Goal: Task Accomplishment & Management: Use online tool/utility

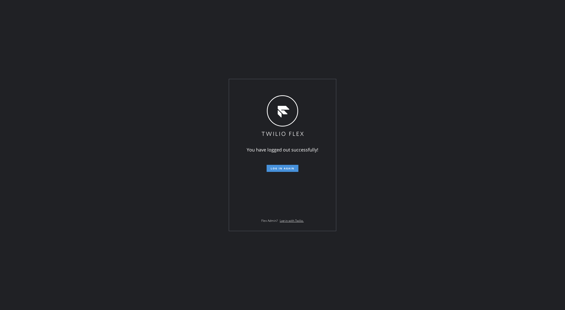
click at [278, 165] on button "Log in again" at bounding box center [283, 168] width 32 height 7
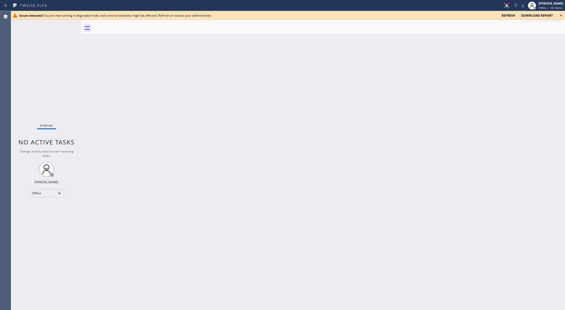
click at [559, 16] on icon at bounding box center [561, 15] width 6 height 6
click at [511, 15] on span "refresh" at bounding box center [508, 15] width 13 height 4
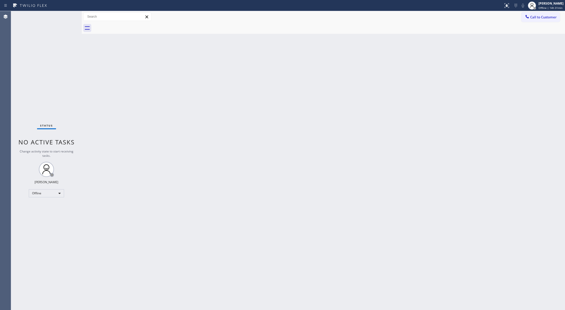
click at [67, 16] on div "Status No active tasks Change activity state to start receiving tasks. [PERSON_…" at bounding box center [46, 160] width 71 height 299
click at [48, 193] on div "Offline" at bounding box center [46, 193] width 35 height 8
click at [49, 208] on li "Available" at bounding box center [46, 207] width 34 height 6
click at [68, 13] on div "Status No active tasks You are ready to start receiving tasks. [PERSON_NAME] Av…" at bounding box center [46, 160] width 71 height 299
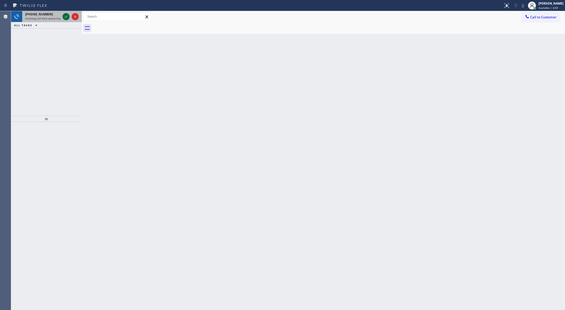
click at [67, 16] on icon at bounding box center [66, 17] width 6 height 6
click at [65, 13] on div at bounding box center [71, 16] width 18 height 11
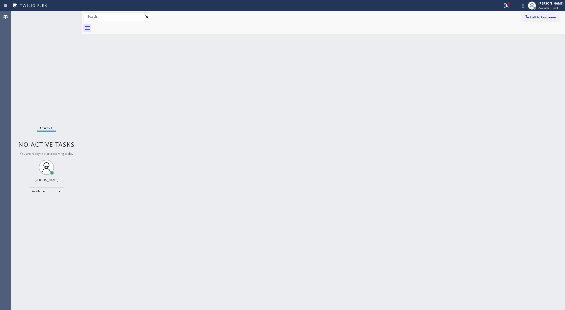
click at [63, 15] on div "Status No active tasks You are ready to start receiving tasks. [PERSON_NAME] Av…" at bounding box center [46, 160] width 71 height 299
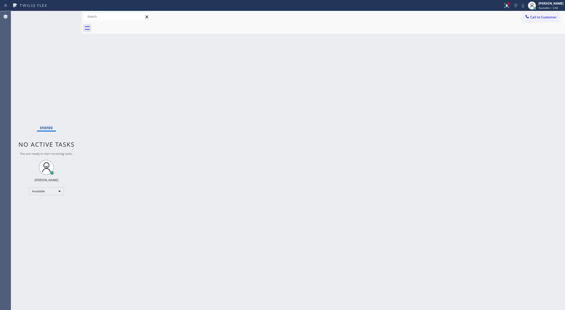
click at [65, 17] on div "Status No active tasks You are ready to start receiving tasks. [PERSON_NAME] Av…" at bounding box center [46, 160] width 71 height 299
click at [69, 12] on div "Status No active tasks You are ready to start receiving tasks. [PERSON_NAME] Av…" at bounding box center [46, 160] width 71 height 299
click at [67, 15] on div "Status No active tasks You are ready to start receiving tasks. [PERSON_NAME] Av…" at bounding box center [46, 160] width 71 height 299
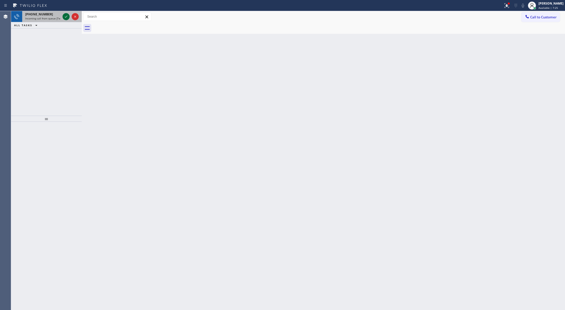
click at [66, 18] on icon at bounding box center [66, 17] width 6 height 6
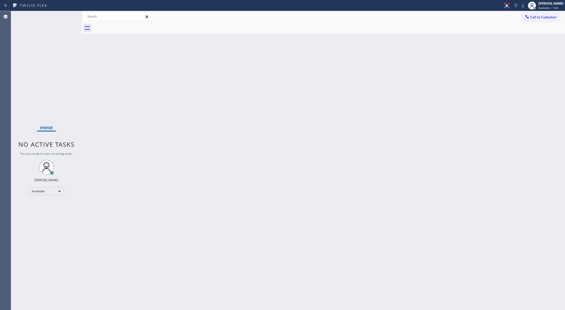
click at [66, 18] on div "Status No active tasks You are ready to start receiving tasks. [PERSON_NAME] Av…" at bounding box center [46, 160] width 71 height 299
click at [65, 18] on div "Status No active tasks You are ready to start receiving tasks. [PERSON_NAME] Av…" at bounding box center [46, 160] width 71 height 299
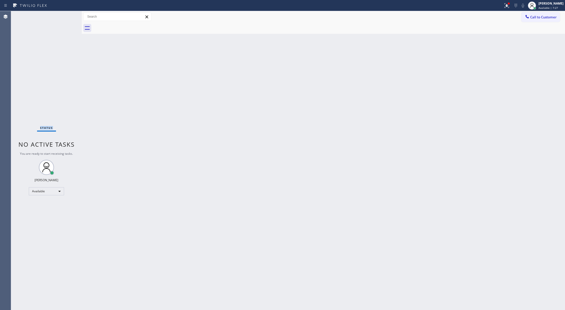
click at [65, 18] on div "Status No active tasks You are ready to start receiving tasks. [PERSON_NAME] Av…" at bounding box center [46, 160] width 71 height 299
click at [68, 14] on div "Status No active tasks You are ready to start receiving tasks. [PERSON_NAME] Av…" at bounding box center [46, 160] width 71 height 299
click at [68, 16] on div "Status No active tasks You are ready to start receiving tasks. [PERSON_NAME] Av…" at bounding box center [46, 160] width 71 height 299
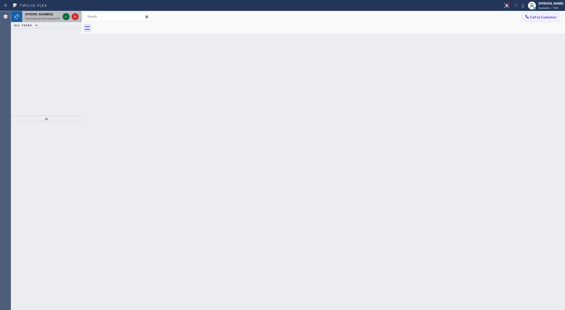
click at [68, 16] on icon at bounding box center [66, 17] width 6 height 6
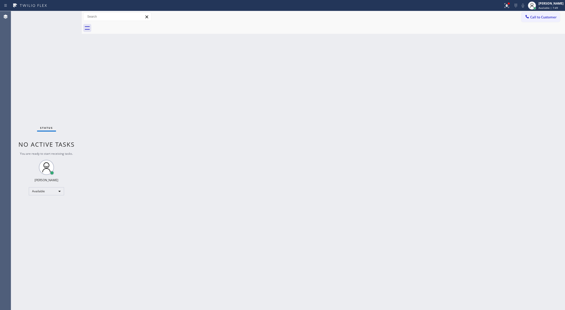
click at [68, 16] on div "Status No active tasks You are ready to start receiving tasks. [PERSON_NAME] Av…" at bounding box center [46, 160] width 71 height 299
click at [68, 17] on div "Status No active tasks You are ready to start receiving tasks. [PERSON_NAME] Av…" at bounding box center [46, 160] width 71 height 299
click at [66, 16] on div "Status No active tasks You are ready to start receiving tasks. [PERSON_NAME] Av…" at bounding box center [46, 160] width 71 height 299
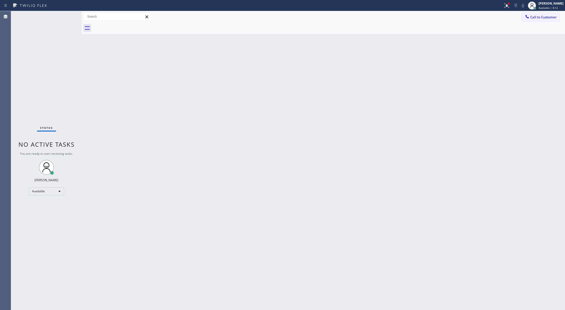
click at [65, 14] on div "Status No active tasks You are ready to start receiving tasks. [PERSON_NAME] Av…" at bounding box center [46, 160] width 71 height 299
click at [66, 14] on div "Status No active tasks You are ready to start receiving tasks. [PERSON_NAME] Av…" at bounding box center [46, 160] width 71 height 299
click at [65, 16] on div "Status No active tasks You are ready to start receiving tasks. [PERSON_NAME] Av…" at bounding box center [46, 160] width 71 height 299
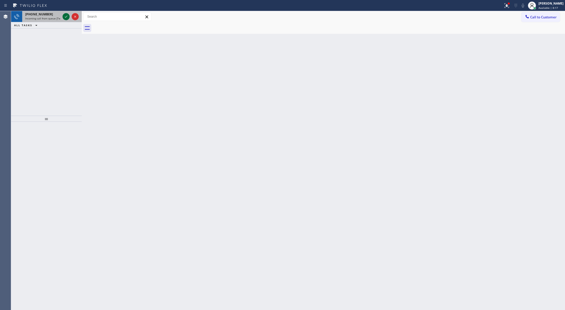
click at [65, 16] on icon at bounding box center [66, 17] width 6 height 6
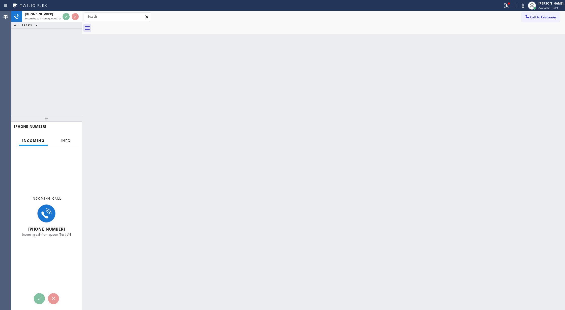
click at [64, 141] on span "Info" at bounding box center [66, 140] width 10 height 5
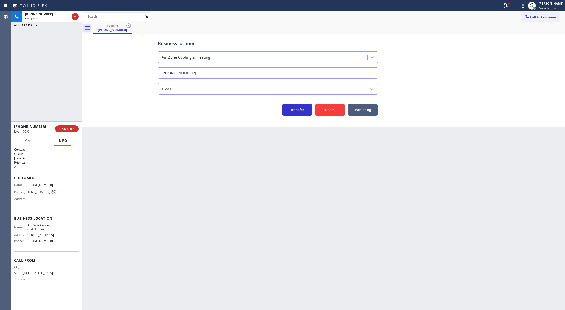
type input "[PHONE_NUMBER]"
click at [339, 112] on button "Spam" at bounding box center [330, 110] width 30 height 12
click at [60, 125] on div "[PHONE_NUMBER] Wrap up | 00:02 COMPLETE" at bounding box center [46, 128] width 65 height 13
click at [63, 130] on span "COMPLETE" at bounding box center [65, 129] width 17 height 4
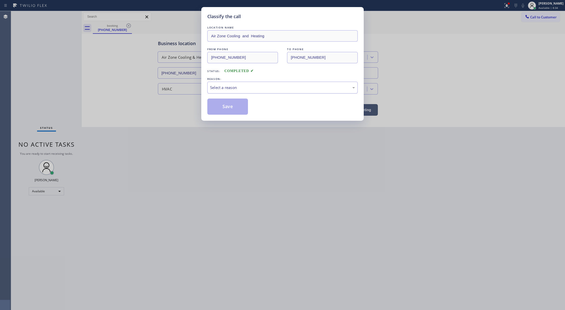
click at [221, 84] on div "Select a reason" at bounding box center [282, 88] width 150 height 12
click at [234, 107] on button "Save" at bounding box center [227, 107] width 41 height 16
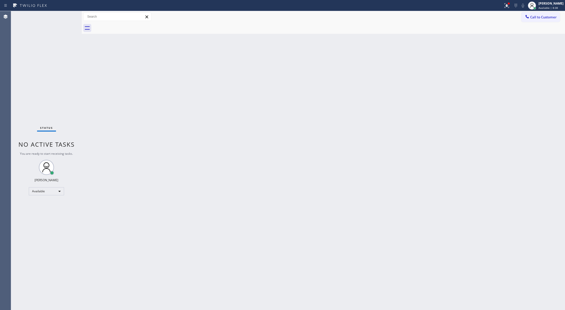
click at [68, 15] on div "Status No active tasks You are ready to start receiving tasks. [PERSON_NAME] Av…" at bounding box center [46, 160] width 71 height 299
click at [67, 16] on div "Status No active tasks You are ready to start receiving tasks. [PERSON_NAME] Av…" at bounding box center [46, 160] width 71 height 299
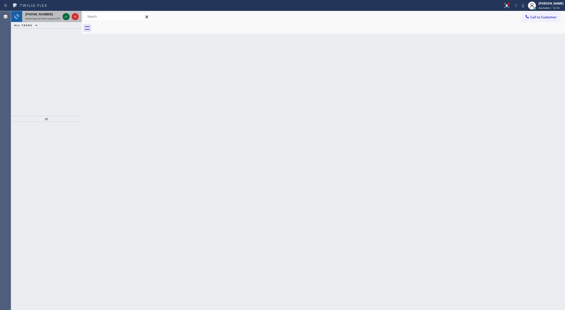
click at [63, 15] on div at bounding box center [66, 17] width 7 height 6
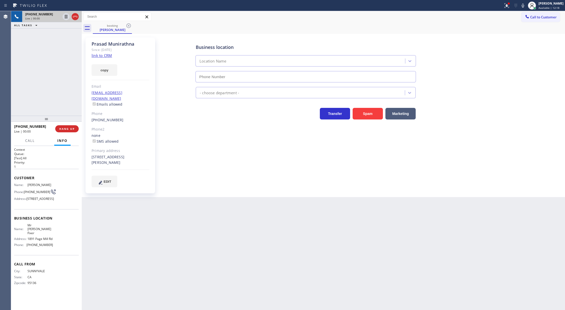
type input "[PHONE_NUMBER]"
click at [100, 56] on link "link to CRM" at bounding box center [102, 55] width 20 height 5
click at [101, 55] on link "link to CRM" at bounding box center [102, 55] width 20 height 5
click at [525, 7] on icon at bounding box center [523, 6] width 6 height 6
click at [526, 4] on icon at bounding box center [523, 6] width 6 height 6
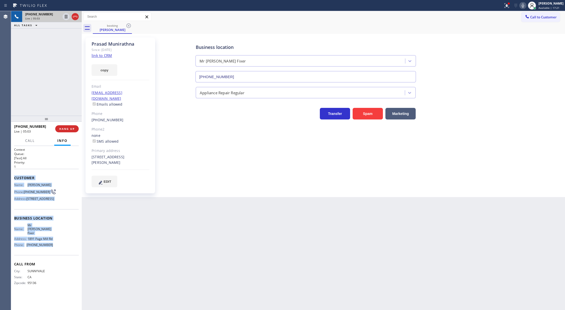
copy div "Customer Name: [PERSON_NAME] Phone: [PHONE_NUMBER] Address: [STREET_ADDRESS] Bu…"
drag, startPoint x: 14, startPoint y: 177, endPoint x: 55, endPoint y: 259, distance: 92.0
click at [55, 259] on div "Context Queue: [Test] All Priority: 1 Customer Name: [PERSON_NAME] Phone: [PHON…" at bounding box center [46, 228] width 71 height 164
click at [524, 5] on icon at bounding box center [523, 6] width 6 height 6
click at [525, 6] on rect at bounding box center [523, 5] width 4 height 4
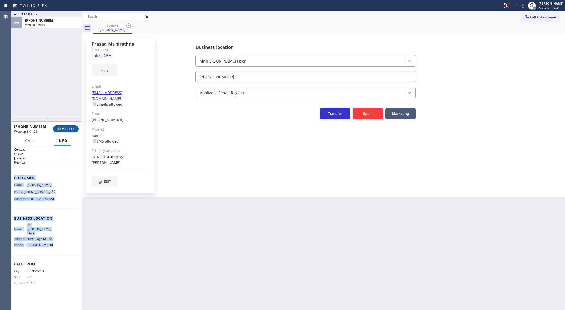
click at [62, 129] on span "COMPLETE" at bounding box center [65, 129] width 17 height 4
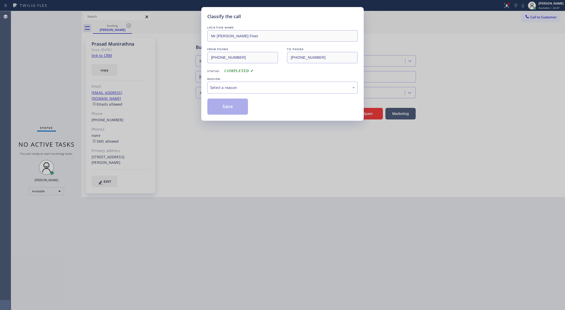
click at [226, 95] on div "LOCATION NAME Mr [PERSON_NAME] Fixer FROM PHONE [PHONE_NUMBER] TO PHONE [PHONE_…" at bounding box center [282, 70] width 150 height 90
click at [224, 87] on div "Select a reason" at bounding box center [282, 88] width 145 height 6
click at [223, 104] on button "Save" at bounding box center [227, 107] width 41 height 16
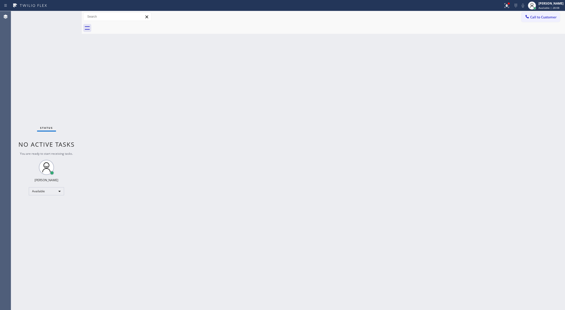
click at [65, 12] on div "Status No active tasks You are ready to start receiving tasks. [PERSON_NAME] Av…" at bounding box center [46, 160] width 71 height 299
click at [69, 15] on div "Status No active tasks You are ready to start receiving tasks. [PERSON_NAME] Av…" at bounding box center [46, 160] width 71 height 299
click at [68, 17] on div "Status No active tasks You are ready to start receiving tasks. [PERSON_NAME] Av…" at bounding box center [46, 160] width 71 height 299
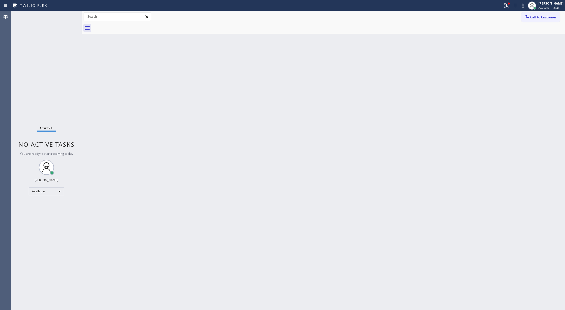
click at [67, 15] on div "Status No active tasks You are ready to start receiving tasks. [PERSON_NAME] Av…" at bounding box center [46, 160] width 71 height 299
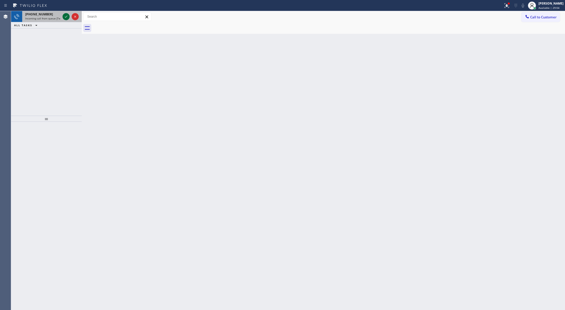
click at [67, 15] on icon at bounding box center [66, 17] width 6 height 6
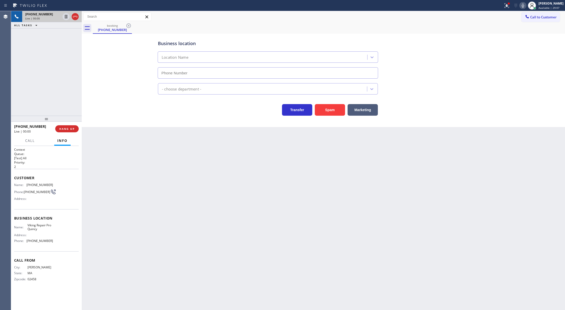
type input "[PHONE_NUMBER]"
click at [333, 112] on button "Spam" at bounding box center [330, 110] width 30 height 12
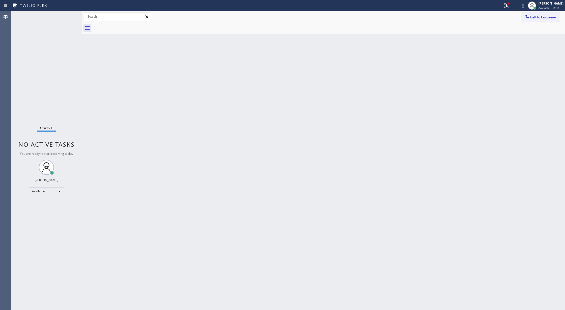
click at [67, 14] on div "Status No active tasks You are ready to start receiving tasks. [PERSON_NAME] Av…" at bounding box center [46, 160] width 71 height 299
click at [70, 14] on div "Status No active tasks You are ready to start receiving tasks. [PERSON_NAME] Av…" at bounding box center [46, 160] width 71 height 299
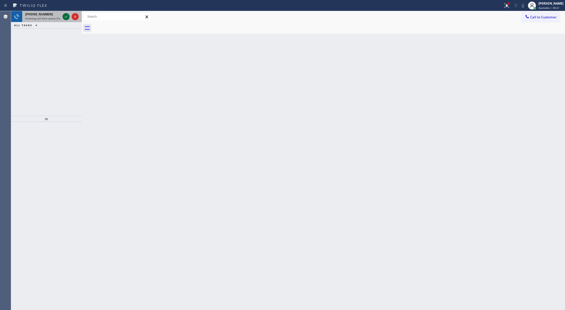
click at [66, 17] on icon at bounding box center [66, 17] width 6 height 6
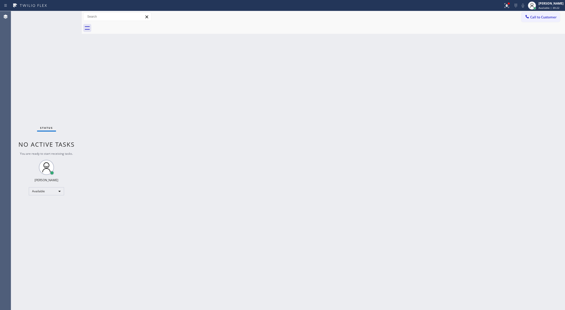
click at [64, 20] on div "Status No active tasks You are ready to start receiving tasks. [PERSON_NAME] Av…" at bounding box center [46, 160] width 71 height 299
click at [64, 17] on div "Status No active tasks You are ready to start receiving tasks. [PERSON_NAME] Av…" at bounding box center [46, 160] width 71 height 299
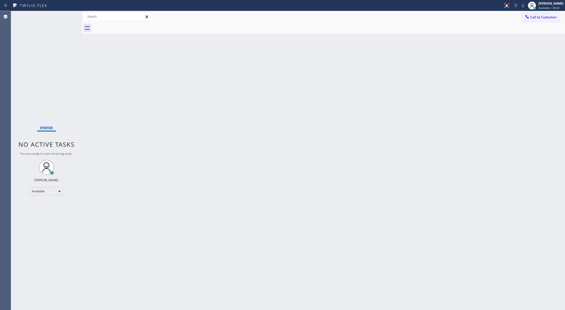
click at [64, 17] on div "Status No active tasks You are ready to start receiving tasks. [PERSON_NAME] Av…" at bounding box center [46, 160] width 71 height 299
click at [64, 16] on div "Status No active tasks You are ready to start receiving tasks. [PERSON_NAME] Av…" at bounding box center [46, 160] width 71 height 299
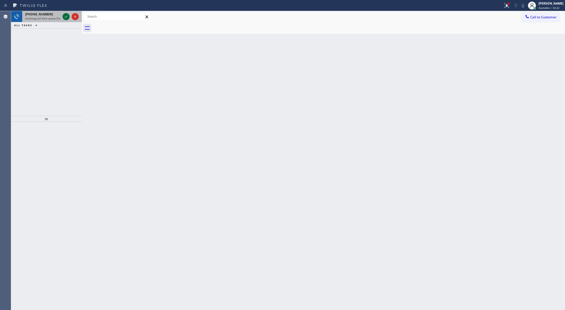
click at [65, 15] on icon at bounding box center [66, 17] width 6 height 6
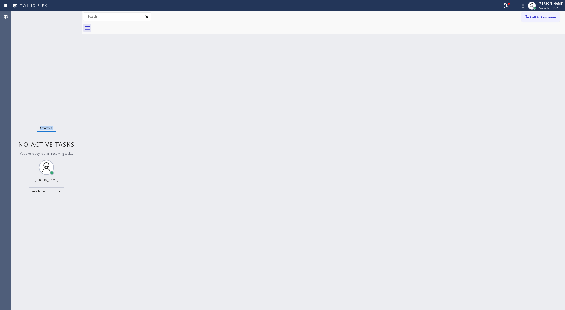
click at [65, 17] on div "Status No active tasks You are ready to start receiving tasks. [PERSON_NAME] Av…" at bounding box center [46, 160] width 71 height 299
click at [67, 16] on div "Status No active tasks You are ready to start receiving tasks. [PERSON_NAME] Av…" at bounding box center [46, 160] width 71 height 299
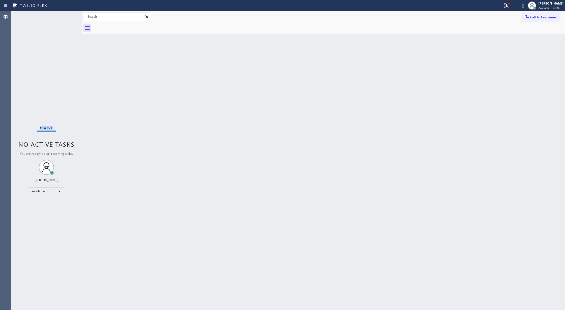
click at [67, 16] on div "Status No active tasks You are ready to start receiving tasks. [PERSON_NAME] Av…" at bounding box center [46, 160] width 71 height 299
click at [69, 15] on div "Status No active tasks You are ready to start receiving tasks. [PERSON_NAME] Av…" at bounding box center [46, 160] width 71 height 299
click at [67, 16] on div "Status No active tasks You are ready to start receiving tasks. [PERSON_NAME] Av…" at bounding box center [46, 160] width 71 height 299
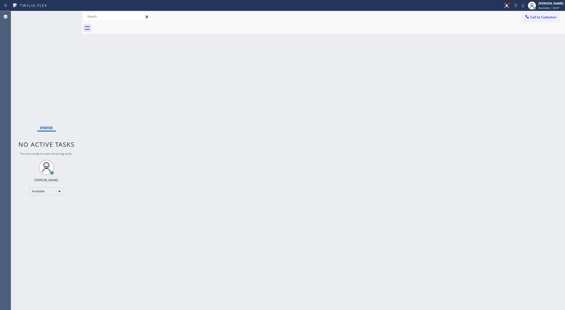
click at [69, 15] on div "Status No active tasks You are ready to start receiving tasks. [PERSON_NAME] Av…" at bounding box center [46, 160] width 71 height 299
click at [67, 15] on div "Status No active tasks You are ready to start receiving tasks. [PERSON_NAME] Av…" at bounding box center [46, 160] width 71 height 299
click at [69, 17] on div "Status No active tasks You are ready to start receiving tasks. [PERSON_NAME] Av…" at bounding box center [46, 160] width 71 height 299
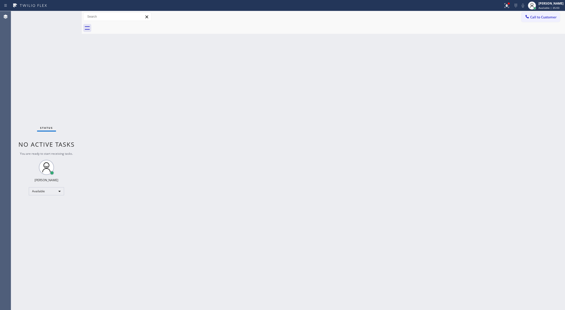
click at [68, 15] on div "Status No active tasks You are ready to start receiving tasks. [PERSON_NAME] Av…" at bounding box center [46, 160] width 71 height 299
click at [67, 15] on div "Status No active tasks You are ready to start receiving tasks. [PERSON_NAME] Av…" at bounding box center [46, 160] width 71 height 299
click at [66, 14] on div "Status No active tasks You are ready to start receiving tasks. [PERSON_NAME] Av…" at bounding box center [46, 160] width 71 height 299
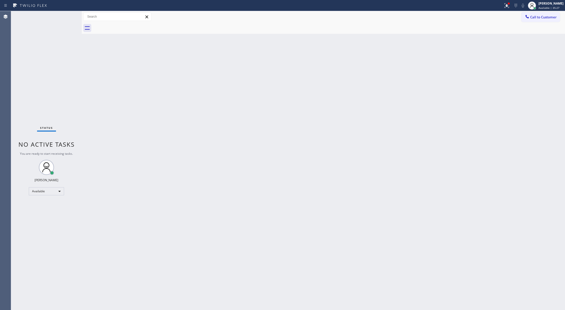
click at [66, 16] on div "Status No active tasks You are ready to start receiving tasks. [PERSON_NAME] Av…" at bounding box center [46, 160] width 71 height 299
click at [67, 17] on div "Status No active tasks You are ready to start receiving tasks. [PERSON_NAME] Av…" at bounding box center [46, 160] width 71 height 299
click at [67, 15] on div "Status No active tasks You are ready to start receiving tasks. [PERSON_NAME] Av…" at bounding box center [46, 160] width 71 height 299
click at [68, 15] on div "Status No active tasks You are ready to start receiving tasks. [PERSON_NAME] Av…" at bounding box center [46, 160] width 71 height 299
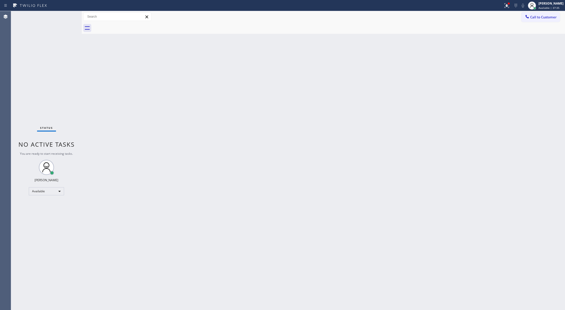
click at [70, 15] on div "Status No active tasks You are ready to start receiving tasks. [PERSON_NAME] Av…" at bounding box center [46, 160] width 71 height 299
click at [69, 15] on div "Status No active tasks You are ready to start receiving tasks. [PERSON_NAME] Av…" at bounding box center [46, 160] width 71 height 299
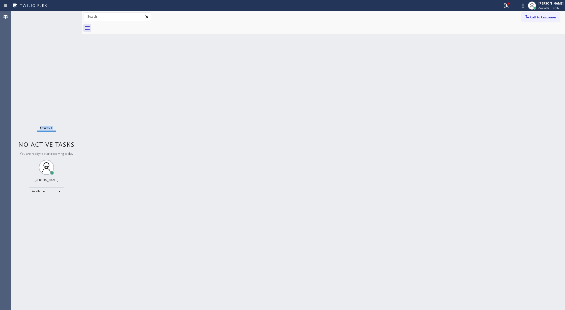
click at [69, 15] on div "Status No active tasks You are ready to start receiving tasks. [PERSON_NAME] Av…" at bounding box center [46, 160] width 71 height 299
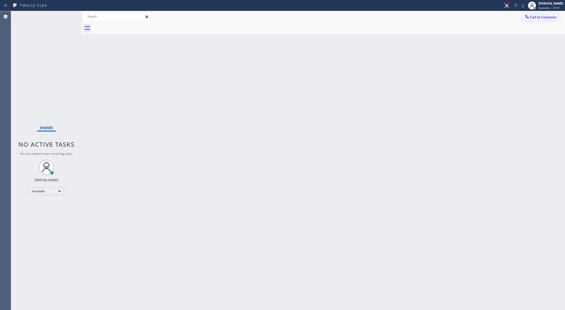
click at [69, 15] on div "Status No active tasks You are ready to start receiving tasks. [PERSON_NAME] Av…" at bounding box center [46, 160] width 71 height 299
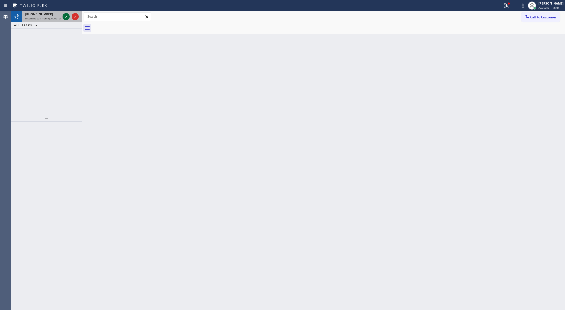
click at [66, 16] on icon at bounding box center [66, 17] width 6 height 6
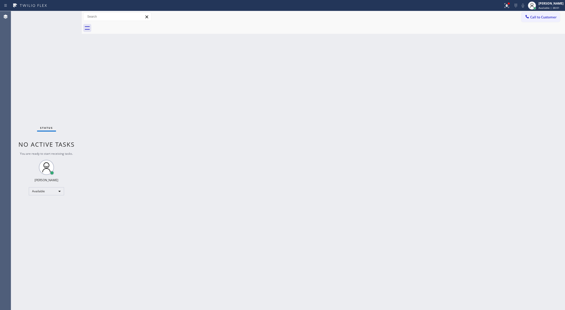
click at [66, 16] on div "Status No active tasks You are ready to start receiving tasks. [PERSON_NAME] Av…" at bounding box center [46, 160] width 71 height 299
click at [66, 16] on icon at bounding box center [66, 17] width 6 height 6
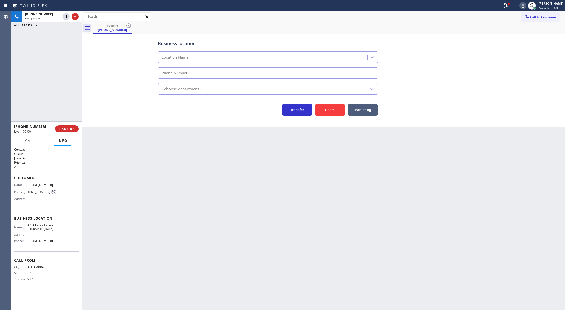
type input "[PHONE_NUMBER]"
click at [336, 112] on button "Spam" at bounding box center [330, 110] width 30 height 12
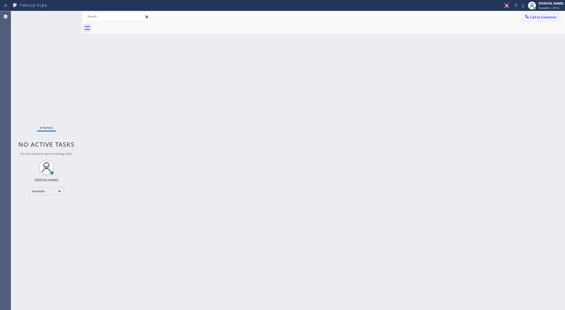
click at [70, 16] on div "Status No active tasks You are ready to start receiving tasks. [PERSON_NAME] Av…" at bounding box center [46, 160] width 71 height 299
click at [69, 16] on div "Status No active tasks You are ready to start receiving tasks. [PERSON_NAME] Av…" at bounding box center [46, 160] width 71 height 299
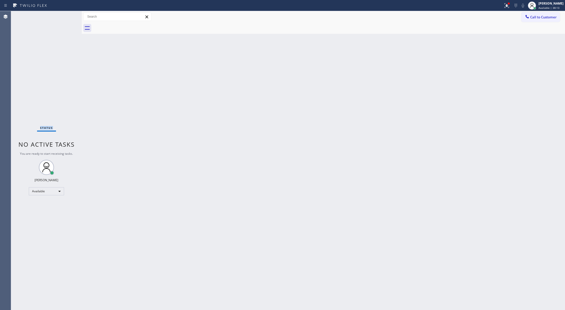
click at [69, 16] on div "Status No active tasks You are ready to start receiving tasks. [PERSON_NAME] Av…" at bounding box center [46, 160] width 71 height 299
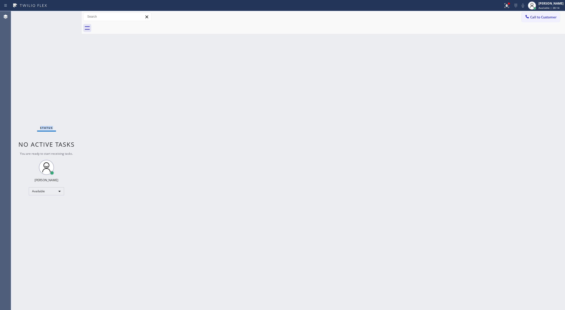
click at [69, 16] on div "Status No active tasks You are ready to start receiving tasks. [PERSON_NAME] Av…" at bounding box center [46, 160] width 71 height 299
click at [67, 16] on div "Status No active tasks You are ready to start receiving tasks. [PERSON_NAME] Av…" at bounding box center [46, 160] width 71 height 299
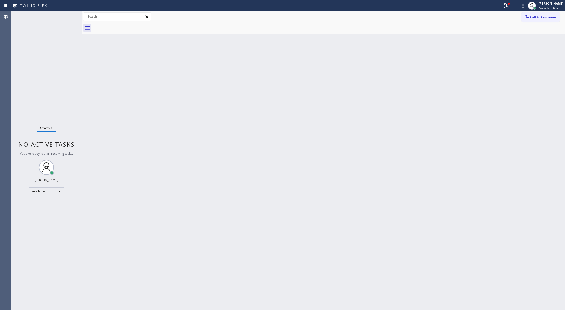
click at [67, 16] on div "Status No active tasks You are ready to start receiving tasks. [PERSON_NAME] Av…" at bounding box center [46, 160] width 71 height 299
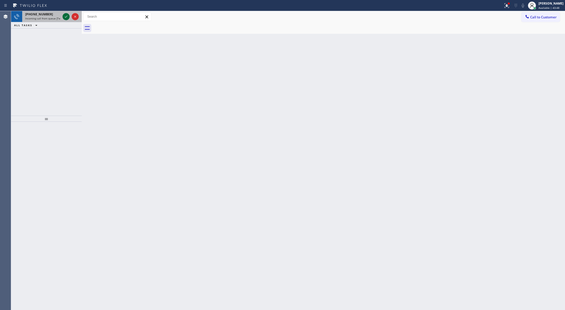
click at [64, 17] on icon at bounding box center [66, 17] width 6 height 6
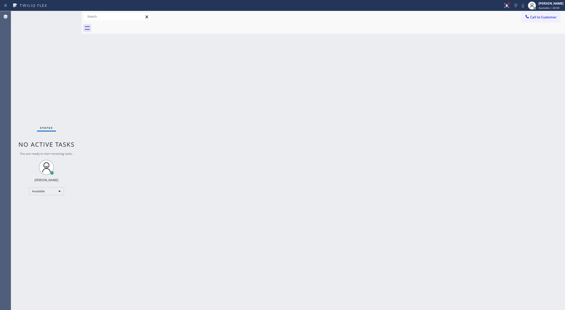
click at [65, 16] on div "Status No active tasks You are ready to start receiving tasks. [PERSON_NAME] Av…" at bounding box center [46, 160] width 71 height 299
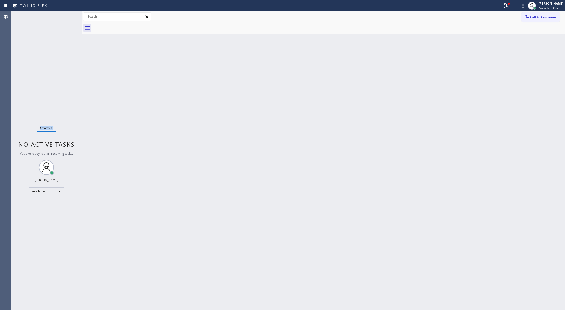
click at [65, 16] on div "Status No active tasks You are ready to start receiving tasks. [PERSON_NAME] Av…" at bounding box center [46, 160] width 71 height 299
click at [67, 16] on div "Status No active tasks You are ready to start receiving tasks. [PERSON_NAME] Av…" at bounding box center [46, 160] width 71 height 299
click at [67, 13] on div "Status No active tasks You are ready to start receiving tasks. [PERSON_NAME] Av…" at bounding box center [46, 160] width 71 height 299
click at [66, 15] on div "Status No active tasks You are ready to start receiving tasks. [PERSON_NAME] Av…" at bounding box center [46, 160] width 71 height 299
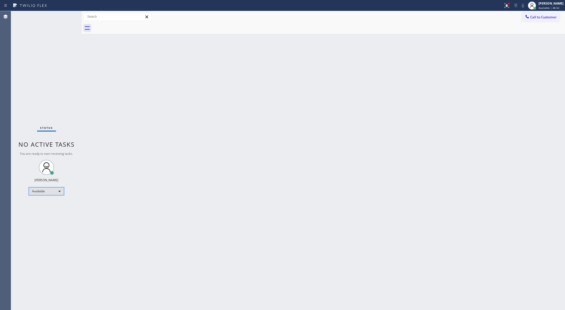
click at [44, 191] on div "Available" at bounding box center [46, 191] width 35 height 8
click at [45, 210] on li "Unavailable" at bounding box center [46, 211] width 34 height 6
click at [57, 194] on div "Unavailable" at bounding box center [46, 193] width 35 height 8
click at [56, 207] on li "Available" at bounding box center [46, 207] width 34 height 6
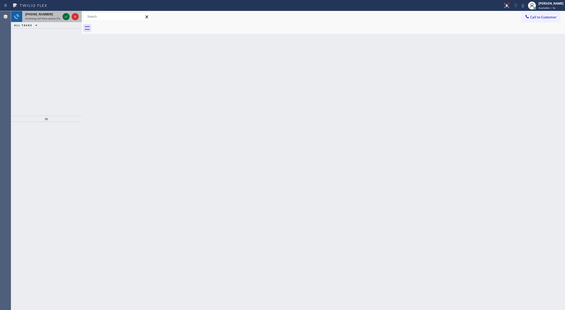
click at [65, 18] on icon at bounding box center [66, 17] width 6 height 6
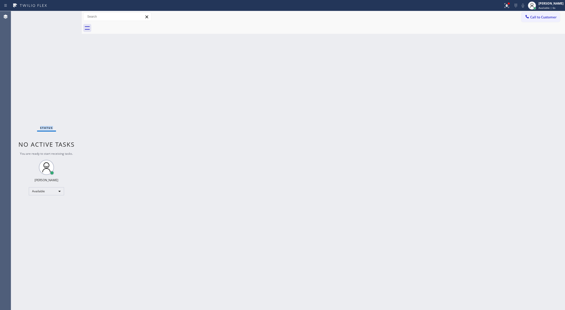
click at [65, 18] on div "Status No active tasks You are ready to start receiving tasks. [PERSON_NAME] Av…" at bounding box center [46, 160] width 71 height 299
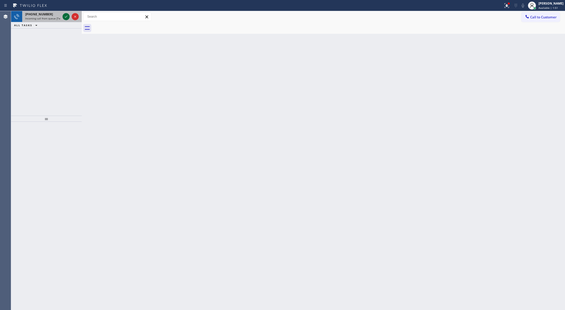
click at [66, 17] on icon at bounding box center [66, 17] width 3 height 2
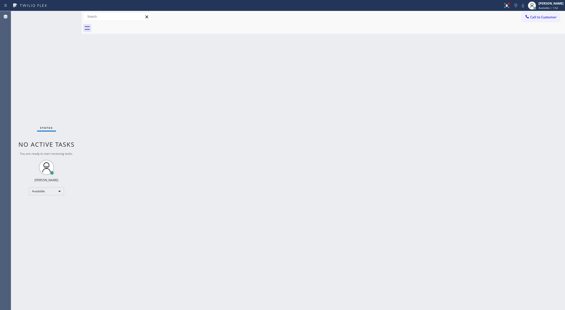
click at [66, 17] on div "Status No active tasks You are ready to start receiving tasks. [PERSON_NAME] Av…" at bounding box center [46, 160] width 71 height 299
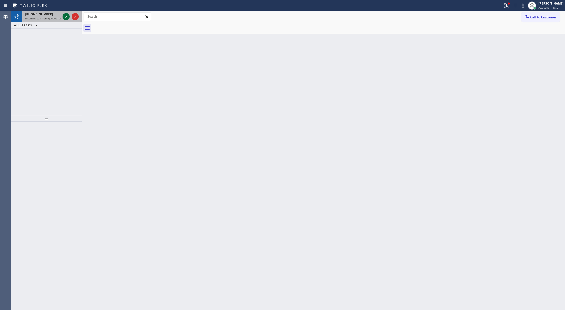
click at [64, 14] on icon at bounding box center [66, 17] width 6 height 6
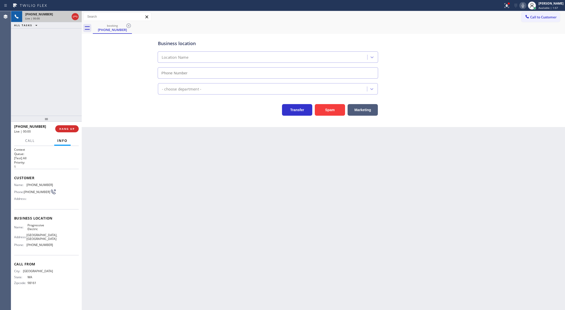
type input "[PHONE_NUMBER]"
click at [331, 111] on button "Spam" at bounding box center [330, 110] width 30 height 12
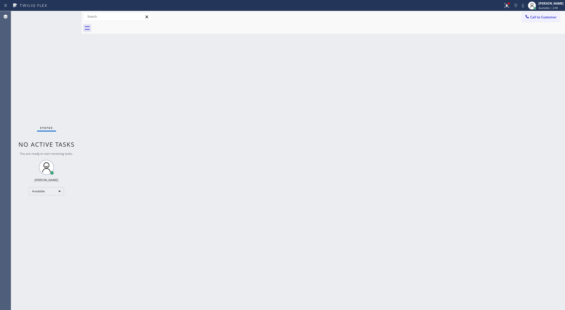
click at [67, 13] on div "Status No active tasks You are ready to start receiving tasks. [PERSON_NAME] Av…" at bounding box center [46, 160] width 71 height 299
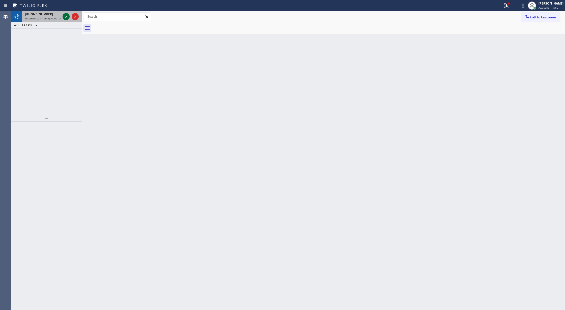
click at [67, 15] on icon at bounding box center [66, 17] width 6 height 6
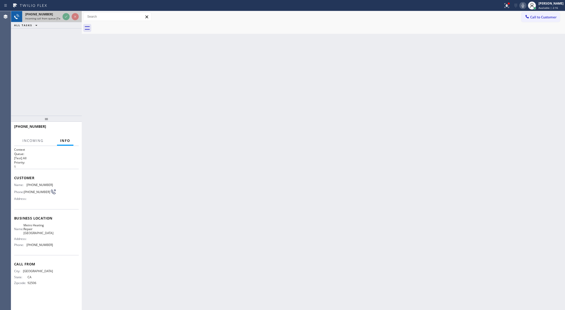
click at [66, 16] on icon at bounding box center [66, 17] width 6 height 6
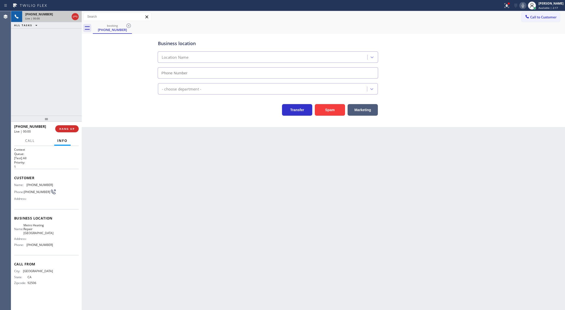
type input "[PHONE_NUMBER]"
click at [333, 109] on button "Spam" at bounding box center [330, 110] width 30 height 12
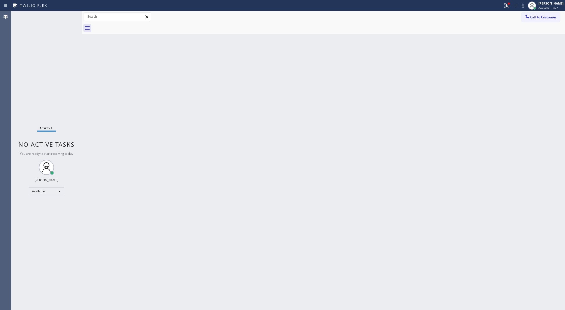
click at [68, 15] on div "Status No active tasks You are ready to start receiving tasks. [PERSON_NAME] Av…" at bounding box center [46, 160] width 71 height 299
click at [66, 15] on div "Status No active tasks You are ready to start receiving tasks. [PERSON_NAME] Av…" at bounding box center [46, 160] width 71 height 299
click at [65, 17] on div "Status No active tasks You are ready to start receiving tasks. [PERSON_NAME] Av…" at bounding box center [46, 160] width 71 height 299
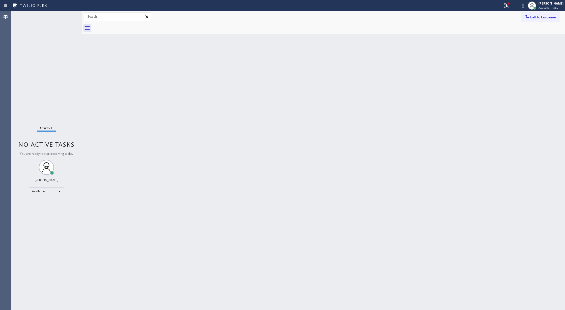
click at [65, 17] on div "Status No active tasks You are ready to start receiving tasks. [PERSON_NAME] Av…" at bounding box center [46, 160] width 71 height 299
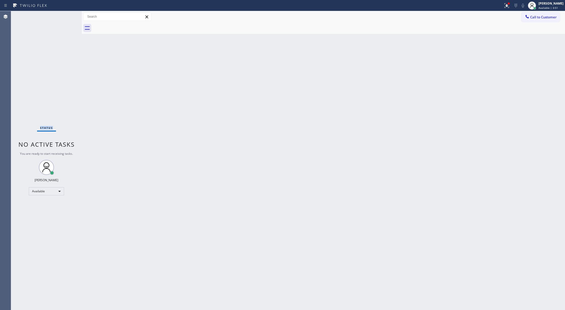
click at [69, 17] on div "Status No active tasks You are ready to start receiving tasks. [PERSON_NAME] Av…" at bounding box center [46, 160] width 71 height 299
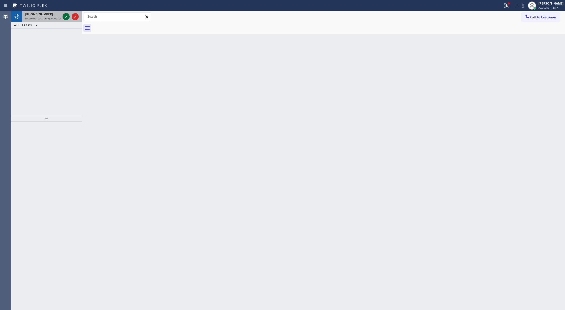
click at [63, 14] on icon at bounding box center [66, 17] width 6 height 6
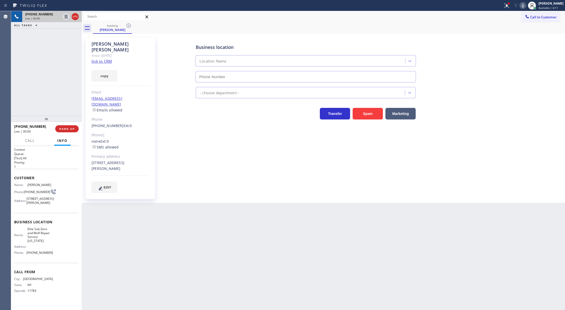
type input "[PHONE_NUMBER]"
click at [103, 59] on link "link to CRM" at bounding box center [102, 61] width 20 height 5
drag, startPoint x: 524, startPoint y: 5, endPoint x: 506, endPoint y: 13, distance: 19.3
click at [524, 5] on icon at bounding box center [523, 6] width 6 height 6
click at [68, 18] on icon at bounding box center [66, 17] width 6 height 6
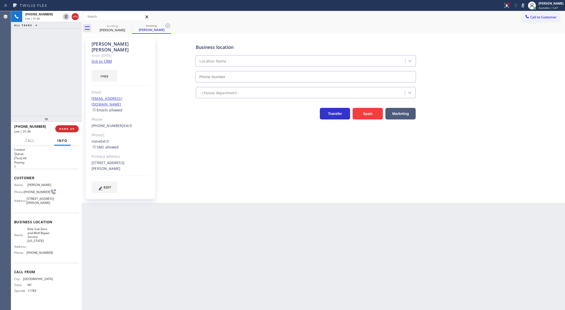
type input "[PHONE_NUMBER]"
drag, startPoint x: 526, startPoint y: 8, endPoint x: 302, endPoint y: 35, distance: 225.8
click at [526, 8] on icon at bounding box center [523, 6] width 6 height 6
click at [65, 19] on icon at bounding box center [66, 17] width 6 height 6
type input "[PHONE_NUMBER]"
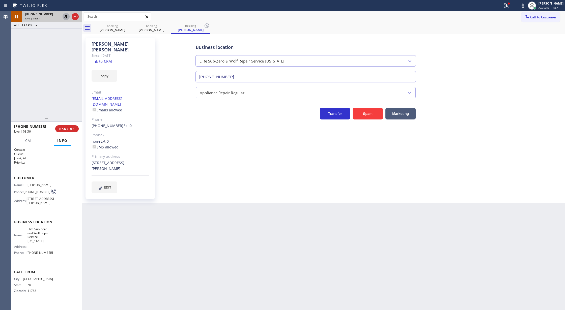
click at [65, 16] on icon at bounding box center [66, 17] width 6 height 6
type input "[PHONE_NUMBER]"
click at [63, 130] on span "COMPLETE" at bounding box center [65, 129] width 17 height 4
click at [64, 130] on span "COMPLETE" at bounding box center [65, 129] width 17 height 4
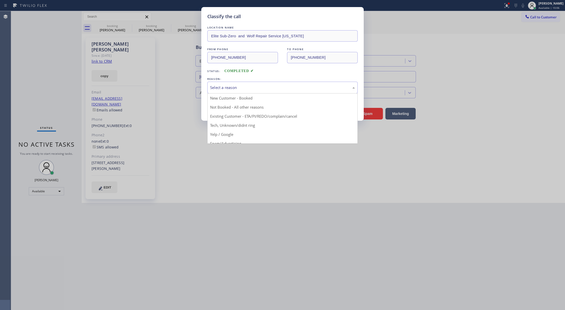
click at [230, 89] on div "Select a reason" at bounding box center [282, 88] width 145 height 6
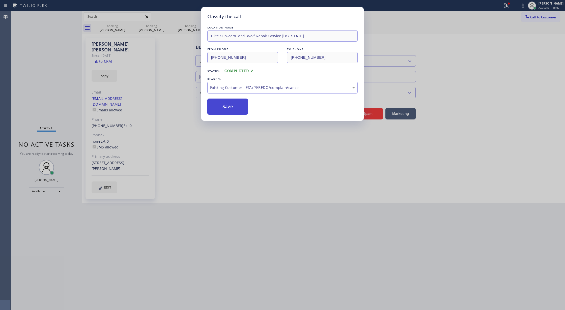
click at [221, 105] on button "Save" at bounding box center [227, 107] width 41 height 16
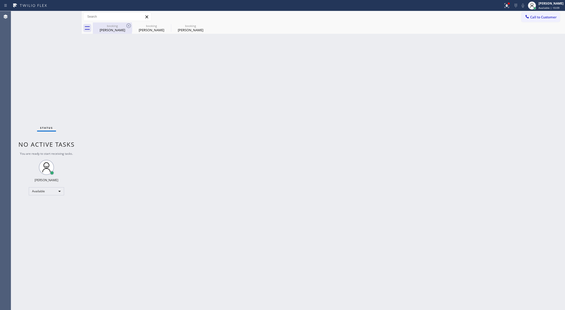
click at [118, 29] on div "[PERSON_NAME]" at bounding box center [112, 30] width 38 height 5
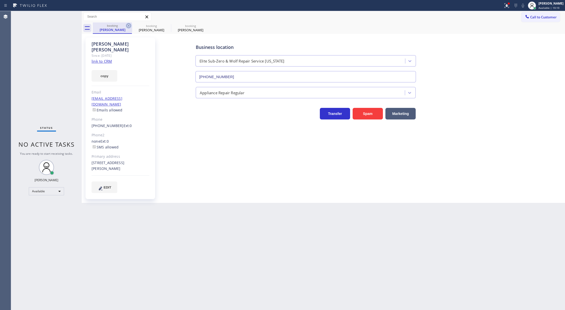
click at [127, 27] on icon at bounding box center [129, 26] width 6 height 6
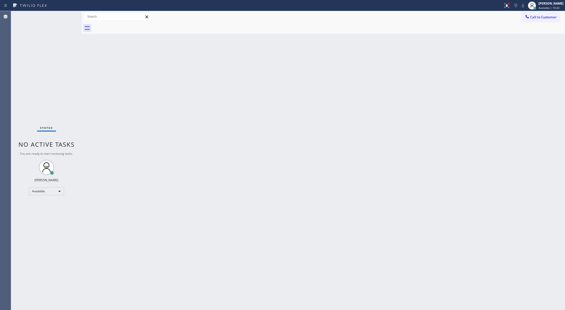
click at [65, 17] on div "Status No active tasks You are ready to start receiving tasks. [PERSON_NAME] Av…" at bounding box center [46, 160] width 71 height 299
click at [65, 17] on icon at bounding box center [66, 17] width 6 height 6
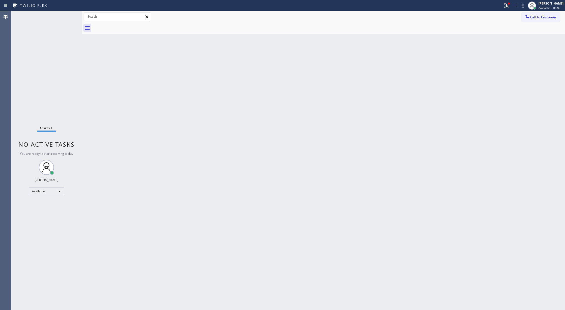
click at [64, 16] on div "Status No active tasks You are ready to start receiving tasks. [PERSON_NAME] Av…" at bounding box center [46, 160] width 71 height 299
click at [68, 18] on div "Status No active tasks You are ready to start receiving tasks. [PERSON_NAME] Av…" at bounding box center [46, 160] width 71 height 299
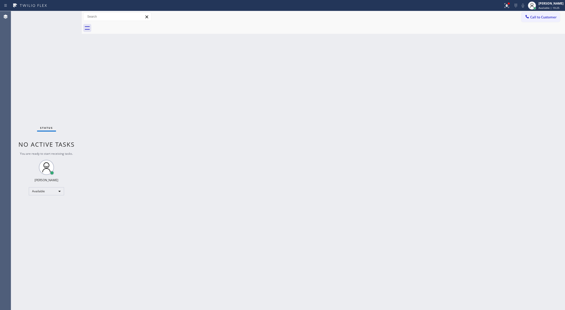
click at [68, 18] on div "Status No active tasks You are ready to start receiving tasks. [PERSON_NAME] Av…" at bounding box center [46, 160] width 71 height 299
click at [68, 16] on div "Status No active tasks You are ready to start receiving tasks. [PERSON_NAME] Av…" at bounding box center [46, 160] width 71 height 299
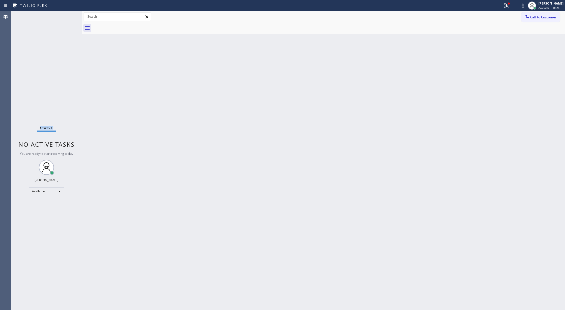
click at [68, 16] on div "Status No active tasks You are ready to start receiving tasks. [PERSON_NAME] Av…" at bounding box center [46, 160] width 71 height 299
click at [68, 16] on icon at bounding box center [66, 17] width 6 height 6
click at [67, 17] on div "Status No active tasks You are ready to start receiving tasks. [PERSON_NAME] Av…" at bounding box center [46, 160] width 71 height 299
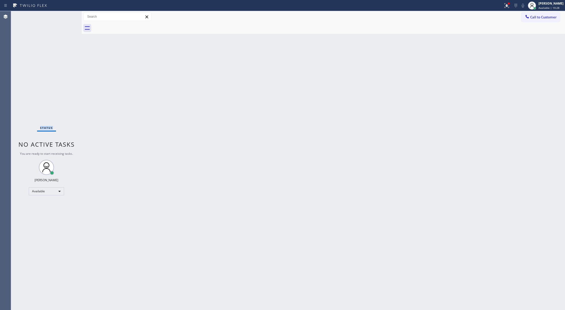
click at [67, 17] on div "Status No active tasks You are ready to start receiving tasks. [PERSON_NAME] Av…" at bounding box center [46, 160] width 71 height 299
click at [69, 16] on div "Status No active tasks You are ready to start receiving tasks. [PERSON_NAME] Av…" at bounding box center [46, 160] width 71 height 299
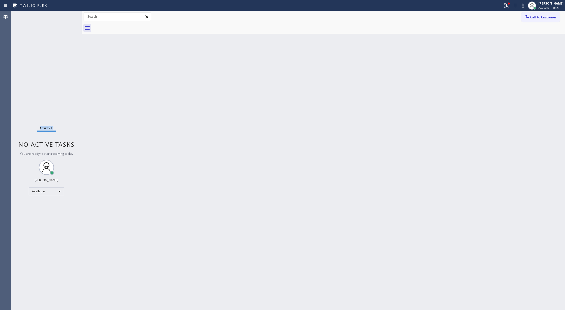
click at [69, 16] on div "Status No active tasks You are ready to start receiving tasks. [PERSON_NAME] Av…" at bounding box center [46, 160] width 71 height 299
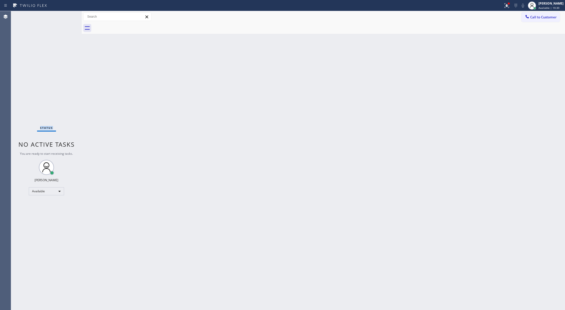
click at [69, 16] on div "Status No active tasks You are ready to start receiving tasks. [PERSON_NAME] Av…" at bounding box center [46, 160] width 71 height 299
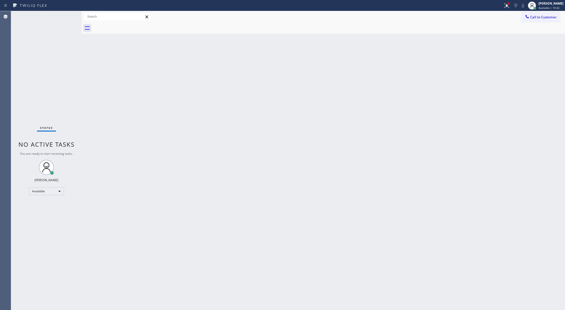
click at [69, 16] on div "Status No active tasks You are ready to start receiving tasks. [PERSON_NAME] Av…" at bounding box center [46, 160] width 71 height 299
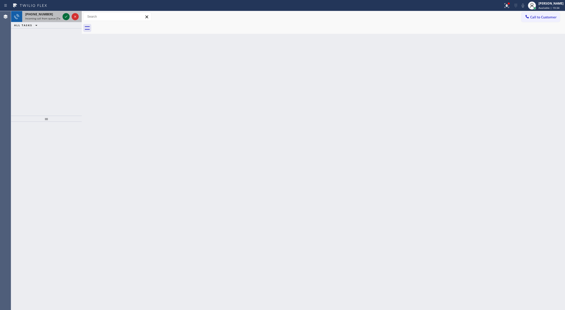
click at [67, 16] on icon at bounding box center [66, 17] width 6 height 6
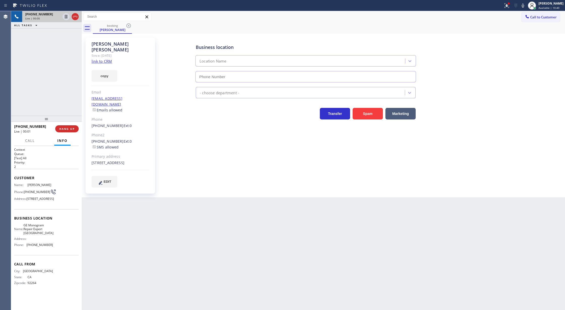
type input "[PHONE_NUMBER]"
click at [100, 59] on link "link to CRM" at bounding box center [102, 61] width 20 height 5
click at [76, 18] on icon at bounding box center [75, 17] width 6 height 6
click at [72, 127] on span "HANG UP" at bounding box center [66, 129] width 15 height 4
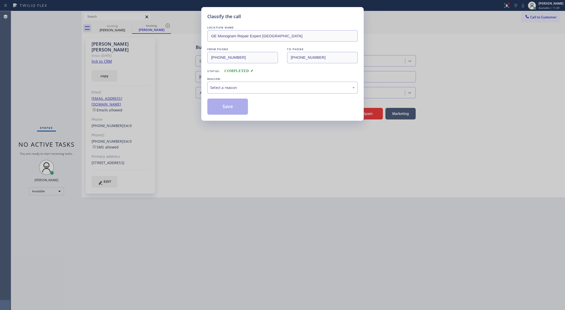
type input "[PHONE_NUMBER]"
click at [263, 92] on div "Select a reason" at bounding box center [282, 88] width 150 height 12
click at [234, 104] on button "Save" at bounding box center [227, 107] width 41 height 16
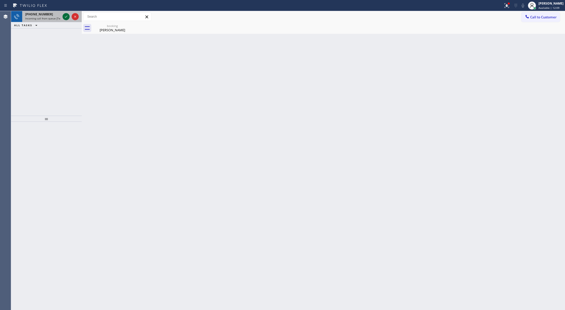
click at [66, 16] on icon at bounding box center [66, 17] width 6 height 6
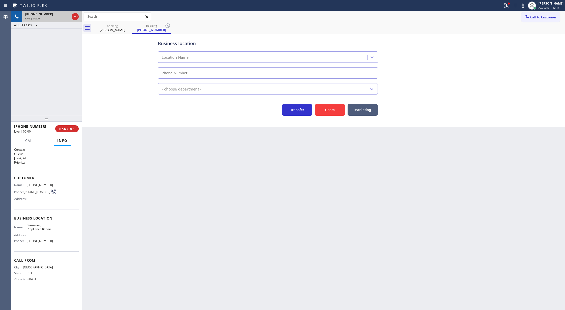
type input "[PHONE_NUMBER]"
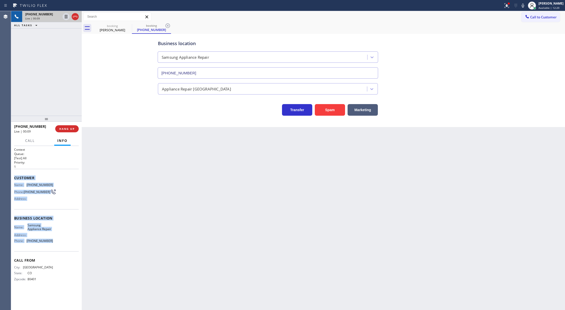
copy div "Customer Name: [PHONE_NUMBER] Phone: [PHONE_NUMBER] Address: Business location …"
drag, startPoint x: 13, startPoint y: 180, endPoint x: 244, endPoint y: 308, distance: 264.5
click at [58, 244] on div "Context Queue: [Test] All Priority: 1 Customer Name: [PHONE_NUMBER] Phone: [PHO…" at bounding box center [46, 228] width 71 height 164
drag, startPoint x: 526, startPoint y: 6, endPoint x: 503, endPoint y: 29, distance: 32.5
click at [524, 6] on icon at bounding box center [523, 6] width 3 height 4
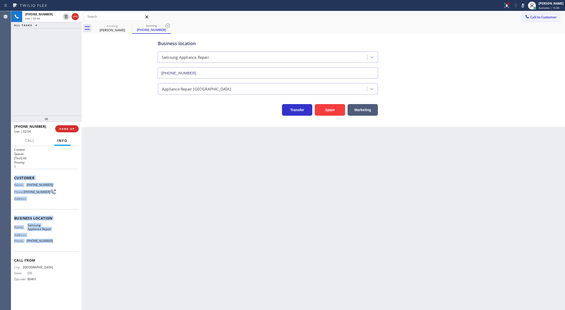
drag, startPoint x: 67, startPoint y: 17, endPoint x: 253, endPoint y: 9, distance: 186.1
click at [67, 17] on icon at bounding box center [66, 17] width 6 height 6
type input "[PHONE_NUMBER]"
drag, startPoint x: 527, startPoint y: 3, endPoint x: 240, endPoint y: 61, distance: 292.0
click at [526, 3] on icon at bounding box center [523, 6] width 6 height 6
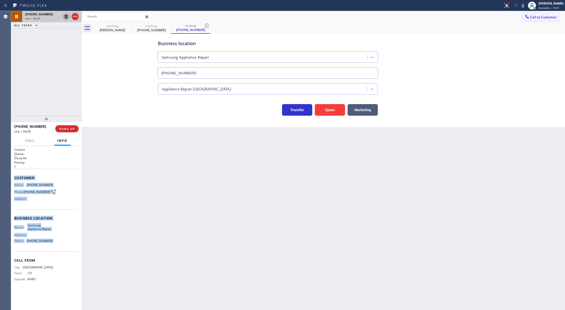
click at [66, 16] on icon at bounding box center [66, 17] width 6 height 6
type input "[PHONE_NUMBER]"
drag, startPoint x: 75, startPoint y: 17, endPoint x: 57, endPoint y: 4, distance: 22.3
click at [75, 17] on icon at bounding box center [75, 17] width 6 height 6
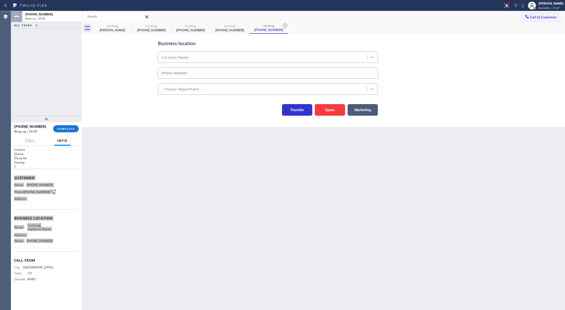
type input "[PHONE_NUMBER]"
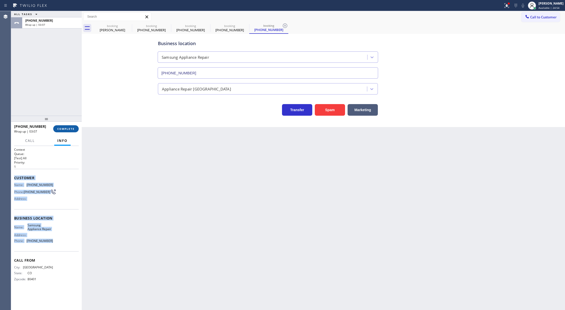
click at [65, 130] on span "COMPLETE" at bounding box center [65, 129] width 17 height 4
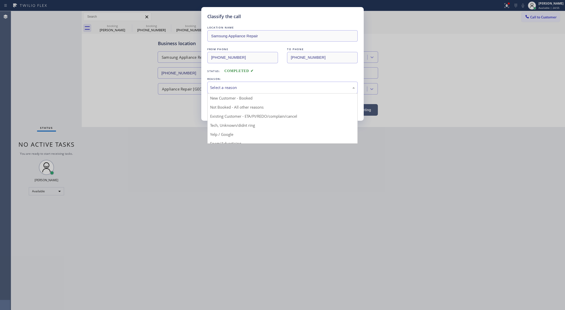
click at [219, 87] on div "Select a reason" at bounding box center [282, 88] width 145 height 6
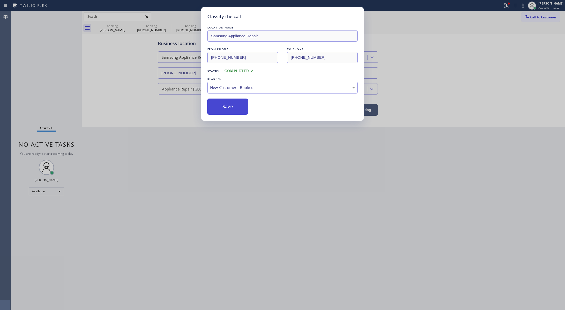
click at [226, 106] on button "Save" at bounding box center [227, 107] width 41 height 16
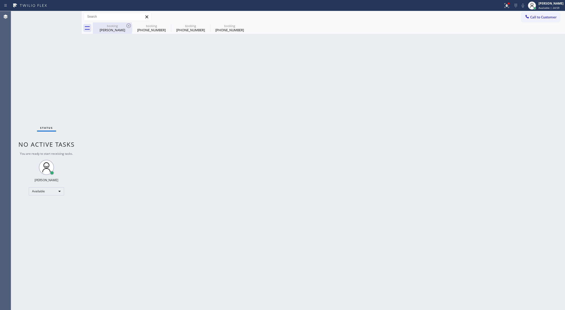
click at [114, 31] on div "[PERSON_NAME]" at bounding box center [112, 30] width 38 height 5
type input "[PHONE_NUMBER]"
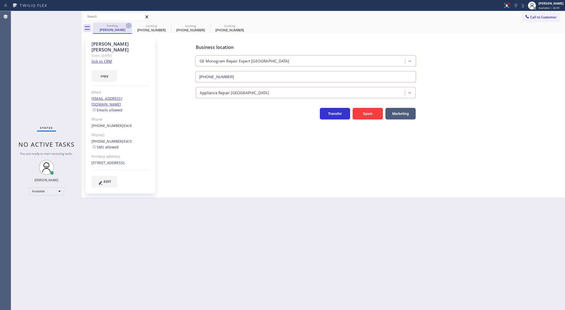
click at [129, 26] on icon at bounding box center [129, 26] width 6 height 6
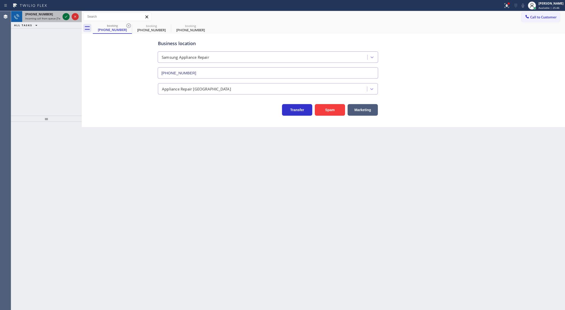
click at [66, 16] on icon at bounding box center [66, 17] width 6 height 6
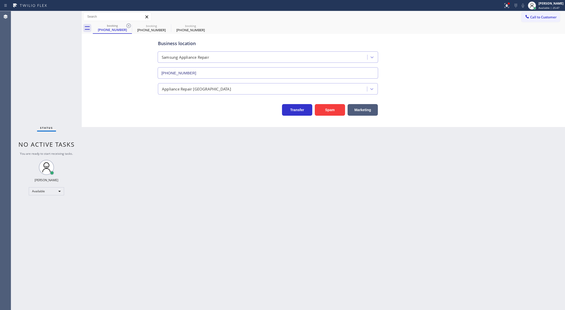
click at [66, 16] on div "Status No active tasks You are ready to start receiving tasks. [PERSON_NAME] Av…" at bounding box center [46, 160] width 71 height 299
click at [124, 29] on div "[PHONE_NUMBER]" at bounding box center [112, 29] width 38 height 5
click at [127, 25] on icon at bounding box center [129, 26] width 6 height 6
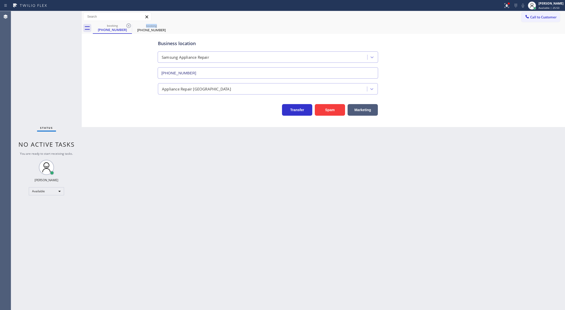
click at [127, 25] on icon at bounding box center [129, 26] width 6 height 6
click at [127, 25] on div "booking [PHONE_NUMBER]" at bounding box center [329, 27] width 472 height 11
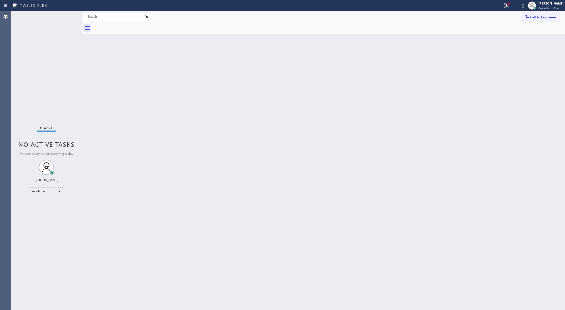
click at [127, 25] on div at bounding box center [329, 27] width 472 height 11
drag, startPoint x: 64, startPoint y: 15, endPoint x: 74, endPoint y: 15, distance: 10.1
click at [66, 15] on div "Status No active tasks You are ready to start receiving tasks. [PERSON_NAME] Av…" at bounding box center [46, 160] width 71 height 299
click at [74, 15] on div "Status No active tasks You are ready to start receiving tasks. [PERSON_NAME] Av…" at bounding box center [46, 160] width 71 height 299
click at [68, 15] on div "Status No active tasks You are ready to start receiving tasks. [PERSON_NAME] Av…" at bounding box center [46, 160] width 71 height 299
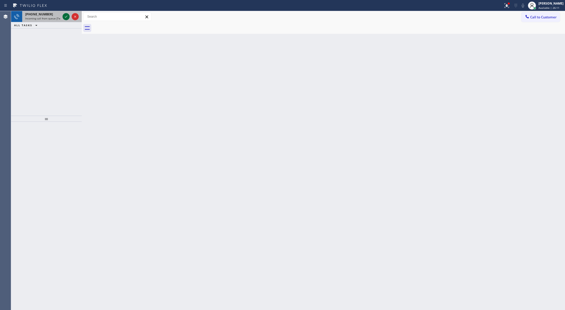
drag, startPoint x: 68, startPoint y: 15, endPoint x: 66, endPoint y: 17, distance: 2.8
click at [68, 15] on icon at bounding box center [66, 17] width 6 height 6
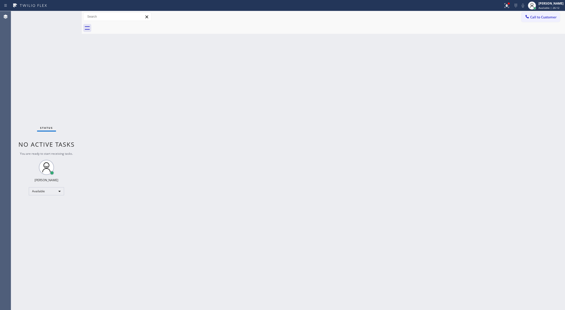
click at [66, 17] on div "Status No active tasks You are ready to start receiving tasks. [PERSON_NAME] Av…" at bounding box center [46, 160] width 71 height 299
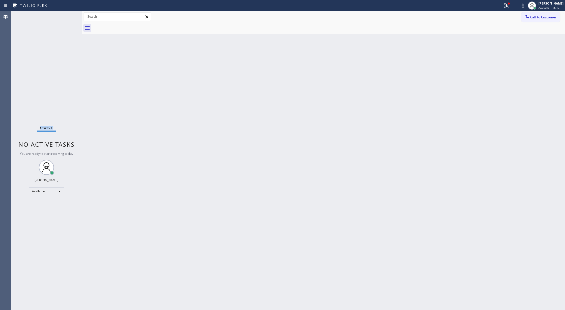
click at [66, 17] on div "Status No active tasks You are ready to start receiving tasks. [PERSON_NAME] Av…" at bounding box center [46, 160] width 71 height 299
drag, startPoint x: 86, startPoint y: 93, endPoint x: 76, endPoint y: 58, distance: 36.2
click at [86, 93] on div "Back to Dashboard Change Sender ID Customers Technicians Select a contact Outbo…" at bounding box center [323, 160] width 483 height 299
click at [66, 15] on div "Status No active tasks You are ready to start receiving tasks. [PERSON_NAME] Av…" at bounding box center [46, 160] width 71 height 299
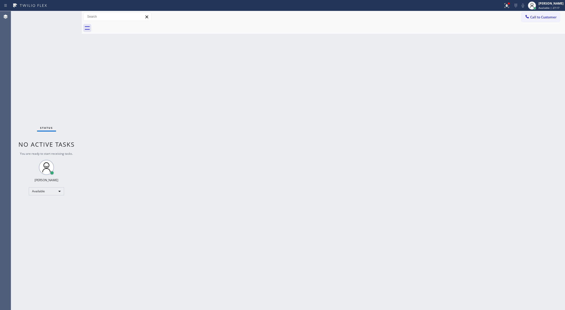
click at [69, 15] on div "Status No active tasks You are ready to start receiving tasks. [PERSON_NAME] Av…" at bounding box center [46, 160] width 71 height 299
click at [70, 17] on div "Status No active tasks You are ready to start receiving tasks. [PERSON_NAME] Av…" at bounding box center [46, 160] width 71 height 299
drag, startPoint x: 70, startPoint y: 17, endPoint x: 66, endPoint y: 15, distance: 3.8
click at [69, 17] on div "Status No active tasks You are ready to start receiving tasks. [PERSON_NAME] Av…" at bounding box center [46, 160] width 71 height 299
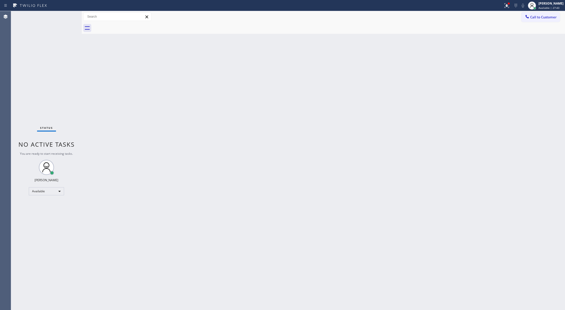
click at [66, 14] on div "Status No active tasks You are ready to start receiving tasks. [PERSON_NAME] Av…" at bounding box center [46, 160] width 71 height 299
click at [66, 16] on div "Status No active tasks You are ready to start receiving tasks. [PERSON_NAME] Av…" at bounding box center [46, 160] width 71 height 299
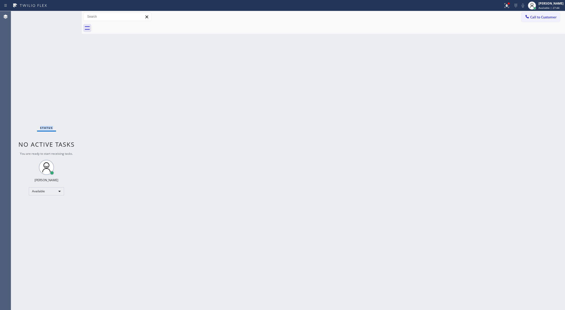
click at [66, 16] on div "Status No active tasks You are ready to start receiving tasks. [PERSON_NAME] Av…" at bounding box center [46, 160] width 71 height 299
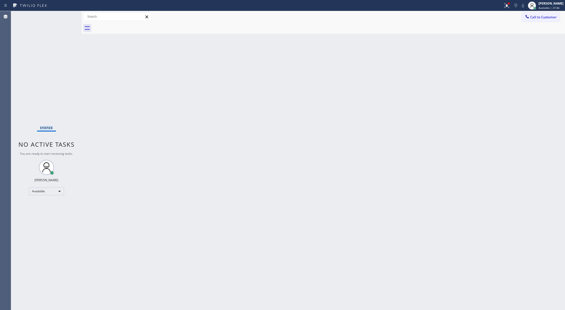
click at [67, 16] on div "Status No active tasks You are ready to start receiving tasks. [PERSON_NAME] Av…" at bounding box center [46, 160] width 71 height 299
click at [69, 15] on div "Status No active tasks You are ready to start receiving tasks. [PERSON_NAME] Av…" at bounding box center [46, 160] width 71 height 299
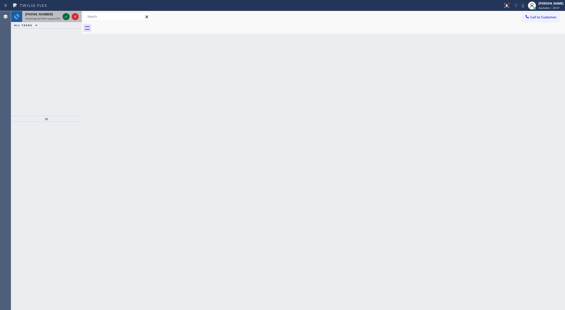
click at [66, 16] on icon at bounding box center [66, 17] width 6 height 6
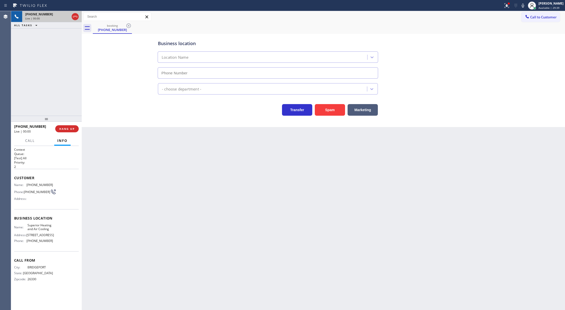
type input "[PHONE_NUMBER]"
click at [326, 111] on button "Spam" at bounding box center [330, 110] width 30 height 12
click at [59, 132] on button "COMPLETE" at bounding box center [65, 128] width 25 height 7
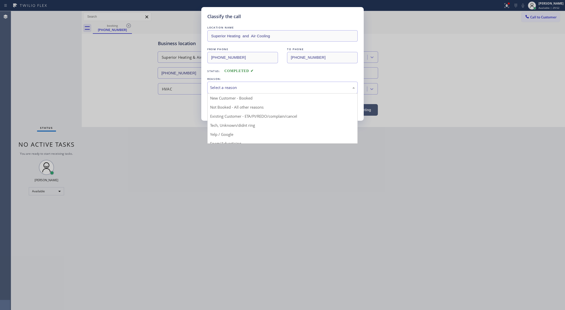
click at [245, 93] on div "Select a reason" at bounding box center [282, 88] width 150 height 12
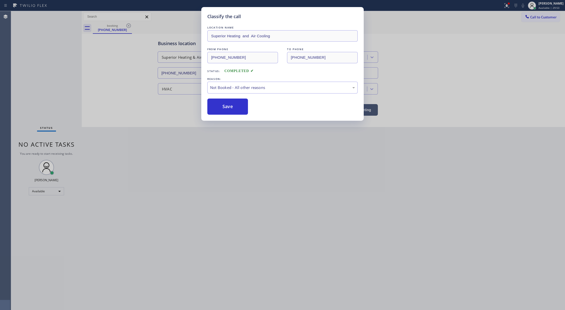
click at [228, 108] on button "Save" at bounding box center [227, 107] width 41 height 16
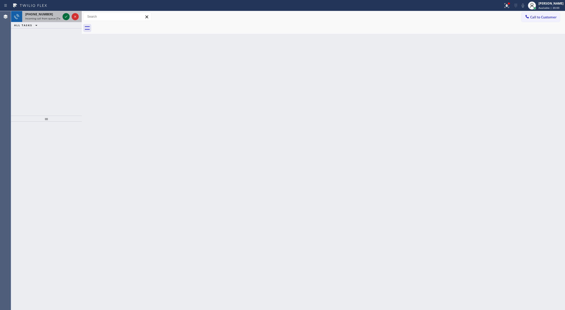
click at [65, 17] on icon at bounding box center [66, 17] width 6 height 6
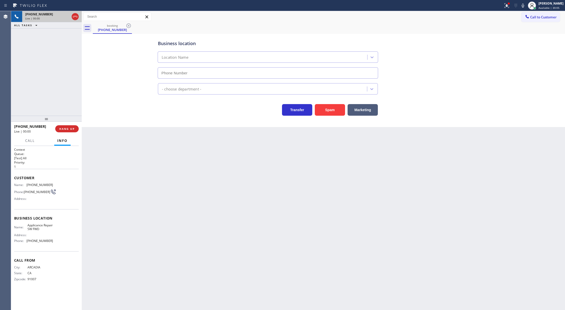
type input "[PHONE_NUMBER]"
click at [328, 111] on button "Spam" at bounding box center [330, 110] width 30 height 12
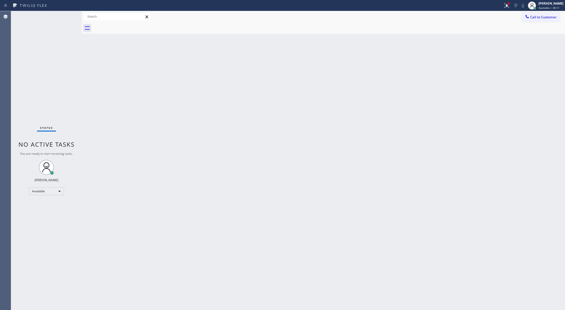
click at [68, 16] on div "Status No active tasks You are ready to start receiving tasks. [PERSON_NAME] Av…" at bounding box center [46, 160] width 71 height 299
click at [67, 17] on div "Status No active tasks You are ready to start receiving tasks. [PERSON_NAME] Av…" at bounding box center [46, 160] width 71 height 299
click at [66, 17] on div "Status No active tasks You are ready to start receiving tasks. [PERSON_NAME] Av…" at bounding box center [46, 160] width 71 height 299
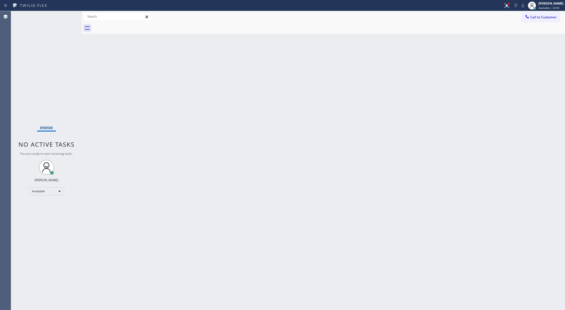
click at [66, 17] on div "Status No active tasks You are ready to start receiving tasks. [PERSON_NAME] Av…" at bounding box center [46, 160] width 71 height 299
click at [68, 18] on div "Status No active tasks You are ready to start receiving tasks. [PERSON_NAME] Av…" at bounding box center [46, 160] width 71 height 299
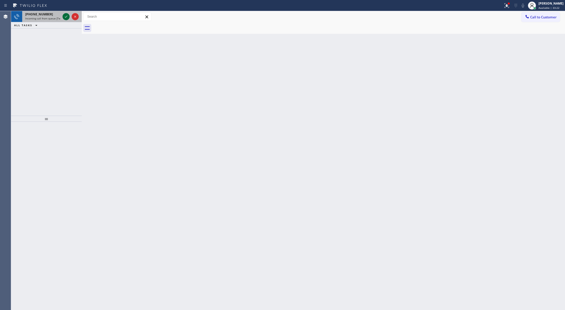
click at [67, 17] on icon at bounding box center [66, 17] width 6 height 6
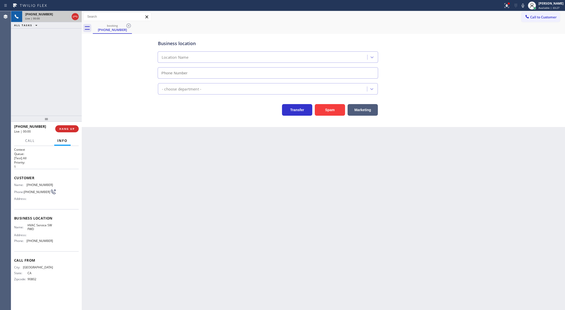
type input "[PHONE_NUMBER]"
click at [332, 108] on button "Spam" at bounding box center [330, 110] width 30 height 12
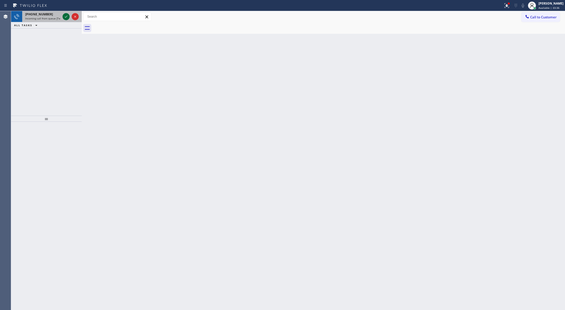
click at [66, 17] on icon at bounding box center [66, 17] width 3 height 2
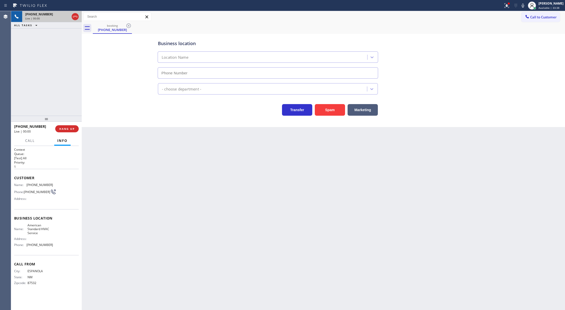
type input "[PHONE_NUMBER]"
click at [329, 111] on button "Spam" at bounding box center [330, 110] width 30 height 12
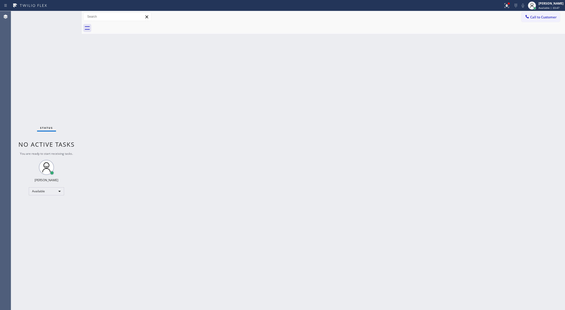
click at [71, 15] on div "Status No active tasks You are ready to start receiving tasks. [PERSON_NAME] Av…" at bounding box center [46, 160] width 71 height 299
click at [70, 15] on div "Status No active tasks You are ready to start receiving tasks. [PERSON_NAME] Av…" at bounding box center [46, 160] width 71 height 299
click at [70, 12] on div "Status No active tasks You are ready to start receiving tasks. [PERSON_NAME] Av…" at bounding box center [46, 160] width 71 height 299
click at [72, 17] on div "Status No active tasks You are ready to start receiving tasks. [PERSON_NAME] Av…" at bounding box center [46, 160] width 71 height 299
click at [70, 18] on div "Status No active tasks You are ready to start receiving tasks. [PERSON_NAME] Av…" at bounding box center [46, 160] width 71 height 299
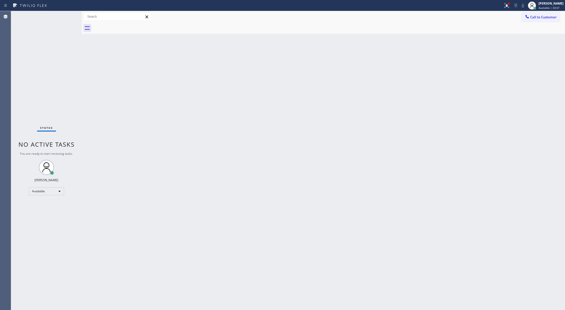
click at [72, 14] on div "Status No active tasks You are ready to start receiving tasks. [PERSON_NAME] Av…" at bounding box center [46, 160] width 71 height 299
click at [71, 19] on div "Status No active tasks You are ready to start receiving tasks. [PERSON_NAME] Av…" at bounding box center [46, 160] width 71 height 299
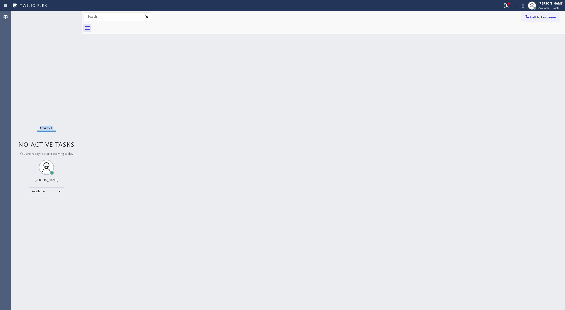
click at [71, 19] on div "Status No active tasks You are ready to start receiving tasks. [PERSON_NAME] Av…" at bounding box center [46, 160] width 71 height 299
click at [71, 14] on div "Status No active tasks You are ready to start receiving tasks. [PERSON_NAME] Av…" at bounding box center [46, 160] width 71 height 299
click at [69, 16] on div "Status No active tasks You are ready to start receiving tasks. [PERSON_NAME] Av…" at bounding box center [46, 160] width 71 height 299
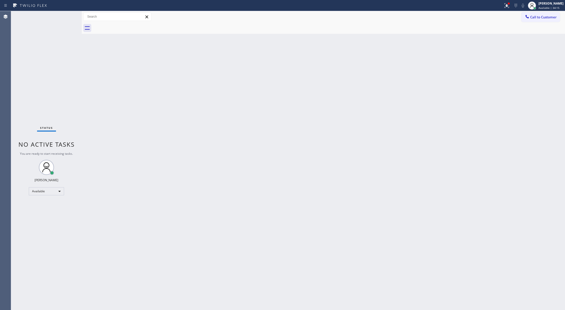
click at [69, 17] on div "Status No active tasks You are ready to start receiving tasks. [PERSON_NAME] Av…" at bounding box center [46, 160] width 71 height 299
click at [70, 17] on div "Status No active tasks You are ready to start receiving tasks. [PERSON_NAME] Av…" at bounding box center [46, 160] width 71 height 299
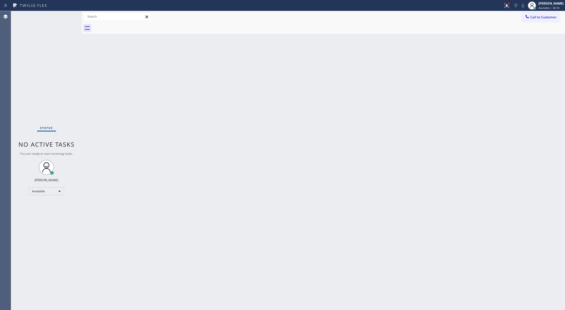
click at [70, 16] on div "Status No active tasks You are ready to start receiving tasks. [PERSON_NAME] Av…" at bounding box center [46, 160] width 71 height 299
click at [68, 14] on div "Status No active tasks You are ready to start receiving tasks. [PERSON_NAME] Av…" at bounding box center [46, 160] width 71 height 299
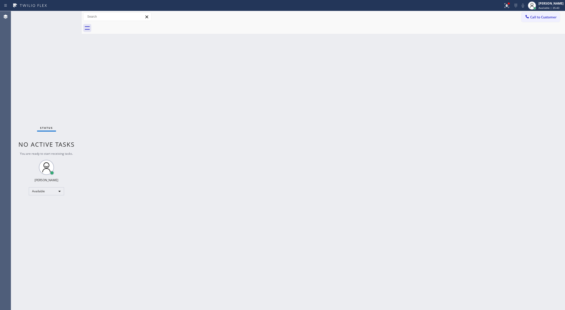
click at [68, 14] on div "Status No active tasks You are ready to start receiving tasks. [PERSON_NAME] Av…" at bounding box center [46, 160] width 71 height 299
click at [67, 15] on div "Status No active tasks You are ready to start receiving tasks. [PERSON_NAME] Av…" at bounding box center [46, 160] width 71 height 299
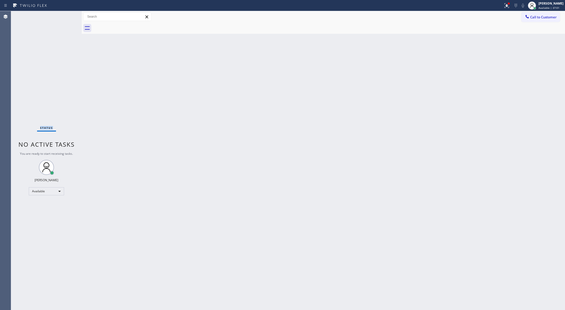
click at [67, 15] on div "Status No active tasks You are ready to start receiving tasks. [PERSON_NAME] Av…" at bounding box center [46, 160] width 71 height 299
click at [68, 13] on div "Status No active tasks You are ready to start receiving tasks. [PERSON_NAME] Av…" at bounding box center [46, 160] width 71 height 299
click at [69, 15] on div "Status No active tasks You are ready to start receiving tasks. [PERSON_NAME] Av…" at bounding box center [46, 160] width 71 height 299
click at [65, 15] on div "Status No active tasks You are ready to start receiving tasks. [PERSON_NAME] Av…" at bounding box center [46, 160] width 71 height 299
click at [69, 16] on div "Status No active tasks You are ready to start receiving tasks. [PERSON_NAME] Av…" at bounding box center [46, 160] width 71 height 299
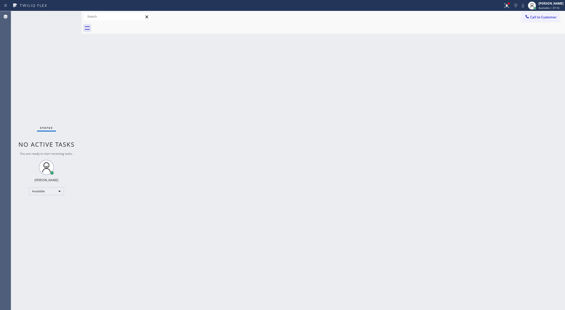
click at [68, 16] on div "Status No active tasks You are ready to start receiving tasks. [PERSON_NAME] Av…" at bounding box center [46, 160] width 71 height 299
click at [70, 15] on div "Status No active tasks You are ready to start receiving tasks. [PERSON_NAME] Av…" at bounding box center [46, 160] width 71 height 299
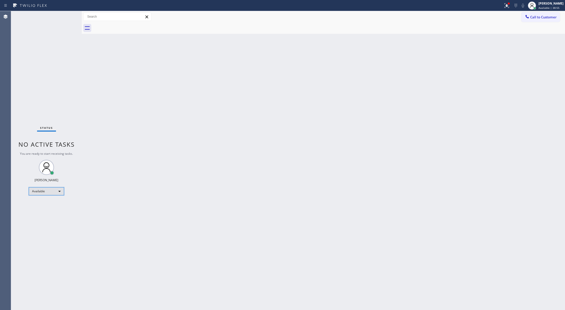
click at [46, 190] on div "Available" at bounding box center [46, 191] width 35 height 8
click at [51, 218] on li "Break" at bounding box center [46, 217] width 34 height 6
click at [48, 189] on div "Break" at bounding box center [46, 193] width 35 height 8
click at [45, 204] on li "Available" at bounding box center [46, 207] width 34 height 6
click at [50, 193] on div "Break" at bounding box center [46, 193] width 35 height 8
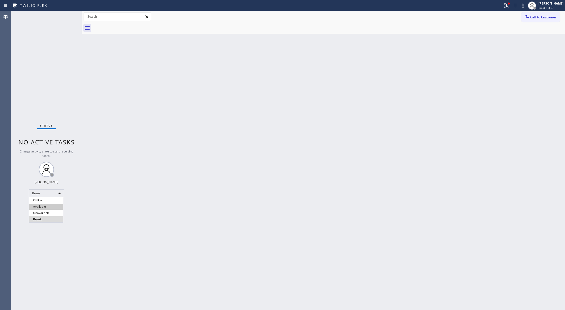
click at [46, 208] on li "Available" at bounding box center [46, 207] width 34 height 6
click at [546, 9] on span "Break | 3:39" at bounding box center [545, 8] width 15 height 4
click at [527, 26] on button "Available" at bounding box center [540, 26] width 50 height 7
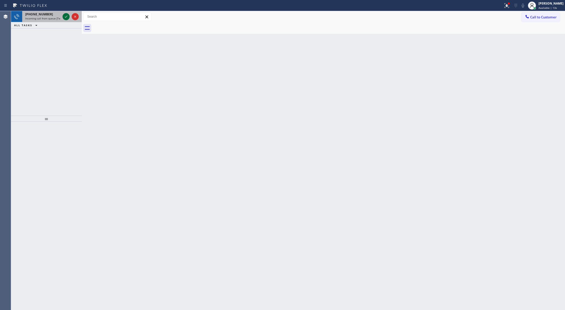
click at [68, 18] on icon at bounding box center [66, 17] width 6 height 6
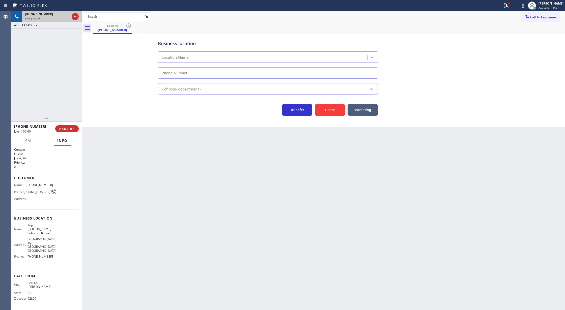
type input "[PHONE_NUMBER]"
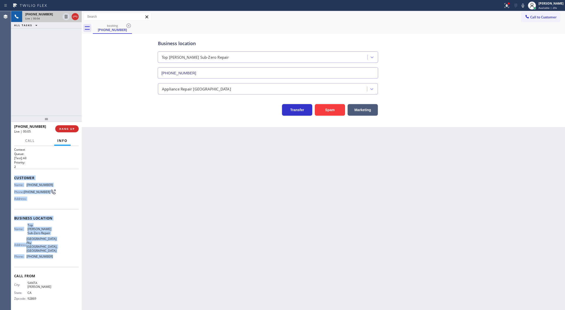
copy div "Customer Name: [PHONE_NUMBER] Phone: [PHONE_NUMBER] Address: Business location …"
drag, startPoint x: 13, startPoint y: 178, endPoint x: 66, endPoint y: 248, distance: 87.7
click at [66, 248] on div "Context Queue: [Test] All Priority: 2 Customer Name: [PHONE_NUMBER] Phone: [PHO…" at bounding box center [46, 228] width 71 height 164
drag, startPoint x: 65, startPoint y: 189, endPoint x: 44, endPoint y: 189, distance: 20.2
click at [64, 189] on div "Name: [PHONE_NUMBER] Phone: [PHONE_NUMBER] Address:" at bounding box center [46, 193] width 65 height 20
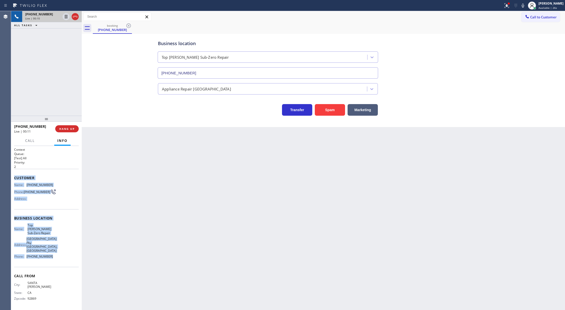
click at [13, 179] on div "Context Queue: [Test] All Priority: 2 Customer Name: [PHONE_NUMBER] Phone: [PHO…" at bounding box center [46, 228] width 71 height 164
drag, startPoint x: 13, startPoint y: 179, endPoint x: 61, endPoint y: 249, distance: 84.3
click at [61, 249] on div "Context Queue: [Test] All Priority: 2 Customer Name: [PHONE_NUMBER] Phone: [PHO…" at bounding box center [46, 228] width 71 height 164
drag, startPoint x: 526, startPoint y: 7, endPoint x: 499, endPoint y: 26, distance: 33.3
click at [524, 7] on icon at bounding box center [523, 6] width 3 height 4
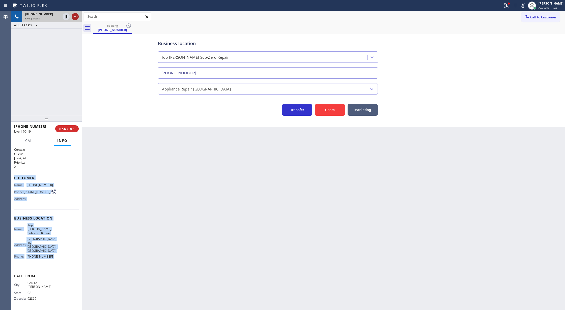
click at [74, 16] on icon at bounding box center [75, 17] width 6 height 6
type input "[PHONE_NUMBER]"
click at [66, 128] on span "COMPLETE" at bounding box center [65, 129] width 17 height 4
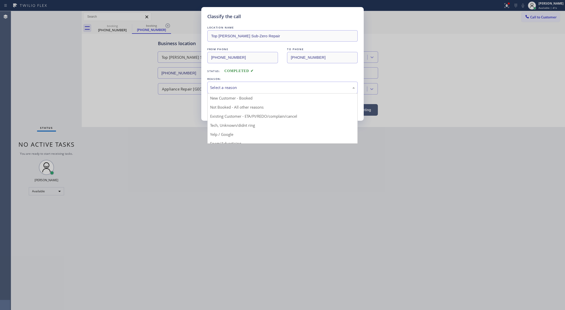
drag, startPoint x: 233, startPoint y: 87, endPoint x: 228, endPoint y: 108, distance: 21.9
click at [233, 89] on div "Select a reason" at bounding box center [282, 88] width 145 height 6
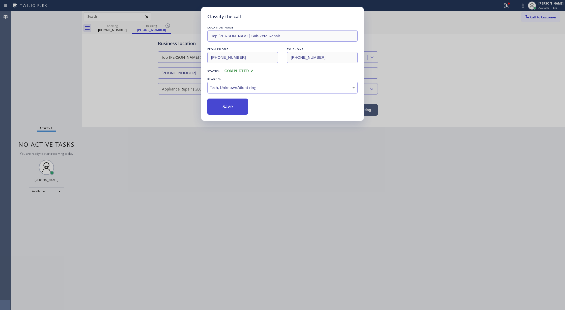
click at [227, 108] on button "Save" at bounding box center [227, 107] width 41 height 16
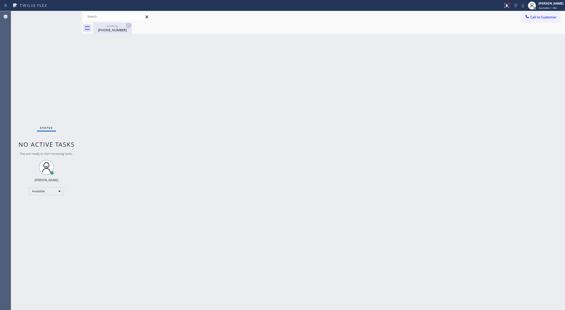
click at [110, 33] on div "booking [PHONE_NUMBER]" at bounding box center [112, 27] width 38 height 11
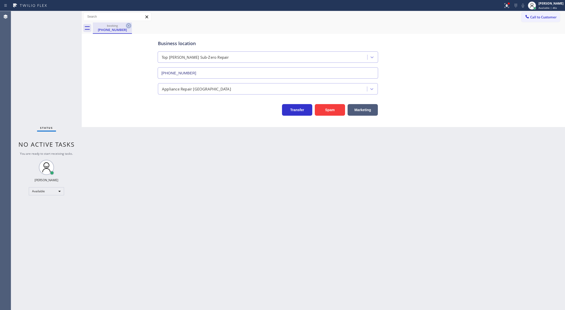
click at [127, 25] on icon at bounding box center [129, 26] width 6 height 6
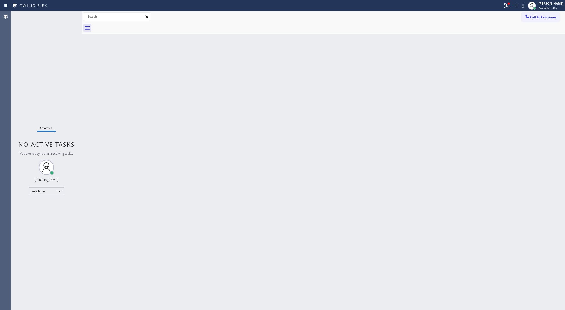
click at [67, 12] on div "Status No active tasks You are ready to start receiving tasks. [PERSON_NAME] Av…" at bounding box center [46, 160] width 71 height 299
click at [69, 15] on div "Status No active tasks You are ready to start receiving tasks. [PERSON_NAME] Av…" at bounding box center [46, 160] width 71 height 299
click at [68, 16] on div "Status No active tasks You are ready to start receiving tasks. [PERSON_NAME] Av…" at bounding box center [46, 160] width 71 height 299
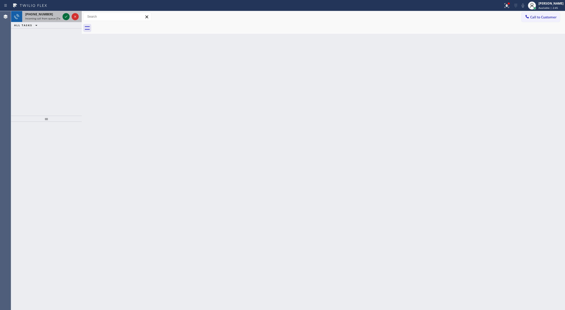
click at [66, 18] on icon at bounding box center [66, 17] width 6 height 6
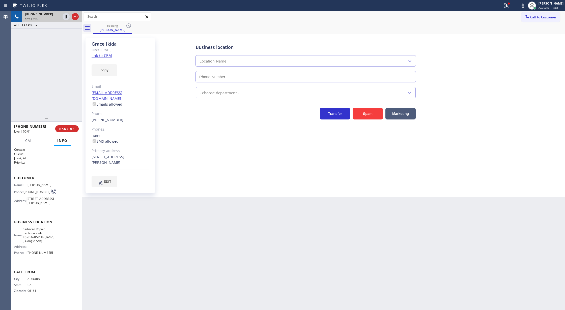
type input "[PHONE_NUMBER]"
click at [103, 57] on link "link to CRM" at bounding box center [102, 55] width 20 height 5
drag, startPoint x: 75, startPoint y: 17, endPoint x: 96, endPoint y: 91, distance: 76.9
click at [75, 17] on icon at bounding box center [75, 17] width 6 height 6
click at [65, 131] on button "COMPLETE" at bounding box center [65, 128] width 25 height 7
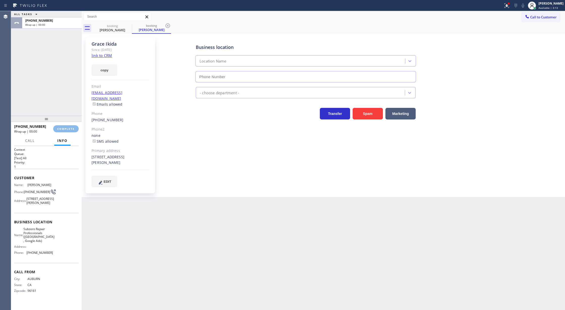
type input "[PHONE_NUMBER]"
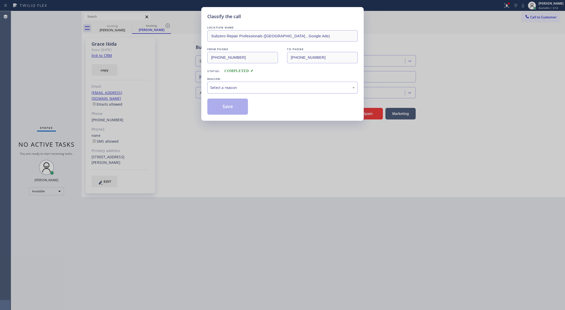
click at [259, 90] on div "Select a reason" at bounding box center [282, 88] width 145 height 6
click at [224, 106] on button "Save" at bounding box center [227, 107] width 41 height 16
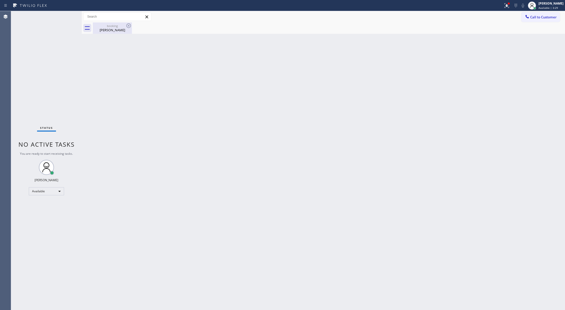
click at [115, 27] on div "booking" at bounding box center [112, 26] width 38 height 4
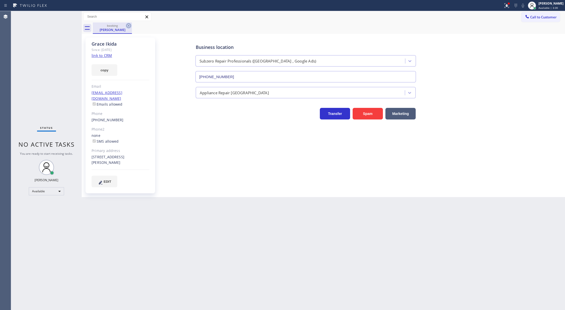
click at [127, 26] on icon at bounding box center [128, 25] width 5 height 5
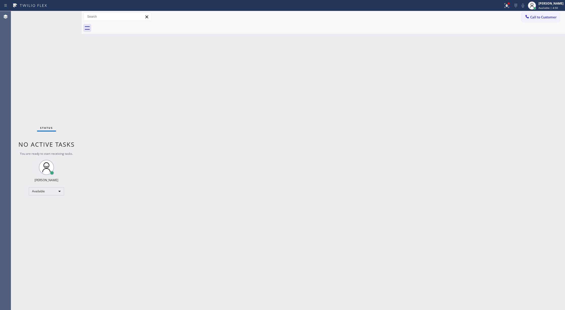
click at [69, 22] on div "Status No active tasks You are ready to start receiving tasks. [PERSON_NAME] Av…" at bounding box center [46, 160] width 71 height 299
click at [69, 20] on div "Status No active tasks You are ready to start receiving tasks. [PERSON_NAME] Av…" at bounding box center [46, 160] width 71 height 299
click at [69, 15] on div "Status No active tasks You are ready to start receiving tasks. [PERSON_NAME] Av…" at bounding box center [46, 160] width 71 height 299
click at [68, 14] on div "Status No active tasks You are ready to start receiving tasks. [PERSON_NAME] Av…" at bounding box center [46, 160] width 71 height 299
click at [66, 16] on div "Status No active tasks You are ready to start receiving tasks. [PERSON_NAME] Av…" at bounding box center [46, 160] width 71 height 299
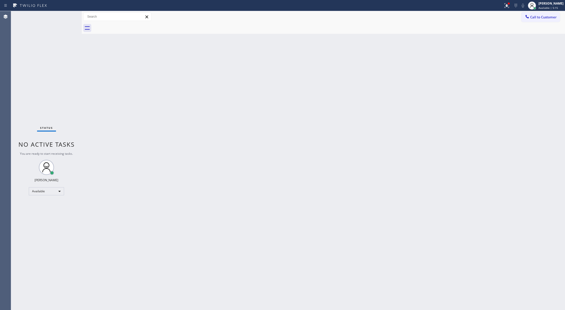
click at [66, 16] on div "Status No active tasks You are ready to start receiving tasks. [PERSON_NAME] Av…" at bounding box center [46, 160] width 71 height 299
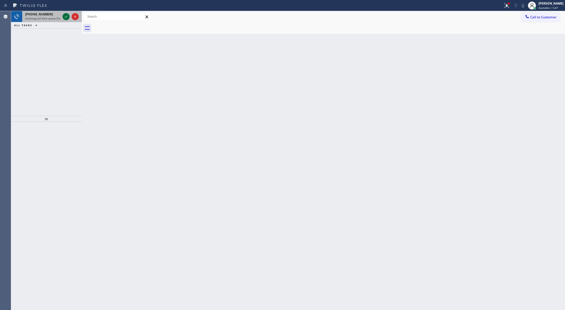
click at [65, 15] on icon at bounding box center [66, 17] width 6 height 6
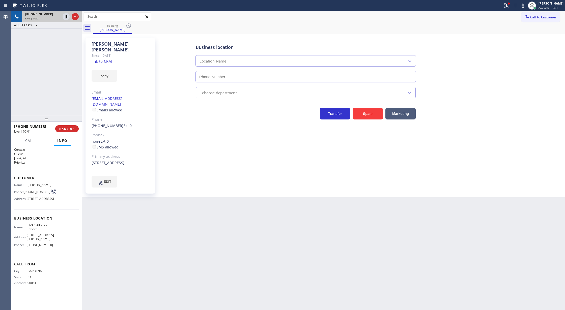
type input "[PHONE_NUMBER]"
click at [61, 88] on div "[PHONE_NUMBER] Live | 00:06 ALL TASKS ALL TASKS ACTIVE TASKS TASKS IN WRAP UP" at bounding box center [46, 63] width 71 height 105
click at [107, 59] on link "link to CRM" at bounding box center [102, 61] width 20 height 5
click at [65, 130] on span "COMPLETE" at bounding box center [65, 129] width 17 height 4
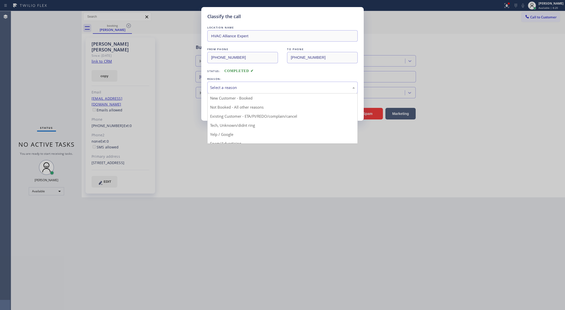
click at [225, 85] on div "Select a reason" at bounding box center [282, 88] width 145 height 6
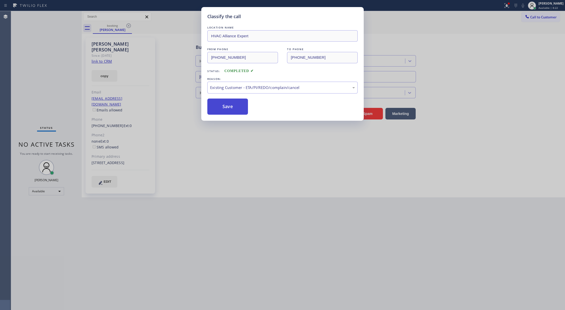
click at [222, 104] on button "Save" at bounding box center [227, 107] width 41 height 16
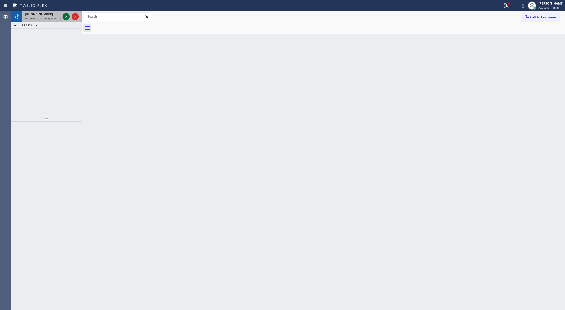
click at [67, 17] on icon at bounding box center [66, 17] width 6 height 6
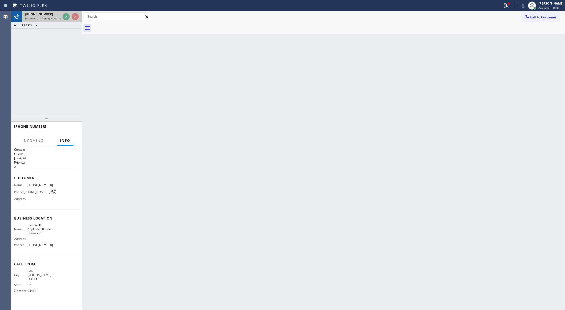
click at [65, 12] on div at bounding box center [71, 16] width 18 height 11
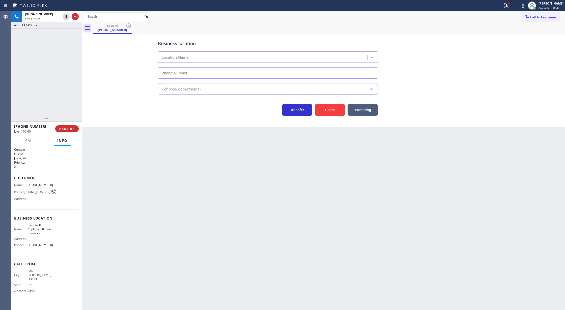
type input "[PHONE_NUMBER]"
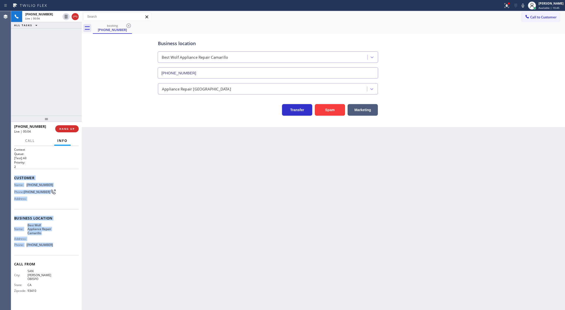
copy div "Customer Name: [PHONE_NUMBER] Phone: [PHONE_NUMBER] Address: Business location …"
drag, startPoint x: 14, startPoint y: 179, endPoint x: 53, endPoint y: 249, distance: 79.8
click at [53, 249] on div "Context Queue: [Test] All Priority: 2 Customer Name: [PHONE_NUMBER] Phone: [PHO…" at bounding box center [46, 225] width 65 height 154
click at [326, 110] on button "Spam" at bounding box center [330, 110] width 30 height 12
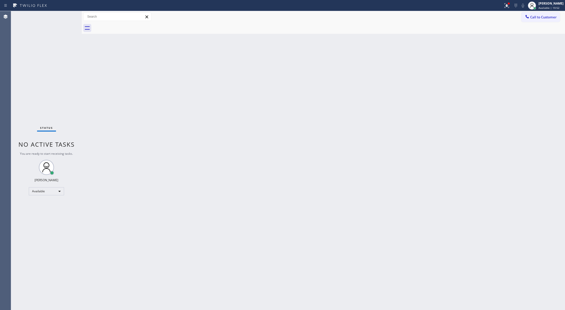
click at [70, 16] on div "Status No active tasks You are ready to start receiving tasks. [PERSON_NAME] Av…" at bounding box center [46, 160] width 71 height 299
click at [69, 15] on div "Status No active tasks You are ready to start receiving tasks. [PERSON_NAME] Av…" at bounding box center [46, 160] width 71 height 299
click at [66, 14] on div "Status No active tasks You are ready to start receiving tasks. [PERSON_NAME] Av…" at bounding box center [46, 160] width 71 height 299
click at [69, 16] on div "Status No active tasks You are ready to start receiving tasks. [PERSON_NAME] Av…" at bounding box center [46, 160] width 71 height 299
click at [67, 18] on div "Status No active tasks You are ready to start receiving tasks. [PERSON_NAME] Av…" at bounding box center [46, 160] width 71 height 299
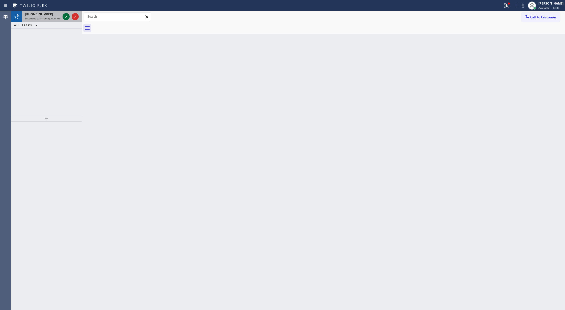
drag, startPoint x: 68, startPoint y: 12, endPoint x: 68, endPoint y: 14, distance: 2.5
click at [68, 12] on div at bounding box center [71, 16] width 18 height 11
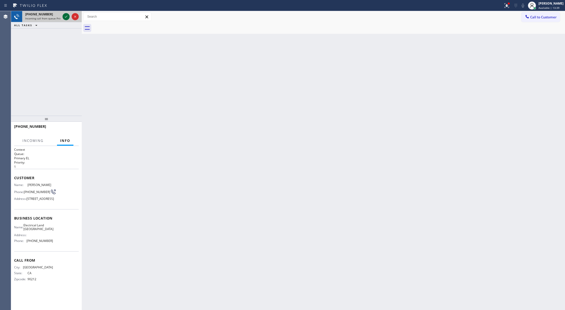
click at [66, 17] on icon at bounding box center [66, 17] width 3 height 2
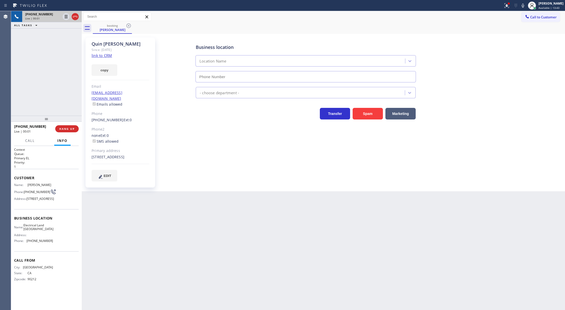
type input "[PHONE_NUMBER]"
click at [101, 56] on link "link to CRM" at bounding box center [102, 55] width 20 height 5
click at [75, 15] on icon at bounding box center [75, 17] width 6 height 6
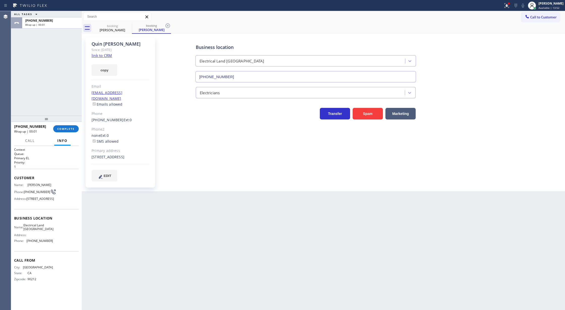
type input "[PHONE_NUMBER]"
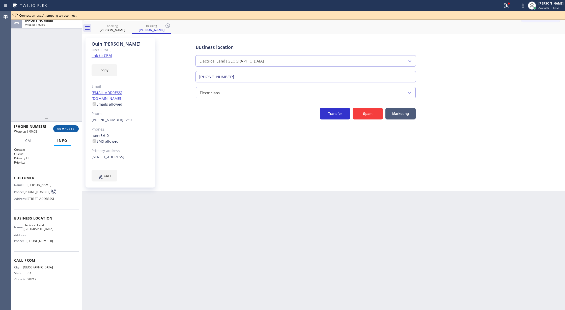
click at [70, 128] on span "COMPLETE" at bounding box center [65, 129] width 17 height 4
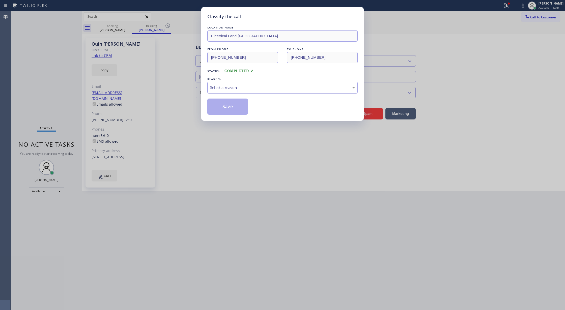
click at [233, 84] on div "Select a reason" at bounding box center [282, 88] width 150 height 12
click at [224, 108] on button "Save" at bounding box center [227, 107] width 41 height 16
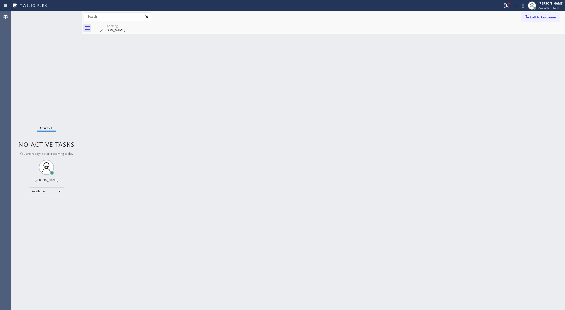
click at [69, 18] on div "Status No active tasks You are ready to start receiving tasks. [PERSON_NAME] Av…" at bounding box center [46, 160] width 71 height 299
click at [64, 16] on div "Status No active tasks You are ready to start receiving tasks. [PERSON_NAME] Av…" at bounding box center [46, 160] width 71 height 299
click at [107, 30] on div "[PERSON_NAME]" at bounding box center [112, 30] width 38 height 5
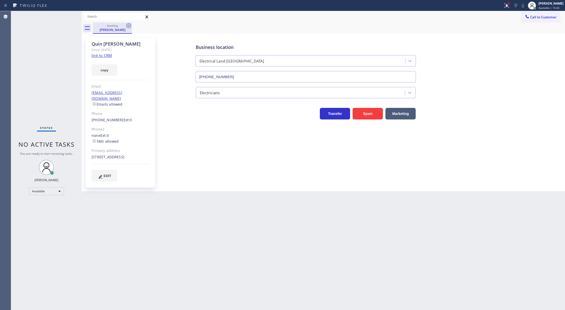
click at [129, 26] on icon at bounding box center [128, 25] width 5 height 5
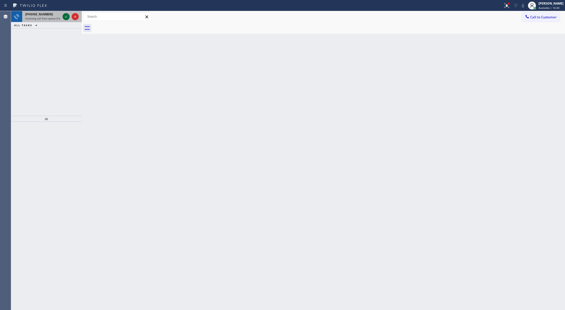
click at [65, 16] on icon at bounding box center [66, 17] width 6 height 6
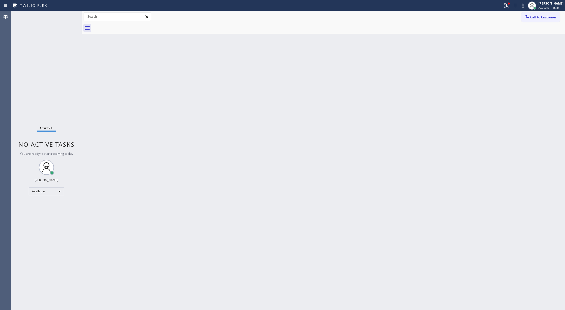
click at [65, 16] on div "Status No active tasks You are ready to start receiving tasks. [PERSON_NAME] Av…" at bounding box center [46, 160] width 71 height 299
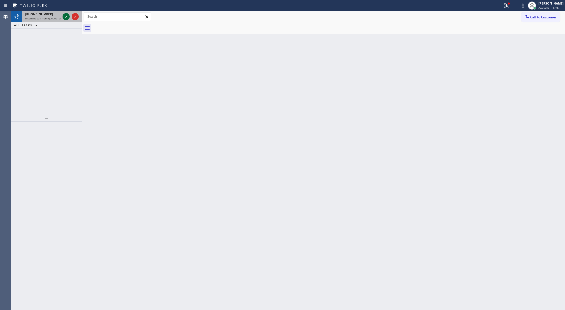
click at [68, 16] on icon at bounding box center [66, 17] width 6 height 6
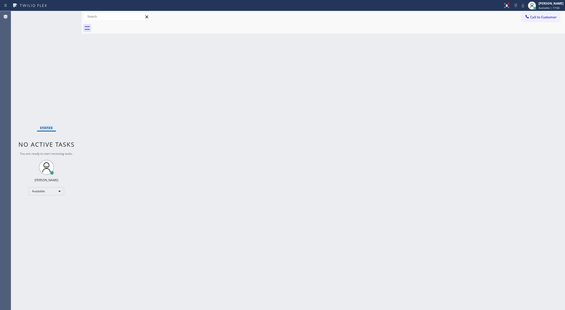
click at [68, 16] on div "Status No active tasks You are ready to start receiving tasks. [PERSON_NAME] Av…" at bounding box center [46, 160] width 71 height 299
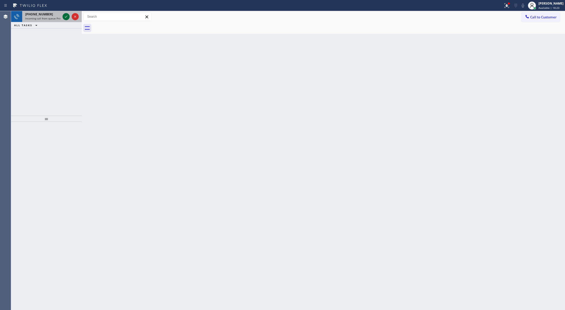
click at [66, 16] on icon at bounding box center [66, 17] width 6 height 6
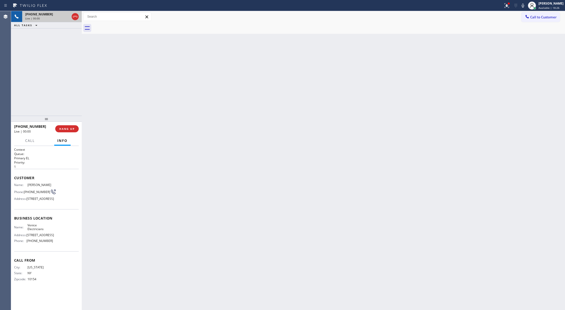
click at [66, 16] on div "[PHONE_NUMBER] Live | 00:00" at bounding box center [46, 16] width 71 height 11
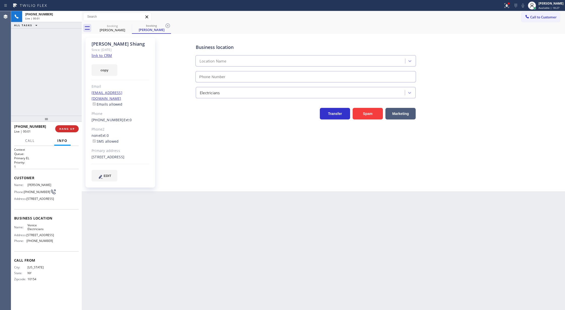
type input "[PHONE_NUMBER]"
click at [67, 128] on span "COMPLETE" at bounding box center [65, 129] width 17 height 4
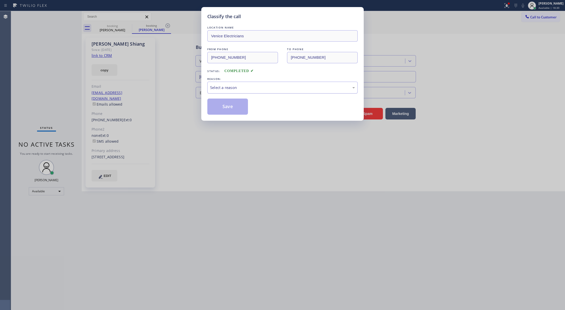
click at [230, 87] on div "Select a reason" at bounding box center [282, 88] width 145 height 6
click at [226, 104] on button "Save" at bounding box center [227, 107] width 41 height 16
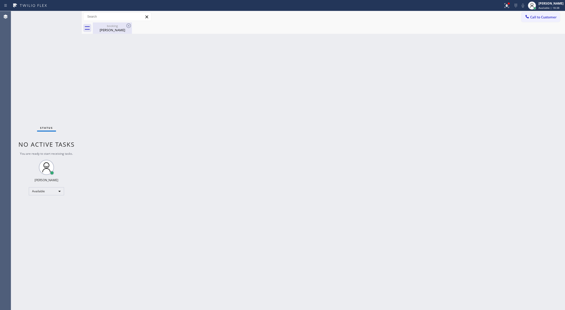
click at [111, 29] on div "[PERSON_NAME]" at bounding box center [112, 30] width 38 height 5
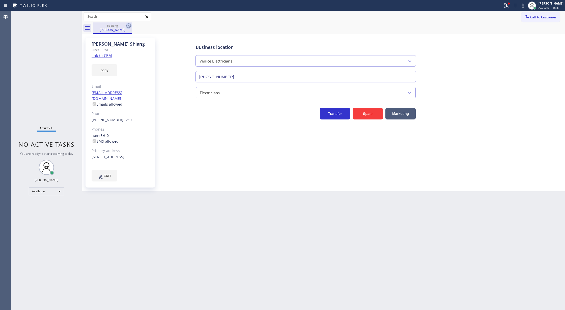
click at [127, 27] on icon at bounding box center [129, 26] width 6 height 6
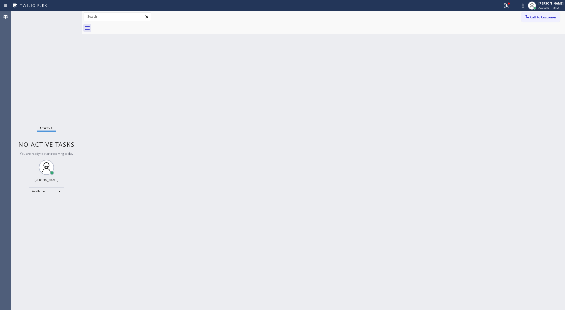
click at [67, 15] on div "Status No active tasks You are ready to start receiving tasks. [PERSON_NAME] Av…" at bounding box center [46, 160] width 71 height 299
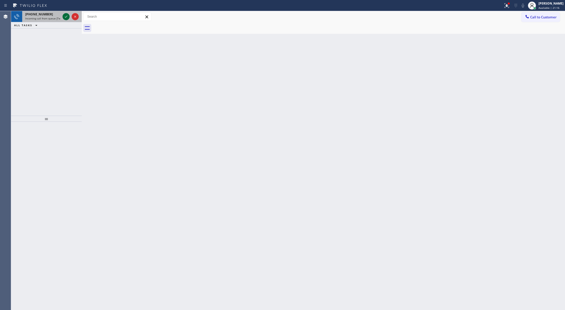
click at [67, 15] on icon at bounding box center [66, 17] width 6 height 6
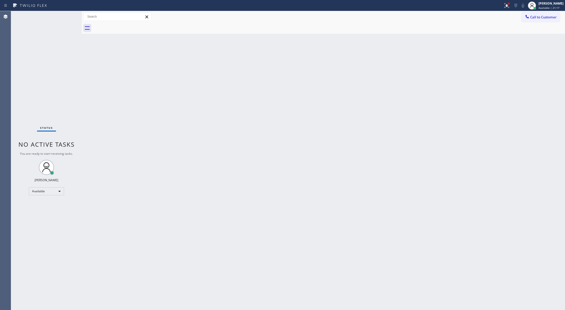
click at [67, 15] on div "Status No active tasks You are ready to start receiving tasks. [PERSON_NAME] Av…" at bounding box center [46, 160] width 71 height 299
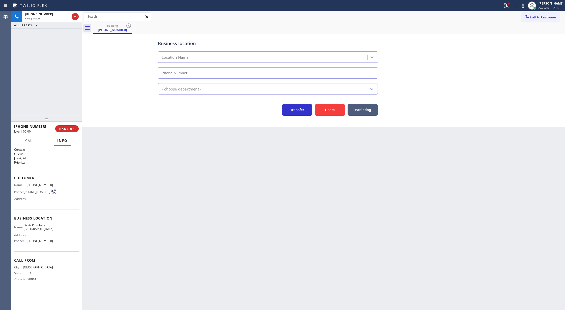
type input "[PHONE_NUMBER]"
click at [329, 111] on button "Spam" at bounding box center [330, 110] width 30 height 12
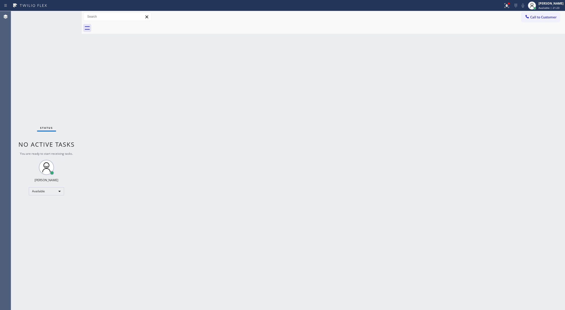
click at [68, 15] on div "Status No active tasks You are ready to start receiving tasks. [PERSON_NAME] Av…" at bounding box center [46, 160] width 71 height 299
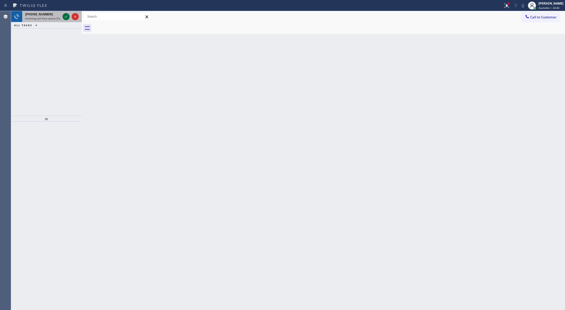
click at [68, 15] on icon at bounding box center [66, 17] width 6 height 6
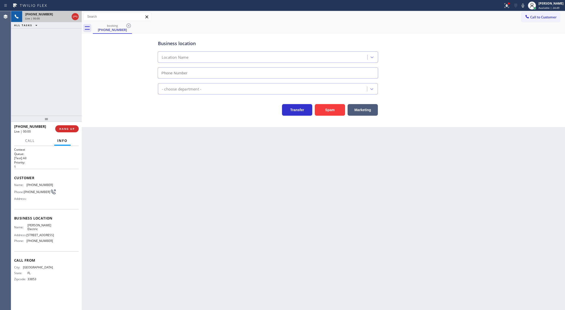
type input "[PHONE_NUMBER]"
click at [68, 131] on button "COMPLETE" at bounding box center [65, 128] width 25 height 7
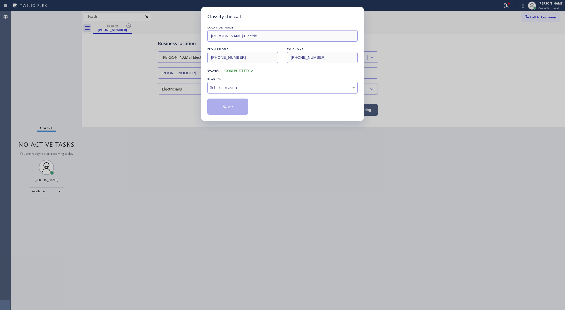
click at [243, 85] on div "Select a reason" at bounding box center [282, 88] width 145 height 6
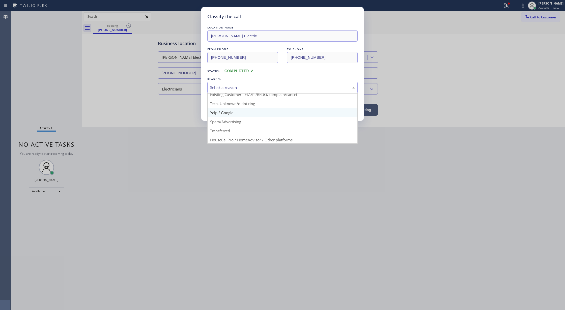
scroll to position [32, 0]
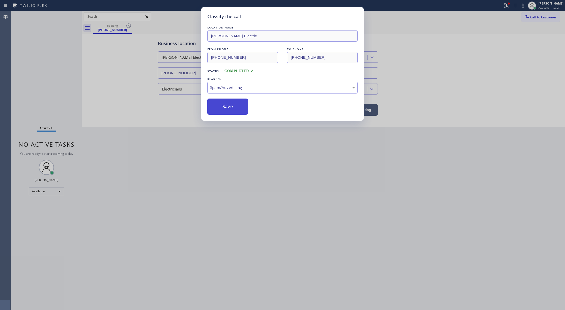
click at [224, 105] on button "Save" at bounding box center [227, 107] width 41 height 16
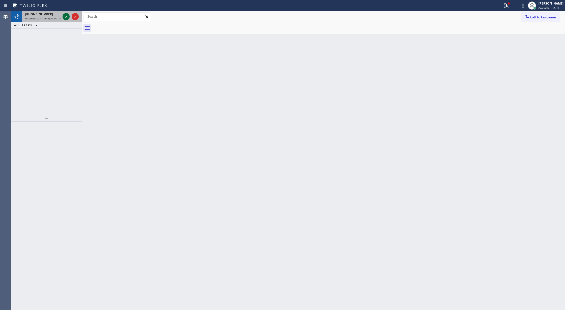
click at [65, 18] on icon at bounding box center [66, 17] width 6 height 6
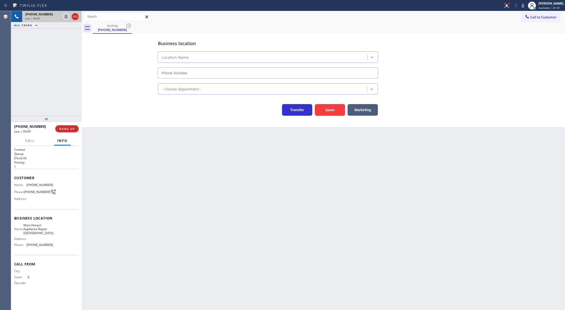
type input "[PHONE_NUMBER]"
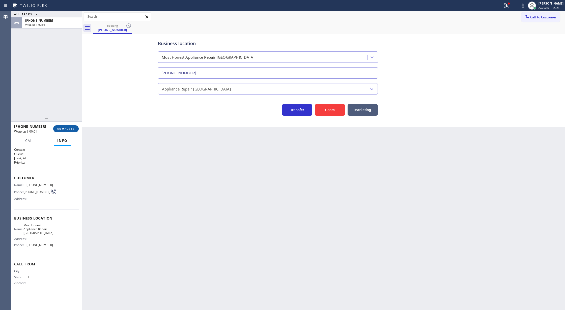
click at [66, 132] on button "COMPLETE" at bounding box center [65, 128] width 25 height 7
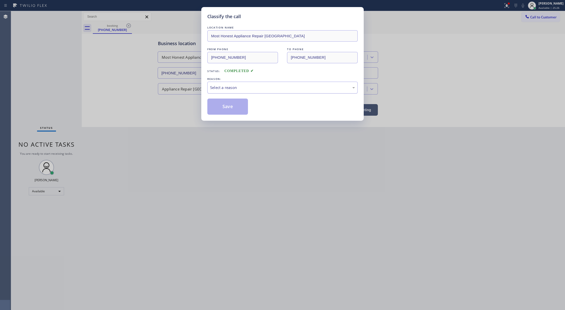
click at [230, 89] on div "Select a reason" at bounding box center [282, 88] width 145 height 6
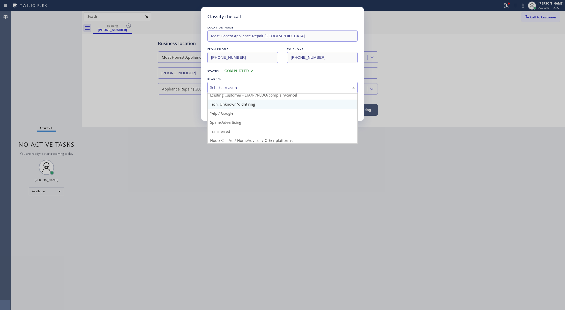
scroll to position [32, 0]
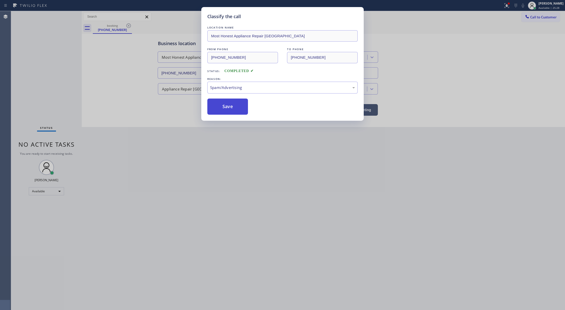
click at [224, 104] on button "Save" at bounding box center [227, 107] width 41 height 16
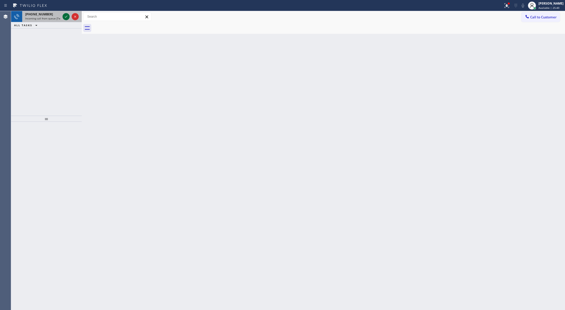
click at [67, 17] on icon at bounding box center [66, 17] width 6 height 6
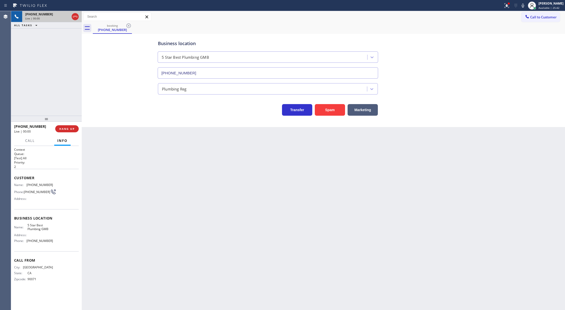
type input "[PHONE_NUMBER]"
click at [329, 110] on button "Spam" at bounding box center [330, 110] width 30 height 12
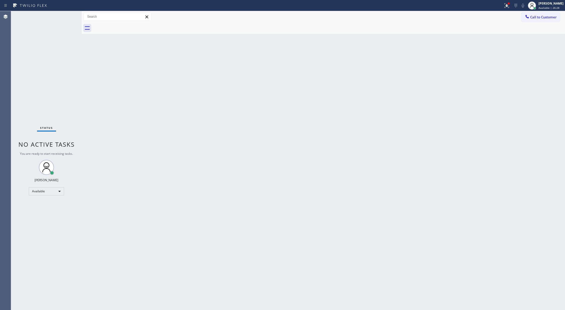
click at [64, 17] on div "Status No active tasks You are ready to start receiving tasks. [PERSON_NAME] Av…" at bounding box center [46, 160] width 71 height 299
click at [69, 14] on div "Status No active tasks You are ready to start receiving tasks. [PERSON_NAME] Av…" at bounding box center [46, 160] width 71 height 299
click at [65, 15] on div "Status No active tasks You are ready to start receiving tasks. [PERSON_NAME] Av…" at bounding box center [46, 160] width 71 height 299
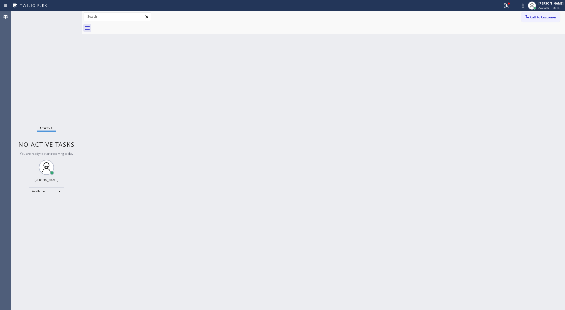
click at [68, 13] on div "Status No active tasks You are ready to start receiving tasks. [PERSON_NAME] Av…" at bounding box center [46, 160] width 71 height 299
click at [66, 14] on div "Status No active tasks You are ready to start receiving tasks. [PERSON_NAME] Av…" at bounding box center [46, 160] width 71 height 299
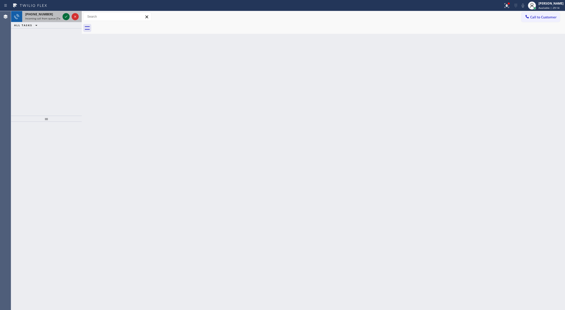
click at [65, 16] on icon at bounding box center [66, 17] width 6 height 6
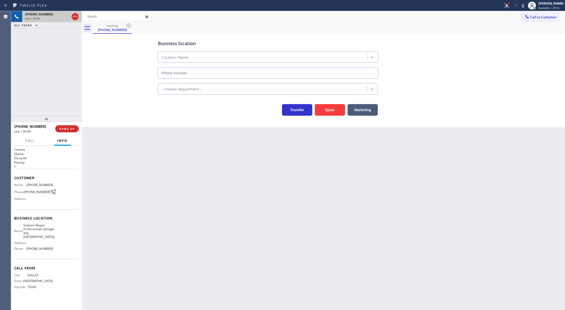
type input "[PHONE_NUMBER]"
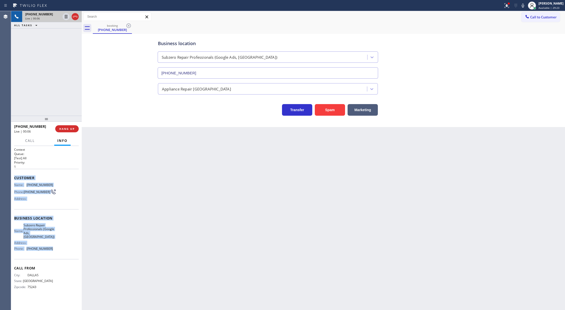
copy div "Customer Name: [PHONE_NUMBER] Phone: [PHONE_NUMBER] Address: Business location …"
drag, startPoint x: 14, startPoint y: 179, endPoint x: 60, endPoint y: 251, distance: 85.7
click at [60, 251] on div "Context Queue: [Test] All Priority: 1 Customer Name: [PHONE_NUMBER] Phone: [PHO…" at bounding box center [46, 228] width 71 height 164
click at [525, 6] on icon at bounding box center [523, 6] width 6 height 6
click at [524, 6] on icon at bounding box center [523, 6] width 6 height 6
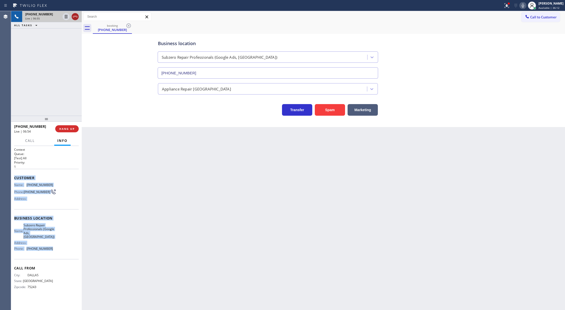
click at [74, 16] on icon at bounding box center [75, 17] width 5 height 2
type input "[PHONE_NUMBER]"
click at [67, 130] on span "COMPLETE" at bounding box center [65, 129] width 17 height 4
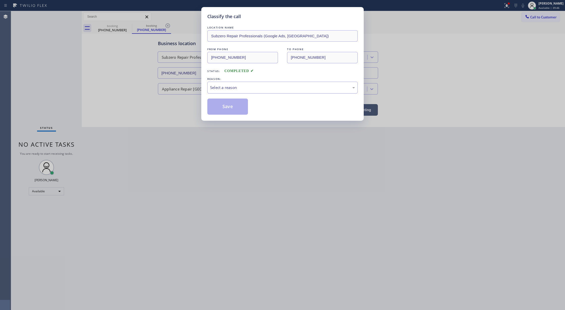
click at [237, 90] on div "Select a reason" at bounding box center [282, 88] width 145 height 6
click at [229, 108] on button "Save" at bounding box center [227, 107] width 41 height 16
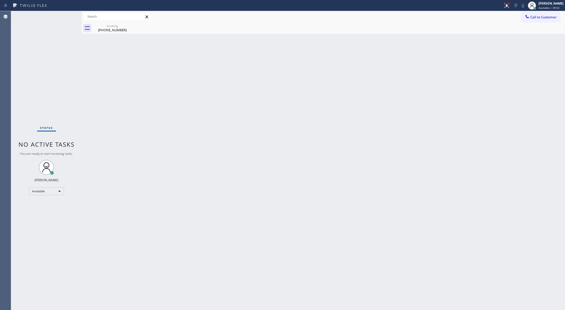
click at [67, 16] on div "Status No active tasks You are ready to start receiving tasks. [PERSON_NAME] Av…" at bounding box center [46, 160] width 71 height 299
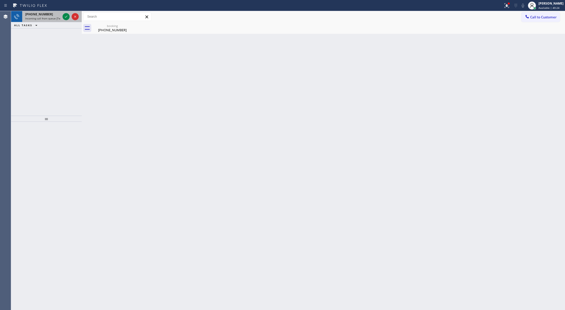
click at [67, 11] on div at bounding box center [71, 16] width 18 height 11
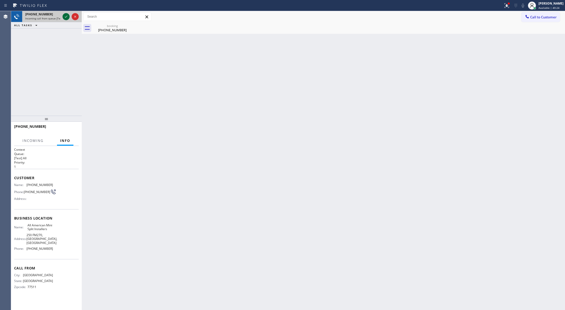
click at [66, 14] on icon at bounding box center [66, 17] width 6 height 6
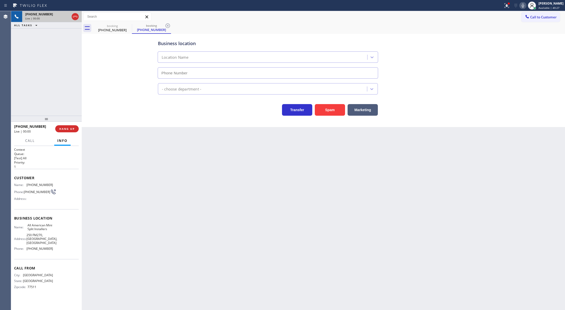
type input "[PHONE_NUMBER]"
click at [326, 109] on button "Spam" at bounding box center [330, 110] width 30 height 12
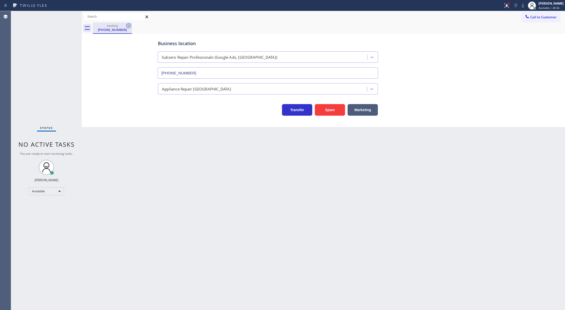
click at [126, 24] on icon at bounding box center [129, 26] width 6 height 6
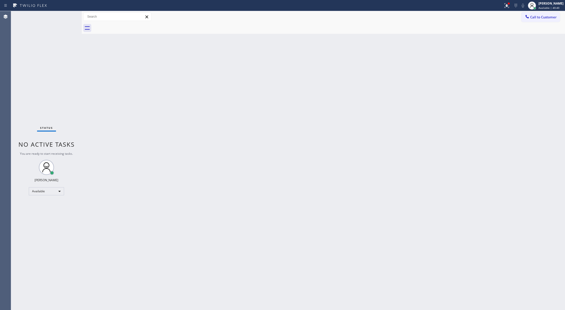
click at [65, 14] on div "Status No active tasks You are ready to start receiving tasks. [PERSON_NAME] Av…" at bounding box center [46, 160] width 71 height 299
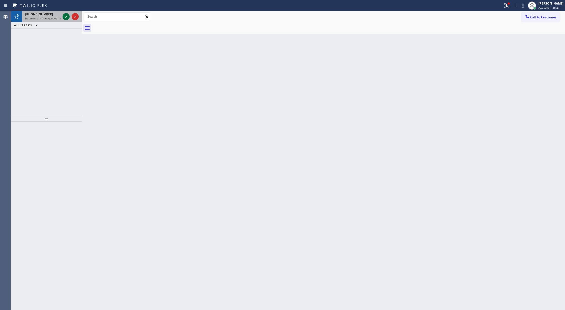
click at [66, 19] on icon at bounding box center [66, 17] width 6 height 6
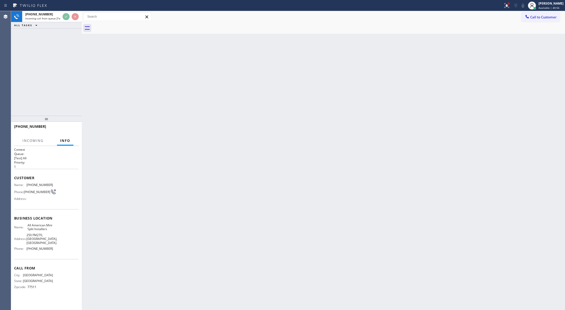
click at [71, 23] on div "ALL TASKS ALL TASKS ACTIVE TASKS TASKS IN WRAP UP" at bounding box center [46, 25] width 71 height 6
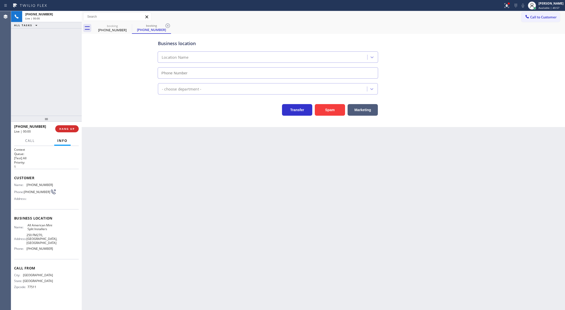
type input "[PHONE_NUMBER]"
click at [63, 128] on span "COMPLETE" at bounding box center [65, 129] width 17 height 4
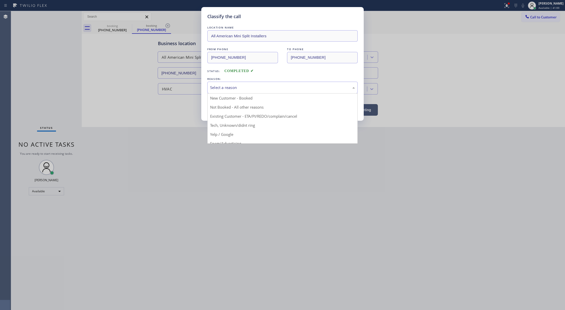
click at [220, 86] on div "Select a reason" at bounding box center [282, 88] width 145 height 6
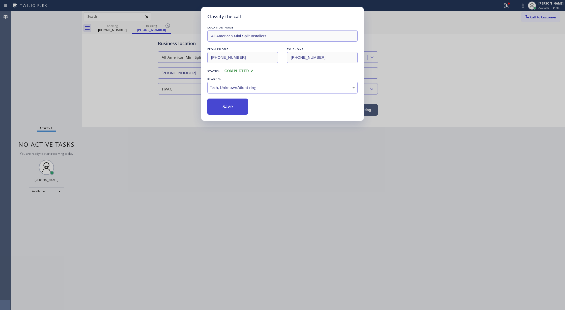
click at [237, 113] on button "Save" at bounding box center [227, 107] width 41 height 16
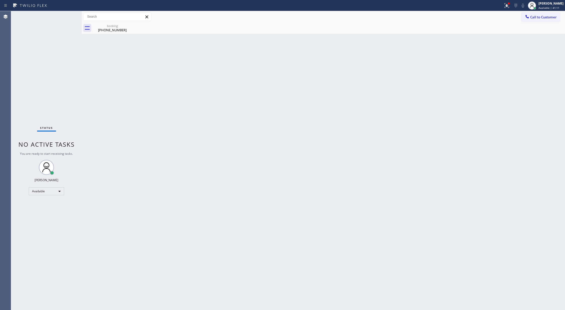
click at [72, 14] on div "Status No active tasks You are ready to start receiving tasks. [PERSON_NAME] Av…" at bounding box center [46, 160] width 71 height 299
click at [113, 27] on div "booking" at bounding box center [112, 26] width 38 height 4
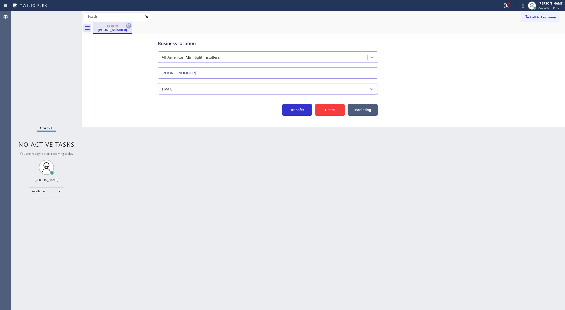
click at [129, 24] on icon at bounding box center [129, 26] width 6 height 6
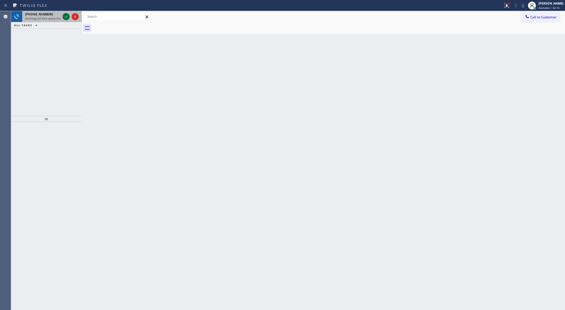
click at [65, 16] on icon at bounding box center [66, 17] width 6 height 6
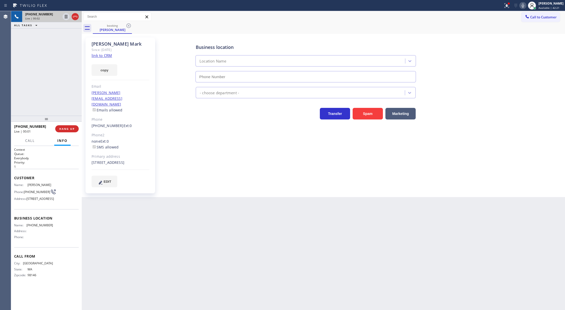
click at [99, 58] on link "link to CRM" at bounding box center [102, 55] width 20 height 5
click at [76, 16] on icon at bounding box center [75, 17] width 5 height 2
click at [63, 128] on span "COMPLETE" at bounding box center [65, 129] width 17 height 4
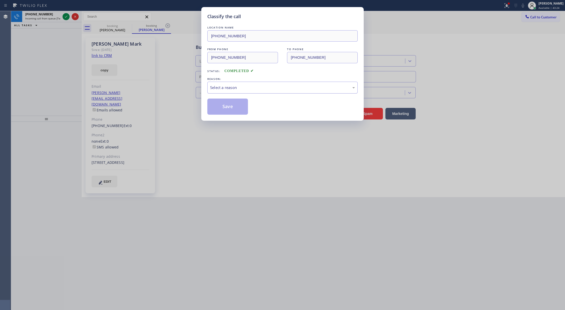
click at [230, 89] on div "Select a reason" at bounding box center [282, 88] width 145 height 6
click at [227, 106] on button "Save" at bounding box center [227, 107] width 41 height 16
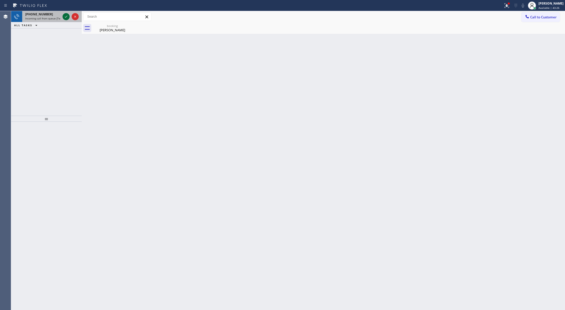
click at [67, 16] on icon at bounding box center [66, 17] width 6 height 6
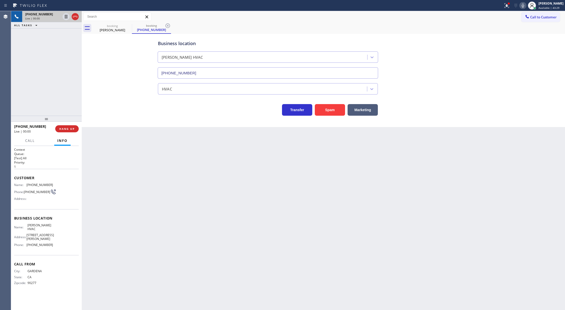
type input "[PHONE_NUMBER]"
click at [63, 129] on span "COMPLETE" at bounding box center [65, 129] width 17 height 4
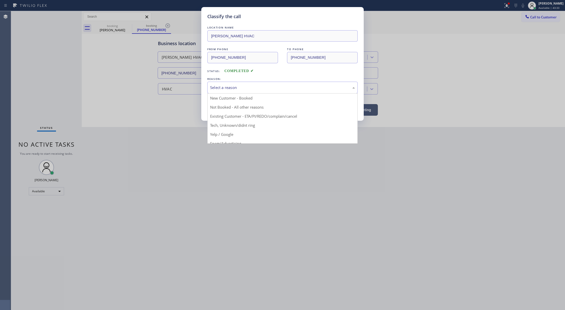
click at [232, 87] on div "Select a reason" at bounding box center [282, 88] width 145 height 6
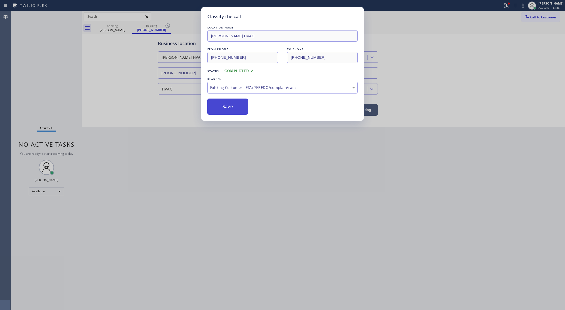
click at [227, 107] on button "Save" at bounding box center [227, 107] width 41 height 16
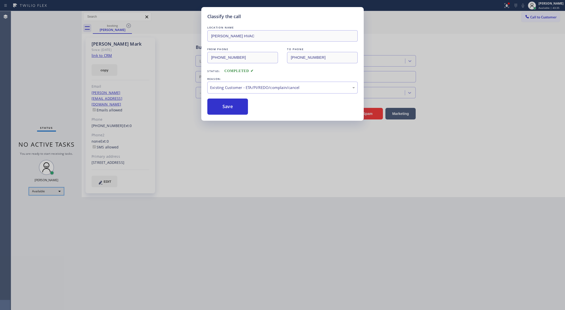
click at [56, 192] on div "Available" at bounding box center [46, 191] width 35 height 8
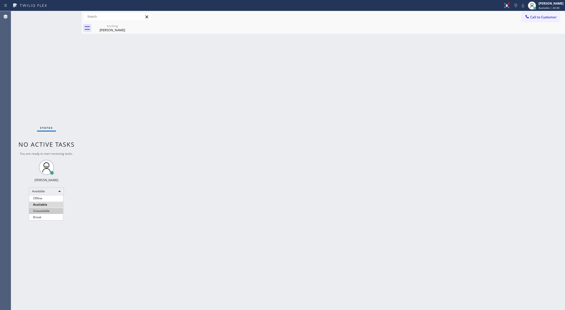
click at [47, 214] on li "Unavailable" at bounding box center [46, 211] width 34 height 6
click at [61, 193] on div "Unavailable" at bounding box center [46, 193] width 35 height 8
click at [51, 217] on li "Break" at bounding box center [46, 219] width 34 height 6
click at [50, 192] on div "Break" at bounding box center [46, 193] width 35 height 8
click at [52, 207] on li "Available" at bounding box center [46, 207] width 34 height 6
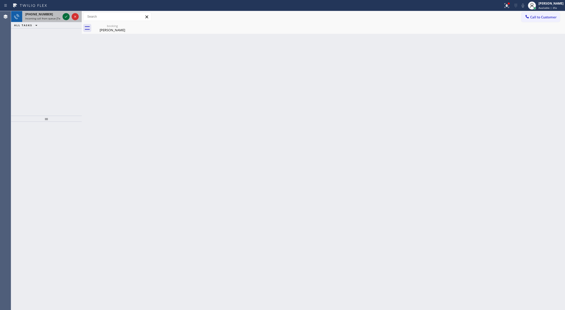
drag, startPoint x: 68, startPoint y: 19, endPoint x: 64, endPoint y: 18, distance: 3.5
click at [68, 19] on icon at bounding box center [66, 17] width 6 height 6
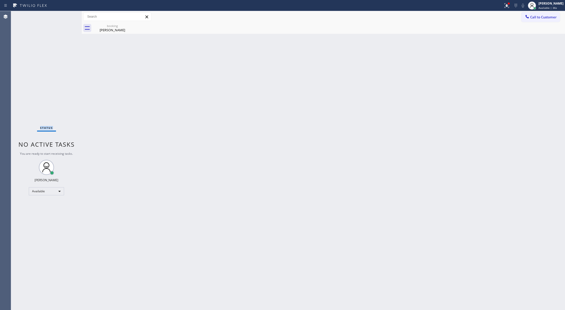
click at [67, 16] on div "Status No active tasks You are ready to start receiving tasks. [PERSON_NAME] Av…" at bounding box center [46, 160] width 71 height 299
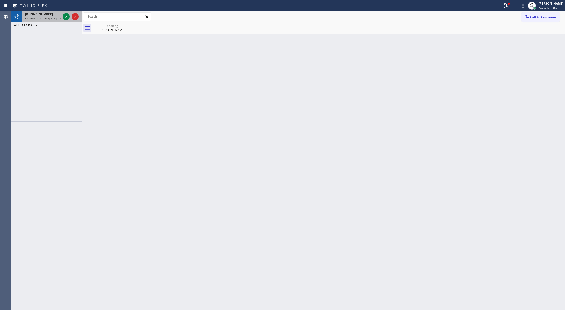
click at [69, 21] on div at bounding box center [71, 16] width 18 height 11
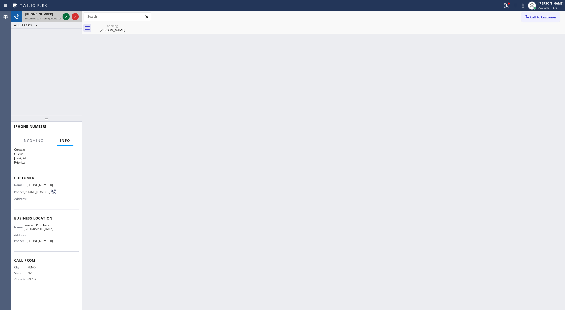
click at [68, 16] on icon at bounding box center [66, 17] width 6 height 6
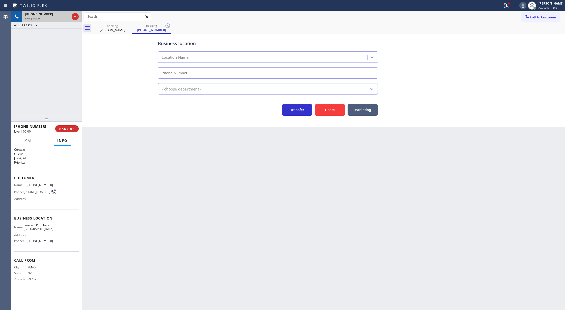
type input "[PHONE_NUMBER]"
click at [67, 128] on span "COMPLETE" at bounding box center [65, 129] width 17 height 4
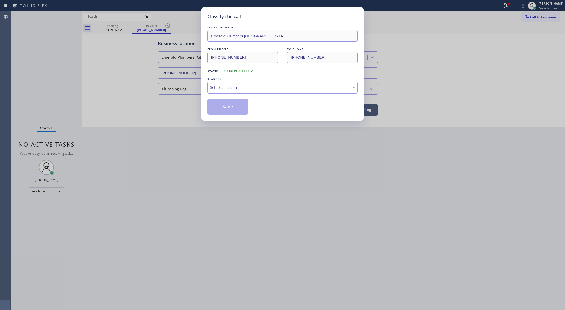
click at [221, 90] on div "Select a reason" at bounding box center [282, 88] width 145 height 6
click at [231, 107] on button "Save" at bounding box center [227, 107] width 41 height 16
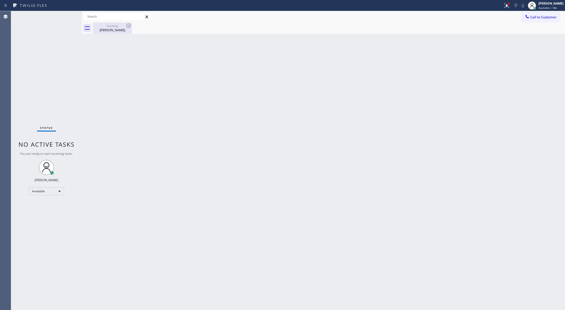
click at [123, 26] on div "booking" at bounding box center [112, 26] width 38 height 4
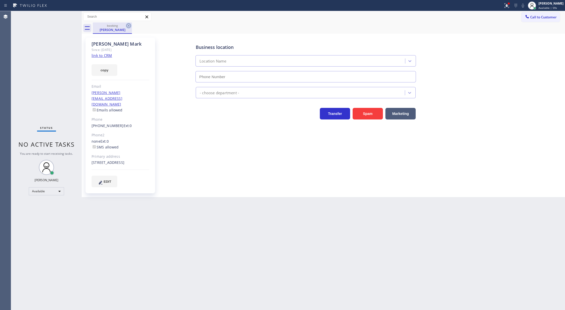
click at [129, 26] on icon at bounding box center [129, 26] width 6 height 6
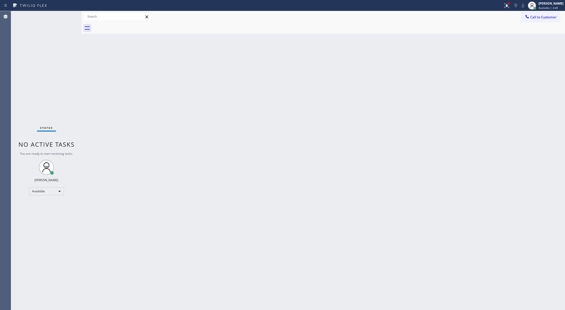
click at [68, 16] on div "Status No active tasks You are ready to start receiving tasks. [PERSON_NAME] Av…" at bounding box center [46, 160] width 71 height 299
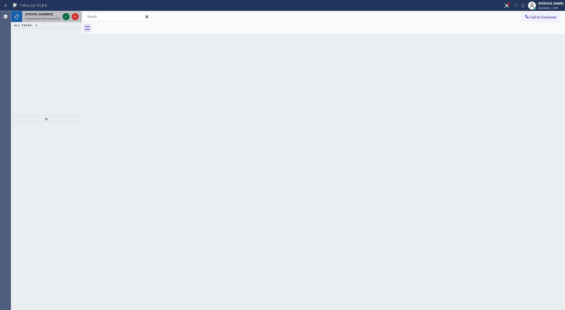
click at [64, 19] on icon at bounding box center [66, 17] width 6 height 6
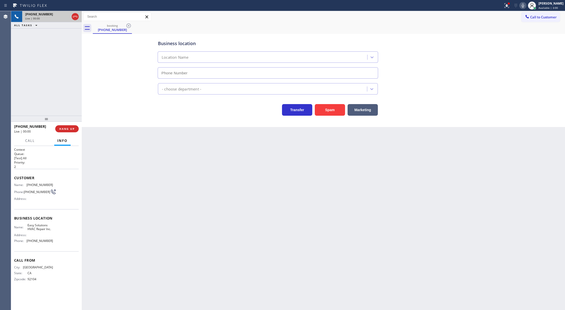
type input "[PHONE_NUMBER]"
click at [329, 108] on button "Spam" at bounding box center [330, 110] width 30 height 12
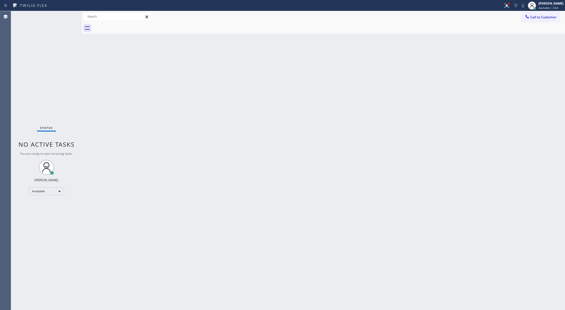
click at [63, 20] on div "Status No active tasks You are ready to start receiving tasks. [PERSON_NAME] Av…" at bounding box center [46, 160] width 71 height 299
click at [64, 19] on div "Status No active tasks You are ready to start receiving tasks. [PERSON_NAME] Av…" at bounding box center [46, 160] width 71 height 299
click at [63, 17] on div "Status No active tasks You are ready to start receiving tasks. [PERSON_NAME] Av…" at bounding box center [46, 160] width 71 height 299
click at [65, 15] on div "Status No active tasks You are ready to start receiving tasks. [PERSON_NAME] Av…" at bounding box center [46, 160] width 71 height 299
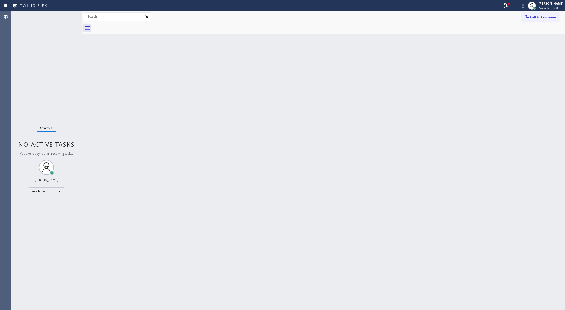
click at [68, 15] on div "Status No active tasks You are ready to start receiving tasks. [PERSON_NAME] Av…" at bounding box center [46, 160] width 71 height 299
click at [65, 17] on div "Status No active tasks You are ready to start receiving tasks. [PERSON_NAME] Av…" at bounding box center [46, 160] width 71 height 299
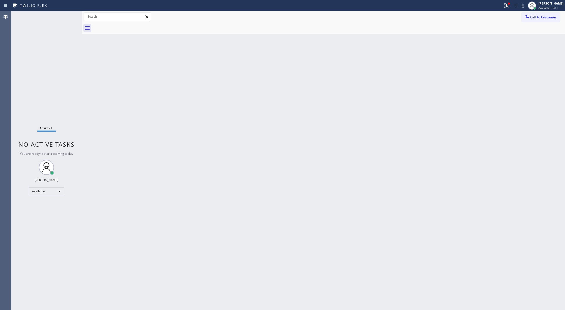
click at [65, 17] on div "Status No active tasks You are ready to start receiving tasks. [PERSON_NAME] Av…" at bounding box center [46, 160] width 71 height 299
click at [66, 17] on div "Status No active tasks You are ready to start receiving tasks. [PERSON_NAME] Av…" at bounding box center [46, 160] width 71 height 299
click at [68, 17] on div "Status No active tasks You are ready to start receiving tasks. [PERSON_NAME] Av…" at bounding box center [46, 160] width 71 height 299
click at [68, 15] on div "Status No active tasks You are ready to start receiving tasks. [PERSON_NAME] Av…" at bounding box center [46, 160] width 71 height 299
click at [63, 16] on div "Status No active tasks You are ready to start receiving tasks. [PERSON_NAME] Av…" at bounding box center [46, 160] width 71 height 299
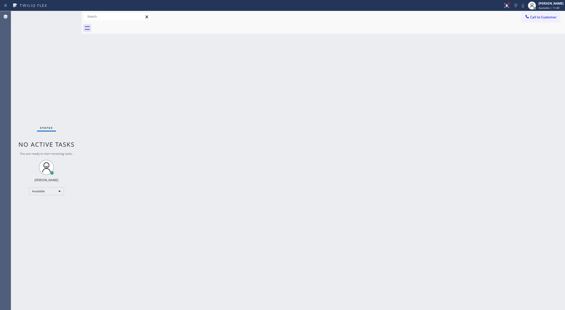
click at [69, 19] on div "Status No active tasks You are ready to start receiving tasks. [PERSON_NAME] Av…" at bounding box center [46, 160] width 71 height 299
click at [67, 14] on div "Status No active tasks You are ready to start receiving tasks. [PERSON_NAME] Av…" at bounding box center [46, 160] width 71 height 299
click at [67, 17] on div "Status No active tasks You are ready to start receiving tasks. [PERSON_NAME] Av…" at bounding box center [46, 160] width 71 height 299
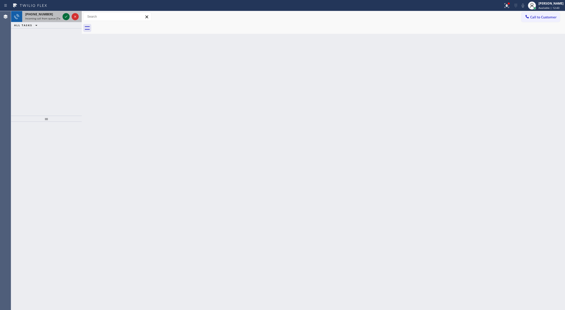
click at [67, 16] on icon at bounding box center [66, 17] width 6 height 6
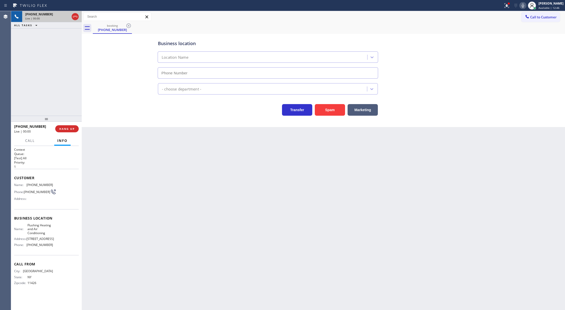
type input "[PHONE_NUMBER]"
click at [56, 128] on button "COMPLETE" at bounding box center [65, 128] width 25 height 7
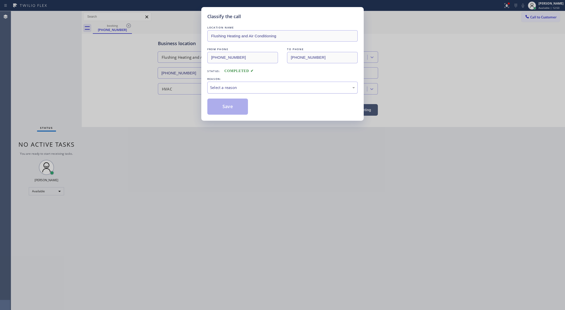
click at [267, 86] on div "Select a reason" at bounding box center [282, 88] width 145 height 6
click at [223, 107] on button "Save" at bounding box center [227, 107] width 41 height 16
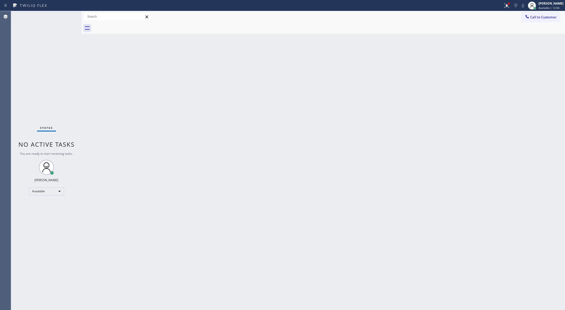
click at [72, 16] on div "Status No active tasks You are ready to start receiving tasks. [PERSON_NAME] Av…" at bounding box center [46, 160] width 71 height 299
click at [65, 14] on div "Status No active tasks You are ready to start receiving tasks. [PERSON_NAME] Av…" at bounding box center [46, 160] width 71 height 299
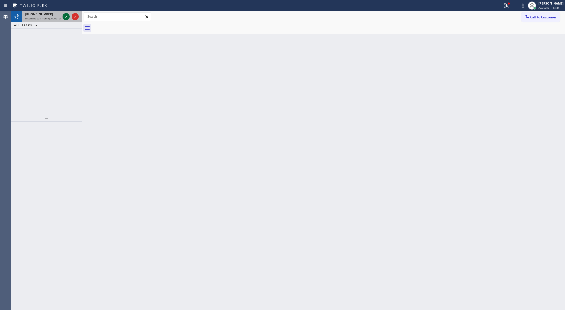
click at [66, 17] on icon at bounding box center [66, 17] width 6 height 6
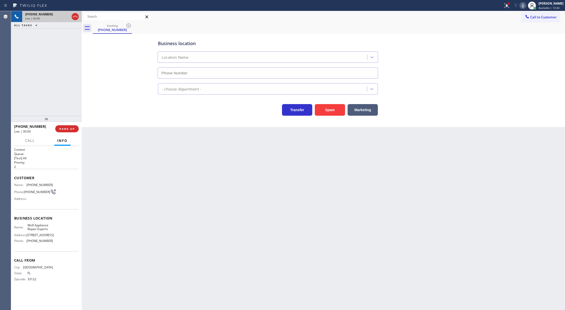
type input "[PHONE_NUMBER]"
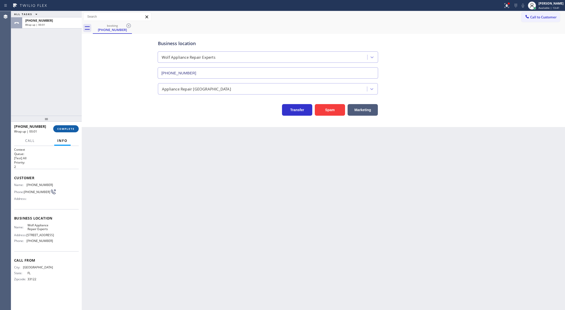
click at [62, 128] on span "COMPLETE" at bounding box center [65, 129] width 17 height 4
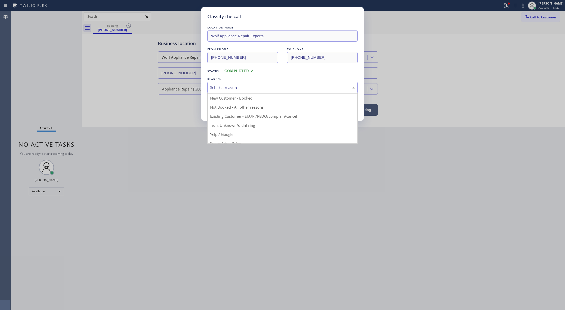
click at [248, 91] on div "Select a reason" at bounding box center [282, 88] width 145 height 6
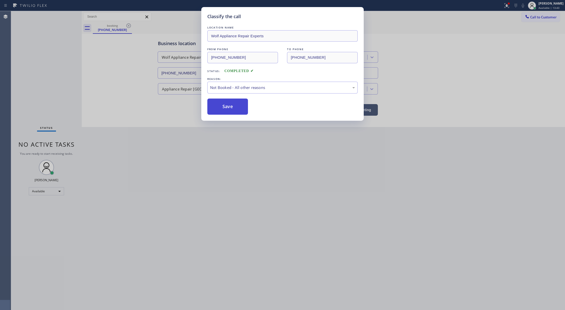
click at [224, 109] on button "Save" at bounding box center [227, 107] width 41 height 16
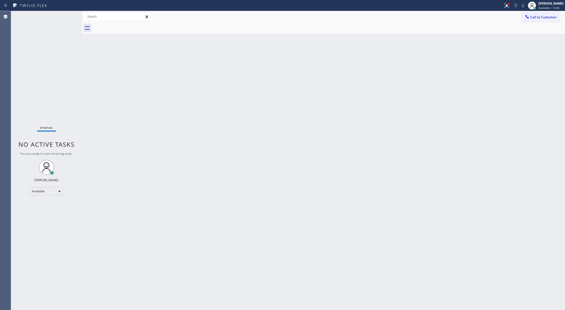
click at [71, 17] on div "Status No active tasks You are ready to start receiving tasks. [PERSON_NAME] Av…" at bounding box center [46, 160] width 71 height 299
click at [69, 15] on div "Status No active tasks You are ready to start receiving tasks. [PERSON_NAME] Av…" at bounding box center [46, 160] width 71 height 299
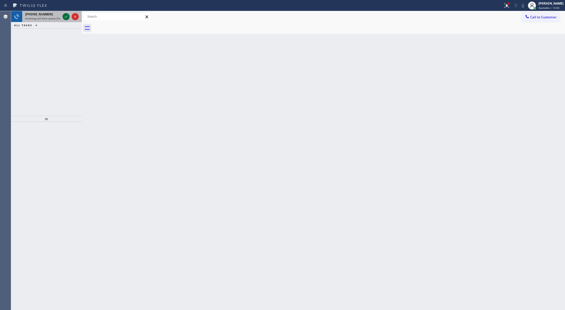
click at [65, 15] on icon at bounding box center [66, 17] width 6 height 6
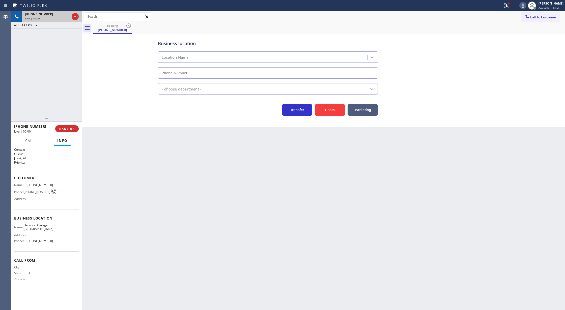
type input "[PHONE_NUMBER]"
click at [328, 109] on button "Spam" at bounding box center [330, 110] width 30 height 12
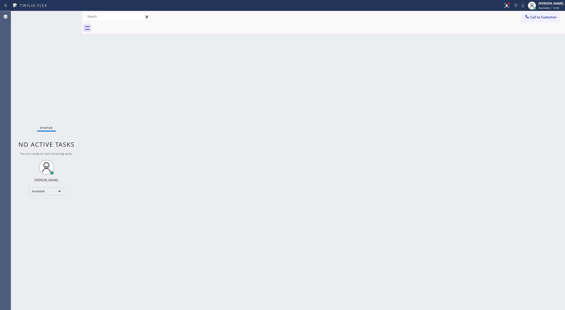
click at [67, 14] on div "Status No active tasks You are ready to start receiving tasks. [PERSON_NAME] Av…" at bounding box center [46, 160] width 71 height 299
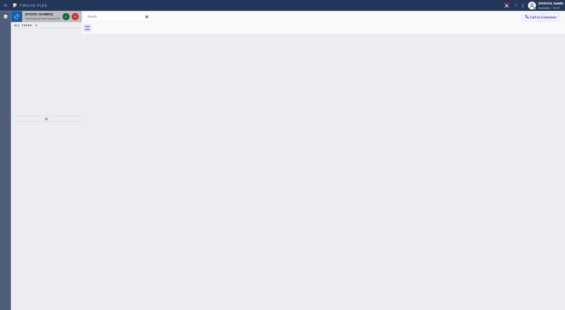
click at [67, 14] on icon at bounding box center [66, 17] width 6 height 6
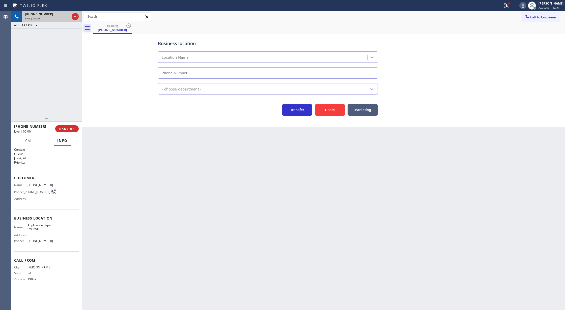
type input "[PHONE_NUMBER]"
click at [339, 110] on button "Spam" at bounding box center [330, 110] width 30 height 12
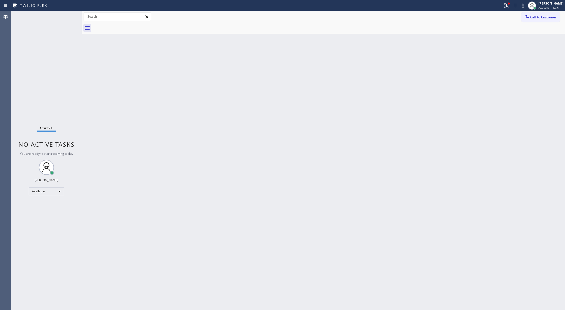
click at [70, 16] on div "Status No active tasks You are ready to start receiving tasks. [PERSON_NAME] Av…" at bounding box center [46, 160] width 71 height 299
click at [69, 16] on div "Status No active tasks You are ready to start receiving tasks. [PERSON_NAME] Av…" at bounding box center [46, 160] width 71 height 299
click at [66, 19] on div "Status No active tasks You are ready to start receiving tasks. [PERSON_NAME] Av…" at bounding box center [46, 160] width 71 height 299
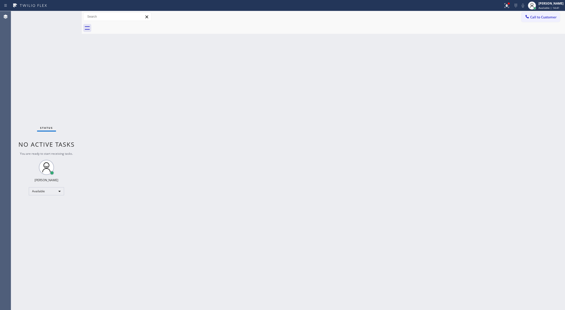
click at [66, 18] on div "Status No active tasks You are ready to start receiving tasks. [PERSON_NAME] Av…" at bounding box center [46, 160] width 71 height 299
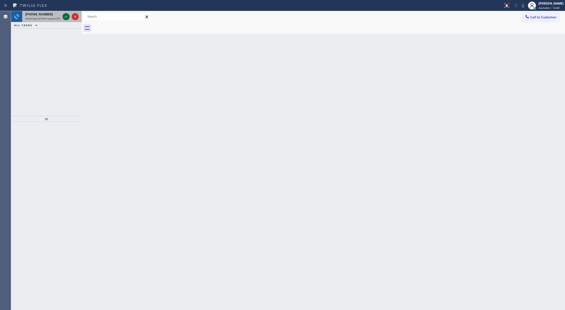
click at [66, 15] on icon at bounding box center [66, 17] width 6 height 6
click at [64, 13] on div at bounding box center [71, 16] width 18 height 11
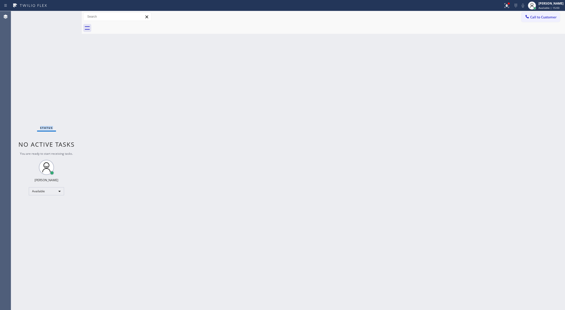
click at [66, 16] on div "Status No active tasks You are ready to start receiving tasks. [PERSON_NAME] Av…" at bounding box center [46, 160] width 71 height 299
click at [68, 16] on div "Status No active tasks You are ready to start receiving tasks. [PERSON_NAME] Av…" at bounding box center [46, 160] width 71 height 299
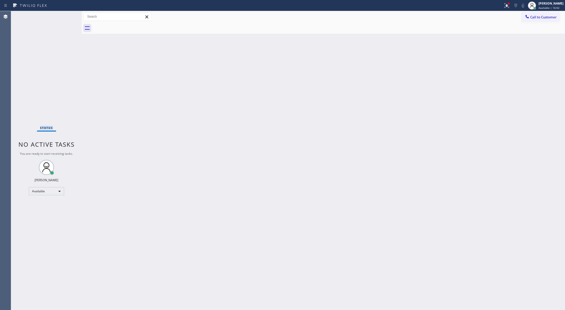
click at [69, 15] on div "Status No active tasks You are ready to start receiving tasks. [PERSON_NAME] Av…" at bounding box center [46, 160] width 71 height 299
click at [70, 16] on div "Status No active tasks You are ready to start receiving tasks. [PERSON_NAME] Av…" at bounding box center [46, 160] width 71 height 299
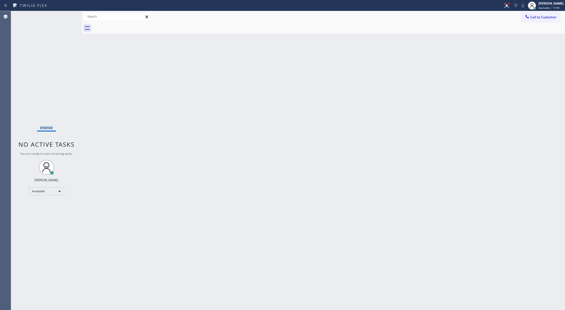
click at [69, 17] on div "Status No active tasks You are ready to start receiving tasks. [PERSON_NAME] Av…" at bounding box center [46, 160] width 71 height 299
click at [70, 18] on div "Status No active tasks You are ready to start receiving tasks. [PERSON_NAME] Av…" at bounding box center [46, 160] width 71 height 299
click at [68, 21] on div "Status No active tasks You are ready to start receiving tasks. [PERSON_NAME] Av…" at bounding box center [46, 160] width 71 height 299
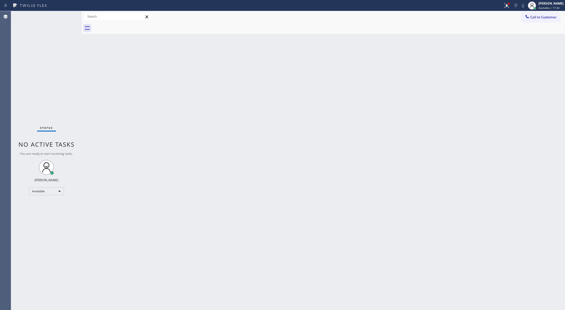
click at [68, 21] on div "Status No active tasks You are ready to start receiving tasks. [PERSON_NAME] Av…" at bounding box center [46, 160] width 71 height 299
click at [68, 16] on div "Status No active tasks You are ready to start receiving tasks. [PERSON_NAME] Av…" at bounding box center [46, 160] width 71 height 299
click at [69, 17] on div "Status No active tasks You are ready to start receiving tasks. [PERSON_NAME] Av…" at bounding box center [46, 160] width 71 height 299
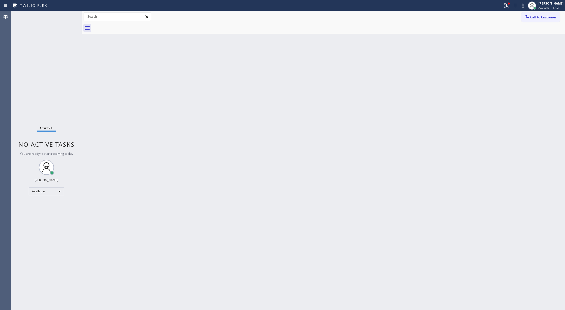
click at [69, 17] on div "Status No active tasks You are ready to start receiving tasks. [PERSON_NAME] Av…" at bounding box center [46, 160] width 71 height 299
click at [68, 17] on div "Status No active tasks You are ready to start receiving tasks. [PERSON_NAME] Av…" at bounding box center [46, 160] width 71 height 299
click at [69, 16] on div "Status No active tasks You are ready to start receiving tasks. [PERSON_NAME] Av…" at bounding box center [46, 160] width 71 height 299
click at [67, 17] on div "Status No active tasks You are ready to start receiving tasks. [PERSON_NAME] Av…" at bounding box center [46, 160] width 71 height 299
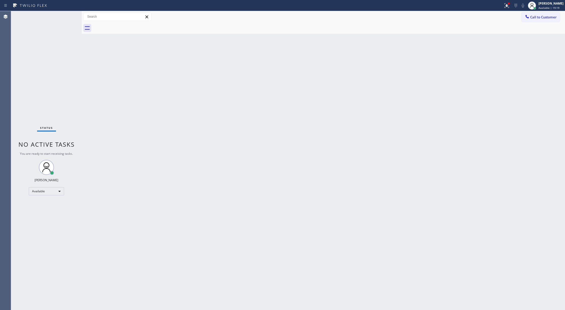
click at [68, 17] on div "Status No active tasks You are ready to start receiving tasks. [PERSON_NAME] Av…" at bounding box center [46, 160] width 71 height 299
click at [70, 17] on div "Status No active tasks You are ready to start receiving tasks. [PERSON_NAME] Av…" at bounding box center [46, 160] width 71 height 299
click at [68, 17] on div "Status No active tasks You are ready to start receiving tasks. [PERSON_NAME] Av…" at bounding box center [46, 160] width 71 height 299
click at [69, 16] on div "Status No active tasks You are ready to start receiving tasks. [PERSON_NAME] Av…" at bounding box center [46, 160] width 71 height 299
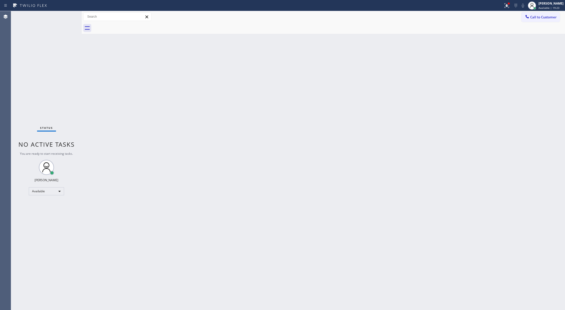
click at [69, 16] on div "Status No active tasks You are ready to start receiving tasks. [PERSON_NAME] Av…" at bounding box center [46, 160] width 71 height 299
click at [68, 16] on div "Status No active tasks You are ready to start receiving tasks. [PERSON_NAME] Av…" at bounding box center [46, 160] width 71 height 299
click at [69, 16] on div "Status No active tasks You are ready to start receiving tasks. [PERSON_NAME] Av…" at bounding box center [46, 160] width 71 height 299
click at [68, 18] on div "Status No active tasks You are ready to start receiving tasks. [PERSON_NAME] Av…" at bounding box center [46, 160] width 71 height 299
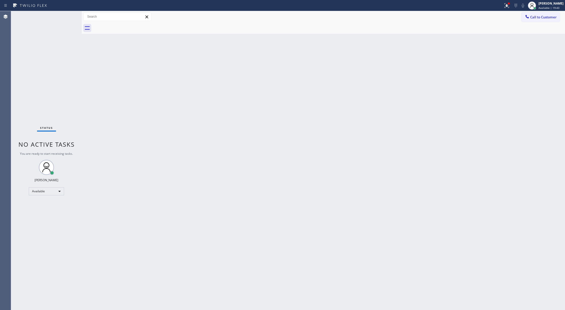
click at [68, 18] on div "Status No active tasks You are ready to start receiving tasks. [PERSON_NAME] Av…" at bounding box center [46, 160] width 71 height 299
click at [66, 17] on div "Status No active tasks You are ready to start receiving tasks. [PERSON_NAME] Av…" at bounding box center [46, 160] width 71 height 299
click at [67, 16] on div "Status No active tasks You are ready to start receiving tasks. [PERSON_NAME] Av…" at bounding box center [46, 160] width 71 height 299
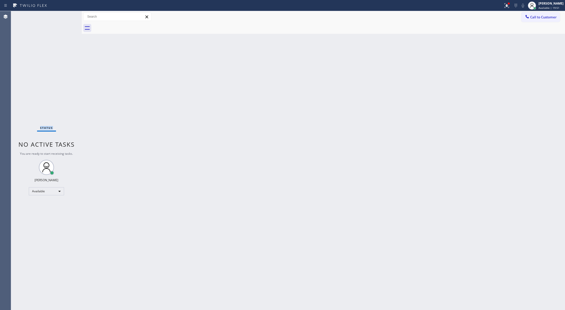
click at [67, 16] on div "Status No active tasks You are ready to start receiving tasks. [PERSON_NAME] Av…" at bounding box center [46, 160] width 71 height 299
click at [66, 17] on div "Status No active tasks You are ready to start receiving tasks. [PERSON_NAME] Av…" at bounding box center [46, 160] width 71 height 299
click at [67, 16] on div "Status No active tasks You are ready to start receiving tasks. [PERSON_NAME] Av…" at bounding box center [46, 160] width 71 height 299
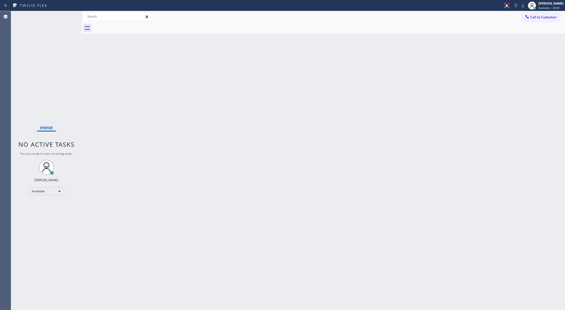
click at [67, 16] on div "Status No active tasks You are ready to start receiving tasks. [PERSON_NAME] Av…" at bounding box center [46, 160] width 71 height 299
click at [68, 17] on div "Status No active tasks You are ready to start receiving tasks. [PERSON_NAME] Av…" at bounding box center [46, 160] width 71 height 299
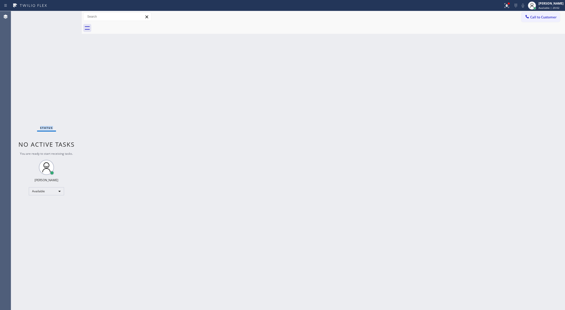
click at [68, 17] on div "Status No active tasks You are ready to start receiving tasks. [PERSON_NAME] Av…" at bounding box center [46, 160] width 71 height 299
click at [67, 18] on div "Status No active tasks You are ready to start receiving tasks. [PERSON_NAME] Av…" at bounding box center [46, 160] width 71 height 299
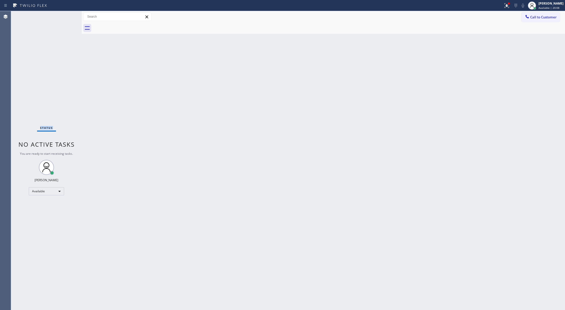
click at [67, 18] on div "Status No active tasks You are ready to start receiving tasks. [PERSON_NAME] Av…" at bounding box center [46, 160] width 71 height 299
click at [68, 18] on div "Status No active tasks You are ready to start receiving tasks. [PERSON_NAME] Av…" at bounding box center [46, 160] width 71 height 299
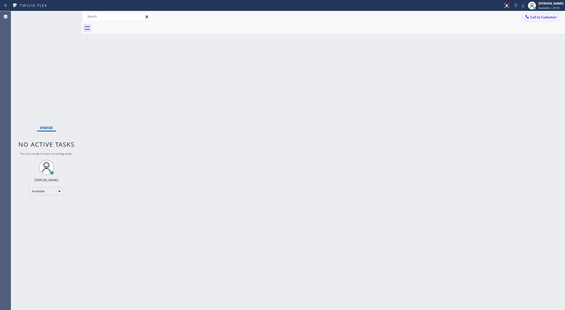
click at [68, 18] on div "Status No active tasks You are ready to start receiving tasks. [PERSON_NAME] Av…" at bounding box center [46, 160] width 71 height 299
click at [69, 19] on div "Status No active tasks You are ready to start receiving tasks. [PERSON_NAME] Av…" at bounding box center [46, 160] width 71 height 299
click at [67, 17] on div "Status No active tasks You are ready to start receiving tasks. [PERSON_NAME] Av…" at bounding box center [46, 160] width 71 height 299
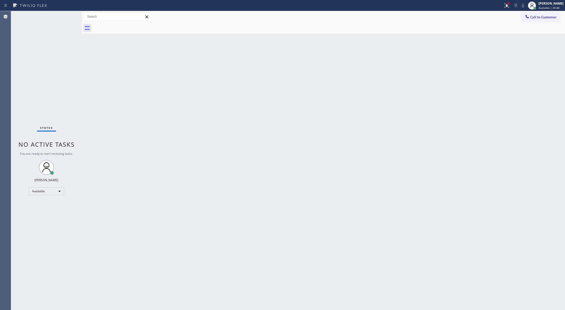
click at [66, 16] on div "Status No active tasks You are ready to start receiving tasks. [PERSON_NAME] Av…" at bounding box center [46, 160] width 71 height 299
click at [69, 17] on div "Status No active tasks You are ready to start receiving tasks. [PERSON_NAME] Av…" at bounding box center [46, 160] width 71 height 299
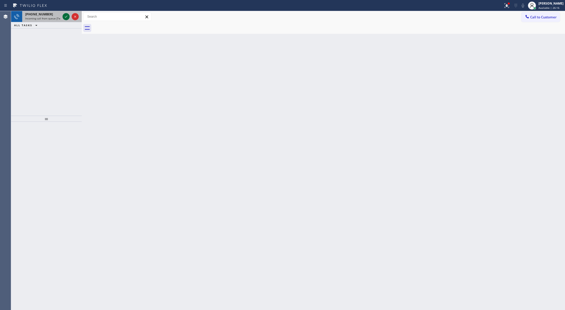
click at [67, 14] on icon at bounding box center [66, 17] width 6 height 6
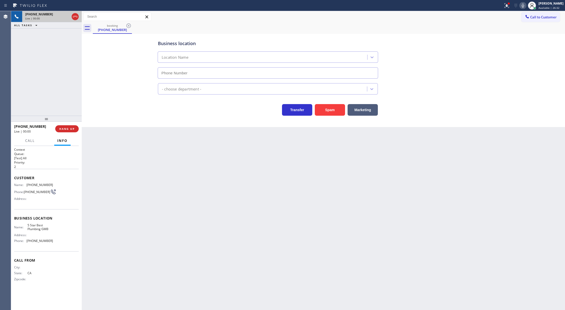
type input "[PHONE_NUMBER]"
click at [339, 111] on button "Spam" at bounding box center [330, 110] width 30 height 12
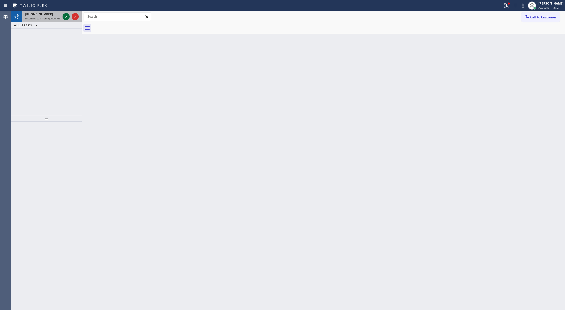
click at [66, 16] on icon at bounding box center [66, 17] width 6 height 6
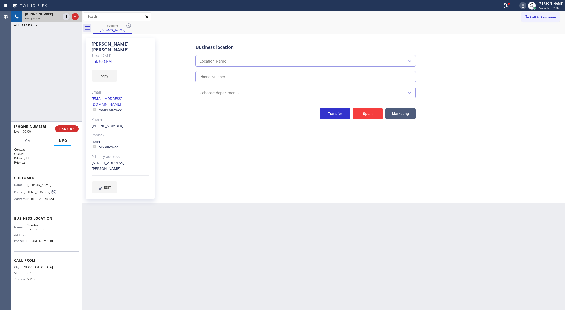
type input "[PHONE_NUMBER]"
click at [101, 59] on link "link to CRM" at bounding box center [102, 61] width 20 height 5
drag, startPoint x: 528, startPoint y: 6, endPoint x: 510, endPoint y: 15, distance: 20.3
click at [526, 6] on icon at bounding box center [523, 6] width 6 height 6
drag, startPoint x: 527, startPoint y: 4, endPoint x: 445, endPoint y: 215, distance: 226.9
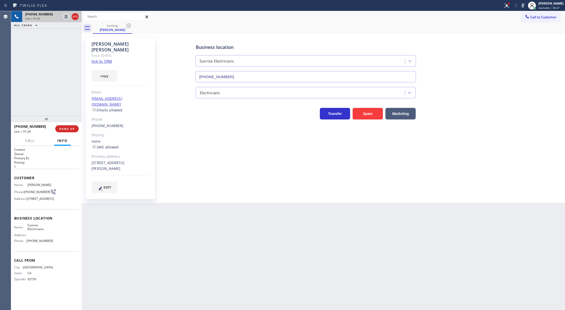
click at [526, 4] on icon at bounding box center [523, 6] width 6 height 6
click at [64, 129] on span "COMPLETE" at bounding box center [65, 129] width 17 height 4
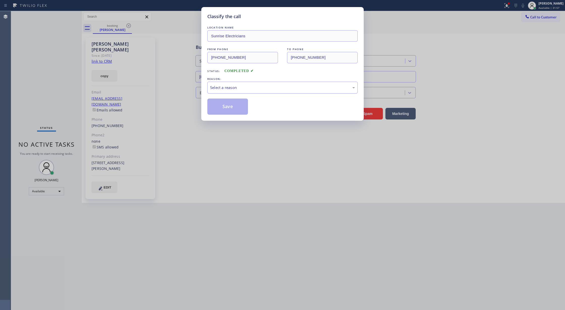
click at [235, 87] on div "Select a reason" at bounding box center [282, 88] width 145 height 6
click at [224, 110] on button "Save" at bounding box center [227, 107] width 41 height 16
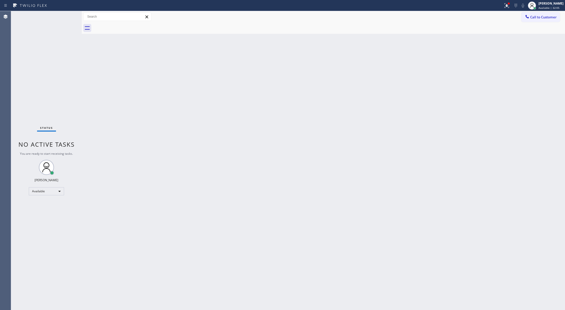
click at [69, 16] on div "Status No active tasks You are ready to start receiving tasks. [PERSON_NAME] Av…" at bounding box center [46, 160] width 71 height 299
click at [64, 21] on div "Status No active tasks You are ready to start receiving tasks. [PERSON_NAME] Av…" at bounding box center [46, 160] width 71 height 299
click at [63, 21] on div "Status No active tasks You are ready to start receiving tasks. [PERSON_NAME] Av…" at bounding box center [46, 160] width 71 height 299
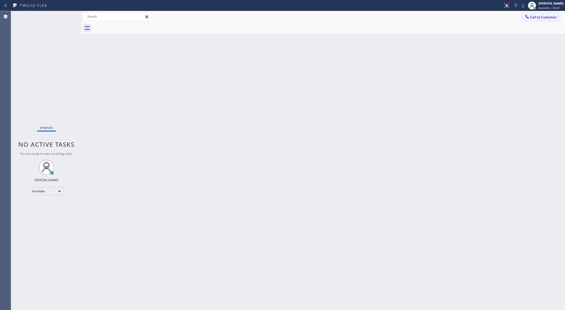
click at [67, 15] on div "Status No active tasks You are ready to start receiving tasks. [PERSON_NAME] Av…" at bounding box center [46, 160] width 71 height 299
click at [65, 16] on div "Status No active tasks You are ready to start receiving tasks. [PERSON_NAME] Av…" at bounding box center [46, 160] width 71 height 299
click at [65, 15] on div "Status No active tasks You are ready to start receiving tasks. [PERSON_NAME] Av…" at bounding box center [46, 160] width 71 height 299
click at [67, 19] on div "Status No active tasks You are ready to start receiving tasks. [PERSON_NAME] Av…" at bounding box center [46, 160] width 71 height 299
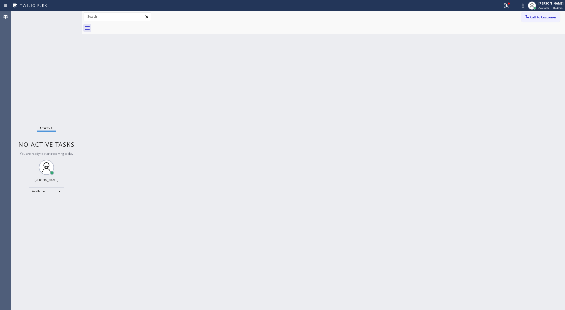
click at [63, 16] on div "Status No active tasks You are ready to start receiving tasks. [PERSON_NAME] Av…" at bounding box center [46, 160] width 71 height 299
click at [66, 17] on div "Status No active tasks You are ready to start receiving tasks. [PERSON_NAME] Av…" at bounding box center [46, 160] width 71 height 299
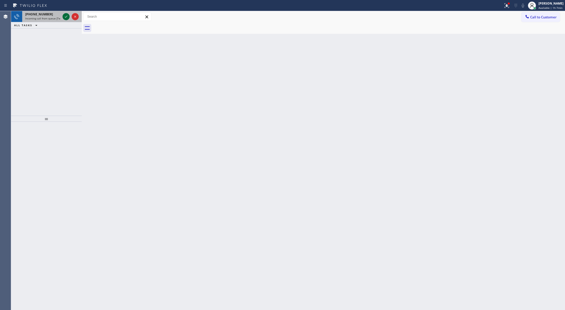
click at [66, 15] on icon at bounding box center [66, 17] width 6 height 6
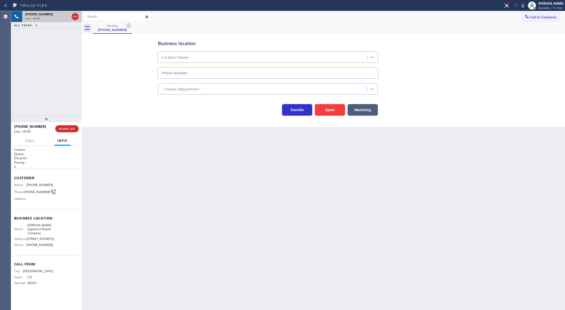
type input "[PHONE_NUMBER]"
click at [74, 16] on icon at bounding box center [75, 17] width 6 height 6
type input "[PHONE_NUMBER]"
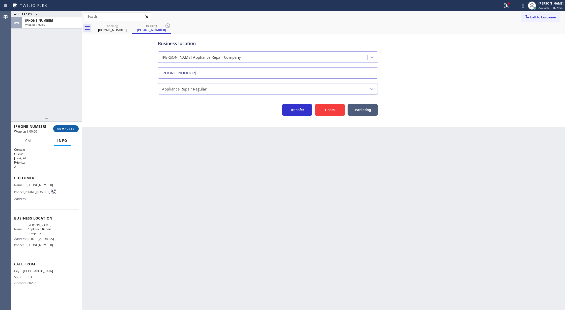
click at [71, 132] on button "COMPLETE" at bounding box center [65, 128] width 25 height 7
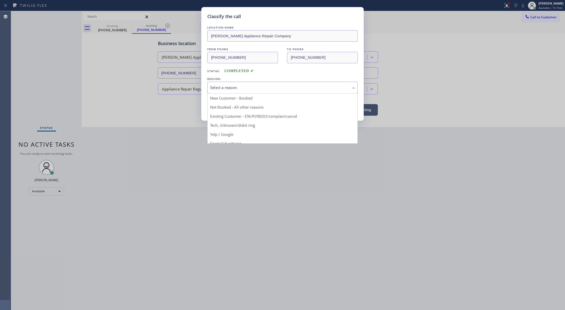
click at [241, 86] on div "Select a reason" at bounding box center [282, 88] width 145 height 6
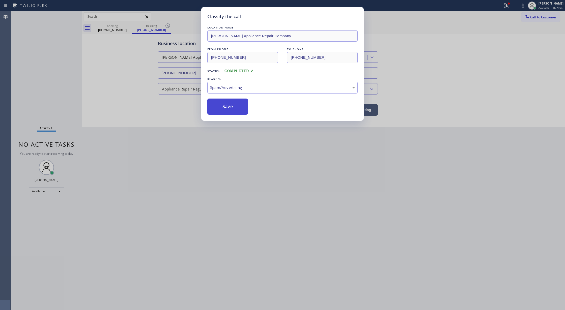
click at [232, 110] on button "Save" at bounding box center [227, 107] width 41 height 16
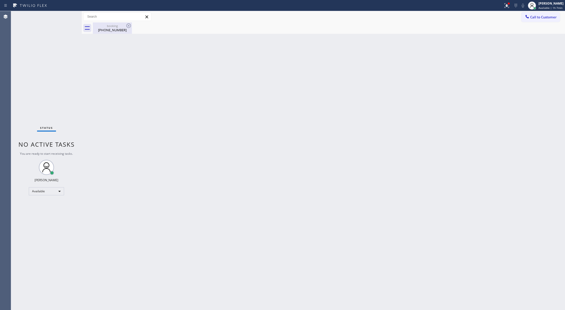
click at [121, 30] on div "[PHONE_NUMBER]" at bounding box center [112, 30] width 38 height 5
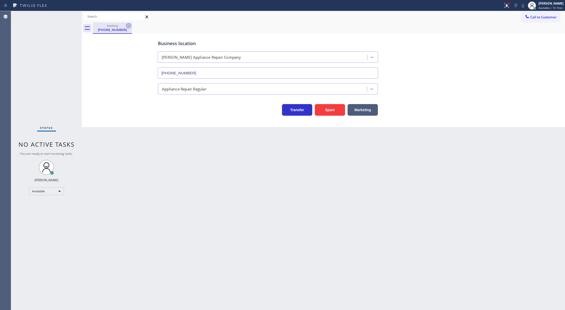
click at [128, 26] on icon at bounding box center [129, 26] width 6 height 6
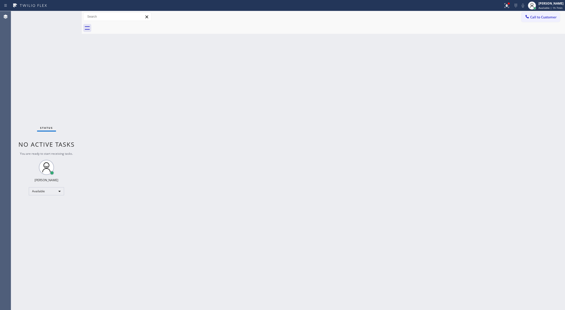
click at [64, 14] on div "Status No active tasks You are ready to start receiving tasks. [PERSON_NAME] Av…" at bounding box center [46, 160] width 71 height 299
click at [63, 15] on div "Status No active tasks You are ready to start receiving tasks. [PERSON_NAME] Av…" at bounding box center [46, 160] width 71 height 299
click at [70, 15] on div "Status No active tasks You are ready to start receiving tasks. [PERSON_NAME] Av…" at bounding box center [46, 160] width 71 height 299
click at [69, 15] on div "Status No active tasks You are ready to start receiving tasks. [PERSON_NAME] Av…" at bounding box center [46, 160] width 71 height 299
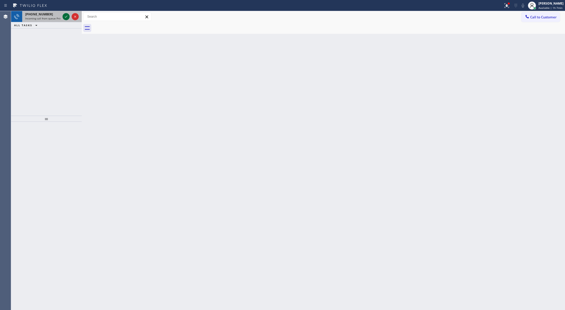
click at [66, 18] on icon at bounding box center [66, 17] width 6 height 6
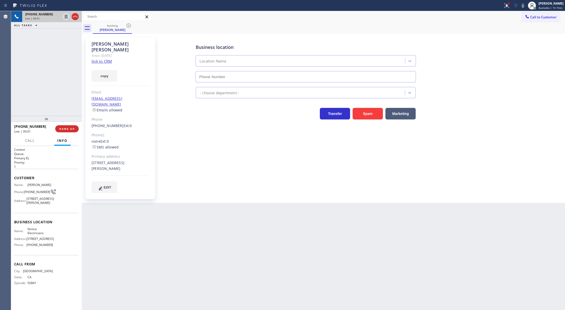
type input "[PHONE_NUMBER]"
click at [105, 59] on link "link to CRM" at bounding box center [102, 61] width 20 height 5
click at [523, 5] on icon at bounding box center [523, 6] width 6 height 6
click at [524, 4] on icon at bounding box center [522, 6] width 3 height 4
drag, startPoint x: 64, startPoint y: 130, endPoint x: 92, endPoint y: 129, distance: 28.8
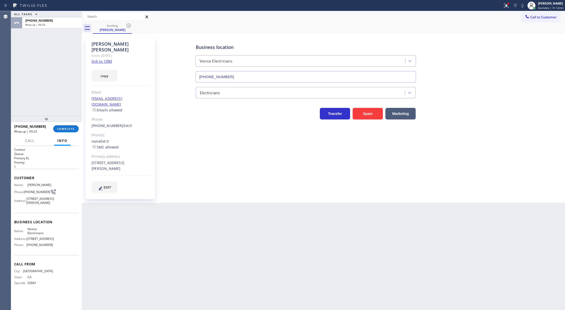
click at [64, 130] on span "COMPLETE" at bounding box center [65, 129] width 17 height 4
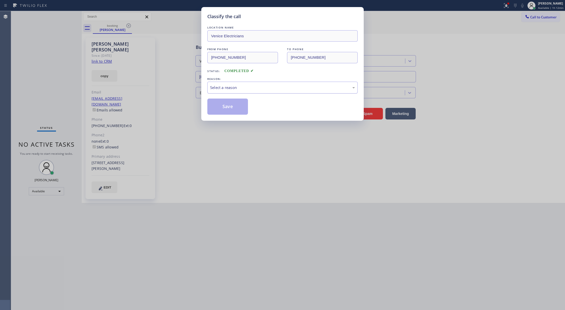
click at [218, 87] on div "Select a reason" at bounding box center [282, 88] width 145 height 6
click at [224, 103] on button "Save" at bounding box center [227, 107] width 41 height 16
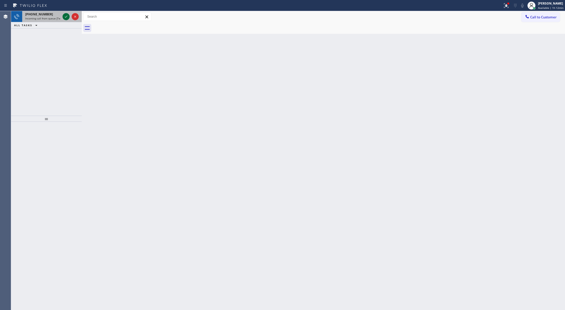
click at [68, 16] on icon at bounding box center [66, 17] width 6 height 6
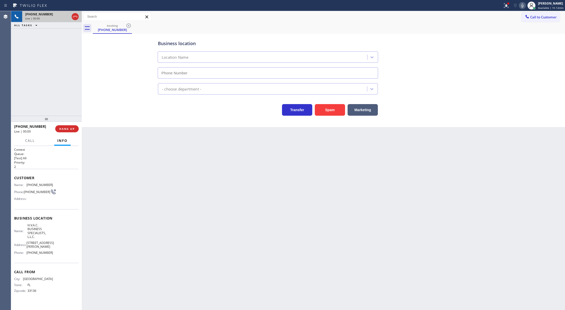
type input "[PHONE_NUMBER]"
click at [323, 106] on button "Spam" at bounding box center [330, 110] width 30 height 12
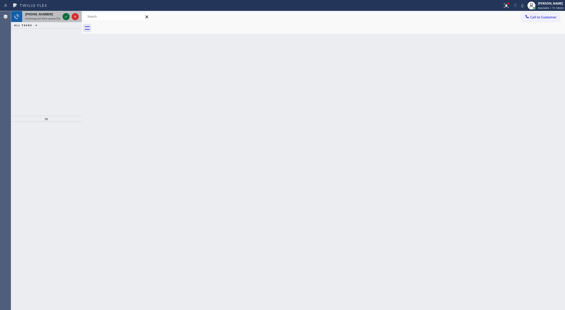
click at [66, 15] on icon at bounding box center [66, 17] width 6 height 6
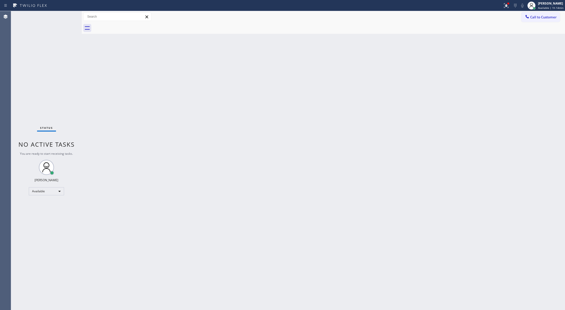
click at [66, 15] on div "Status No active tasks You are ready to start receiving tasks. [PERSON_NAME] Av…" at bounding box center [46, 160] width 71 height 299
click at [66, 16] on div "Status No active tasks You are ready to start receiving tasks. [PERSON_NAME] Av…" at bounding box center [46, 160] width 71 height 299
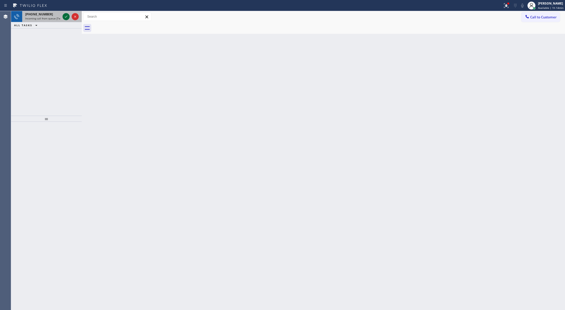
click at [65, 19] on icon at bounding box center [66, 17] width 6 height 6
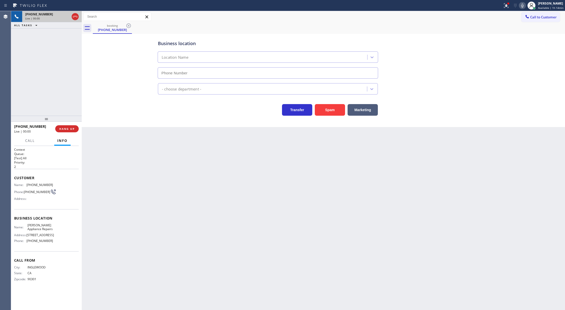
type input "[PHONE_NUMBER]"
click at [328, 109] on button "Spam" at bounding box center [330, 110] width 30 height 12
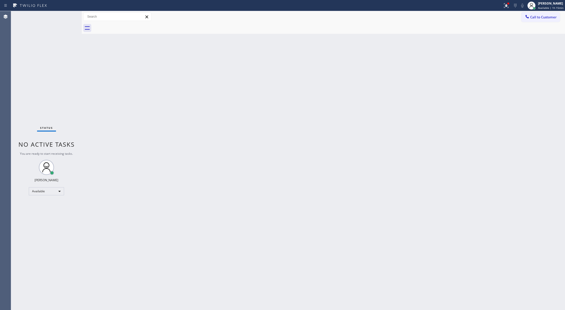
click at [64, 14] on div "Status No active tasks You are ready to start receiving tasks. [PERSON_NAME] Av…" at bounding box center [46, 160] width 71 height 299
click at [65, 15] on div "Status No active tasks You are ready to start receiving tasks. [PERSON_NAME] Av…" at bounding box center [46, 160] width 71 height 299
click at [64, 17] on div "Status No active tasks You are ready to start receiving tasks. [PERSON_NAME] Av…" at bounding box center [46, 160] width 71 height 299
click at [69, 17] on div "Status No active tasks You are ready to start receiving tasks. [PERSON_NAME] Av…" at bounding box center [46, 160] width 71 height 299
click at [65, 17] on div "Status No active tasks You are ready to start receiving tasks. [PERSON_NAME] Av…" at bounding box center [46, 160] width 71 height 299
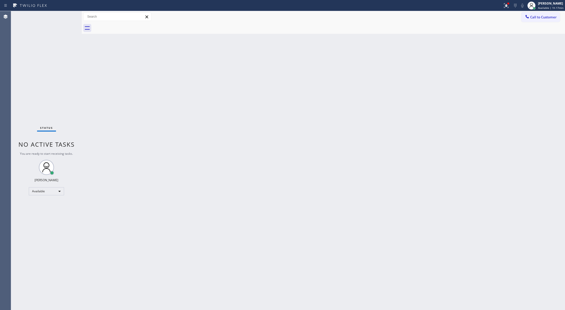
click at [65, 17] on div "Status No active tasks You are ready to start receiving tasks. [PERSON_NAME] Av…" at bounding box center [46, 160] width 71 height 299
click at [67, 17] on div "Status No active tasks You are ready to start receiving tasks. [PERSON_NAME] Av…" at bounding box center [46, 160] width 71 height 299
click at [64, 19] on div "Status No active tasks You are ready to start receiving tasks. [PERSON_NAME] Av…" at bounding box center [46, 160] width 71 height 299
click at [65, 4] on div at bounding box center [251, 6] width 499 height 8
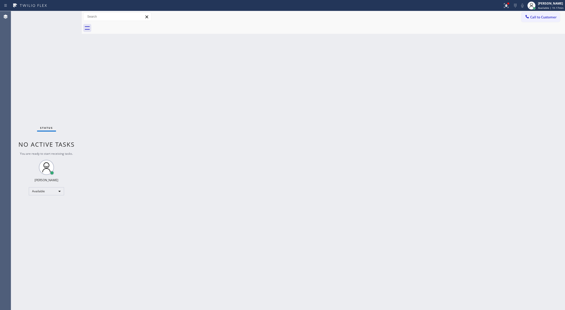
click at [64, 19] on div "Status No active tasks You are ready to start receiving tasks. [PERSON_NAME] Av…" at bounding box center [46, 160] width 71 height 299
drag, startPoint x: 67, startPoint y: 15, endPoint x: 64, endPoint y: 19, distance: 5.6
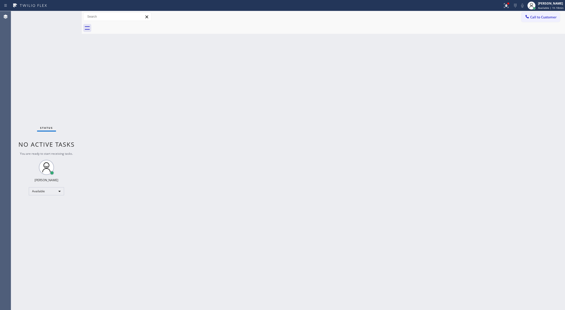
click at [67, 15] on div "Status No active tasks You are ready to start receiving tasks. [PERSON_NAME] Av…" at bounding box center [46, 160] width 71 height 299
click at [64, 19] on div "Status No active tasks You are ready to start receiving tasks. [PERSON_NAME] Av…" at bounding box center [46, 160] width 71 height 299
click at [64, 20] on div "Status No active tasks You are ready to start receiving tasks. [PERSON_NAME] Av…" at bounding box center [46, 160] width 71 height 299
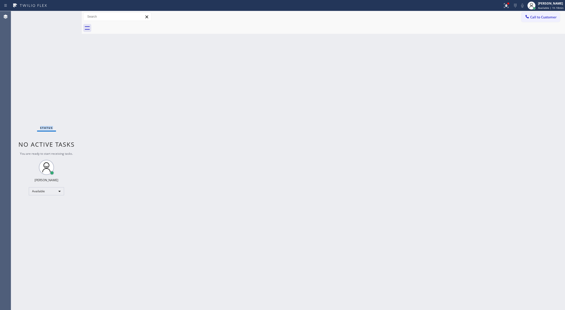
click at [64, 20] on div "Status No active tasks You are ready to start receiving tasks. [PERSON_NAME] Av…" at bounding box center [46, 160] width 71 height 299
click at [66, 17] on div "Status No active tasks You are ready to start receiving tasks. [PERSON_NAME] Av…" at bounding box center [46, 160] width 71 height 299
click at [67, 16] on div "Status No active tasks You are ready to start receiving tasks. [PERSON_NAME] Av…" at bounding box center [46, 160] width 71 height 299
click at [68, 17] on div "Status No active tasks You are ready to start receiving tasks. [PERSON_NAME] Av…" at bounding box center [46, 160] width 71 height 299
click at [69, 17] on div "Status No active tasks You are ready to start receiving tasks. [PERSON_NAME] Av…" at bounding box center [46, 160] width 71 height 299
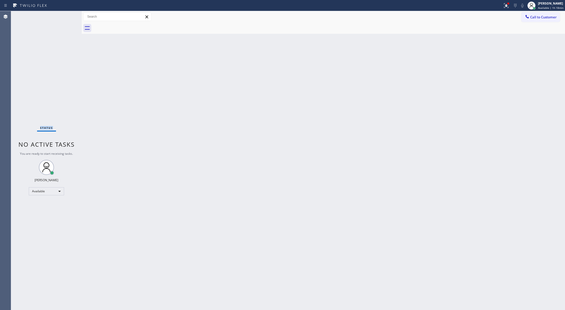
click at [69, 17] on div "Status No active tasks You are ready to start receiving tasks. [PERSON_NAME] Av…" at bounding box center [46, 160] width 71 height 299
click at [68, 17] on div "Status No active tasks You are ready to start receiving tasks. [PERSON_NAME] Av…" at bounding box center [46, 160] width 71 height 299
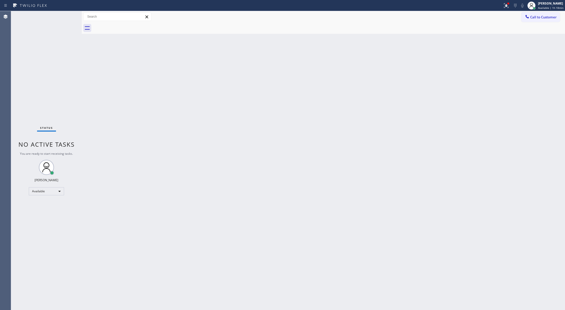
click at [68, 17] on div "Status No active tasks You are ready to start receiving tasks. [PERSON_NAME] Av…" at bounding box center [46, 160] width 71 height 299
click at [67, 17] on div "Status No active tasks You are ready to start receiving tasks. [PERSON_NAME] Av…" at bounding box center [46, 160] width 71 height 299
click at [66, 18] on div "Status No active tasks You are ready to start receiving tasks. [PERSON_NAME] Av…" at bounding box center [46, 160] width 71 height 299
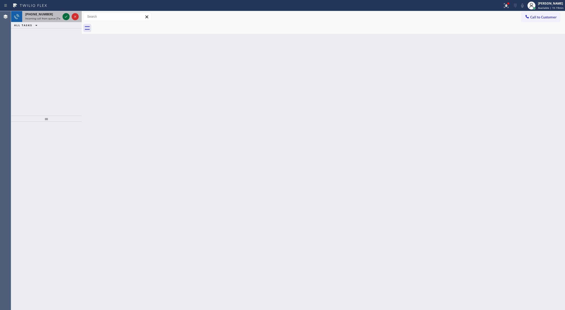
click at [66, 16] on icon at bounding box center [66, 17] width 6 height 6
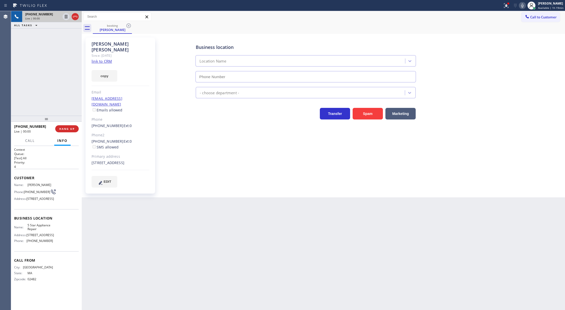
type input "[PHONE_NUMBER]"
click at [101, 59] on link "link to CRM" at bounding box center [102, 61] width 20 height 5
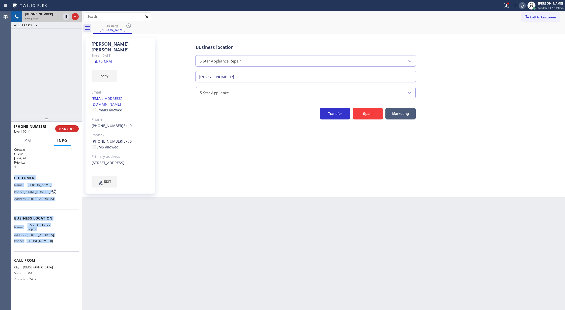
copy div "Customer Name: [PERSON_NAME] Phone: [PHONE_NUMBER] Address: [STREET_ADDRESS] Bu…"
drag, startPoint x: 13, startPoint y: 178, endPoint x: 60, endPoint y: 250, distance: 86.7
click at [60, 250] on div "Context Queue: [Test] All Priority: 4 Customer Name: [PERSON_NAME] Phone: [PHON…" at bounding box center [46, 228] width 71 height 164
drag, startPoint x: 523, startPoint y: 6, endPoint x: 512, endPoint y: 16, distance: 15.4
click at [523, 6] on icon at bounding box center [522, 6] width 3 height 4
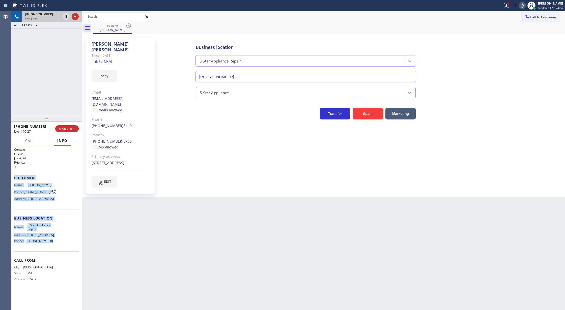
click at [521, 3] on icon at bounding box center [522, 6] width 6 height 6
click at [64, 127] on span "COMPLETE" at bounding box center [65, 129] width 17 height 4
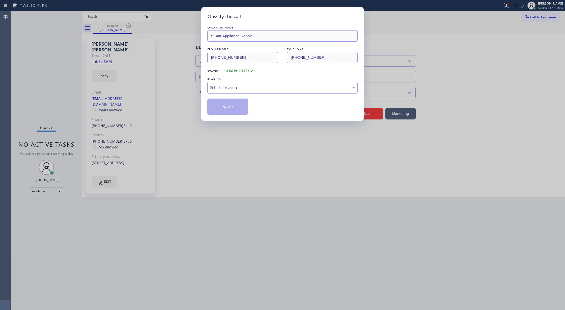
click at [239, 87] on div "Select a reason" at bounding box center [282, 88] width 145 height 6
click at [222, 108] on button "Save" at bounding box center [227, 107] width 41 height 16
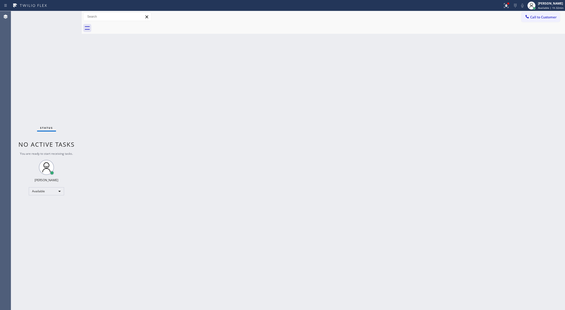
click at [69, 16] on div "Status No active tasks You are ready to start receiving tasks. [PERSON_NAME] Av…" at bounding box center [46, 160] width 71 height 299
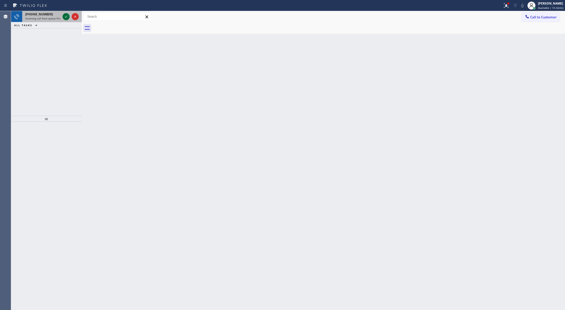
click at [65, 17] on icon at bounding box center [66, 17] width 3 height 2
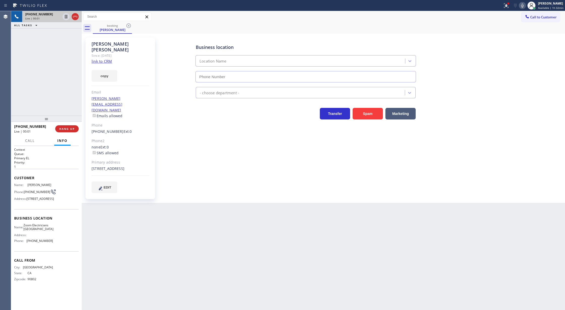
type input "[PHONE_NUMBER]"
click at [101, 59] on link "link to CRM" at bounding box center [102, 61] width 20 height 5
click at [524, 6] on icon at bounding box center [522, 6] width 6 height 6
click at [523, 5] on icon at bounding box center [522, 6] width 6 height 6
click at [62, 129] on span "COMPLETE" at bounding box center [65, 129] width 17 height 4
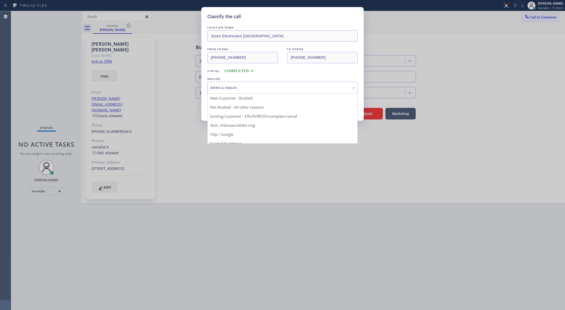
click at [234, 93] on div "Select a reason" at bounding box center [282, 88] width 150 height 12
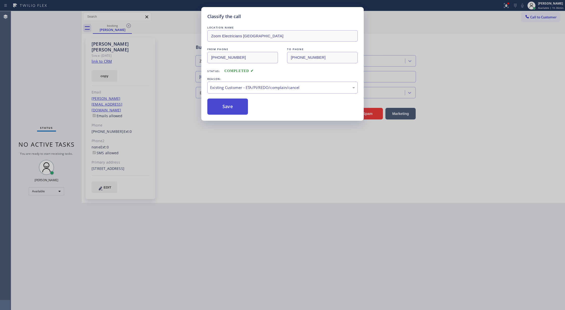
click at [223, 109] on button "Save" at bounding box center [227, 107] width 41 height 16
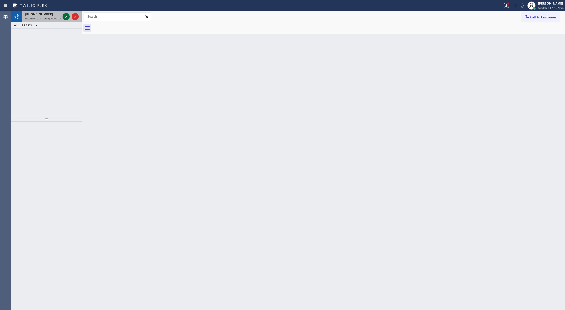
click at [67, 17] on icon at bounding box center [66, 17] width 6 height 6
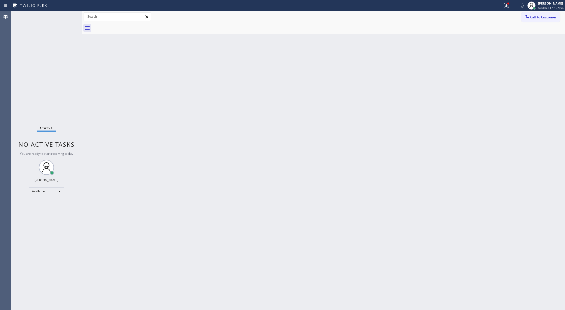
click at [67, 17] on div "Status No active tasks You are ready to start receiving tasks. [PERSON_NAME] Av…" at bounding box center [46, 160] width 71 height 299
click at [50, 193] on div "Available" at bounding box center [46, 191] width 35 height 8
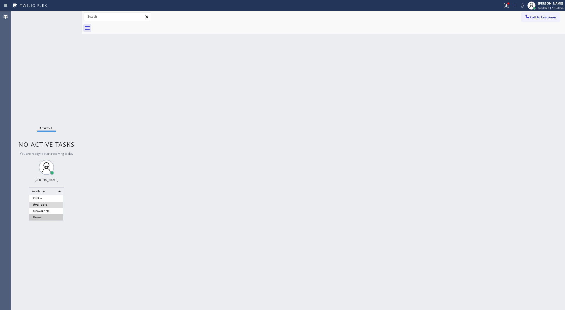
click at [45, 215] on li "Break" at bounding box center [46, 217] width 34 height 6
click at [53, 195] on div "Break" at bounding box center [46, 193] width 35 height 8
click at [55, 207] on li "Available" at bounding box center [46, 207] width 34 height 6
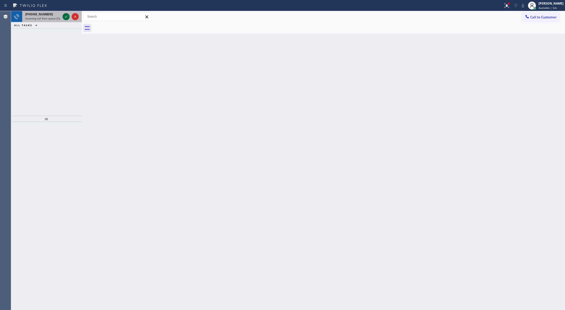
click at [66, 17] on icon at bounding box center [66, 17] width 6 height 6
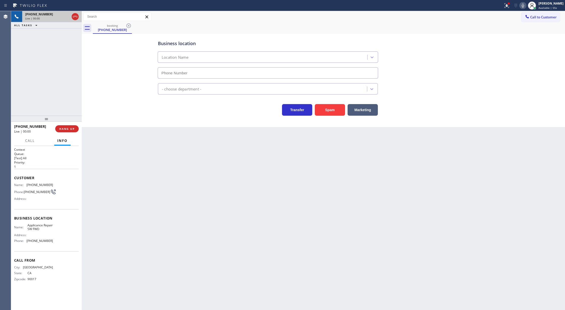
type input "[PHONE_NUMBER]"
click at [327, 108] on button "Spam" at bounding box center [330, 110] width 30 height 12
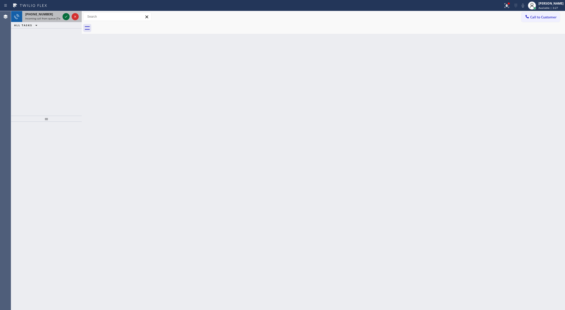
click at [67, 16] on icon at bounding box center [66, 17] width 6 height 6
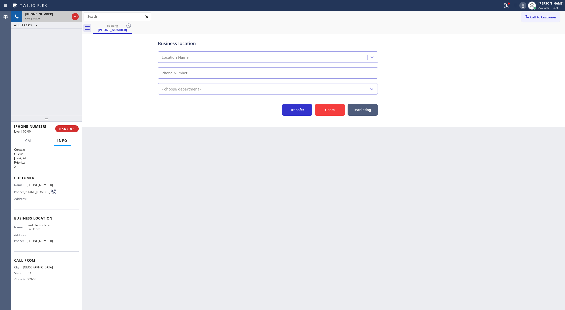
type input "[PHONE_NUMBER]"
click at [326, 112] on button "Spam" at bounding box center [330, 110] width 30 height 12
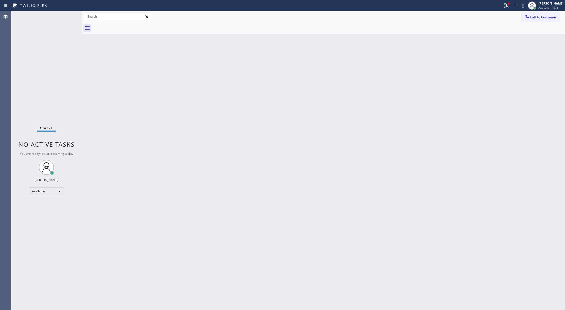
click at [66, 18] on div "Status No active tasks You are ready to start receiving tasks. [PERSON_NAME] Av…" at bounding box center [46, 160] width 71 height 299
click at [69, 16] on div "Status No active tasks You are ready to start receiving tasks. [PERSON_NAME] Av…" at bounding box center [46, 160] width 71 height 299
click at [67, 16] on div "Status No active tasks You are ready to start receiving tasks. [PERSON_NAME] Av…" at bounding box center [46, 160] width 71 height 299
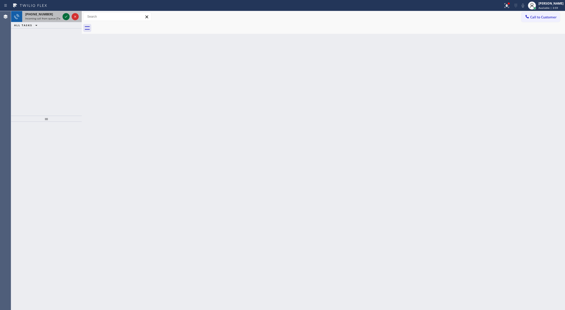
click at [67, 16] on icon at bounding box center [66, 17] width 6 height 6
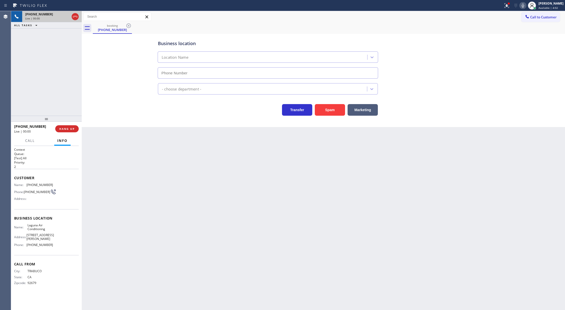
type input "[PHONE_NUMBER]"
click at [330, 112] on button "Spam" at bounding box center [330, 110] width 30 height 12
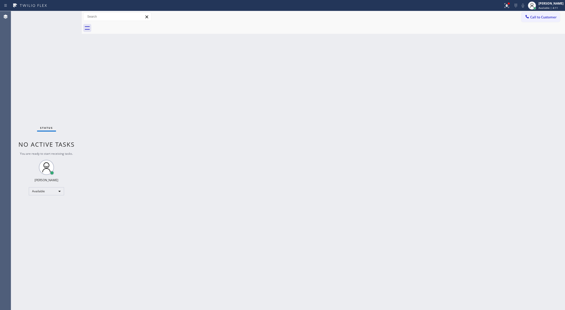
click at [68, 15] on div "Status No active tasks You are ready to start receiving tasks. [PERSON_NAME] Av…" at bounding box center [46, 160] width 71 height 299
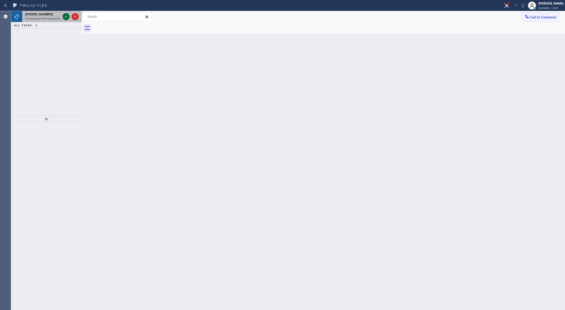
click at [68, 15] on icon at bounding box center [66, 17] width 6 height 6
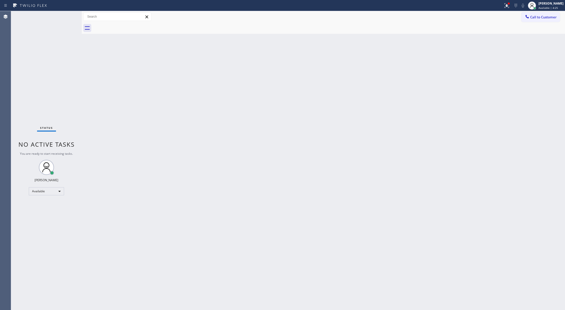
click at [66, 17] on div "Status No active tasks You are ready to start receiving tasks. [PERSON_NAME] Av…" at bounding box center [46, 160] width 71 height 299
click at [68, 15] on div "Status No active tasks You are ready to start receiving tasks. [PERSON_NAME] Av…" at bounding box center [46, 160] width 71 height 299
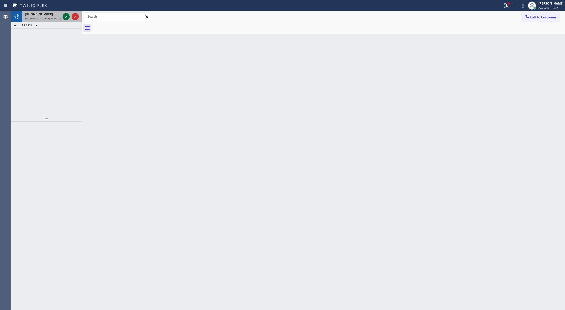
click at [64, 16] on icon at bounding box center [66, 17] width 6 height 6
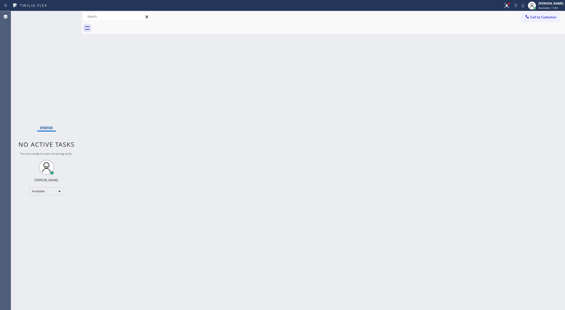
click at [64, 16] on div "Status No active tasks You are ready to start receiving tasks. [PERSON_NAME] Av…" at bounding box center [46, 160] width 71 height 299
click at [65, 15] on div "Status No active tasks You are ready to start receiving tasks. [PERSON_NAME] Av…" at bounding box center [46, 160] width 71 height 299
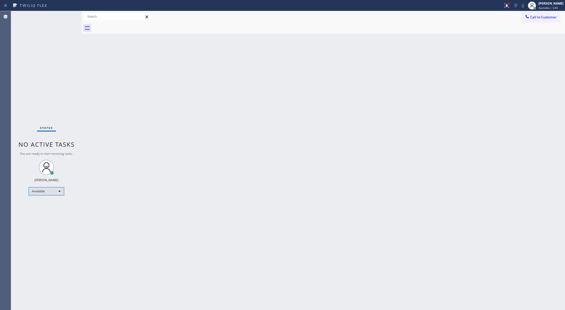
click at [55, 193] on div "Available" at bounding box center [46, 191] width 35 height 8
click at [69, 16] on div at bounding box center [282, 155] width 565 height 310
click at [68, 16] on div "Status No active tasks You are ready to start receiving tasks. [PERSON_NAME] Av…" at bounding box center [46, 160] width 71 height 299
click at [66, 18] on div "Status No active tasks You are ready to start receiving tasks. [PERSON_NAME] Av…" at bounding box center [46, 160] width 71 height 299
click at [47, 194] on div "Available" at bounding box center [46, 191] width 35 height 8
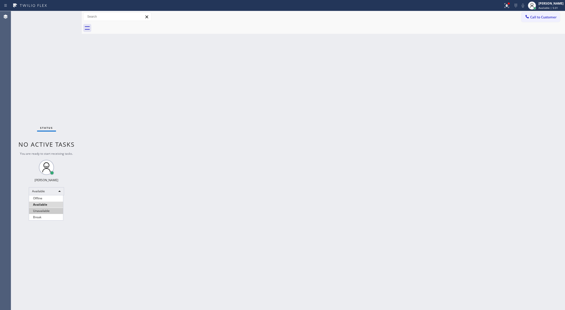
click at [47, 210] on li "Unavailable" at bounding box center [46, 211] width 34 height 6
click at [52, 194] on div "Unavailable" at bounding box center [46, 193] width 35 height 8
click at [52, 208] on li "Available" at bounding box center [46, 207] width 34 height 6
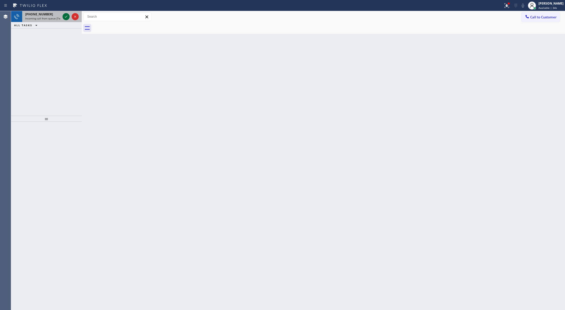
click at [65, 16] on icon at bounding box center [66, 17] width 6 height 6
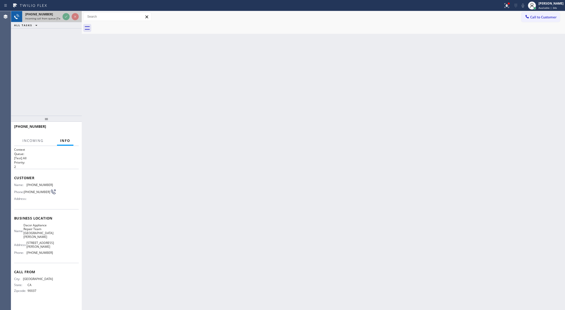
click at [65, 16] on icon at bounding box center [66, 17] width 6 height 6
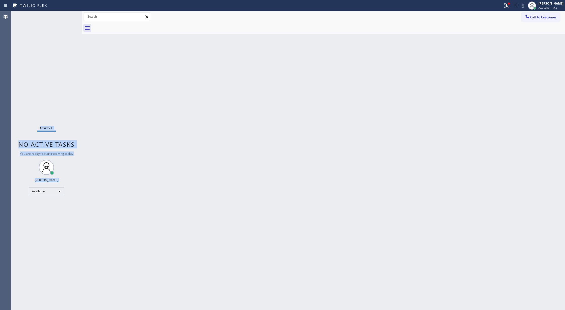
click at [65, 16] on div "Status No active tasks You are ready to start receiving tasks. [PERSON_NAME] Av…" at bounding box center [46, 160] width 71 height 299
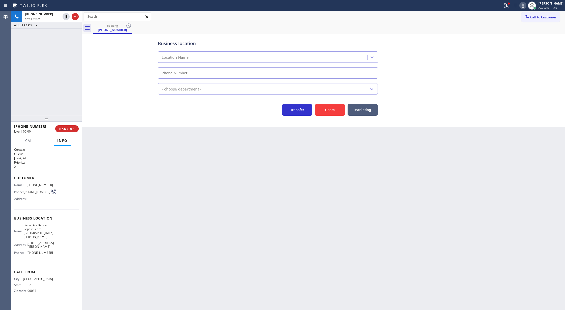
type input "[PHONE_NUMBER]"
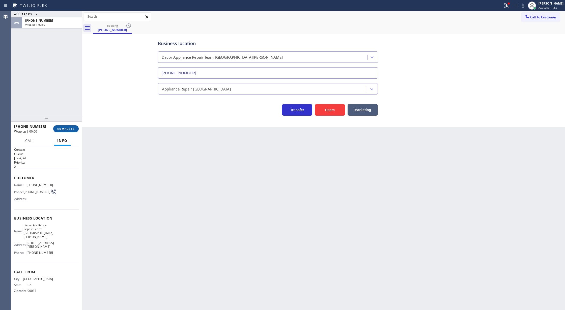
click at [68, 127] on span "COMPLETE" at bounding box center [65, 129] width 17 height 4
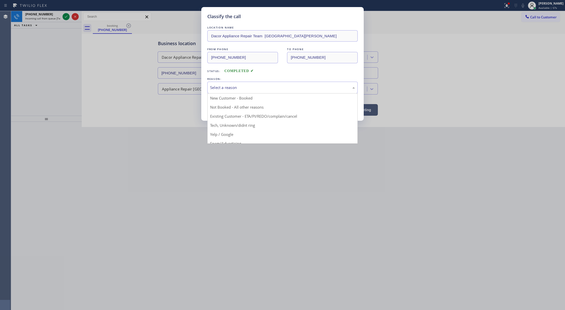
click at [243, 86] on div "Select a reason" at bounding box center [282, 88] width 145 height 6
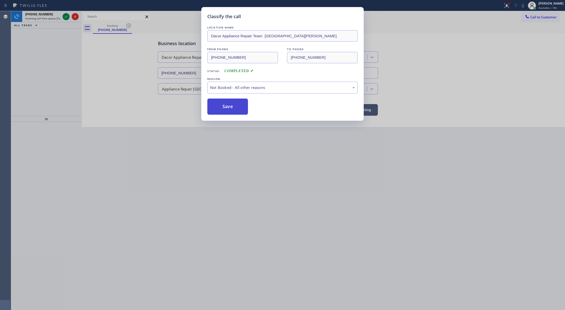
click at [222, 107] on button "Save" at bounding box center [227, 107] width 41 height 16
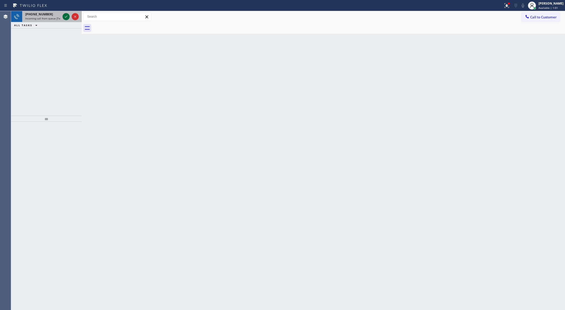
click at [66, 15] on icon at bounding box center [66, 17] width 6 height 6
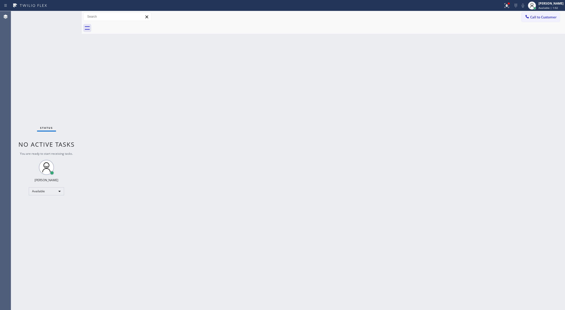
click at [66, 15] on div "Status No active tasks You are ready to start receiving tasks. [PERSON_NAME] Av…" at bounding box center [46, 160] width 71 height 299
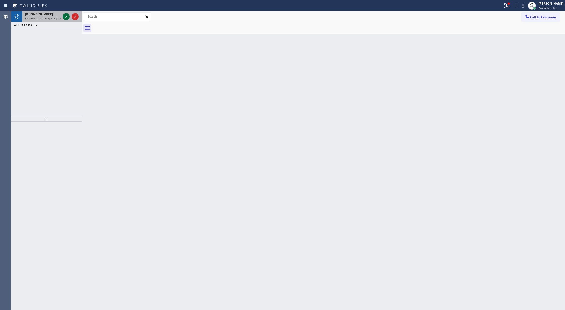
click at [64, 18] on icon at bounding box center [66, 17] width 6 height 6
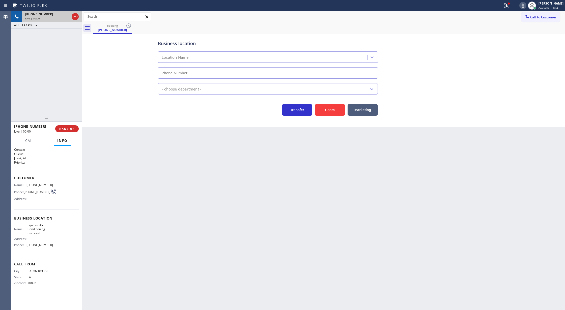
type input "[PHONE_NUMBER]"
click at [329, 112] on button "Spam" at bounding box center [330, 110] width 30 height 12
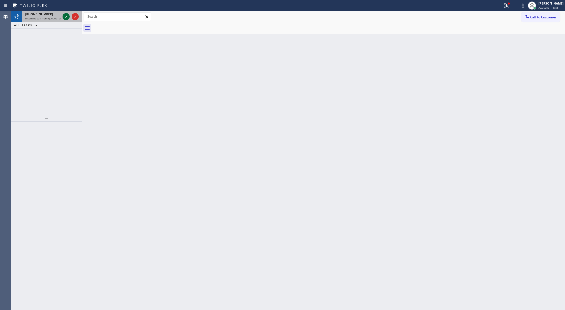
click at [66, 17] on icon at bounding box center [66, 17] width 3 height 2
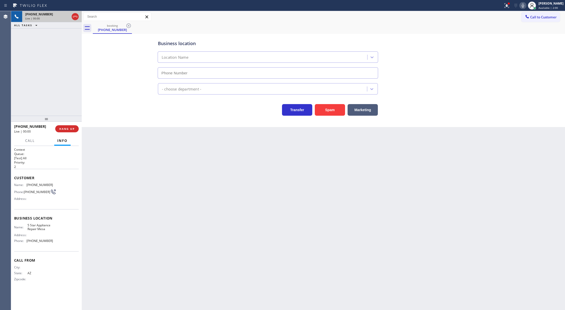
type input "[PHONE_NUMBER]"
click at [326, 110] on button "Spam" at bounding box center [330, 110] width 30 height 12
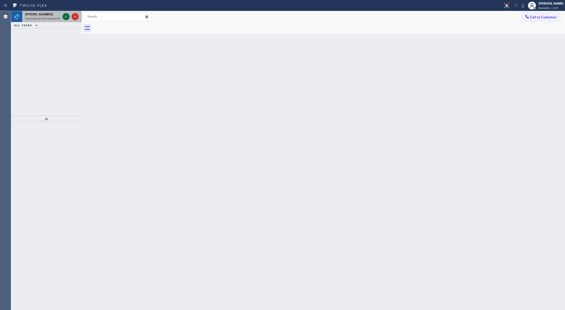
click at [67, 16] on icon at bounding box center [66, 17] width 3 height 2
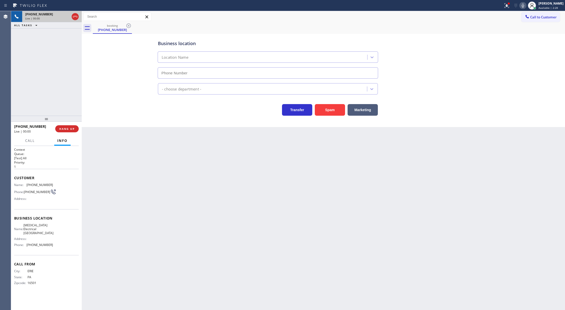
type input "[PHONE_NUMBER]"
click at [329, 110] on button "Spam" at bounding box center [330, 110] width 30 height 12
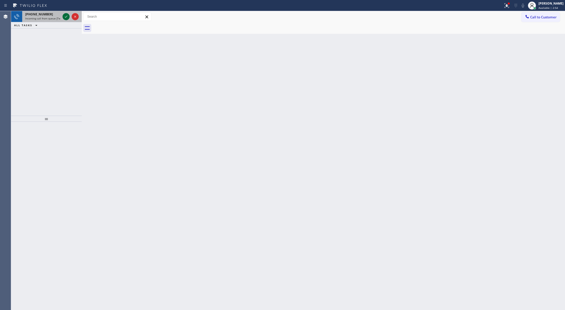
click at [66, 17] on icon at bounding box center [66, 17] width 6 height 6
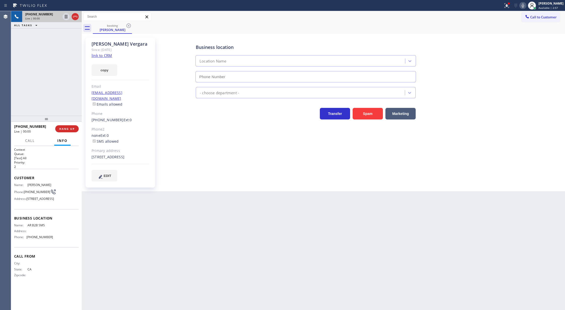
type input "[PHONE_NUMBER]"
click at [103, 57] on link "link to CRM" at bounding box center [102, 55] width 20 height 5
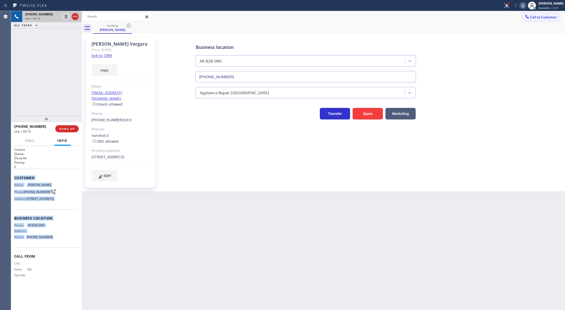
copy div "Customer Name: [PERSON_NAME] Phone: [PHONE_NUMBER] Address: [STREET_ADDRESS] Bu…"
drag, startPoint x: 14, startPoint y: 179, endPoint x: 66, endPoint y: 249, distance: 87.5
click at [66, 249] on div "Context Queue: [Test] All Priority: 2 Customer Name: [PERSON_NAME] Phone: [PHON…" at bounding box center [46, 217] width 65 height 138
click at [526, 5] on icon at bounding box center [523, 6] width 6 height 6
click at [66, 16] on icon at bounding box center [66, 17] width 6 height 6
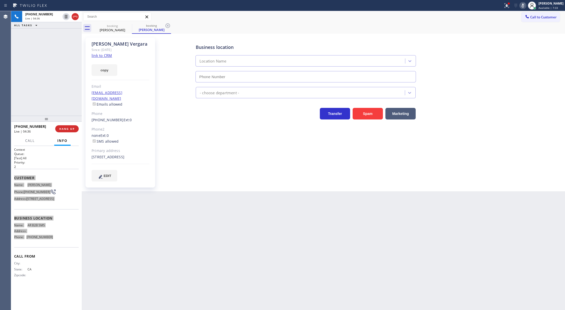
type input "[PHONE_NUMBER]"
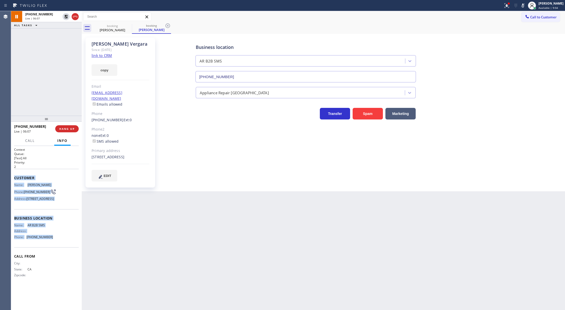
drag, startPoint x: 526, startPoint y: 3, endPoint x: 482, endPoint y: 14, distance: 45.3
click at [526, 3] on icon at bounding box center [523, 6] width 6 height 6
click at [64, 17] on icon at bounding box center [66, 17] width 6 height 6
type input "[PHONE_NUMBER]"
drag, startPoint x: 76, startPoint y: 17, endPoint x: 66, endPoint y: 1, distance: 18.4
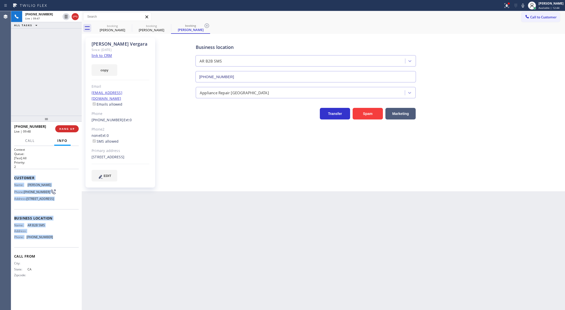
click at [76, 17] on icon at bounding box center [75, 17] width 5 height 2
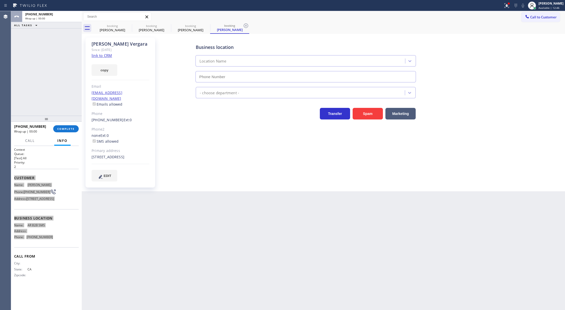
type input "[PHONE_NUMBER]"
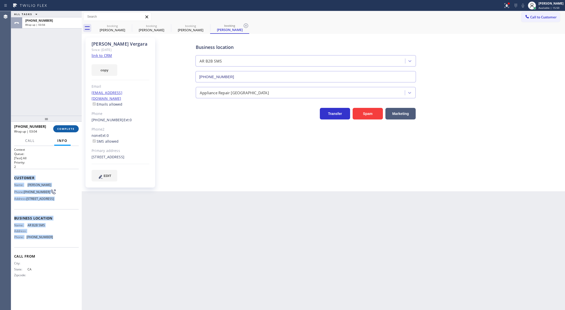
click at [67, 131] on button "COMPLETE" at bounding box center [65, 128] width 25 height 7
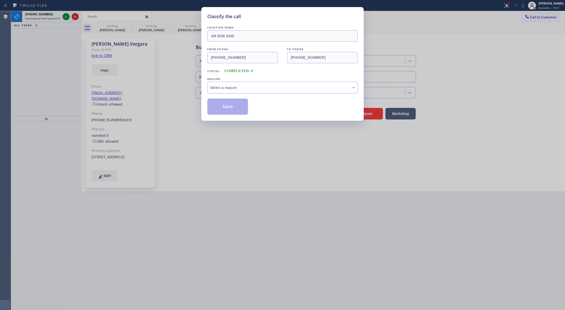
click at [223, 85] on div "Select a reason" at bounding box center [282, 88] width 145 height 6
click at [226, 108] on button "Save" at bounding box center [227, 107] width 41 height 16
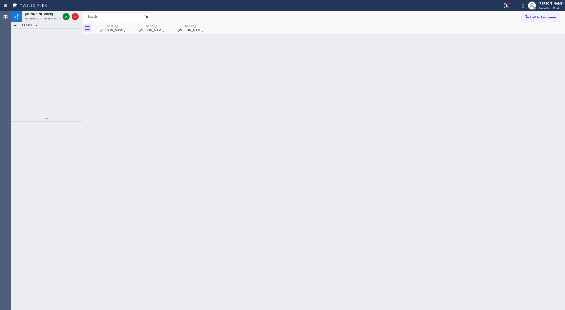
click at [65, 17] on icon at bounding box center [66, 17] width 6 height 6
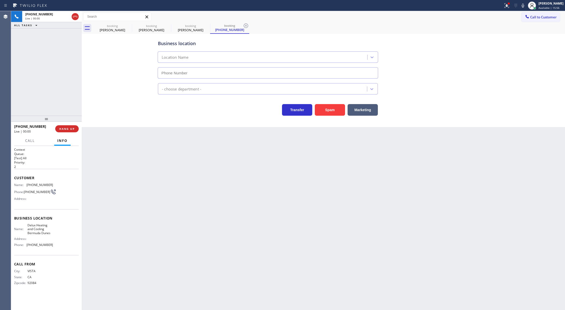
type input "[PHONE_NUMBER]"
click at [322, 109] on button "Spam" at bounding box center [330, 110] width 30 height 12
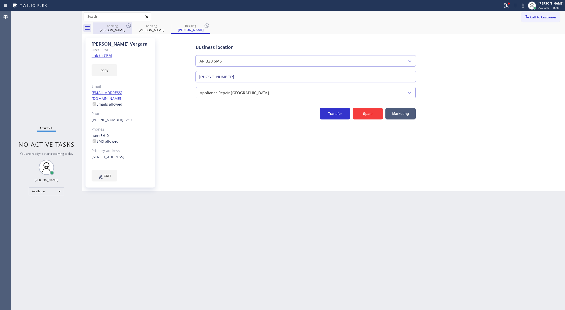
click at [125, 30] on div "[PERSON_NAME]" at bounding box center [112, 30] width 38 height 5
click at [128, 27] on icon at bounding box center [129, 26] width 6 height 6
click at [0, 0] on icon at bounding box center [0, 0] width 0 height 0
click at [128, 27] on div "booking [PERSON_NAME] booking [PERSON_NAME]" at bounding box center [329, 27] width 472 height 11
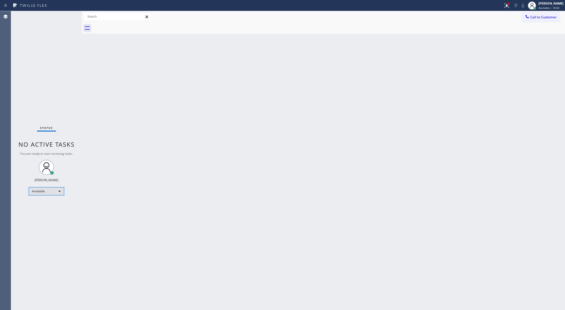
click at [52, 188] on div "Available" at bounding box center [46, 191] width 35 height 8
click at [49, 219] on li "Break" at bounding box center [46, 217] width 34 height 6
drag, startPoint x: 511, startPoint y: 2, endPoint x: 511, endPoint y: 10, distance: 7.3
click at [510, 2] on div at bounding box center [508, 3] width 3 height 3
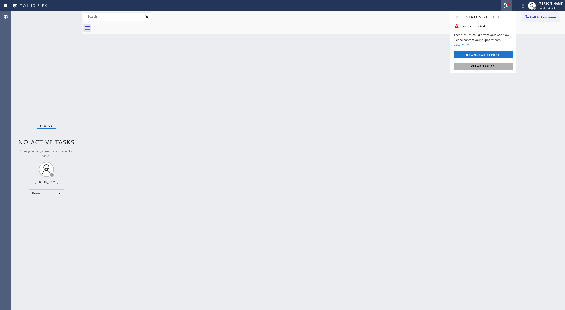
click at [482, 65] on span "Clear issues" at bounding box center [483, 66] width 24 height 4
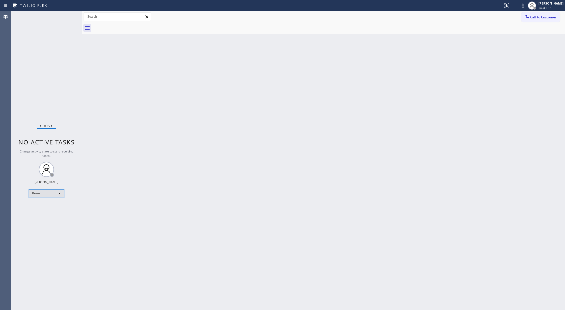
click at [62, 194] on div "Break" at bounding box center [46, 193] width 35 height 8
click at [52, 207] on li "Available" at bounding box center [46, 207] width 34 height 6
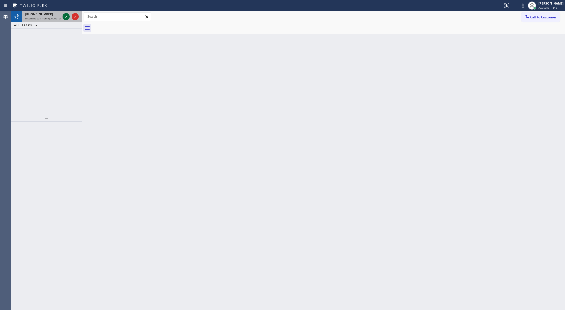
click at [66, 15] on icon at bounding box center [66, 17] width 6 height 6
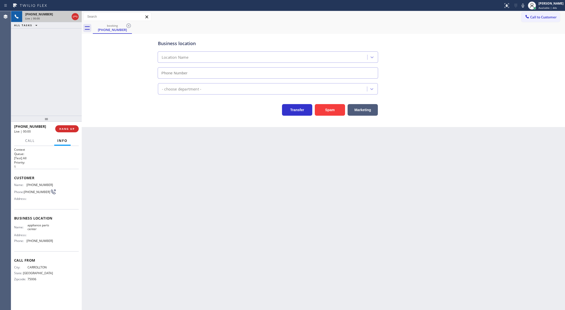
type input "(817) 482-5346"
click at [333, 112] on button "Spam" at bounding box center [330, 110] width 30 height 12
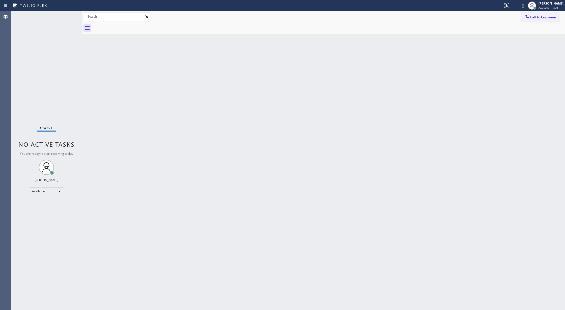
click at [144, 130] on div "Back to Dashboard Change Sender ID Customers Technicians Select a contact Outbo…" at bounding box center [323, 160] width 483 height 299
click at [71, 17] on div "Status No active tasks You are ready to start receiving tasks. [PERSON_NAME] Av…" at bounding box center [46, 160] width 71 height 299
click at [67, 16] on div "Status No active tasks You are ready to start receiving tasks. [PERSON_NAME] Av…" at bounding box center [46, 160] width 71 height 299
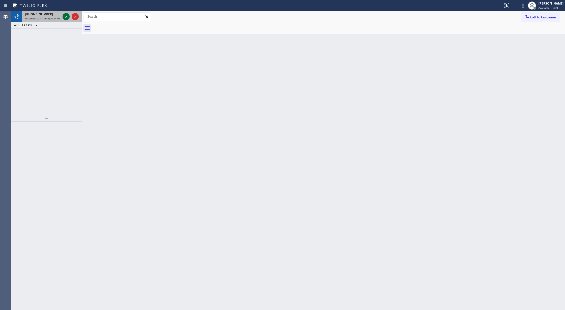
click at [67, 16] on icon at bounding box center [66, 17] width 6 height 6
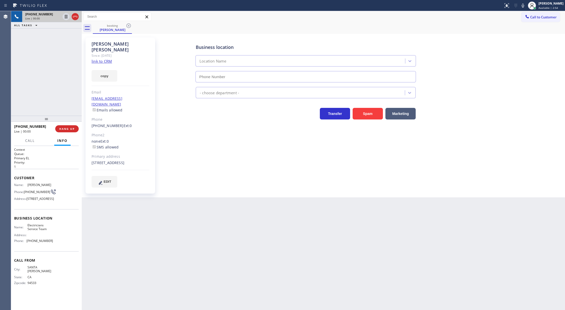
type input "(855) 941-5786"
click at [96, 59] on link "link to CRM" at bounding box center [102, 61] width 20 height 5
click at [66, 129] on span "COMPLETE" at bounding box center [65, 129] width 17 height 4
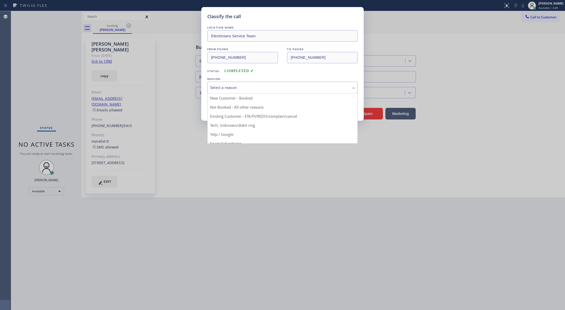
click at [249, 90] on div "Select a reason" at bounding box center [282, 88] width 145 height 6
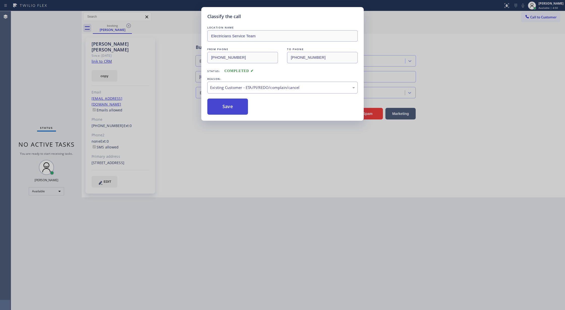
click at [226, 108] on button "Save" at bounding box center [227, 107] width 41 height 16
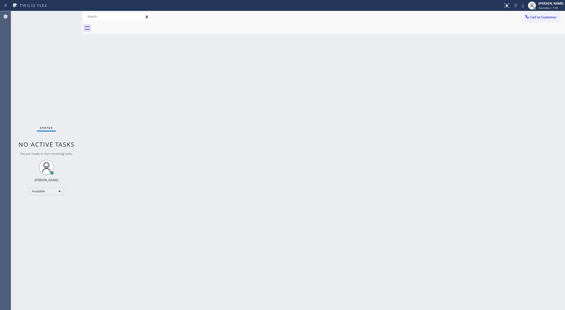
click at [71, 8] on div at bounding box center [251, 6] width 499 height 8
click at [67, 17] on div "Status No active tasks You are ready to start receiving tasks. [PERSON_NAME] Av…" at bounding box center [46, 160] width 71 height 299
click at [63, 26] on div "Status No active tasks You are ready to start receiving tasks. [PERSON_NAME] Av…" at bounding box center [46, 160] width 71 height 299
click at [65, 21] on div "Status No active tasks You are ready to start receiving tasks. [PERSON_NAME] Av…" at bounding box center [46, 160] width 71 height 299
click at [64, 15] on div "Status No active tasks You are ready to start receiving tasks. [PERSON_NAME] Av…" at bounding box center [46, 160] width 71 height 299
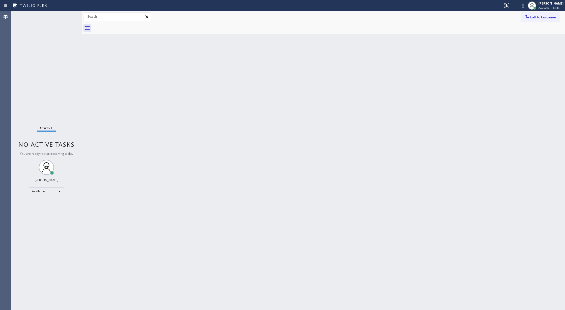
click at [64, 16] on div "Status No active tasks You are ready to start receiving tasks. [PERSON_NAME] Av…" at bounding box center [46, 160] width 71 height 299
click at [64, 16] on icon at bounding box center [66, 17] width 6 height 6
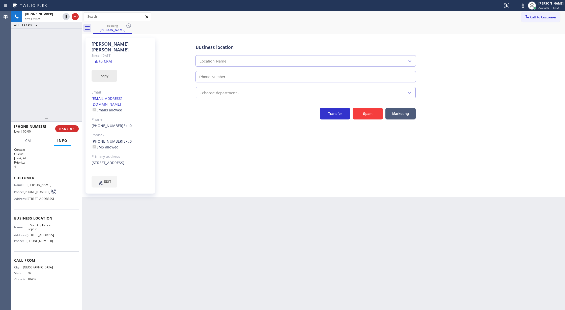
type input "[PHONE_NUMBER]"
click at [103, 59] on link "link to CRM" at bounding box center [102, 61] width 20 height 5
click at [66, 20] on div at bounding box center [71, 16] width 18 height 11
click at [524, 6] on icon at bounding box center [523, 6] width 3 height 4
type input "[PHONE_NUMBER]"
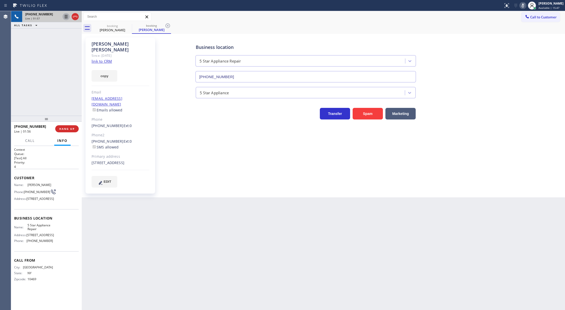
click at [64, 18] on icon at bounding box center [66, 17] width 6 height 6
type input "[PHONE_NUMBER]"
drag, startPoint x: 526, startPoint y: 6, endPoint x: 504, endPoint y: 18, distance: 25.7
click at [526, 6] on icon at bounding box center [523, 6] width 6 height 6
click at [65, 17] on icon at bounding box center [66, 17] width 4 height 4
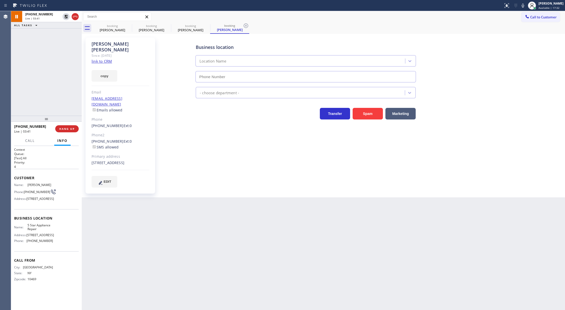
type input "[PHONE_NUMBER]"
click at [68, 132] on button "COMPLETE" at bounding box center [65, 128] width 25 height 7
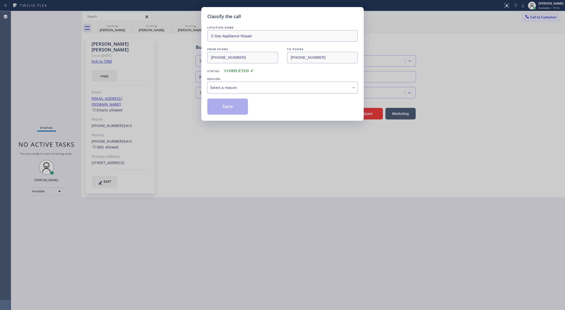
click at [237, 86] on div "Select a reason" at bounding box center [282, 88] width 145 height 6
click at [226, 107] on button "Save" at bounding box center [227, 107] width 41 height 16
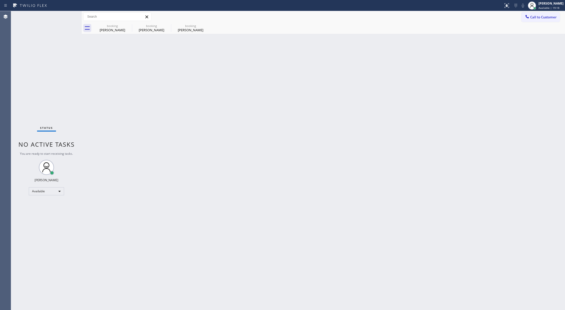
click at [86, 68] on div "Back to Dashboard Change Sender ID Customers Technicians Select a contact Outbo…" at bounding box center [323, 160] width 483 height 299
click at [124, 26] on div "booking" at bounding box center [112, 26] width 38 height 4
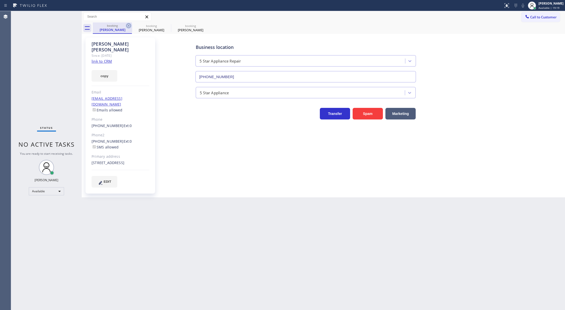
click at [128, 26] on icon at bounding box center [128, 25] width 5 height 5
click at [0, 0] on icon at bounding box center [0, 0] width 0 height 0
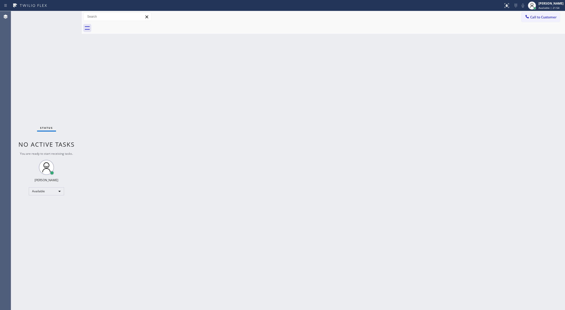
click at [67, 17] on div "Status No active tasks You are ready to start receiving tasks. [PERSON_NAME] Av…" at bounding box center [46, 160] width 71 height 299
click at [353, 251] on div "Back to Dashboard Change Sender ID Customers Technicians Select a contact Outbo…" at bounding box center [323, 160] width 483 height 299
click at [260, 111] on div "Back to Dashboard Change Sender ID Customers Technicians Select a contact Outbo…" at bounding box center [323, 160] width 483 height 299
click at [68, 13] on div "Status No active tasks You are ready to start receiving tasks. [PERSON_NAME] Av…" at bounding box center [46, 160] width 71 height 299
click at [66, 14] on div "Status No active tasks You are ready to start receiving tasks. [PERSON_NAME] Av…" at bounding box center [46, 160] width 71 height 299
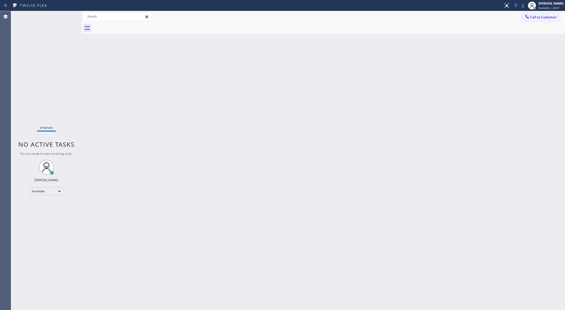
click at [69, 17] on div "Status No active tasks You are ready to start receiving tasks. [PERSON_NAME] Av…" at bounding box center [46, 160] width 71 height 299
click at [68, 16] on div "Status No active tasks You are ready to start receiving tasks. [PERSON_NAME] Av…" at bounding box center [46, 160] width 71 height 299
click at [67, 16] on div "Status No active tasks You are ready to start receiving tasks. [PERSON_NAME] Av…" at bounding box center [46, 160] width 71 height 299
click at [67, 14] on div "Status No active tasks You are ready to start receiving tasks. [PERSON_NAME] Av…" at bounding box center [46, 160] width 71 height 299
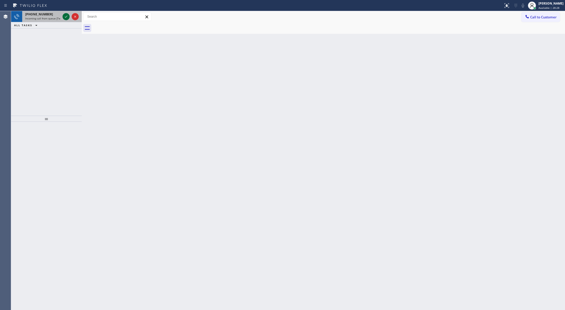
click at [63, 17] on icon at bounding box center [66, 17] width 6 height 6
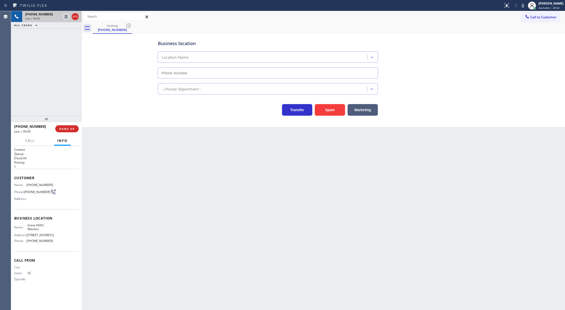
type input "(949) 354-5481"
click at [333, 110] on button "Spam" at bounding box center [330, 110] width 30 height 12
click at [60, 131] on button "COMPLETE" at bounding box center [65, 128] width 25 height 7
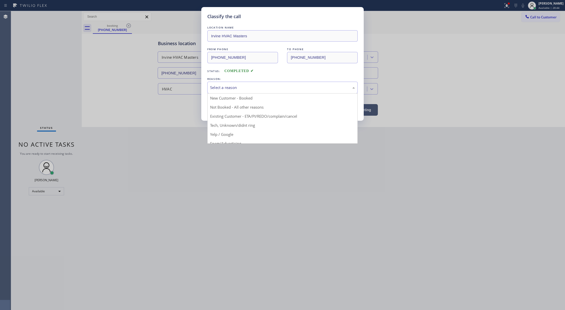
click at [244, 88] on div "Select a reason" at bounding box center [282, 88] width 145 height 6
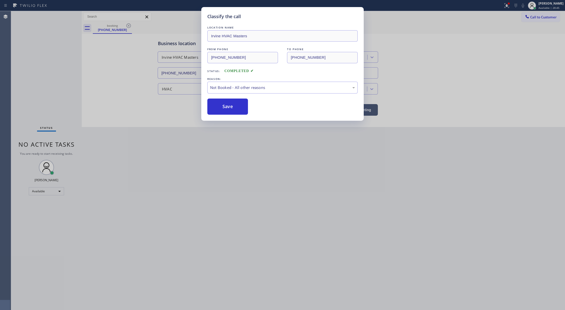
click at [224, 108] on button "Save" at bounding box center [227, 107] width 41 height 16
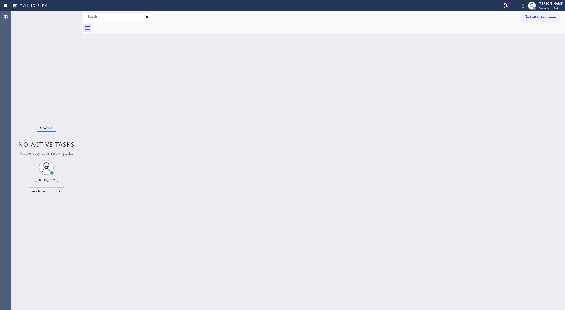
click at [67, 13] on div "Status No active tasks You are ready to start receiving tasks. [PERSON_NAME] Av…" at bounding box center [46, 160] width 71 height 299
click at [486, 117] on div "Back to Dashboard Change Sender ID Customers Technicians Select a contact Outbo…" at bounding box center [323, 160] width 483 height 299
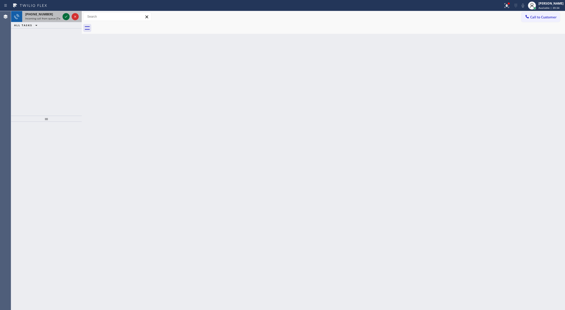
click at [65, 17] on icon at bounding box center [66, 17] width 6 height 6
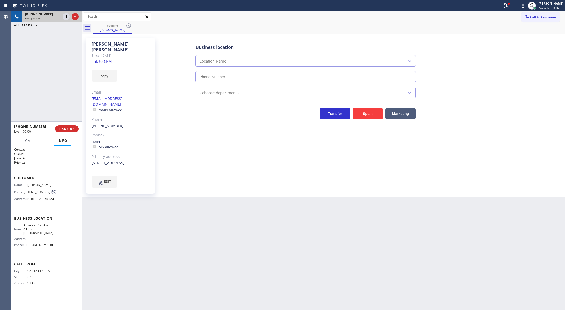
type input "(619) 413-0400"
click at [99, 59] on link "link to CRM" at bounding box center [102, 61] width 20 height 5
click at [525, 3] on icon at bounding box center [523, 6] width 6 height 6
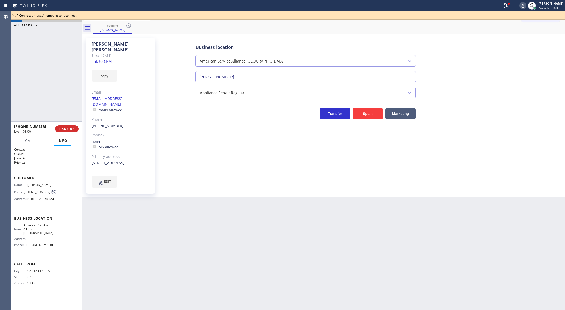
drag, startPoint x: 463, startPoint y: 142, endPoint x: 497, endPoint y: 98, distance: 55.5
click at [466, 140] on div "Business location American Service Alliance San Diego (619) 413-0400 Appliance …" at bounding box center [361, 112] width 405 height 147
click at [526, 5] on icon at bounding box center [523, 6] width 6 height 6
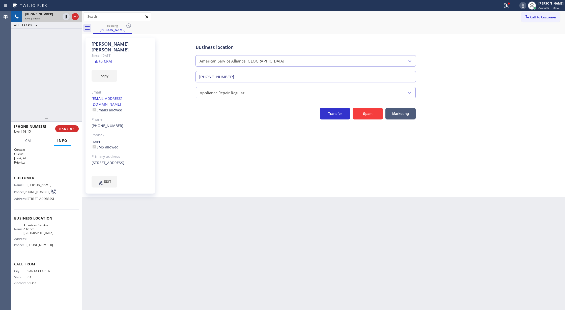
click at [524, 5] on icon at bounding box center [523, 6] width 6 height 6
click at [525, 5] on rect at bounding box center [523, 5] width 4 height 4
click at [76, 15] on icon at bounding box center [75, 17] width 6 height 6
click at [70, 127] on span "COMPLETE" at bounding box center [65, 129] width 17 height 4
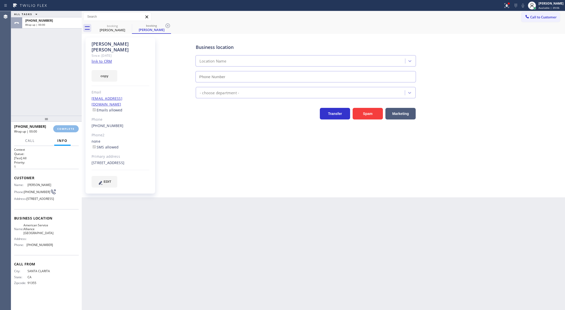
type input "(619) 413-0400"
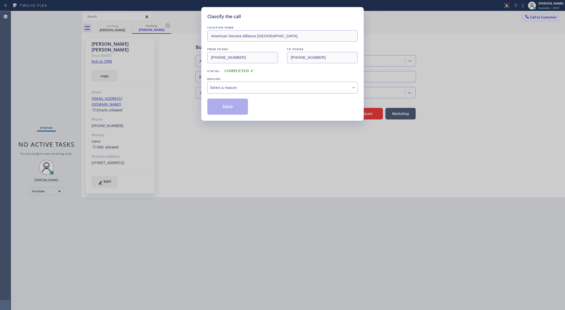
click at [238, 89] on div "Select a reason" at bounding box center [282, 88] width 145 height 6
click at [233, 107] on button "Save" at bounding box center [227, 107] width 41 height 16
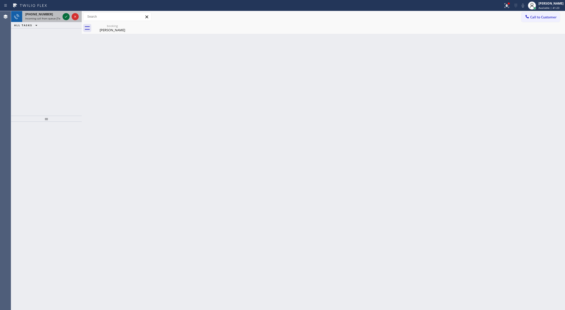
click at [67, 16] on icon at bounding box center [66, 17] width 3 height 2
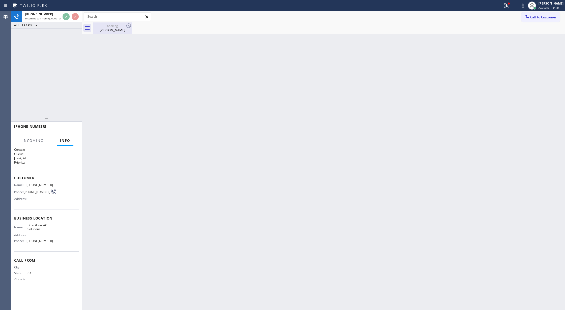
click at [110, 31] on div "Stephen Boyd" at bounding box center [112, 30] width 38 height 5
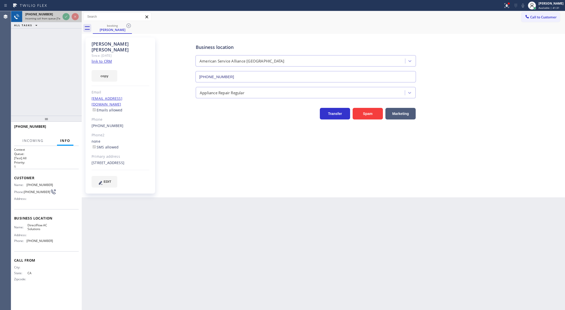
click at [129, 25] on icon at bounding box center [129, 26] width 6 height 6
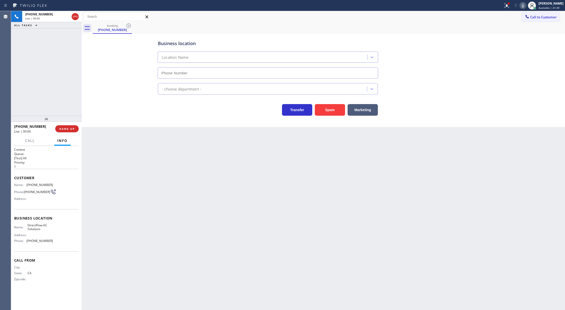
type input "(628) 215-4648"
click at [328, 110] on button "Spam" at bounding box center [330, 110] width 30 height 12
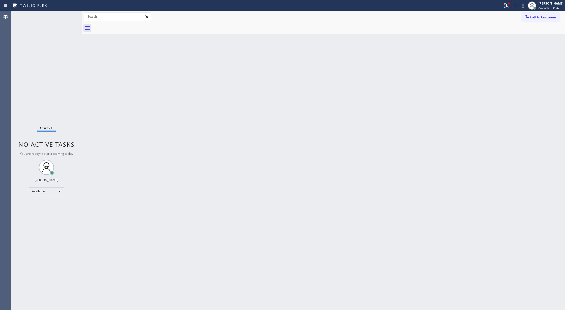
click at [71, 15] on div "Status No active tasks You are ready to start receiving tasks. [PERSON_NAME] Av…" at bounding box center [46, 160] width 71 height 299
click at [68, 15] on div "Status No active tasks You are ready to start receiving tasks. [PERSON_NAME] Av…" at bounding box center [46, 160] width 71 height 299
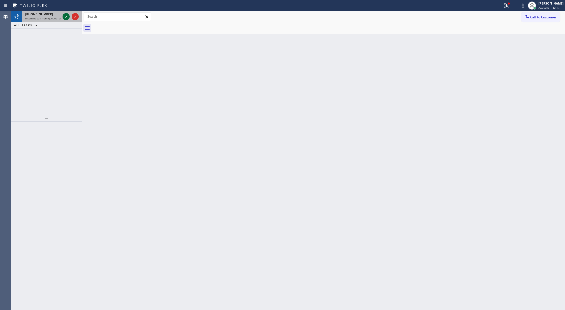
click at [65, 17] on icon at bounding box center [66, 17] width 6 height 6
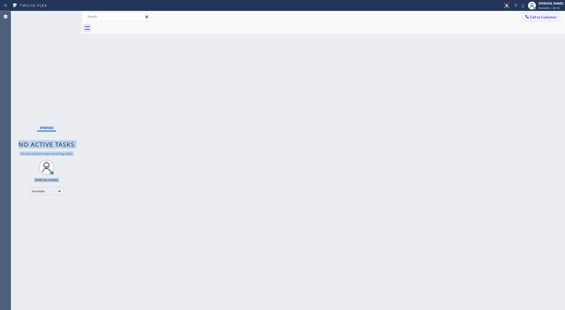
click at [65, 17] on div "Status No active tasks You are ready to start receiving tasks. [PERSON_NAME] Av…" at bounding box center [46, 160] width 71 height 299
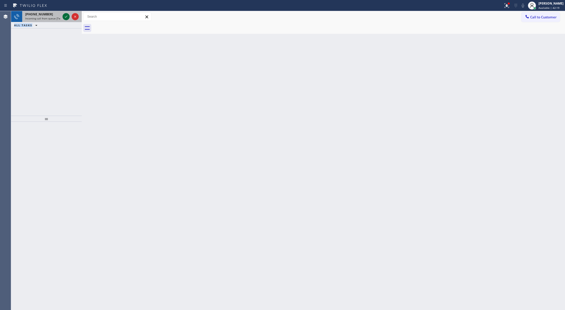
click at [65, 16] on icon at bounding box center [66, 17] width 6 height 6
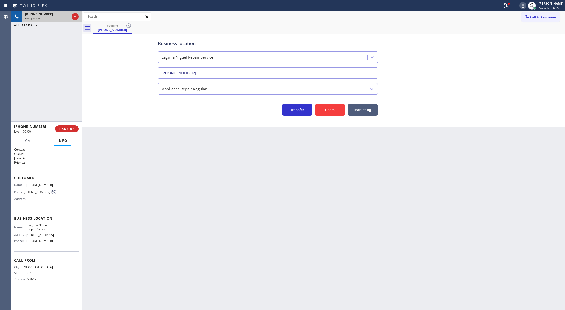
type input "(949) 202-5983"
copy div "Customer Name: (714) 625-6038 Phone: (714) 625-6038 Address: Business location …"
drag, startPoint x: 14, startPoint y: 178, endPoint x: 54, endPoint y: 248, distance: 80.9
click at [54, 248] on div "Context Queue: [Test] All Priority: 1 Customer Name: (714) 625-6038 Phone: (714…" at bounding box center [46, 228] width 71 height 164
drag, startPoint x: 64, startPoint y: 195, endPoint x: 33, endPoint y: 181, distance: 33.8
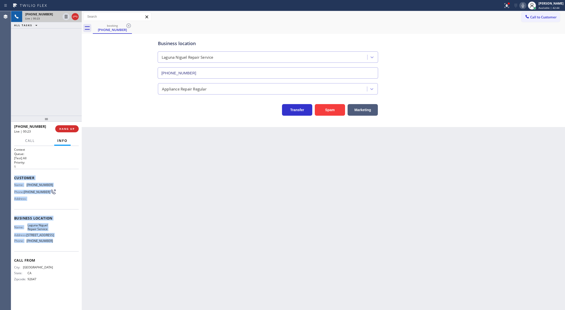
click at [64, 195] on div "Name: (714) 625-6038 Phone: (714) 625-6038 Address:" at bounding box center [46, 193] width 65 height 20
drag, startPoint x: 12, startPoint y: 177, endPoint x: 54, endPoint y: 245, distance: 79.6
click at [54, 245] on div "Context Queue: [Test] All Priority: 1 Customer Name: (714) 625-6038 Phone: (714…" at bounding box center [46, 228] width 71 height 164
copy div "Customer Name: (714) 625-6038 Phone: (714) 625-6038 Address: Business location …"
click at [75, 16] on icon at bounding box center [75, 17] width 5 height 2
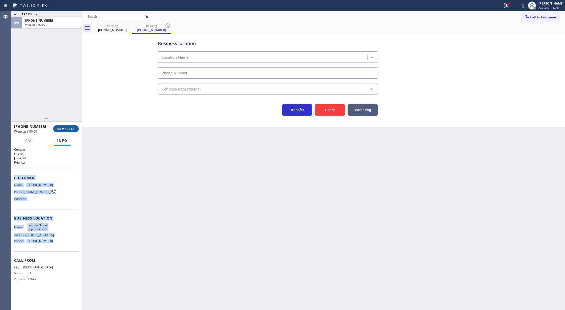
type input "(949) 202-5983"
click at [62, 128] on span "COMPLETE" at bounding box center [65, 129] width 17 height 4
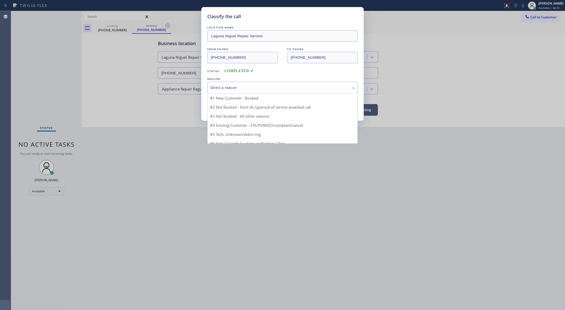
click at [248, 89] on div "Select a reason" at bounding box center [282, 88] width 145 height 6
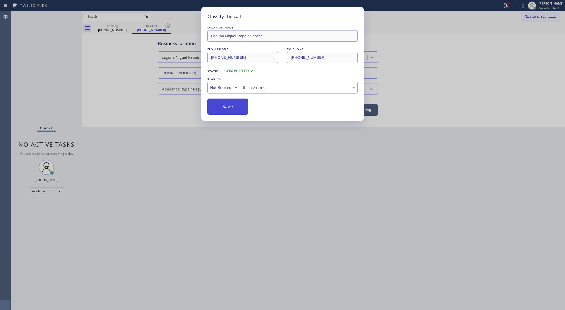
click at [228, 108] on button "Save" at bounding box center [227, 107] width 41 height 16
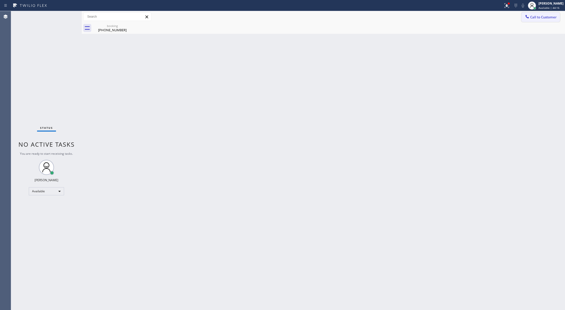
click at [527, 17] on icon at bounding box center [527, 16] width 5 height 5
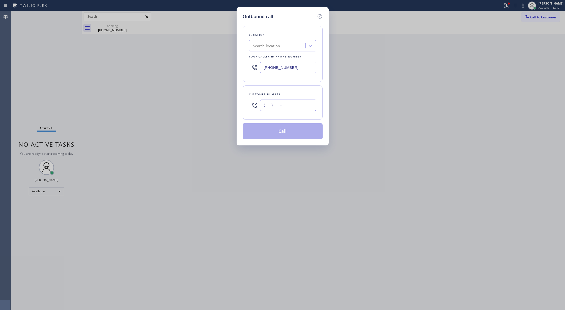
click at [262, 107] on input "(___) ___-____" at bounding box center [288, 105] width 56 height 11
paste input "714) 625-6038"
type input "(714) 625-6038"
drag, startPoint x: 293, startPoint y: 70, endPoint x: 170, endPoint y: 65, distance: 122.9
click at [170, 65] on div "Outbound call Location Search location Your caller id phone number (424) 324-39…" at bounding box center [282, 155] width 565 height 310
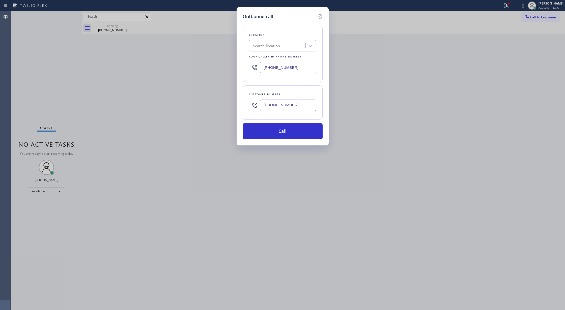
paste input "949) 202-5983"
type input "(949) 202-5983"
click at [281, 135] on button "Call" at bounding box center [283, 131] width 80 height 16
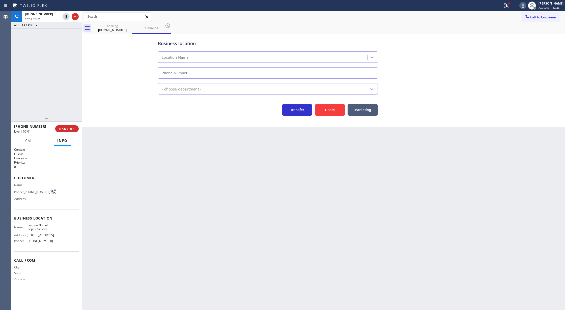
type input "(949) 202-5983"
drag, startPoint x: 76, startPoint y: 17, endPoint x: 84, endPoint y: 2, distance: 17.7
click at [76, 17] on icon at bounding box center [75, 17] width 6 height 6
type input "(949) 202-5983"
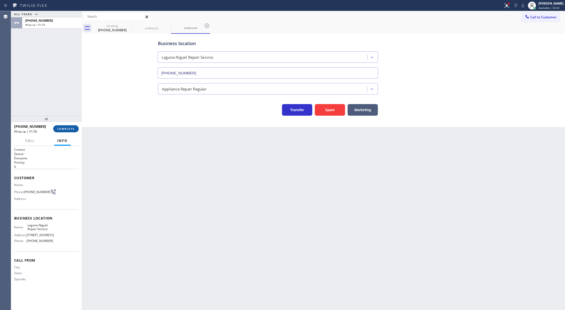
click at [65, 130] on span "COMPLETE" at bounding box center [65, 129] width 17 height 4
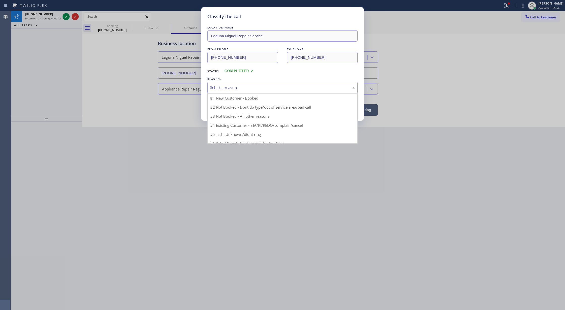
click at [233, 90] on div "Select a reason" at bounding box center [282, 88] width 145 height 6
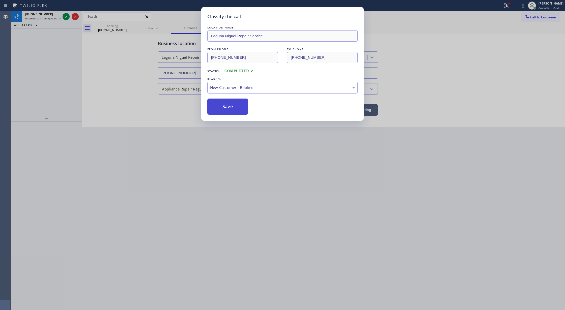
click at [226, 110] on button "Save" at bounding box center [227, 107] width 41 height 16
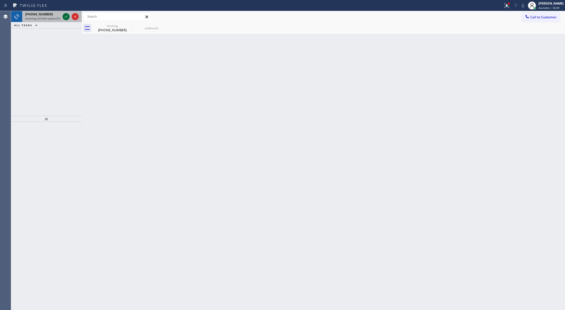
click at [65, 16] on icon at bounding box center [66, 17] width 6 height 6
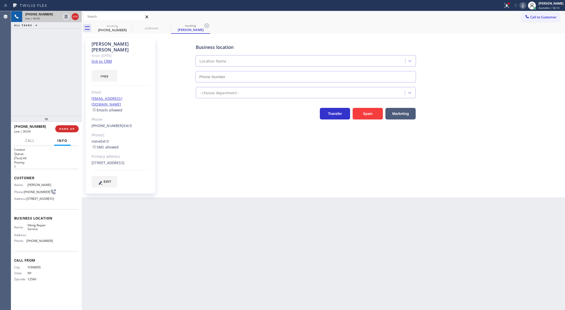
type input "(929) 203-9072"
click at [103, 59] on link "link to CRM" at bounding box center [102, 61] width 20 height 5
click at [69, 128] on span "COMPLETE" at bounding box center [65, 129] width 17 height 4
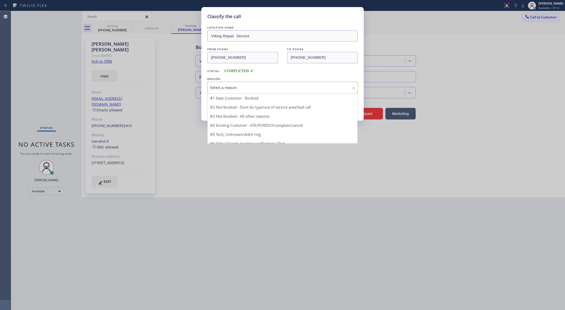
click at [223, 88] on div "Select a reason" at bounding box center [282, 88] width 145 height 6
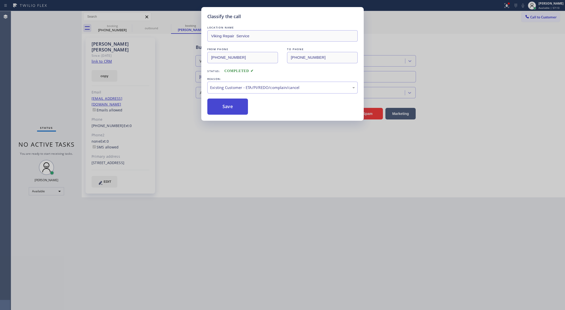
click at [224, 110] on button "Save" at bounding box center [227, 107] width 41 height 16
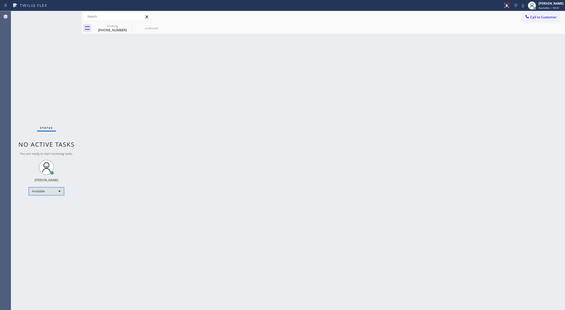
click at [58, 190] on div "Available" at bounding box center [46, 191] width 35 height 8
click at [53, 216] on li "Break" at bounding box center [46, 217] width 34 height 6
click at [57, 193] on div "Break" at bounding box center [46, 193] width 35 height 8
click at [51, 208] on li "Available" at bounding box center [46, 207] width 34 height 6
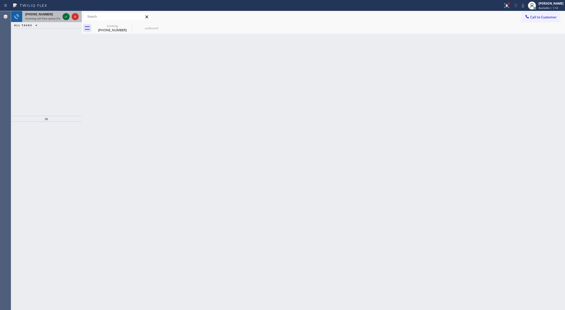
click at [65, 17] on icon at bounding box center [66, 17] width 6 height 6
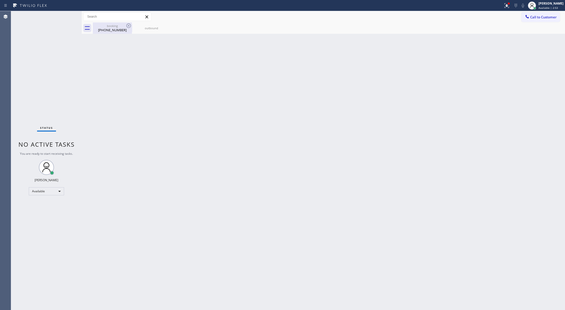
click at [102, 23] on div "booking (714) 625-6038" at bounding box center [112, 27] width 38 height 11
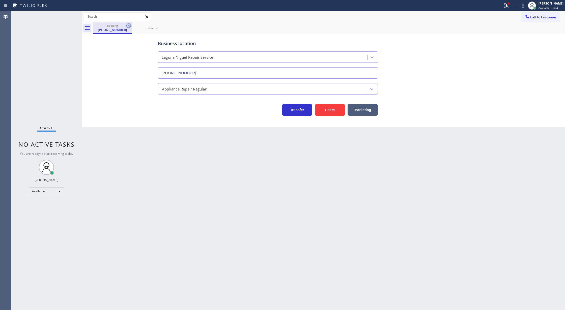
click at [126, 24] on icon at bounding box center [129, 26] width 6 height 6
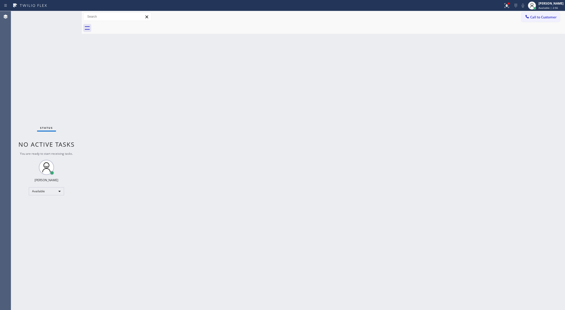
click at [70, 15] on div "Status No active tasks You are ready to start receiving tasks. [PERSON_NAME] Av…" at bounding box center [46, 160] width 71 height 299
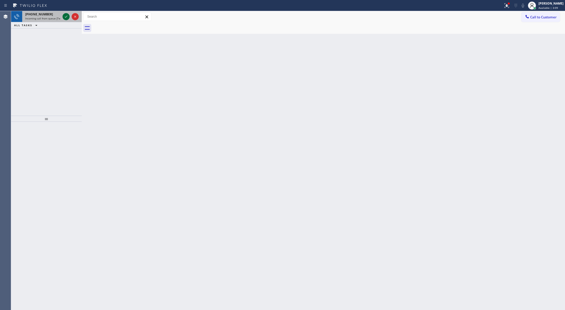
click at [64, 16] on icon at bounding box center [66, 17] width 6 height 6
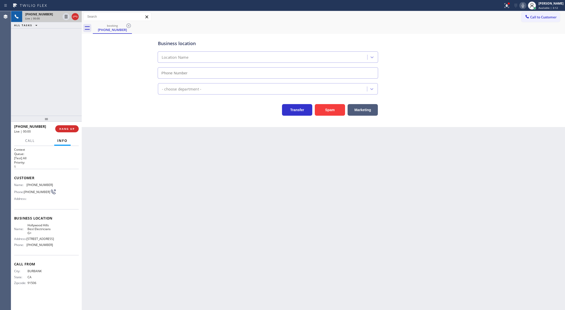
type input "(323) 203-0882"
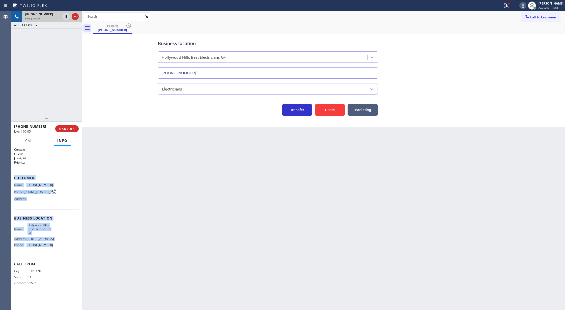
copy div "Customer Name: (818) 726-8456 Phone: (818) 726-8456 Address: Business location …"
drag, startPoint x: 13, startPoint y: 178, endPoint x: 59, endPoint y: 255, distance: 89.4
click at [59, 255] on div "Context Queue: [Test] All Priority: 1 Customer Name: (818) 726-8456 Phone: (818…" at bounding box center [46, 228] width 71 height 164
click at [132, 176] on div "Back to Dashboard Change Sender ID Customers Technicians Select a contact Outbo…" at bounding box center [323, 160] width 483 height 299
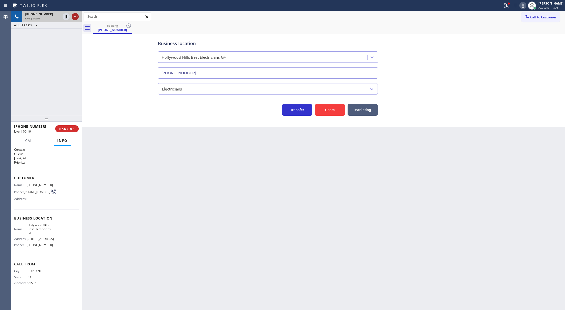
click at [78, 16] on div at bounding box center [75, 17] width 7 height 6
type input "(323) 203-0882"
click at [64, 130] on span "COMPLETE" at bounding box center [65, 129] width 17 height 4
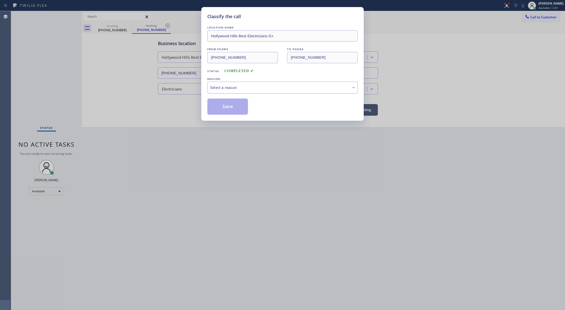
click at [239, 88] on div "Select a reason" at bounding box center [282, 88] width 145 height 6
click at [221, 108] on button "Save" at bounding box center [227, 107] width 41 height 16
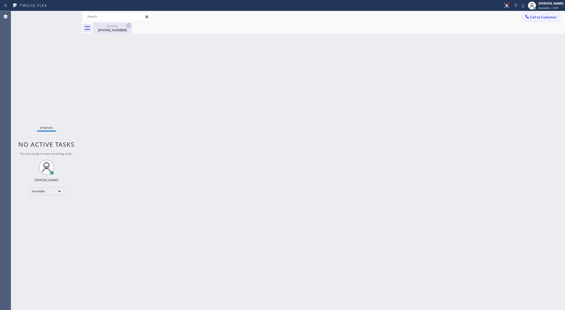
click at [115, 26] on div "booking" at bounding box center [112, 26] width 38 height 4
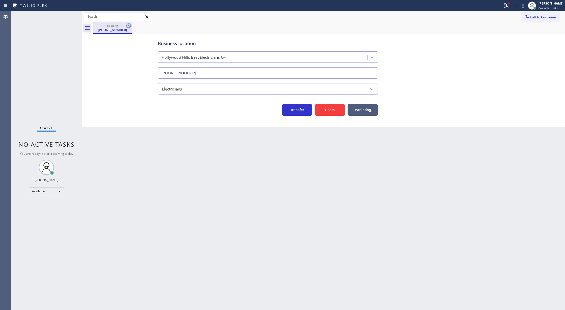
click at [127, 24] on icon at bounding box center [128, 25] width 5 height 5
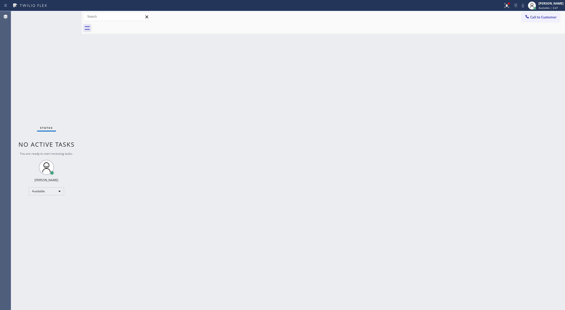
click at [67, 15] on div "Status No active tasks You are ready to start receiving tasks. [PERSON_NAME] Av…" at bounding box center [46, 160] width 71 height 299
click at [68, 16] on div "Status No active tasks You are ready to start receiving tasks. [PERSON_NAME] Av…" at bounding box center [46, 160] width 71 height 299
click at [68, 13] on div "Status No active tasks You are ready to start receiving tasks. [PERSON_NAME] Av…" at bounding box center [46, 160] width 71 height 299
click at [68, 15] on div "Status No active tasks You are ready to start receiving tasks. [PERSON_NAME] Av…" at bounding box center [46, 160] width 71 height 299
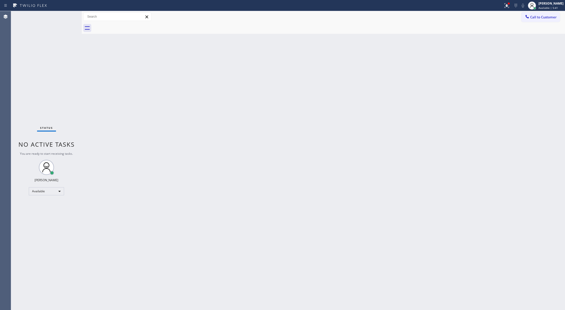
click at [68, 15] on div "Status No active tasks You are ready to start receiving tasks. [PERSON_NAME] Av…" at bounding box center [46, 160] width 71 height 299
click at [66, 16] on div "Status No active tasks You are ready to start receiving tasks. [PERSON_NAME] Av…" at bounding box center [46, 160] width 71 height 299
click at [69, 16] on div "Status No active tasks You are ready to start receiving tasks. [PERSON_NAME] Av…" at bounding box center [46, 160] width 71 height 299
click at [68, 16] on div "Status No active tasks You are ready to start receiving tasks. [PERSON_NAME] Av…" at bounding box center [46, 160] width 71 height 299
click at [68, 12] on div "Status No active tasks You are ready to start receiving tasks. [PERSON_NAME] Av…" at bounding box center [46, 160] width 71 height 299
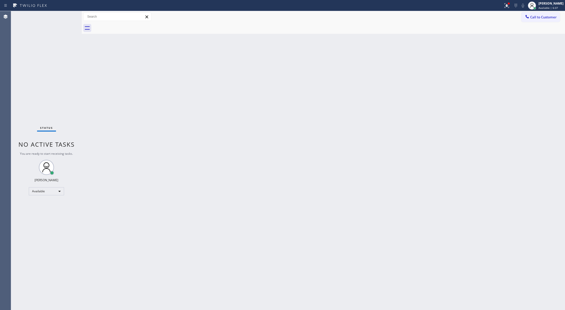
click at [68, 16] on div "Status No active tasks You are ready to start receiving tasks. [PERSON_NAME] Av…" at bounding box center [46, 160] width 71 height 299
click at [70, 15] on div "Status No active tasks You are ready to start receiving tasks. [PERSON_NAME] Av…" at bounding box center [46, 160] width 71 height 299
drag, startPoint x: 202, startPoint y: 240, endPoint x: 212, endPoint y: 242, distance: 10.7
click at [202, 240] on div "Back to Dashboard Change Sender ID Customers Technicians Select a contact Outbo…" at bounding box center [323, 160] width 483 height 299
click at [64, 14] on div "Status No active tasks You are ready to start receiving tasks. [PERSON_NAME] Av…" at bounding box center [46, 160] width 71 height 299
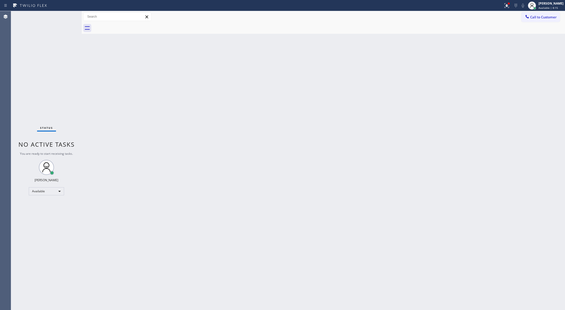
click at [68, 15] on div "Status No active tasks You are ready to start receiving tasks. [PERSON_NAME] Av…" at bounding box center [46, 160] width 71 height 299
drag, startPoint x: 68, startPoint y: 15, endPoint x: 71, endPoint y: 21, distance: 6.8
click at [69, 15] on div "Status No active tasks You are ready to start receiving tasks. [PERSON_NAME] Av…" at bounding box center [46, 160] width 71 height 299
click at [68, 12] on div "Status No active tasks You are ready to start receiving tasks. [PERSON_NAME] Av…" at bounding box center [46, 160] width 71 height 299
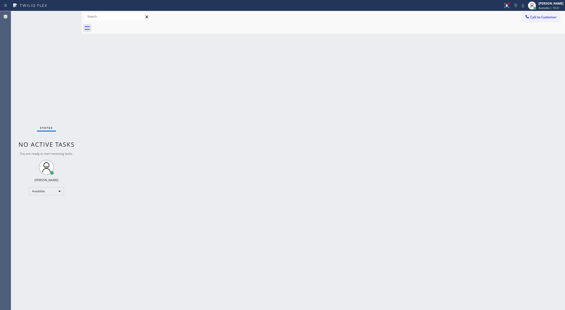
click at [67, 15] on div "Status No active tasks You are ready to start receiving tasks. [PERSON_NAME] Av…" at bounding box center [46, 160] width 71 height 299
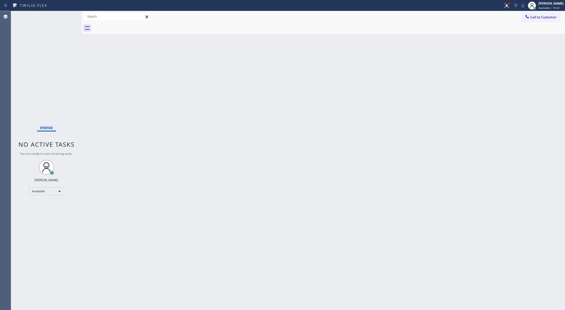
click at [67, 15] on div "Status No active tasks You are ready to start receiving tasks. [PERSON_NAME] Av…" at bounding box center [46, 160] width 71 height 299
click at [69, 15] on div "Status No active tasks You are ready to start receiving tasks. [PERSON_NAME] Av…" at bounding box center [46, 160] width 71 height 299
click at [68, 14] on div "Status No active tasks You are ready to start receiving tasks. [PERSON_NAME] Av…" at bounding box center [46, 160] width 71 height 299
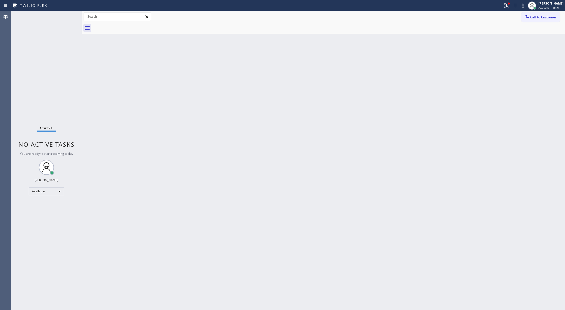
click at [68, 14] on div "Status No active tasks You are ready to start receiving tasks. [PERSON_NAME] Av…" at bounding box center [46, 160] width 71 height 299
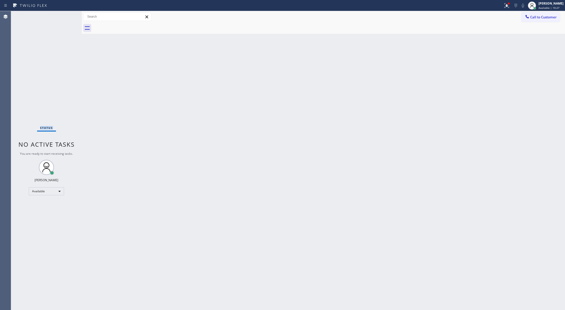
click at [68, 14] on div "Status No active tasks You are ready to start receiving tasks. [PERSON_NAME] Av…" at bounding box center [46, 160] width 71 height 299
click at [65, 15] on div "Status No active tasks You are ready to start receiving tasks. [PERSON_NAME] Av…" at bounding box center [46, 160] width 71 height 299
click at [68, 17] on div "Status No active tasks You are ready to start receiving tasks. [PERSON_NAME] Av…" at bounding box center [46, 160] width 71 height 299
click at [67, 16] on div "Status No active tasks You are ready to start receiving tasks. [PERSON_NAME] Av…" at bounding box center [46, 160] width 71 height 299
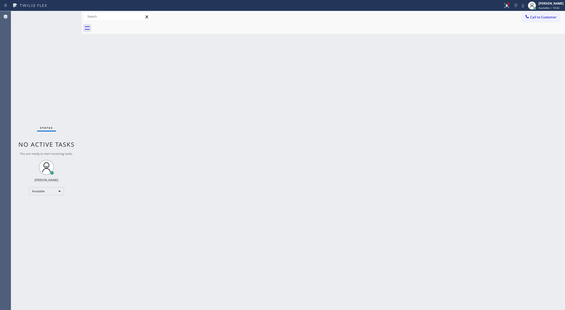
click at [67, 16] on div "Status No active tasks You are ready to start receiving tasks. [PERSON_NAME] Av…" at bounding box center [46, 160] width 71 height 299
click at [486, 74] on div "Back to Dashboard Change Sender ID Customers Technicians Select a contact Outbo…" at bounding box center [323, 160] width 483 height 299
click at [68, 16] on div "Status No active tasks You are ready to start receiving tasks. [PERSON_NAME] Av…" at bounding box center [46, 160] width 71 height 299
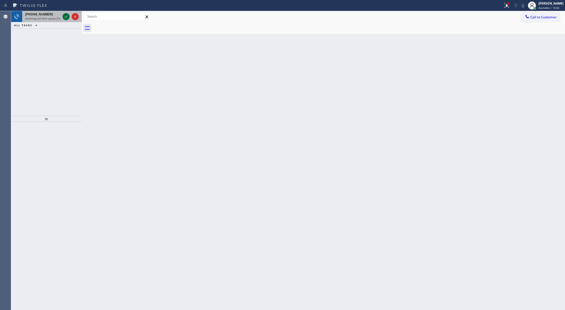
click at [66, 16] on icon at bounding box center [66, 17] width 6 height 6
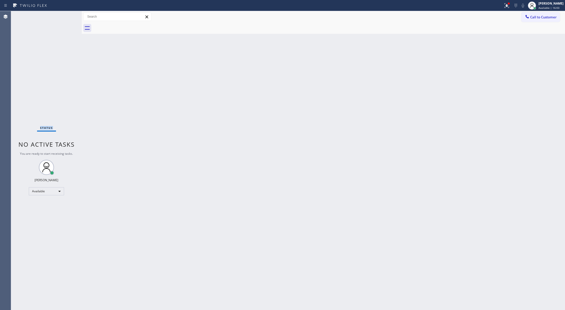
click at [66, 16] on div "Status No active tasks You are ready to start receiving tasks. [PERSON_NAME] Av…" at bounding box center [46, 160] width 71 height 299
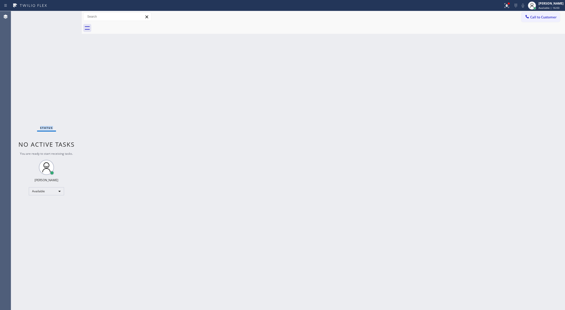
click at [66, 16] on div "Status No active tasks You are ready to start receiving tasks. [PERSON_NAME] Av…" at bounding box center [46, 160] width 71 height 299
click at [384, 265] on div "Back to Dashboard Change Sender ID Customers Technicians Select a contact Outbo…" at bounding box center [323, 160] width 483 height 299
click at [65, 17] on div "Status No active tasks You are ready to start receiving tasks. [PERSON_NAME] Av…" at bounding box center [46, 160] width 71 height 299
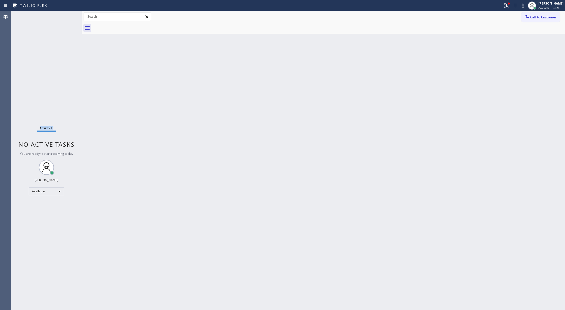
click at [65, 17] on div "Status No active tasks You are ready to start receiving tasks. [PERSON_NAME] Av…" at bounding box center [46, 160] width 71 height 299
drag, startPoint x: 65, startPoint y: 17, endPoint x: 107, endPoint y: 59, distance: 58.9
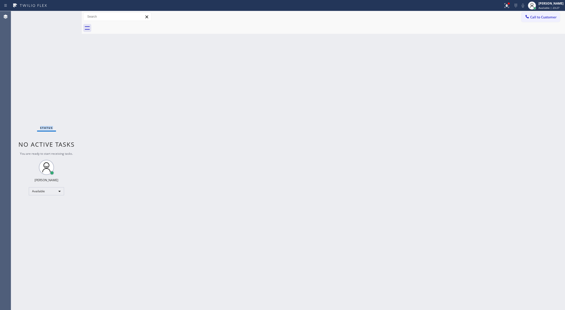
click at [65, 18] on div "Status No active tasks You are ready to start receiving tasks. [PERSON_NAME] Av…" at bounding box center [46, 160] width 71 height 299
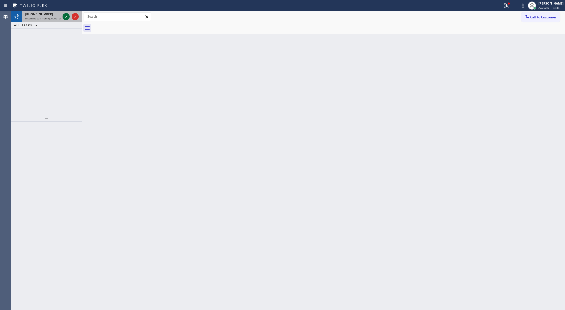
click at [65, 14] on icon at bounding box center [66, 17] width 6 height 6
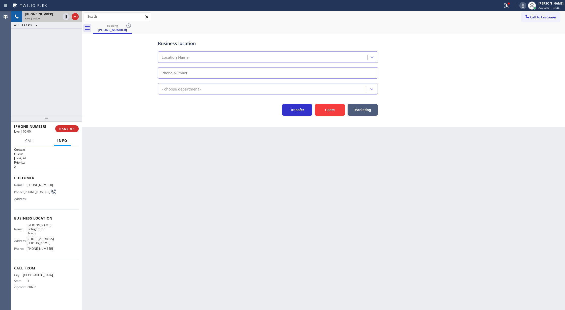
type input "(312) 779-0563"
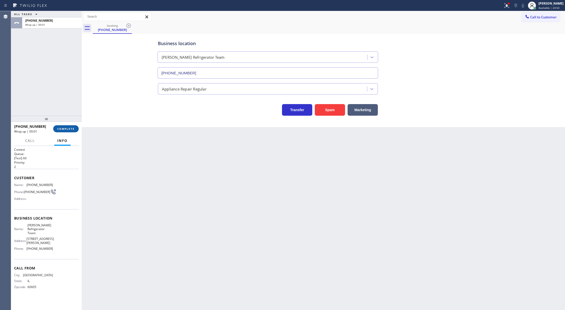
click at [64, 129] on span "COMPLETE" at bounding box center [65, 129] width 17 height 4
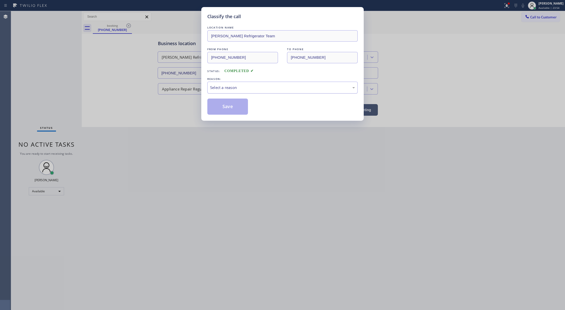
click at [232, 89] on div "Select a reason" at bounding box center [282, 88] width 145 height 6
click at [232, 111] on button "Save" at bounding box center [227, 107] width 41 height 16
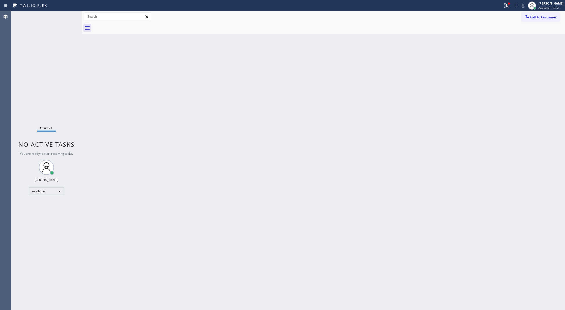
click at [69, 16] on div "Status No active tasks You are ready to start receiving tasks. [PERSON_NAME] Av…" at bounding box center [46, 160] width 71 height 299
click at [69, 17] on div "Status No active tasks You are ready to start receiving tasks. [PERSON_NAME] Av…" at bounding box center [46, 160] width 71 height 299
click at [67, 16] on div "Status No active tasks You are ready to start receiving tasks. [PERSON_NAME] Av…" at bounding box center [46, 160] width 71 height 299
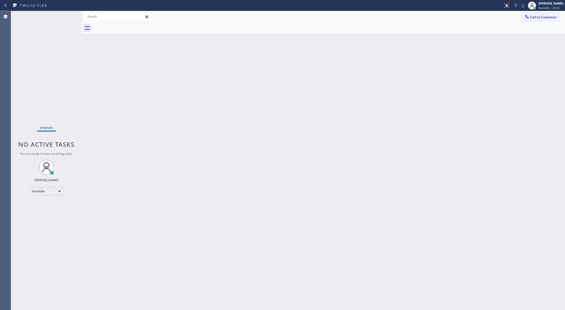
click at [64, 16] on div "Status No active tasks You are ready to start receiving tasks. [PERSON_NAME] Av…" at bounding box center [46, 160] width 71 height 299
click at [66, 15] on div "Status No active tasks You are ready to start receiving tasks. [PERSON_NAME] Av…" at bounding box center [46, 160] width 71 height 299
click at [67, 17] on div "Status No active tasks You are ready to start receiving tasks. [PERSON_NAME] Av…" at bounding box center [46, 160] width 71 height 299
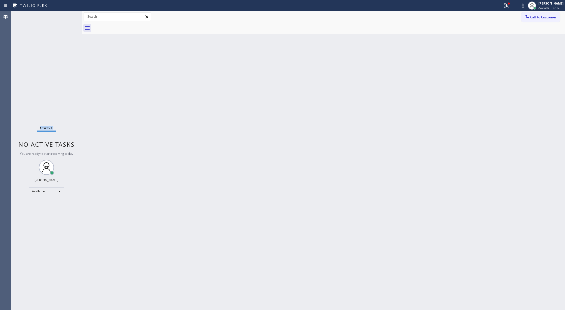
click at [67, 17] on div "Status No active tasks You are ready to start receiving tasks. [PERSON_NAME] Av…" at bounding box center [46, 160] width 71 height 299
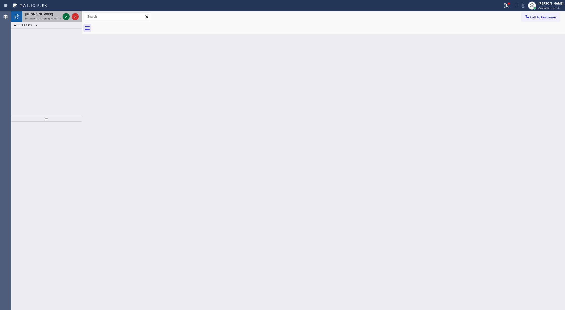
click at [65, 18] on icon at bounding box center [66, 17] width 6 height 6
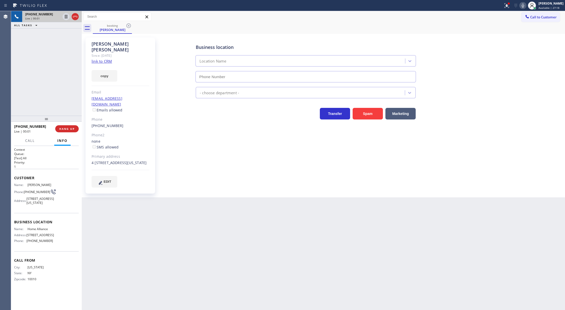
type input "(877) 777-0796"
click at [101, 59] on link "link to CRM" at bounding box center [102, 61] width 20 height 5
click at [530, 6] on div at bounding box center [531, 5] width 11 height 11
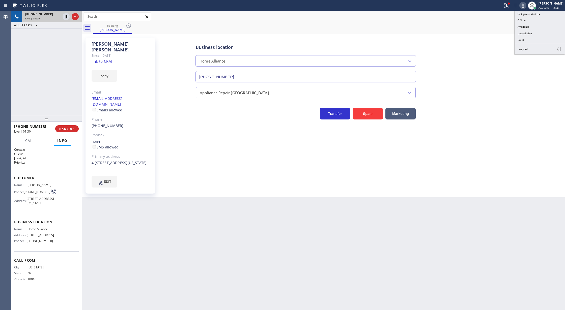
click at [525, 4] on icon at bounding box center [523, 6] width 6 height 6
click at [66, 18] on icon at bounding box center [66, 17] width 6 height 6
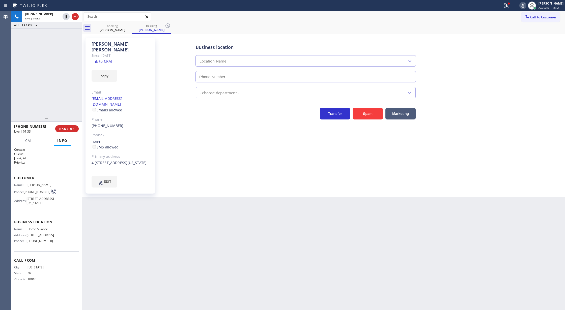
type input "(877) 777-0796"
drag, startPoint x: 526, startPoint y: 6, endPoint x: 372, endPoint y: 28, distance: 155.7
click at [525, 6] on icon at bounding box center [523, 6] width 6 height 6
click at [68, 18] on icon at bounding box center [66, 17] width 6 height 6
type input "(877) 777-0796"
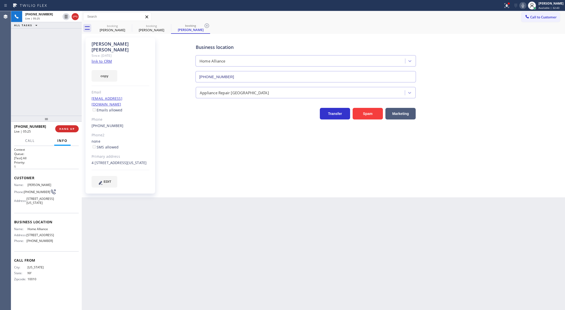
click at [526, 5] on icon at bounding box center [523, 6] width 6 height 6
drag, startPoint x: 527, startPoint y: 6, endPoint x: 428, endPoint y: 52, distance: 109.6
click at [526, 6] on icon at bounding box center [523, 6] width 6 height 6
drag, startPoint x: 73, startPoint y: 16, endPoint x: 63, endPoint y: 125, distance: 109.4
click at [73, 16] on icon at bounding box center [75, 17] width 5 height 2
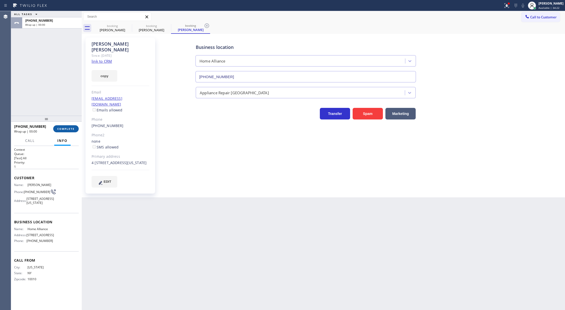
click at [63, 130] on span "COMPLETE" at bounding box center [65, 129] width 17 height 4
type input "(877) 777-0796"
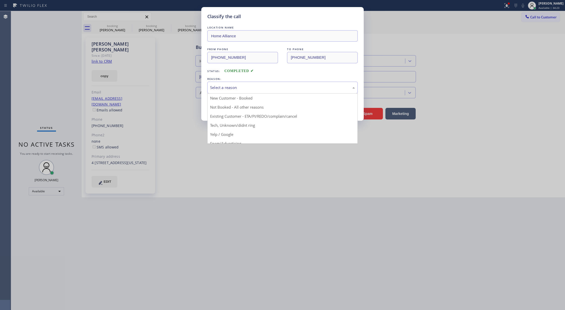
click at [236, 89] on div "Select a reason" at bounding box center [282, 88] width 145 height 6
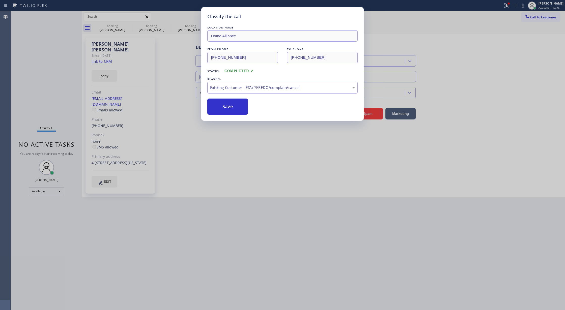
click at [226, 107] on button "Save" at bounding box center [227, 107] width 41 height 16
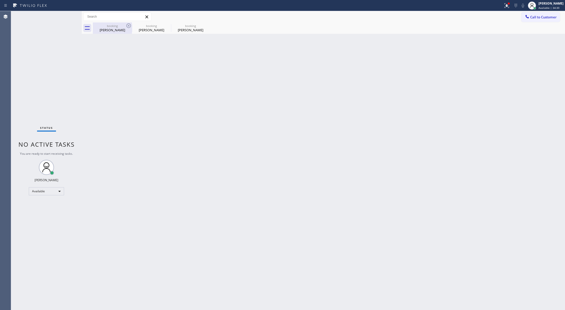
click at [121, 32] on div "booking Christopher Kelly" at bounding box center [112, 27] width 38 height 11
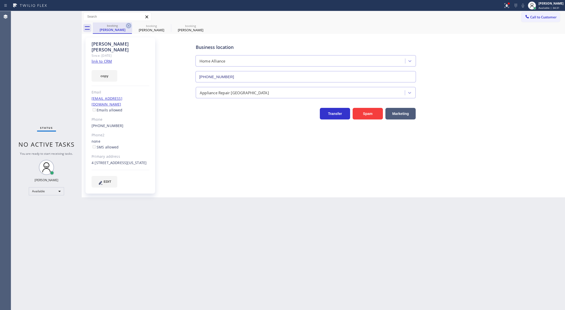
click at [127, 27] on icon at bounding box center [129, 26] width 6 height 6
drag, startPoint x: 127, startPoint y: 27, endPoint x: 123, endPoint y: 26, distance: 4.7
click at [128, 26] on icon at bounding box center [129, 26] width 6 height 6
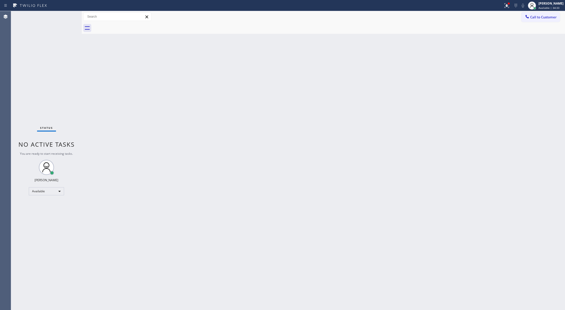
click at [65, 17] on div "Status No active tasks You are ready to start receiving tasks. [PERSON_NAME] Av…" at bounding box center [46, 160] width 71 height 299
click at [66, 21] on div "Status No active tasks You are ready to start receiving tasks. [PERSON_NAME] Av…" at bounding box center [46, 160] width 71 height 299
click at [509, 6] on icon at bounding box center [507, 6] width 6 height 6
click at [487, 63] on button "Clear issues" at bounding box center [482, 66] width 59 height 7
click at [66, 16] on div "Status No active tasks You are ready to start receiving tasks. [PERSON_NAME] Av…" at bounding box center [46, 160] width 71 height 299
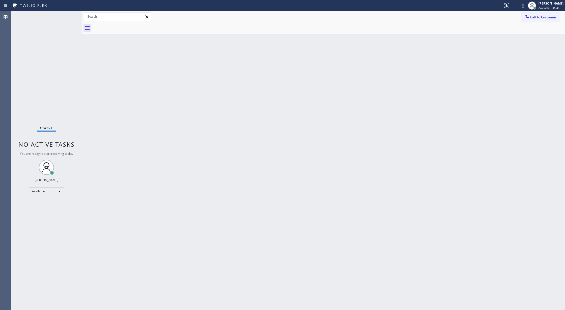
click at [62, 17] on div "Status No active tasks You are ready to start receiving tasks. [PERSON_NAME] Av…" at bounding box center [46, 160] width 71 height 299
click at [64, 16] on div "Status No active tasks You are ready to start receiving tasks. [PERSON_NAME] Av…" at bounding box center [46, 160] width 71 height 299
click at [68, 16] on div "Status No active tasks You are ready to start receiving tasks. [PERSON_NAME] Av…" at bounding box center [46, 160] width 71 height 299
click at [66, 16] on div "Status No active tasks You are ready to start receiving tasks. [PERSON_NAME] Av…" at bounding box center [46, 160] width 71 height 299
click at [66, 13] on div "Status No active tasks You are ready to start receiving tasks. [PERSON_NAME] Av…" at bounding box center [46, 160] width 71 height 299
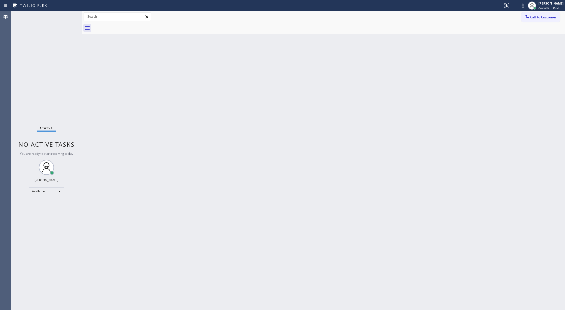
click at [67, 15] on div "Status No active tasks You are ready to start receiving tasks. [PERSON_NAME] Av…" at bounding box center [46, 160] width 71 height 299
click at [68, 15] on div "Status No active tasks You are ready to start receiving tasks. [PERSON_NAME] Av…" at bounding box center [46, 160] width 71 height 299
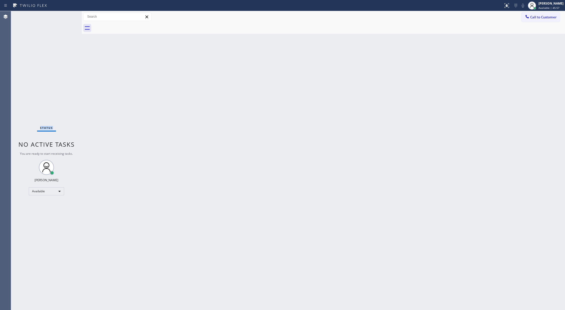
click at [68, 15] on div "Status No active tasks You are ready to start receiving tasks. [PERSON_NAME] Av…" at bounding box center [46, 160] width 71 height 299
click at [67, 14] on div "Status No active tasks You are ready to start receiving tasks. [PERSON_NAME] Av…" at bounding box center [46, 160] width 71 height 299
click at [66, 14] on div "Status No active tasks You are ready to start receiving tasks. [PERSON_NAME] Av…" at bounding box center [46, 160] width 71 height 299
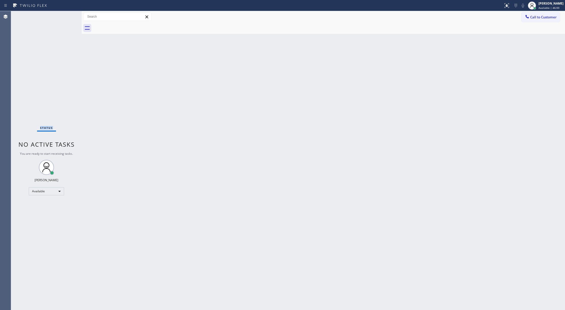
click at [66, 19] on div "Status No active tasks You are ready to start receiving tasks. [PERSON_NAME] Av…" at bounding box center [46, 160] width 71 height 299
click at [69, 14] on div "Status No active tasks You are ready to start receiving tasks. [PERSON_NAME] Av…" at bounding box center [46, 160] width 71 height 299
click at [68, 16] on div "Status No active tasks You are ready to start receiving tasks. [PERSON_NAME] Av…" at bounding box center [46, 160] width 71 height 299
click at [69, 16] on div "Status No active tasks You are ready to start receiving tasks. [PERSON_NAME] Av…" at bounding box center [46, 160] width 71 height 299
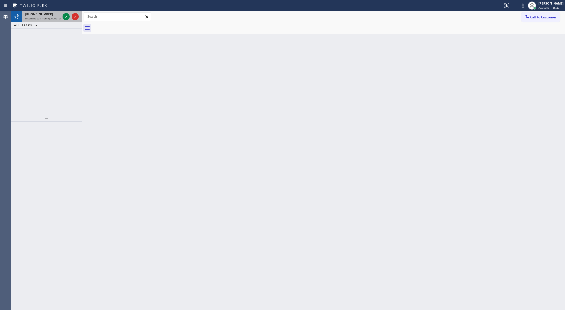
drag, startPoint x: 69, startPoint y: 16, endPoint x: 61, endPoint y: 17, distance: 7.9
click at [69, 16] on icon at bounding box center [66, 17] width 6 height 6
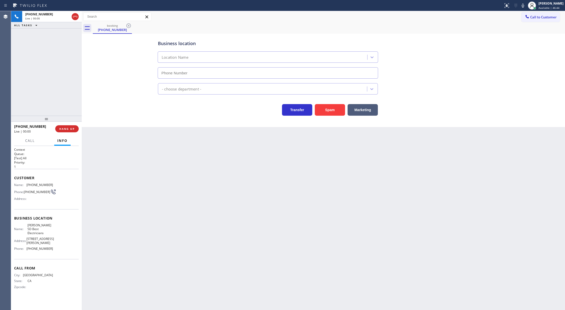
type input "(858) 212-0310"
drag, startPoint x: 330, startPoint y: 111, endPoint x: 328, endPoint y: 108, distance: 3.2
click at [330, 109] on button "Spam" at bounding box center [330, 110] width 30 height 12
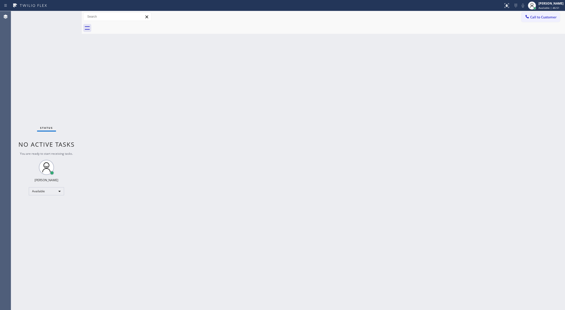
click at [67, 15] on div "Status No active tasks You are ready to start receiving tasks. [PERSON_NAME] Av…" at bounding box center [46, 160] width 71 height 299
click at [64, 16] on div "Status No active tasks You are ready to start receiving tasks. [PERSON_NAME] Av…" at bounding box center [46, 160] width 71 height 299
click at [68, 16] on div "Status No active tasks You are ready to start receiving tasks. [PERSON_NAME] Av…" at bounding box center [46, 160] width 71 height 299
click at [68, 15] on div "Status No active tasks You are ready to start receiving tasks. [PERSON_NAME] Av…" at bounding box center [46, 160] width 71 height 299
click at [65, 17] on div "Status No active tasks You are ready to start receiving tasks. [PERSON_NAME] Av…" at bounding box center [46, 160] width 71 height 299
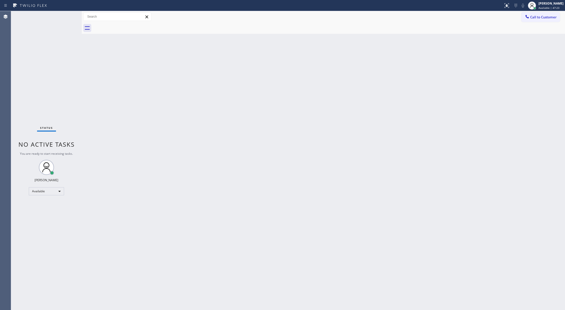
click at [67, 15] on div "Status No active tasks You are ready to start receiving tasks. [PERSON_NAME] Av…" at bounding box center [46, 160] width 71 height 299
click at [67, 14] on div "Status No active tasks You are ready to start receiving tasks. [PERSON_NAME] Av…" at bounding box center [46, 160] width 71 height 299
click at [69, 14] on div "Status No active tasks You are ready to start receiving tasks. [PERSON_NAME] Av…" at bounding box center [46, 160] width 71 height 299
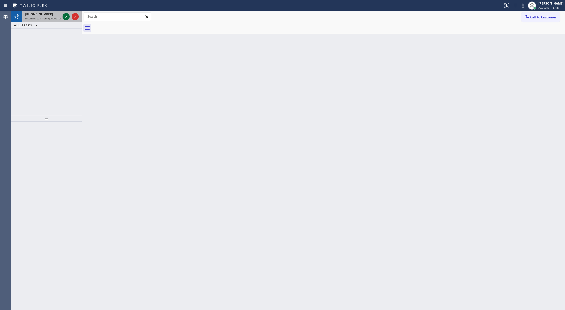
click at [69, 14] on icon at bounding box center [66, 17] width 6 height 6
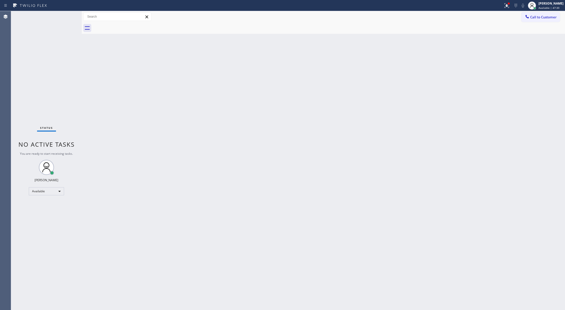
click at [65, 15] on div "Status No active tasks You are ready to start receiving tasks. [PERSON_NAME] Av…" at bounding box center [46, 160] width 71 height 299
click at [67, 14] on div "Status No active tasks You are ready to start receiving tasks. [PERSON_NAME] Av…" at bounding box center [46, 160] width 71 height 299
click at [64, 18] on div "Status No active tasks You are ready to start receiving tasks. [PERSON_NAME] Av…" at bounding box center [46, 160] width 71 height 299
click at [65, 16] on div "Status No active tasks You are ready to start receiving tasks. [PERSON_NAME] Av…" at bounding box center [46, 160] width 71 height 299
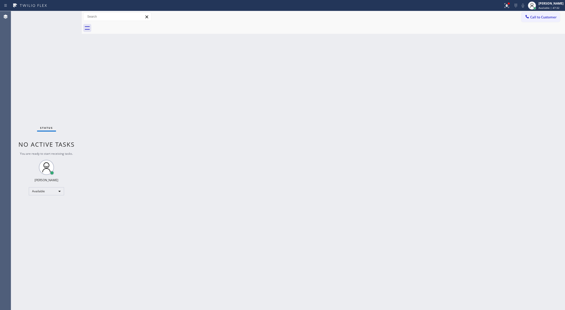
click at [66, 15] on div "Status No active tasks You are ready to start receiving tasks. [PERSON_NAME] Av…" at bounding box center [46, 160] width 71 height 299
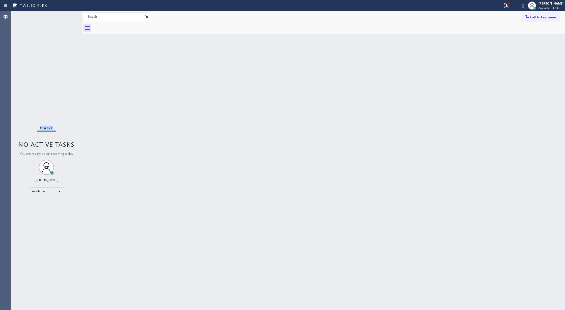
click at [66, 15] on div "Status No active tasks You are ready to start receiving tasks. [PERSON_NAME] Av…" at bounding box center [46, 160] width 71 height 299
click at [66, 17] on div "Status No active tasks You are ready to start receiving tasks. [PERSON_NAME] Av…" at bounding box center [46, 160] width 71 height 299
click at [68, 13] on div "Status No active tasks You are ready to start receiving tasks. [PERSON_NAME] Av…" at bounding box center [46, 160] width 71 height 299
click at [65, 17] on div "Status No active tasks You are ready to start receiving tasks. [PERSON_NAME] Av…" at bounding box center [46, 160] width 71 height 299
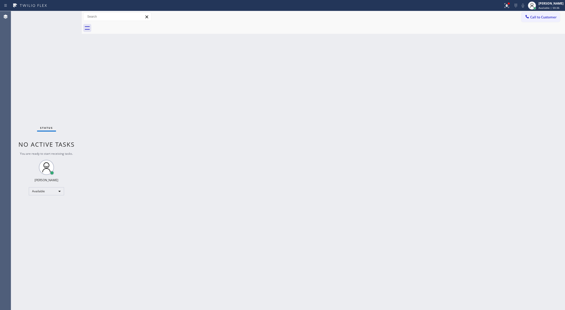
click at [69, 14] on div "Status No active tasks You are ready to start receiving tasks. [PERSON_NAME] Av…" at bounding box center [46, 160] width 71 height 299
click at [67, 14] on div "Status No active tasks You are ready to start receiving tasks. [PERSON_NAME] Av…" at bounding box center [46, 160] width 71 height 299
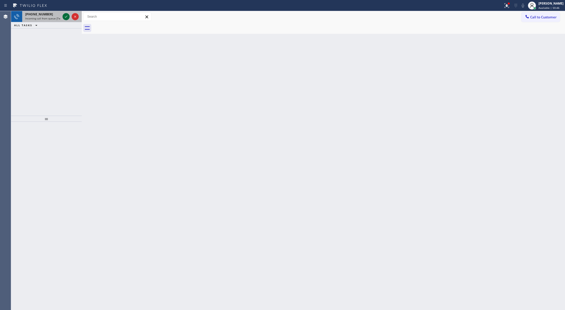
click at [65, 16] on icon at bounding box center [66, 17] width 6 height 6
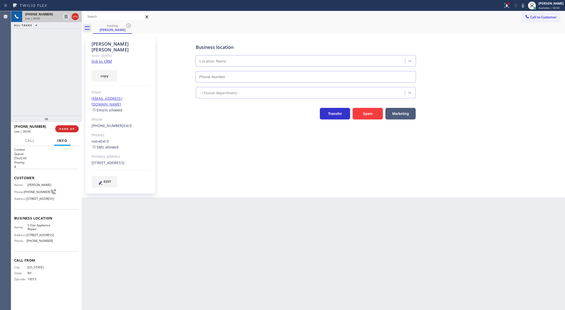
type input "[PHONE_NUMBER]"
click at [97, 59] on link "link to CRM" at bounding box center [102, 61] width 20 height 5
click at [524, 6] on icon at bounding box center [523, 6] width 3 height 4
drag, startPoint x: 525, startPoint y: 8, endPoint x: 499, endPoint y: 44, distance: 44.3
click at [525, 8] on icon at bounding box center [523, 6] width 6 height 6
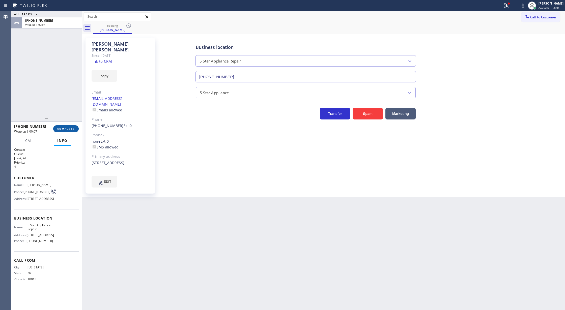
click at [67, 130] on span "COMPLETE" at bounding box center [65, 129] width 17 height 4
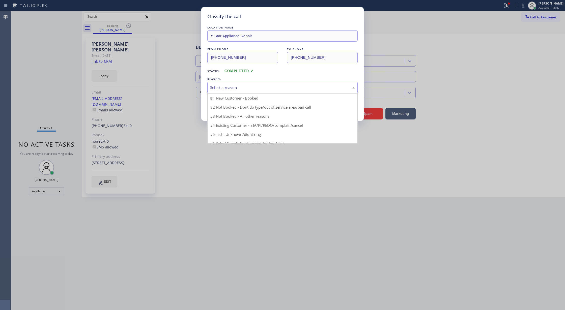
click at [226, 91] on div "Select a reason" at bounding box center [282, 88] width 150 height 12
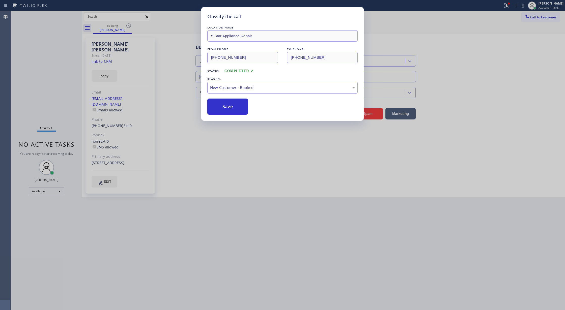
click at [230, 87] on div "New Customer - Booked" at bounding box center [282, 88] width 145 height 6
click at [224, 110] on button "Save" at bounding box center [227, 107] width 41 height 16
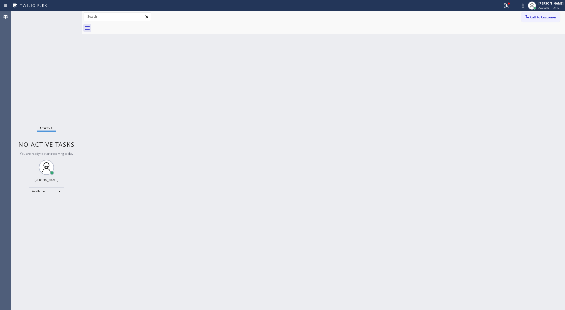
click at [68, 14] on div "Status No active tasks You are ready to start receiving tasks. [PERSON_NAME] Av…" at bounding box center [46, 160] width 71 height 299
click at [67, 15] on div "Status No active tasks You are ready to start receiving tasks. [PERSON_NAME] Av…" at bounding box center [46, 160] width 71 height 299
click at [64, 16] on div "Status No active tasks You are ready to start receiving tasks. [PERSON_NAME] Av…" at bounding box center [46, 160] width 71 height 299
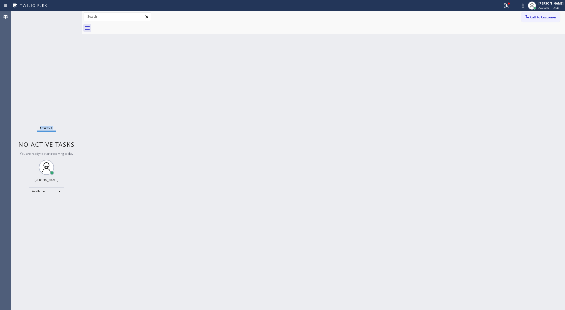
click at [64, 16] on div "Status No active tasks You are ready to start receiving tasks. [PERSON_NAME] Av…" at bounding box center [46, 160] width 71 height 299
click at [65, 15] on div "Status No active tasks You are ready to start receiving tasks. [PERSON_NAME] Av…" at bounding box center [46, 160] width 71 height 299
click at [510, 3] on div at bounding box center [508, 3] width 3 height 3
click at [481, 68] on span "Clear issue" at bounding box center [482, 66] width 22 height 4
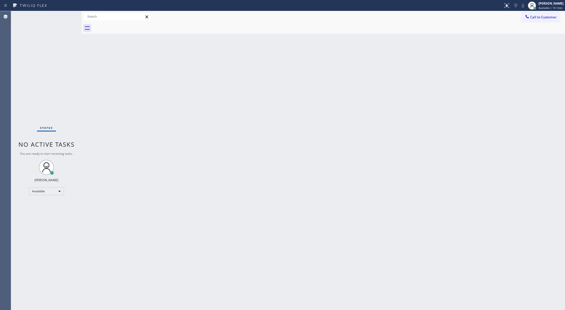
click at [68, 17] on div "Status No active tasks You are ready to start receiving tasks. [PERSON_NAME] Av…" at bounding box center [46, 160] width 71 height 299
click at [65, 17] on div "Status No active tasks You are ready to start receiving tasks. [PERSON_NAME] Av…" at bounding box center [46, 160] width 71 height 299
click at [65, 16] on div "Status No active tasks You are ready to start receiving tasks. [PERSON_NAME] Av…" at bounding box center [46, 160] width 71 height 299
click at [69, 13] on div "Status No active tasks You are ready to start receiving tasks. [PERSON_NAME] Av…" at bounding box center [46, 160] width 71 height 299
click at [60, 17] on div "Status No active tasks You are ready to start receiving tasks. [PERSON_NAME] Av…" at bounding box center [46, 160] width 71 height 299
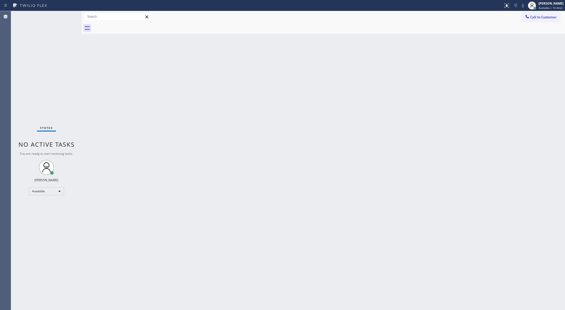
click at [62, 17] on div "Status No active tasks You are ready to start receiving tasks. [PERSON_NAME] Av…" at bounding box center [46, 160] width 71 height 299
click at [63, 17] on div "Status No active tasks You are ready to start receiving tasks. [PERSON_NAME] Av…" at bounding box center [46, 160] width 71 height 299
click at [66, 16] on div "Status No active tasks You are ready to start receiving tasks. [PERSON_NAME] Av…" at bounding box center [46, 160] width 71 height 299
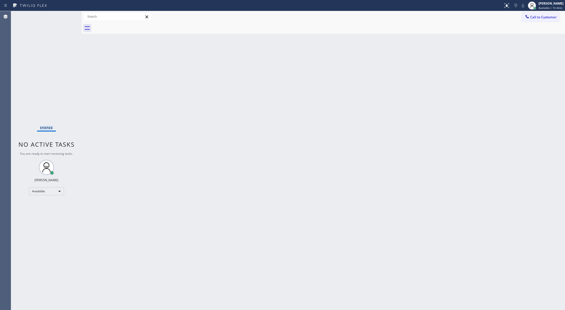
click at [66, 16] on div "Status No active tasks You are ready to start receiving tasks. [PERSON_NAME] Av…" at bounding box center [46, 160] width 71 height 299
click at [67, 16] on div "Status No active tasks You are ready to start receiving tasks. [PERSON_NAME] Av…" at bounding box center [46, 160] width 71 height 299
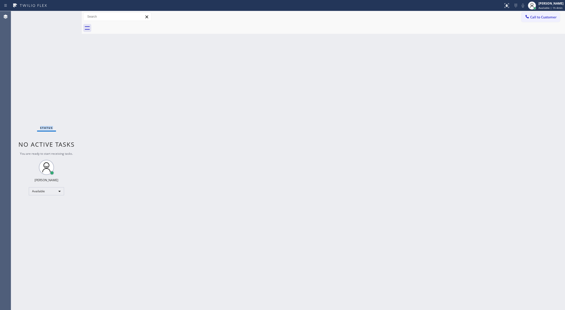
click at [67, 16] on div "Status No active tasks You are ready to start receiving tasks. [PERSON_NAME] Av…" at bounding box center [46, 160] width 71 height 299
click at [66, 16] on div "Status No active tasks You are ready to start receiving tasks. [PERSON_NAME] Av…" at bounding box center [46, 160] width 71 height 299
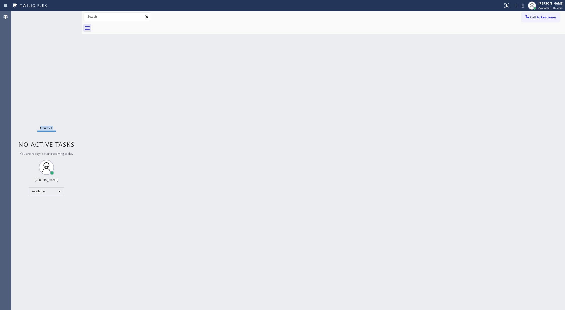
click at [66, 16] on div "Status No active tasks You are ready to start receiving tasks. [PERSON_NAME] Av…" at bounding box center [46, 160] width 71 height 299
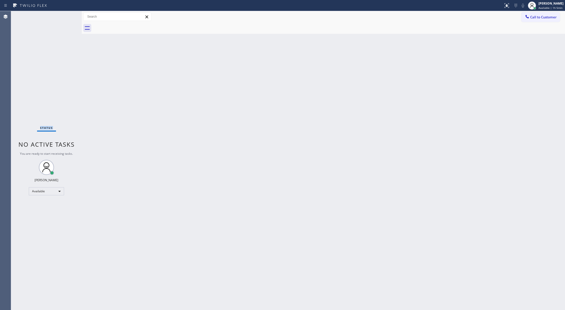
click at [67, 17] on div "Status No active tasks You are ready to start receiving tasks. [PERSON_NAME] Av…" at bounding box center [46, 160] width 71 height 299
click at [67, 19] on div "Status No active tasks You are ready to start receiving tasks. [PERSON_NAME] Av…" at bounding box center [46, 160] width 71 height 299
click at [67, 20] on div "Status No active tasks You are ready to start receiving tasks. [PERSON_NAME] Av…" at bounding box center [46, 160] width 71 height 299
click at [68, 14] on div "Status No active tasks You are ready to start receiving tasks. [PERSON_NAME] Av…" at bounding box center [46, 160] width 71 height 299
click at [66, 17] on div "Status No active tasks You are ready to start receiving tasks. [PERSON_NAME] Av…" at bounding box center [46, 160] width 71 height 299
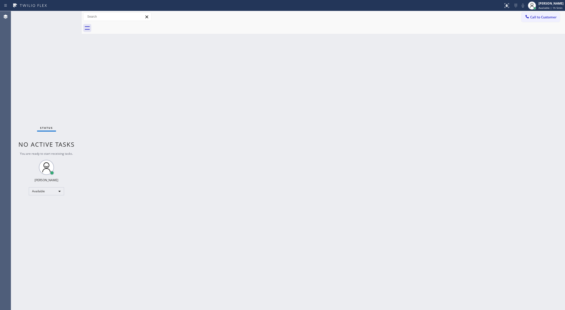
click at [66, 15] on div "Status No active tasks You are ready to start receiving tasks. [PERSON_NAME] Av…" at bounding box center [46, 160] width 71 height 299
click at [70, 15] on div "Status No active tasks You are ready to start receiving tasks. [PERSON_NAME] Av…" at bounding box center [46, 160] width 71 height 299
click at [67, 15] on div "Status No active tasks You are ready to start receiving tasks. [PERSON_NAME] Av…" at bounding box center [46, 160] width 71 height 299
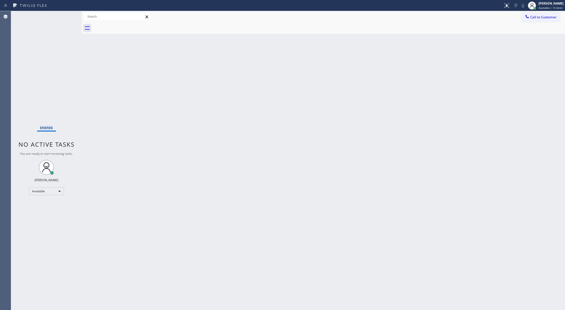
click at [68, 16] on div "Status No active tasks You are ready to start receiving tasks. [PERSON_NAME] Av…" at bounding box center [46, 160] width 71 height 299
click at [69, 16] on div "Status No active tasks You are ready to start receiving tasks. [PERSON_NAME] Av…" at bounding box center [46, 160] width 71 height 299
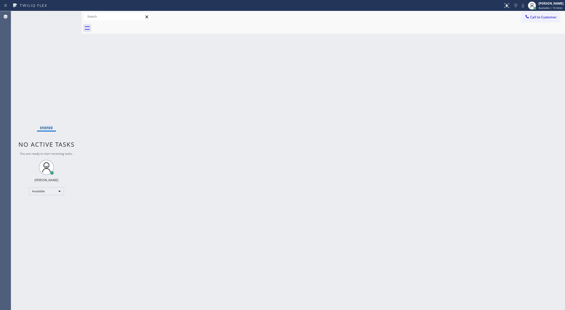
click at [69, 16] on div "Status No active tasks You are ready to start receiving tasks. [PERSON_NAME] Av…" at bounding box center [46, 160] width 71 height 299
click at [69, 16] on icon at bounding box center [66, 17] width 6 height 6
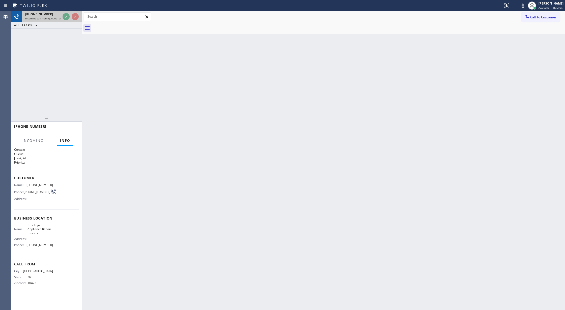
click at [65, 16] on icon at bounding box center [66, 17] width 6 height 6
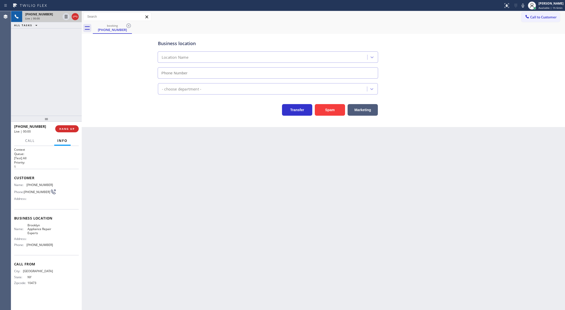
type input "(347) 757-4373"
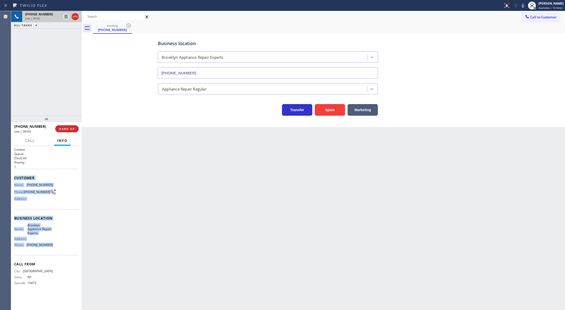
copy div "Customer Name: (917) 627-2967 Phone: (917) 627-2967 Address: Business location …"
drag, startPoint x: 14, startPoint y: 178, endPoint x: 70, endPoint y: 246, distance: 87.8
click at [70, 246] on div "Context Queue: [Test] All Priority: 1 Customer Name: (917) 627-2967 Phone: (917…" at bounding box center [46, 221] width 65 height 146
click at [75, 18] on icon at bounding box center [75, 17] width 6 height 6
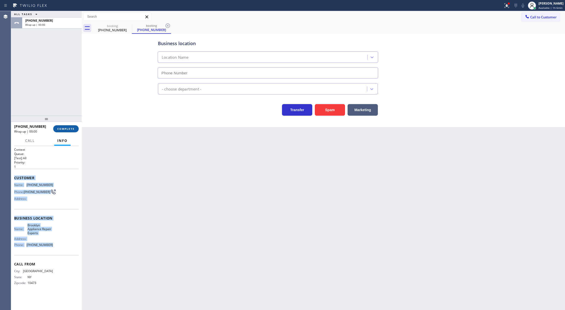
type input "(347) 757-4373"
click at [65, 131] on button "COMPLETE" at bounding box center [65, 128] width 25 height 7
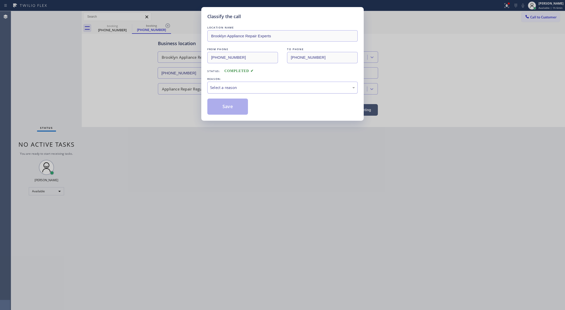
click at [233, 89] on div "Select a reason" at bounding box center [282, 88] width 145 height 6
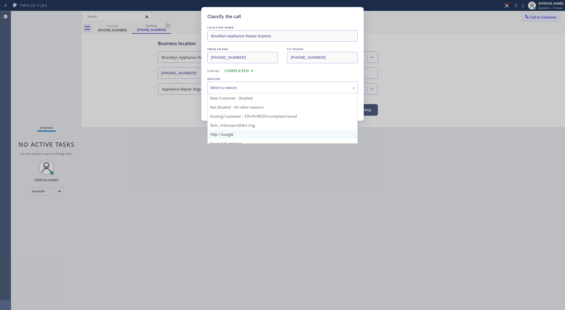
scroll to position [32, 0]
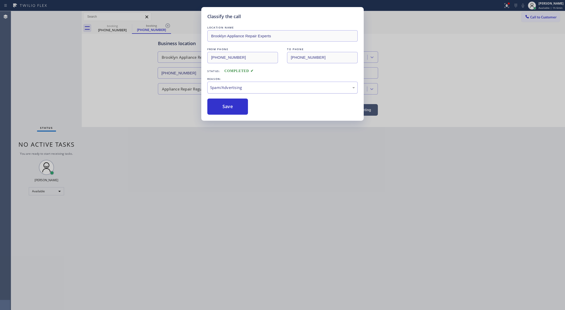
click at [237, 89] on div "Spam/Advertising" at bounding box center [282, 88] width 145 height 6
click at [224, 106] on button "Save" at bounding box center [227, 107] width 41 height 16
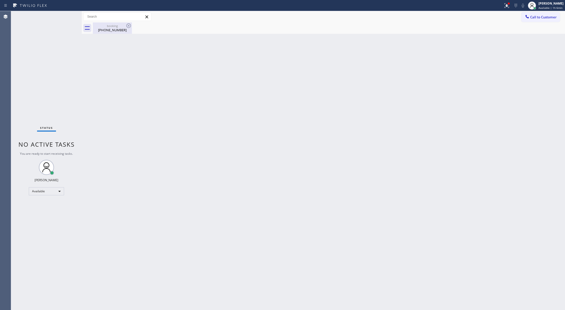
click at [116, 29] on div "(917) 627-2967" at bounding box center [112, 30] width 38 height 5
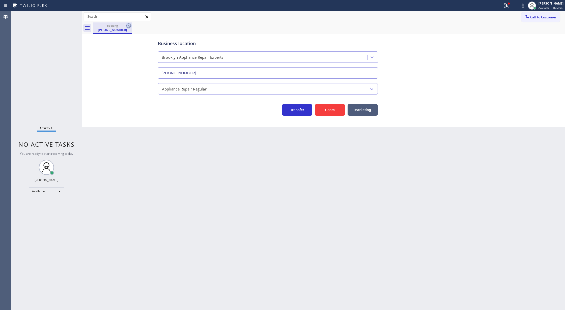
click at [127, 24] on icon at bounding box center [128, 25] width 5 height 5
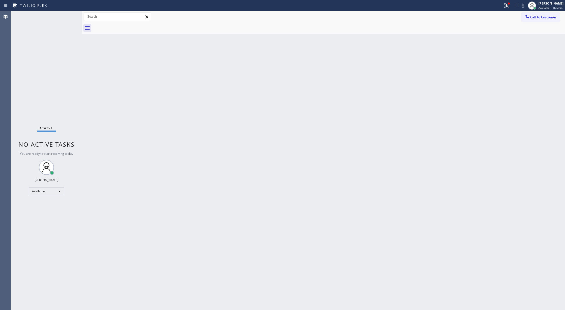
click at [64, 16] on div "Status No active tasks You are ready to start receiving tasks. [PERSON_NAME] Av…" at bounding box center [46, 160] width 71 height 299
click at [66, 13] on div "Status No active tasks You are ready to start receiving tasks. [PERSON_NAME] Av…" at bounding box center [46, 160] width 71 height 299
click at [68, 13] on div "Status No active tasks You are ready to start receiving tasks. [PERSON_NAME] Av…" at bounding box center [46, 160] width 71 height 299
click at [71, 14] on div "Status No active tasks You are ready to start receiving tasks. [PERSON_NAME] Av…" at bounding box center [46, 160] width 71 height 299
click at [68, 14] on div "Status No active tasks You are ready to start receiving tasks. [PERSON_NAME] Av…" at bounding box center [46, 160] width 71 height 299
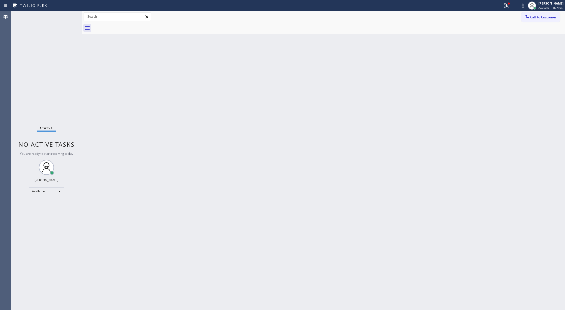
click at [66, 19] on div "Status No active tasks You are ready to start receiving tasks. [PERSON_NAME] Av…" at bounding box center [46, 160] width 71 height 299
click at [66, 17] on div "Status No active tasks You are ready to start receiving tasks. [PERSON_NAME] Av…" at bounding box center [46, 160] width 71 height 299
click at [66, 16] on div "Status No active tasks You are ready to start receiving tasks. [PERSON_NAME] Av…" at bounding box center [46, 160] width 71 height 299
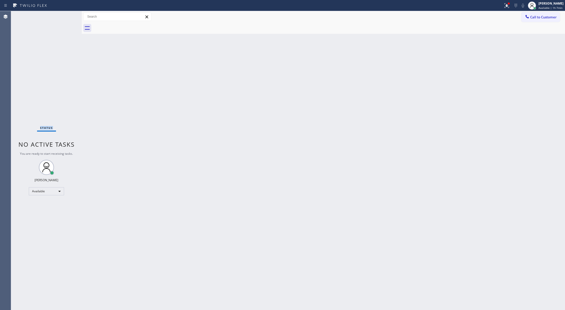
click at [66, 16] on div "Status No active tasks You are ready to start receiving tasks. [PERSON_NAME] Av…" at bounding box center [46, 160] width 71 height 299
click at [62, 23] on div "Status No active tasks You are ready to start receiving tasks. [PERSON_NAME] Av…" at bounding box center [46, 160] width 71 height 299
click at [69, 14] on div "Status No active tasks You are ready to start receiving tasks. [PERSON_NAME] Av…" at bounding box center [46, 160] width 71 height 299
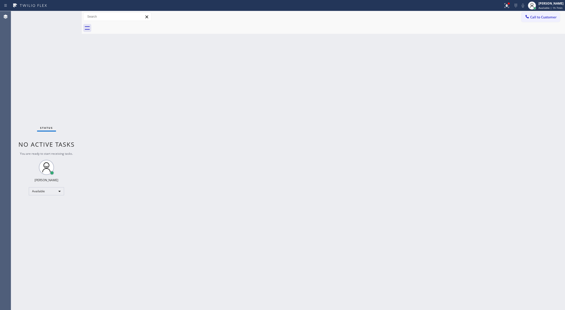
click at [68, 14] on div "Status No active tasks You are ready to start receiving tasks. [PERSON_NAME] Av…" at bounding box center [46, 160] width 71 height 299
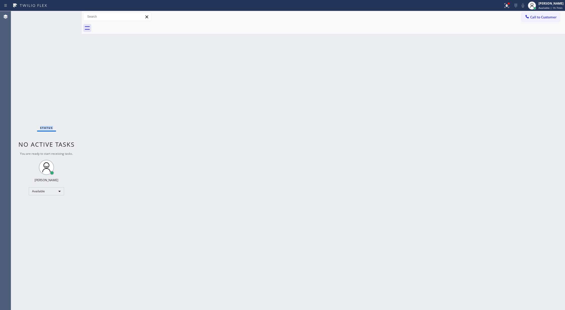
click at [68, 14] on div "Status No active tasks You are ready to start receiving tasks. [PERSON_NAME] Av…" at bounding box center [46, 160] width 71 height 299
click at [65, 17] on div "Status No active tasks You are ready to start receiving tasks. [PERSON_NAME] Av…" at bounding box center [46, 160] width 71 height 299
click at [66, 16] on div "Status No active tasks You are ready to start receiving tasks. [PERSON_NAME] Av…" at bounding box center [46, 160] width 71 height 299
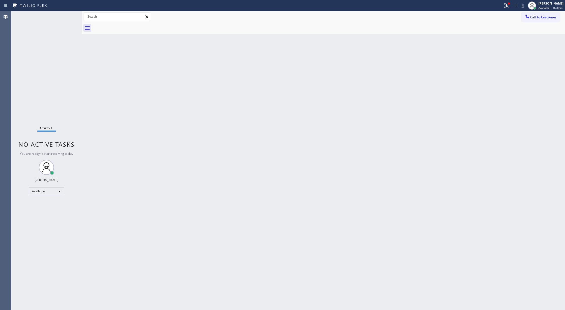
click at [67, 15] on div "Status No active tasks You are ready to start receiving tasks. [PERSON_NAME] Av…" at bounding box center [46, 160] width 71 height 299
click at [65, 16] on div "Status No active tasks You are ready to start receiving tasks. [PERSON_NAME] Av…" at bounding box center [46, 160] width 71 height 299
click at [61, 15] on div "Status No active tasks You are ready to start receiving tasks. [PERSON_NAME] Av…" at bounding box center [46, 160] width 71 height 299
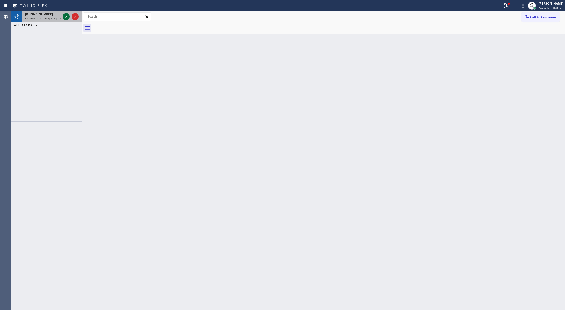
click at [64, 14] on icon at bounding box center [66, 17] width 6 height 6
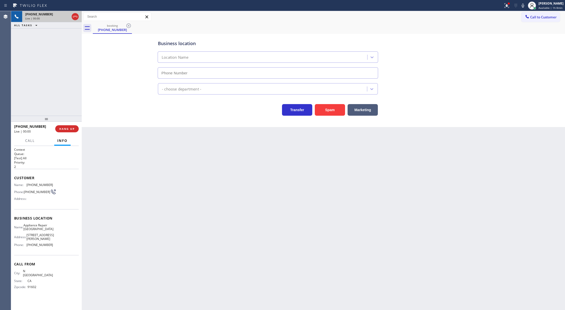
type input "(818) 217-8163"
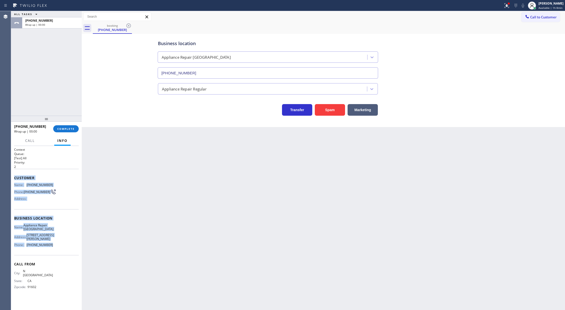
drag, startPoint x: 14, startPoint y: 177, endPoint x: 54, endPoint y: 265, distance: 96.9
click at [54, 265] on div "Context Queue: [Test] All Priority: 2 Customer Name: (818) 763-5168 Phone: (818…" at bounding box center [46, 228] width 71 height 164
click at [59, 129] on span "COMPLETE" at bounding box center [65, 129] width 17 height 4
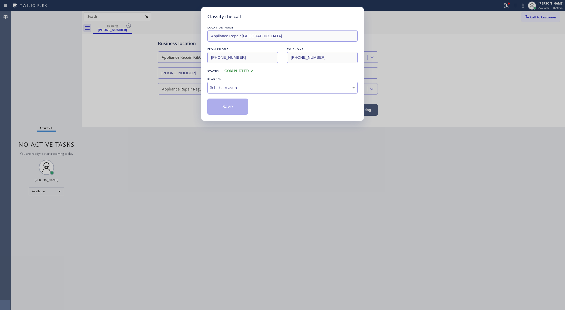
click at [251, 92] on div "Select a reason" at bounding box center [282, 88] width 150 height 12
click at [225, 107] on button "Save" at bounding box center [227, 107] width 41 height 16
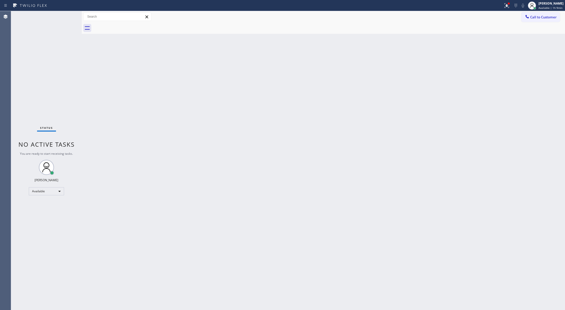
click at [67, 13] on div "Status No active tasks You are ready to start receiving tasks. [PERSON_NAME] Av…" at bounding box center [46, 160] width 71 height 299
drag, startPoint x: 67, startPoint y: 13, endPoint x: 89, endPoint y: 33, distance: 29.5
click at [67, 15] on icon at bounding box center [66, 17] width 6 height 6
click at [67, 19] on div "Status No active tasks You are ready to start receiving tasks. [PERSON_NAME] Av…" at bounding box center [46, 160] width 71 height 299
click at [67, 17] on div "Status No active tasks You are ready to start receiving tasks. [PERSON_NAME] Av…" at bounding box center [46, 160] width 71 height 299
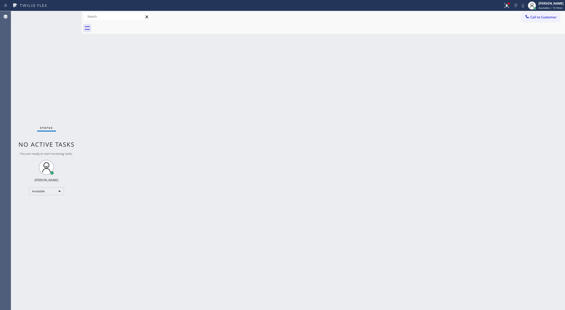
click at [67, 17] on div "Status No active tasks You are ready to start receiving tasks. [PERSON_NAME] Av…" at bounding box center [46, 160] width 71 height 299
click at [65, 16] on div "Status No active tasks You are ready to start receiving tasks. [PERSON_NAME] Av…" at bounding box center [46, 160] width 71 height 299
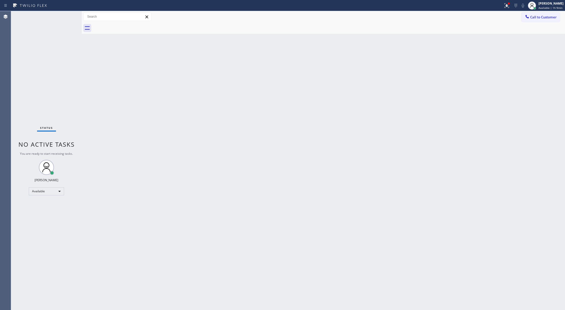
click at [65, 16] on div "Status No active tasks You are ready to start receiving tasks. [PERSON_NAME] Av…" at bounding box center [46, 160] width 71 height 299
click at [67, 15] on div "Status No active tasks You are ready to start receiving tasks. [PERSON_NAME] Av…" at bounding box center [46, 160] width 71 height 299
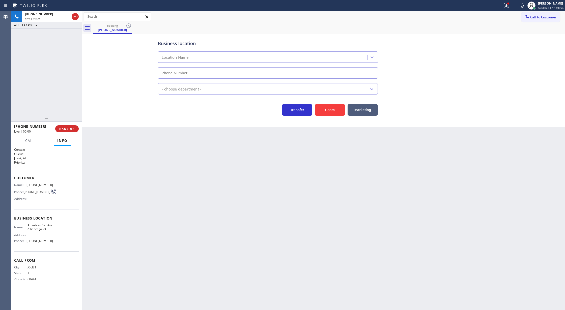
type input "(779) 212-7220"
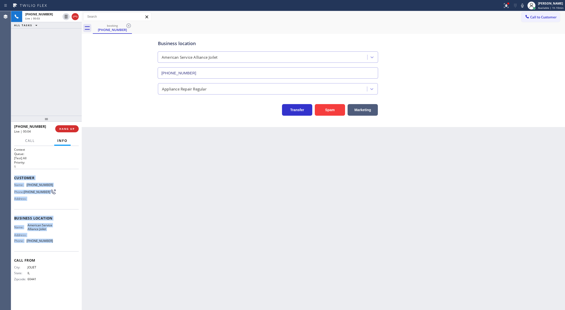
copy div "Customer Name: (815) 768-5696 Phone: (815) 768-5696 Address: Business location …"
drag, startPoint x: 13, startPoint y: 178, endPoint x: 62, endPoint y: 245, distance: 83.2
click at [62, 245] on div "Context Queue: [Test] All Priority: 1 Customer Name: (815) 768-5696 Phone: (815…" at bounding box center [46, 228] width 71 height 164
drag, startPoint x: 77, startPoint y: 16, endPoint x: 84, endPoint y: 111, distance: 94.8
drag, startPoint x: 65, startPoint y: 128, endPoint x: 90, endPoint y: 134, distance: 26.1
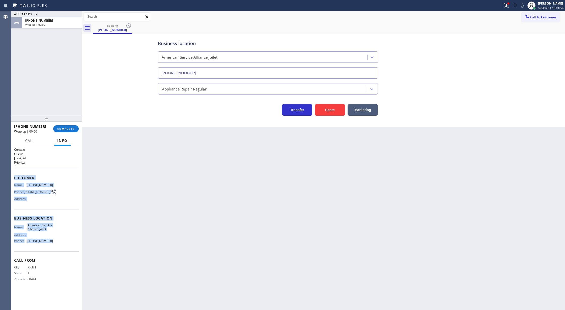
click at [65, 128] on span "COMPLETE" at bounding box center [65, 129] width 17 height 4
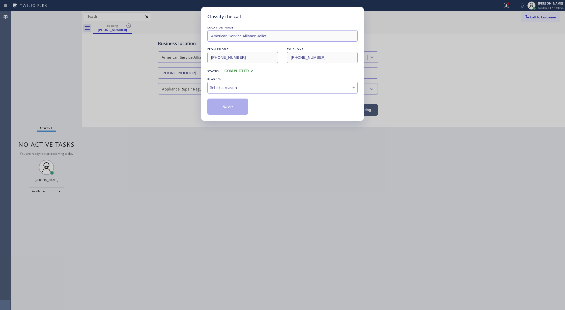
click at [238, 92] on div "Select a reason" at bounding box center [282, 88] width 150 height 12
click at [225, 106] on button "Save" at bounding box center [227, 107] width 41 height 16
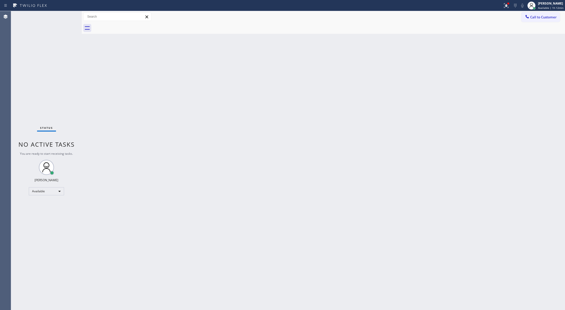
click at [66, 15] on div "Status No active tasks You are ready to start receiving tasks. [PERSON_NAME] Av…" at bounding box center [46, 160] width 71 height 299
click at [67, 16] on div "Status No active tasks You are ready to start receiving tasks. [PERSON_NAME] Av…" at bounding box center [46, 160] width 71 height 299
click at [68, 16] on div "Status No active tasks You are ready to start receiving tasks. [PERSON_NAME] Av…" at bounding box center [46, 160] width 71 height 299
click at [67, 14] on div "Status No active tasks You are ready to start receiving tasks. [PERSON_NAME] Av…" at bounding box center [46, 160] width 71 height 299
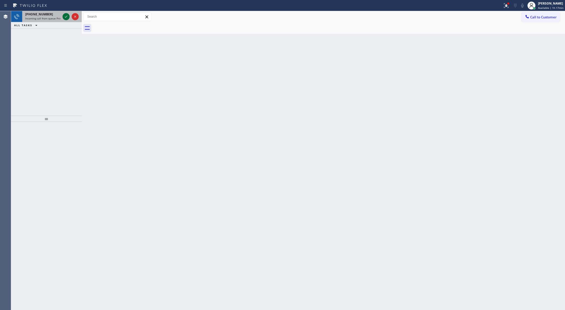
click at [65, 17] on icon at bounding box center [66, 17] width 6 height 6
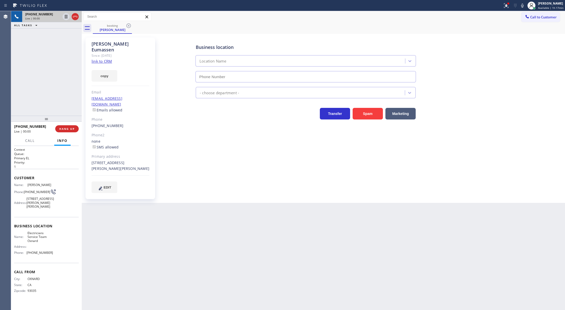
type input "(805) 600-5518"
click at [98, 59] on link "link to CRM" at bounding box center [102, 61] width 20 height 5
drag, startPoint x: 523, startPoint y: 6, endPoint x: 520, endPoint y: 34, distance: 27.6
click at [523, 6] on icon at bounding box center [522, 6] width 3 height 4
click at [523, 3] on icon at bounding box center [522, 6] width 6 height 6
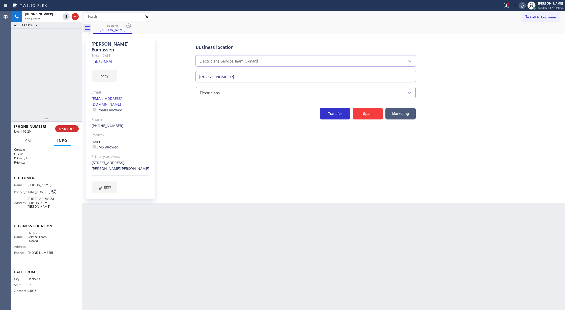
drag, startPoint x: 76, startPoint y: 18, endPoint x: 81, endPoint y: 126, distance: 108.6
click at [76, 18] on icon at bounding box center [75, 17] width 6 height 6
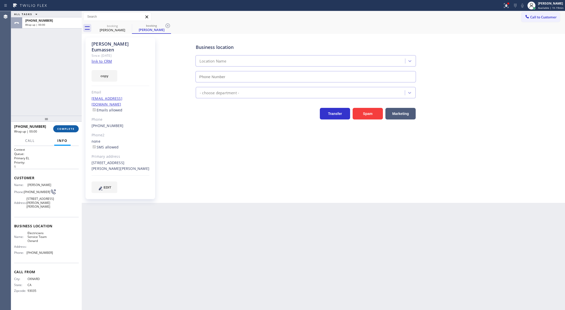
click at [65, 129] on span "COMPLETE" at bounding box center [65, 129] width 17 height 4
type input "(805) 600-5518"
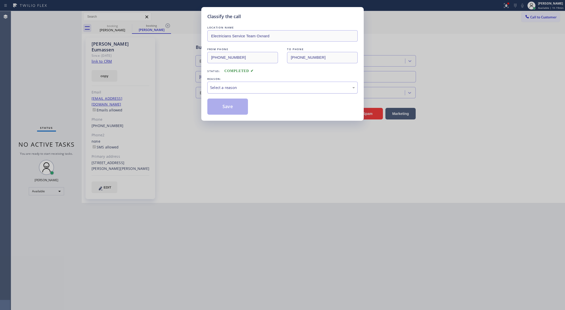
click at [249, 87] on div "Select a reason" at bounding box center [282, 88] width 145 height 6
click at [221, 101] on button "Save" at bounding box center [227, 107] width 41 height 16
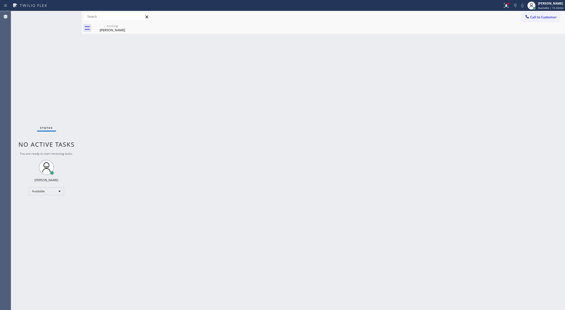
click at [67, 18] on div "Status No active tasks You are ready to start receiving tasks. [PERSON_NAME] Av…" at bounding box center [46, 160] width 71 height 299
click at [67, 21] on div "Status No active tasks You are ready to start receiving tasks. [PERSON_NAME] Av…" at bounding box center [46, 160] width 71 height 299
click at [67, 13] on div "Status No active tasks You are ready to start receiving tasks. [PERSON_NAME] Av…" at bounding box center [46, 160] width 71 height 299
click at [66, 14] on div "Status No active tasks You are ready to start receiving tasks. [PERSON_NAME] Av…" at bounding box center [46, 160] width 71 height 299
click at [116, 30] on div "Evelyn Eumassen" at bounding box center [112, 30] width 38 height 5
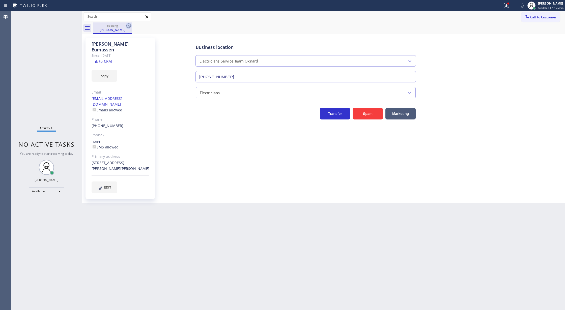
click at [128, 25] on icon at bounding box center [128, 25] width 5 height 5
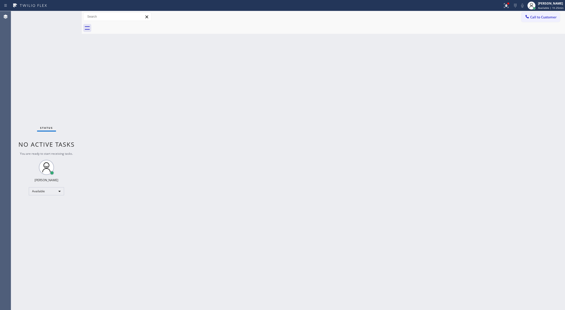
click at [70, 15] on div "Status No active tasks You are ready to start receiving tasks. [PERSON_NAME] Av…" at bounding box center [46, 160] width 71 height 299
click at [66, 15] on div "Status No active tasks You are ready to start receiving tasks. [PERSON_NAME] Av…" at bounding box center [46, 160] width 71 height 299
click at [70, 15] on div "Status No active tasks You are ready to start receiving tasks. [PERSON_NAME] Av…" at bounding box center [46, 160] width 71 height 299
click at [62, 17] on div "Status No active tasks You are ready to start receiving tasks. [PERSON_NAME] Av…" at bounding box center [46, 160] width 71 height 299
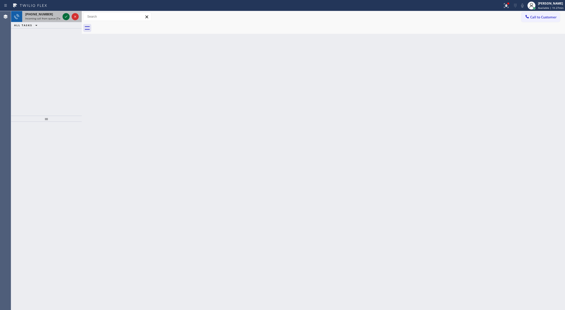
click at [66, 16] on icon at bounding box center [66, 17] width 6 height 6
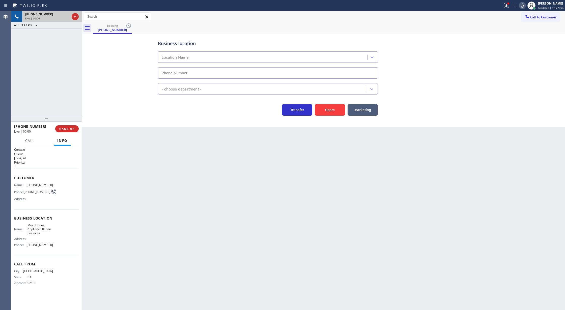
type input "(760) 316-6660"
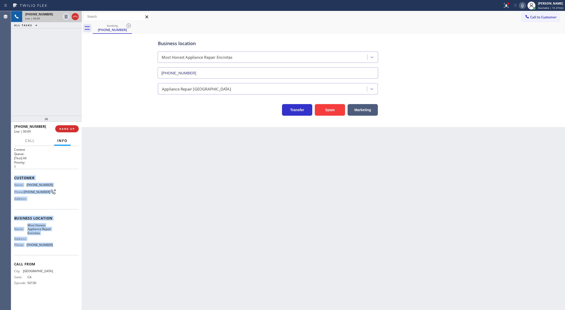
copy div "Customer Name: (858) 775-6608 Phone: (858) 775-6608 Address: Business location …"
drag, startPoint x: 14, startPoint y: 179, endPoint x: 67, endPoint y: 245, distance: 85.2
click at [67, 245] on div "Context Queue: [Test] All Priority: 1 Customer Name: (858) 775-6608 Phone: (858…" at bounding box center [46, 228] width 71 height 164
click at [62, 125] on button "COMPLETE" at bounding box center [65, 128] width 25 height 7
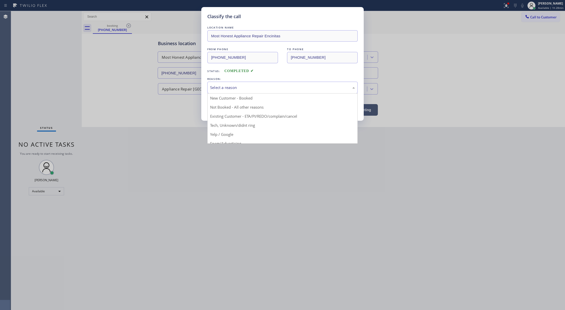
click at [225, 85] on div "Select a reason" at bounding box center [282, 88] width 145 height 6
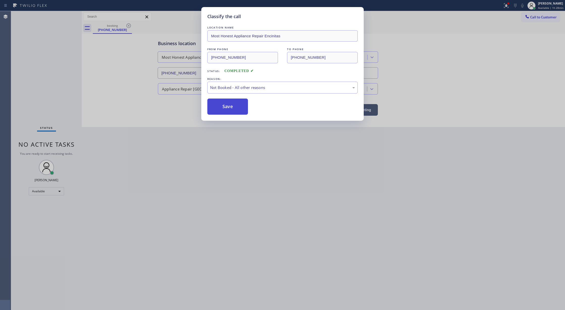
click at [223, 110] on button "Save" at bounding box center [227, 107] width 41 height 16
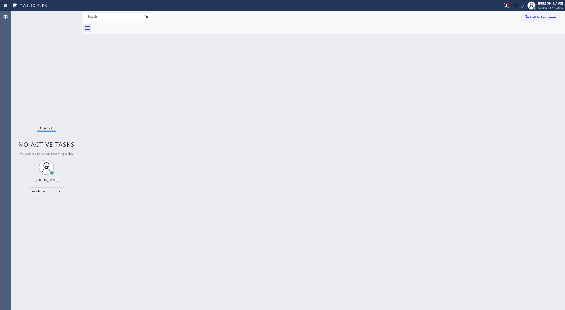
click at [67, 16] on div "Status No active tasks You are ready to start receiving tasks. [PERSON_NAME] Av…" at bounding box center [46, 160] width 71 height 299
click at [65, 17] on div "Status No active tasks You are ready to start receiving tasks. [PERSON_NAME] Av…" at bounding box center [46, 160] width 71 height 299
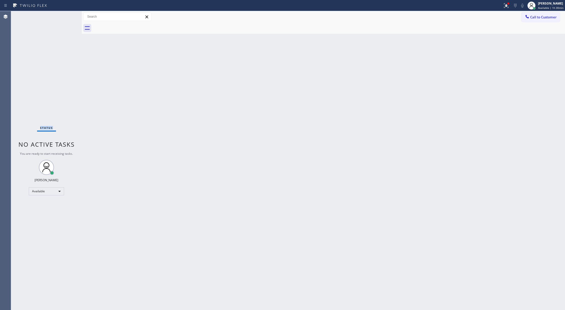
click at [65, 17] on div "Status No active tasks You are ready to start receiving tasks. [PERSON_NAME] Av…" at bounding box center [46, 160] width 71 height 299
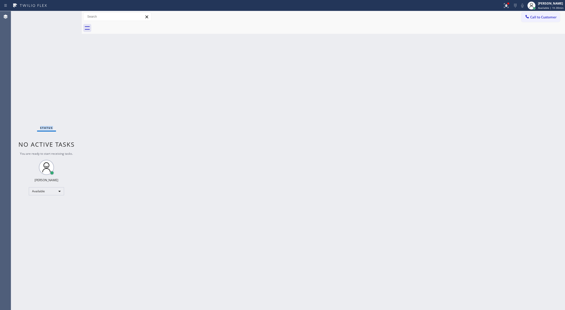
click at [65, 17] on div "Status No active tasks You are ready to start receiving tasks. [PERSON_NAME] Av…" at bounding box center [46, 160] width 71 height 299
click at [40, 47] on div "+15108815532 Incoming call from queue [Test] All ALL TASKS ALL TASKS ACTIVE TAS…" at bounding box center [46, 63] width 71 height 105
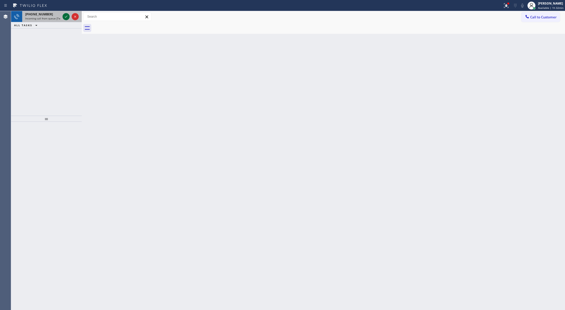
click at [63, 14] on icon at bounding box center [66, 17] width 6 height 6
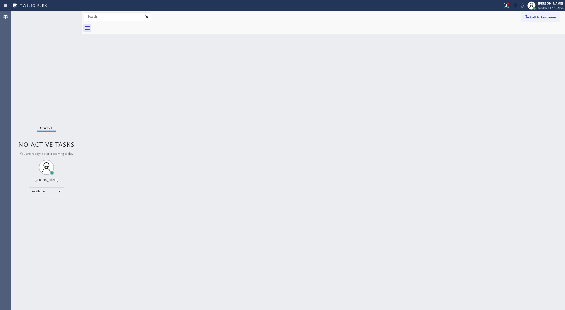
click at [66, 17] on div "Status No active tasks You are ready to start receiving tasks. [PERSON_NAME] Av…" at bounding box center [46, 160] width 71 height 299
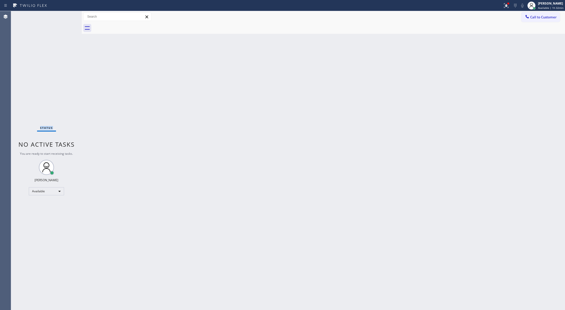
click at [66, 17] on div "Status No active tasks You are ready to start receiving tasks. [PERSON_NAME] Av…" at bounding box center [46, 160] width 71 height 299
click at [67, 16] on div "Status No active tasks You are ready to start receiving tasks. [PERSON_NAME] Av…" at bounding box center [46, 160] width 71 height 299
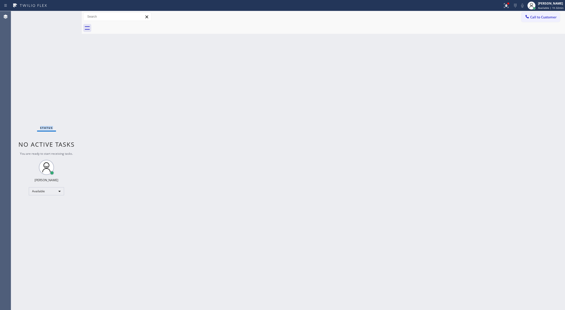
click at [68, 14] on div "Status No active tasks You are ready to start receiving tasks. [PERSON_NAME] Av…" at bounding box center [46, 160] width 71 height 299
click at [67, 15] on div "Status No active tasks You are ready to start receiving tasks. [PERSON_NAME] Av…" at bounding box center [46, 160] width 71 height 299
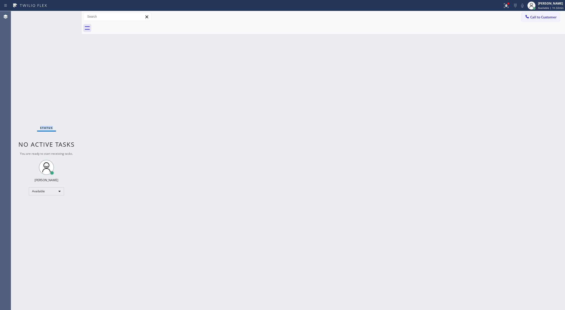
click at [67, 15] on div "Status No active tasks You are ready to start receiving tasks. [PERSON_NAME] Av…" at bounding box center [46, 160] width 71 height 299
click at [102, 87] on div "Back to Dashboard Change Sender ID Customers Technicians Select a contact Outbo…" at bounding box center [323, 160] width 483 height 299
click at [70, 14] on div "Status No active tasks You are ready to start receiving tasks. [PERSON_NAME] Av…" at bounding box center [46, 160] width 71 height 299
click at [68, 16] on div "Status No active tasks You are ready to start receiving tasks. [PERSON_NAME] Av…" at bounding box center [46, 160] width 71 height 299
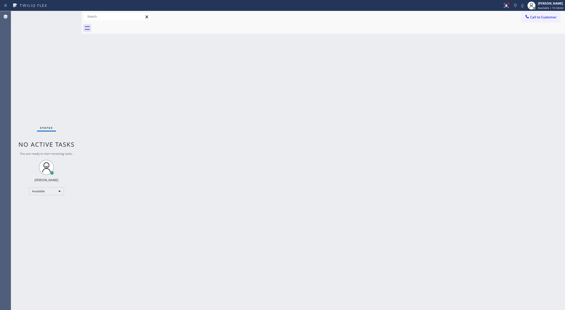
click at [68, 16] on div "Status No active tasks You are ready to start receiving tasks. [PERSON_NAME] Av…" at bounding box center [46, 160] width 71 height 299
click at [68, 18] on div "Status No active tasks You are ready to start receiving tasks. [PERSON_NAME] Av…" at bounding box center [46, 160] width 71 height 299
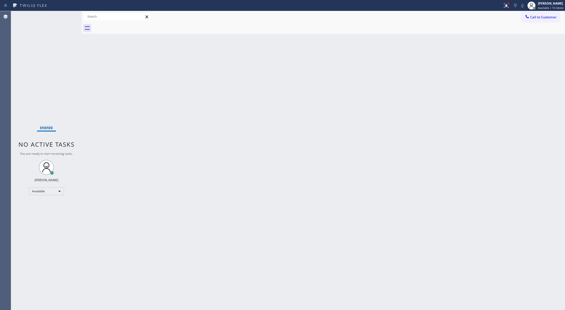
click at [68, 18] on div "Status No active tasks You are ready to start receiving tasks. [PERSON_NAME] Av…" at bounding box center [46, 160] width 71 height 299
click at [67, 16] on div "Status No active tasks You are ready to start receiving tasks. [PERSON_NAME] Av…" at bounding box center [46, 160] width 71 height 299
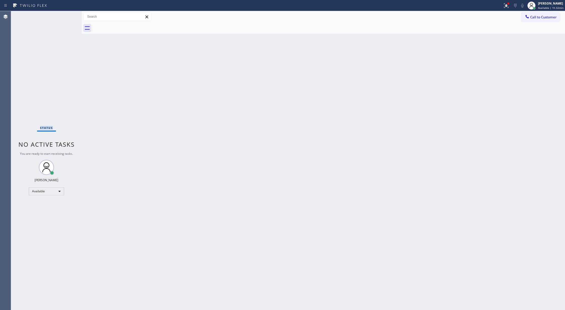
click at [67, 16] on div "Status No active tasks You are ready to start receiving tasks. [PERSON_NAME] Av…" at bounding box center [46, 160] width 71 height 299
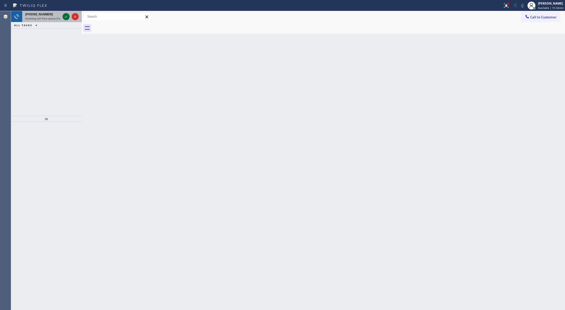
click at [68, 18] on icon at bounding box center [66, 17] width 6 height 6
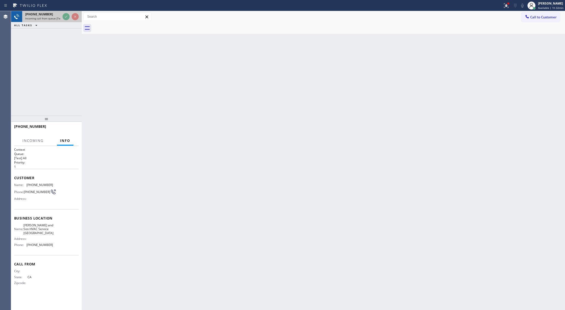
click at [67, 12] on div at bounding box center [71, 16] width 18 height 11
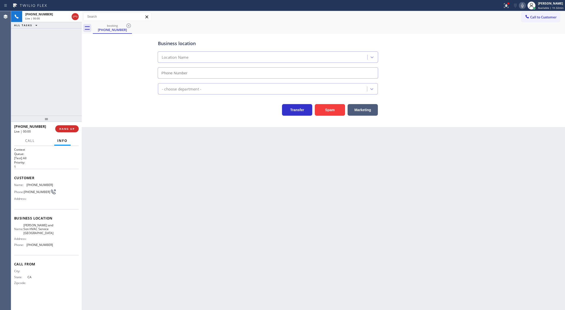
type input "(562) 280-2432"
click at [325, 110] on button "Spam" at bounding box center [330, 110] width 30 height 12
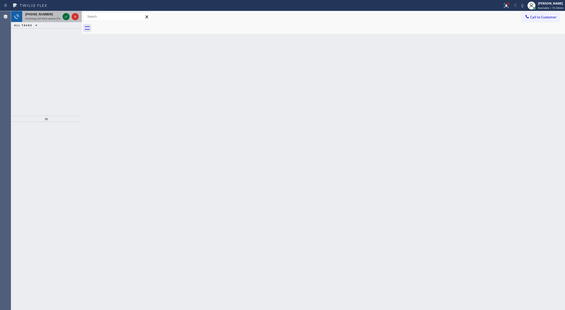
click at [66, 15] on icon at bounding box center [66, 17] width 6 height 6
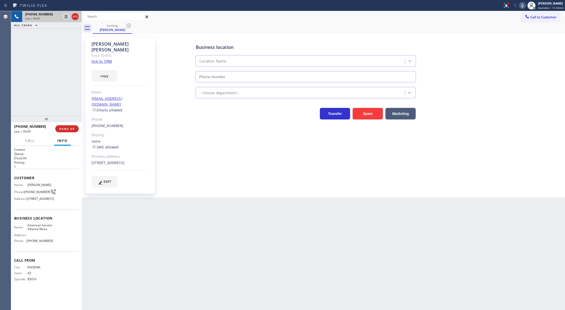
type input "(480) 257-7701"
click at [99, 59] on link "link to CRM" at bounding box center [102, 61] width 20 height 5
click at [77, 19] on icon at bounding box center [75, 17] width 6 height 6
drag, startPoint x: 67, startPoint y: 130, endPoint x: 160, endPoint y: 133, distance: 93.4
click at [67, 130] on span "COMPLETE" at bounding box center [65, 129] width 17 height 4
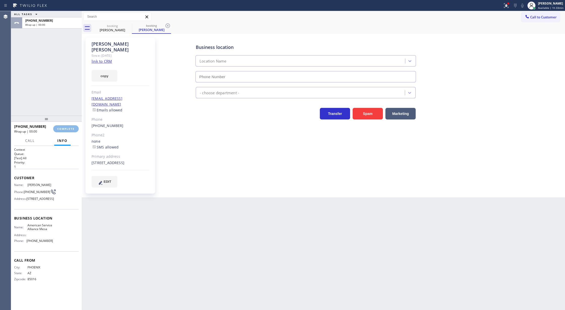
type input "(480) 257-7701"
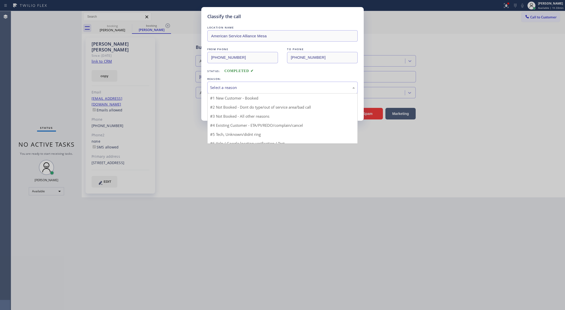
click at [238, 91] on div "Select a reason" at bounding box center [282, 88] width 145 height 6
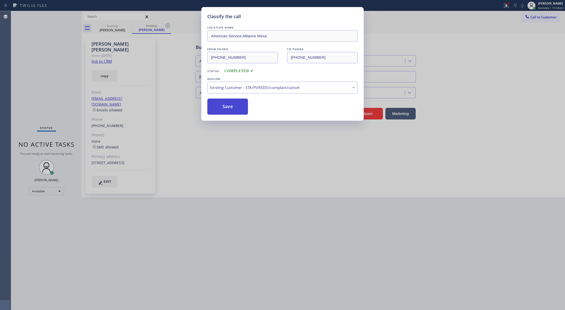
click at [224, 107] on button "Save" at bounding box center [227, 107] width 41 height 16
click at [228, 103] on div "Back to Dashboard Change Sender ID Customers Technicians Select a contact Outbo…" at bounding box center [323, 160] width 483 height 299
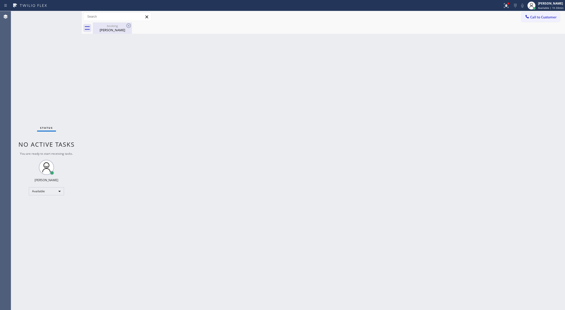
click at [116, 30] on div "Rachelle Yazzie" at bounding box center [112, 30] width 38 height 5
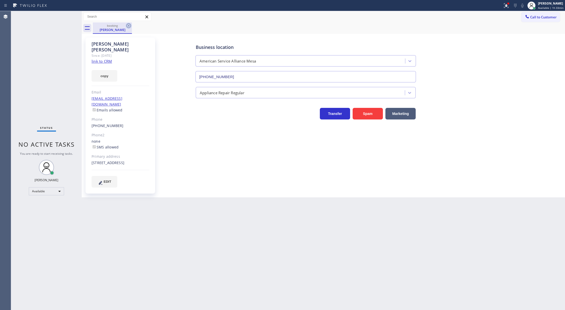
click at [127, 26] on icon at bounding box center [129, 26] width 6 height 6
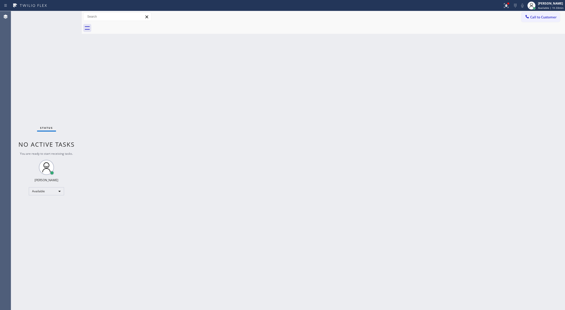
click at [68, 16] on div "Status No active tasks You are ready to start receiving tasks. [PERSON_NAME] Av…" at bounding box center [46, 160] width 71 height 299
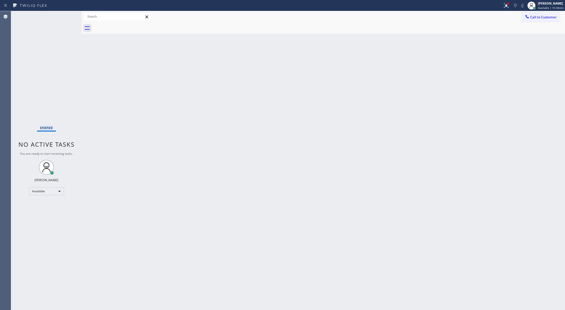
click at [68, 16] on div "Status No active tasks You are ready to start receiving tasks. [PERSON_NAME] Av…" at bounding box center [46, 160] width 71 height 299
drag, startPoint x: 104, startPoint y: 117, endPoint x: 63, endPoint y: 26, distance: 100.4
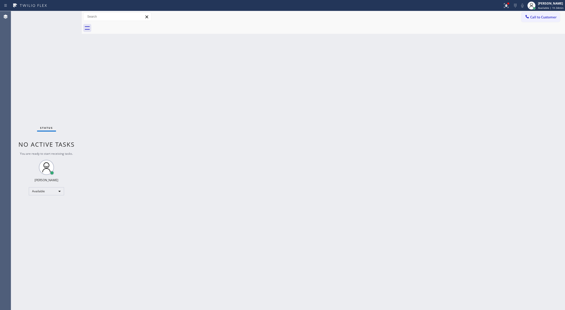
click at [104, 113] on div "Back to Dashboard Change Sender ID Customers Technicians Select a contact Outbo…" at bounding box center [323, 160] width 483 height 299
click at [67, 14] on div "Status No active tasks You are ready to start receiving tasks. [PERSON_NAME] Av…" at bounding box center [46, 160] width 71 height 299
click at [67, 13] on div "Status No active tasks You are ready to start receiving tasks. [PERSON_NAME] Av…" at bounding box center [46, 160] width 71 height 299
click at [67, 16] on div "Status No active tasks You are ready to start receiving tasks. [PERSON_NAME] Av…" at bounding box center [46, 160] width 71 height 299
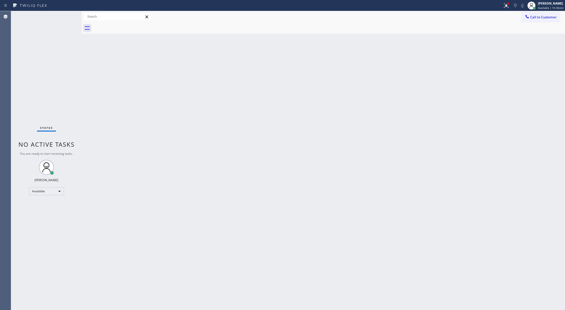
click at [70, 18] on div "Status No active tasks You are ready to start receiving tasks. [PERSON_NAME] Av…" at bounding box center [46, 160] width 71 height 299
click at [69, 16] on div "Status No active tasks You are ready to start receiving tasks. [PERSON_NAME] Av…" at bounding box center [46, 160] width 71 height 299
click at [66, 16] on div "Status No active tasks You are ready to start receiving tasks. [PERSON_NAME] Av…" at bounding box center [46, 160] width 71 height 299
click at [397, 251] on div "Back to Dashboard Change Sender ID Customers Technicians Select a contact Outbo…" at bounding box center [323, 160] width 483 height 299
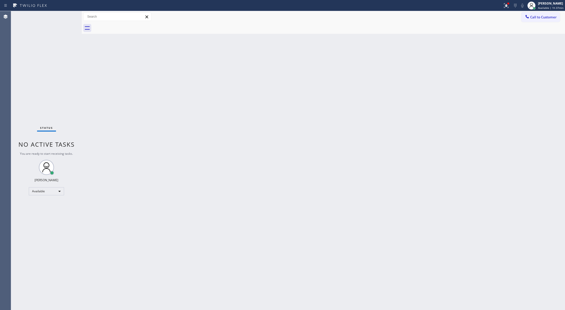
click at [65, 18] on div "Status No active tasks You are ready to start receiving tasks. [PERSON_NAME] Av…" at bounding box center [46, 160] width 71 height 299
click at [65, 20] on div "Status No active tasks You are ready to start receiving tasks. [PERSON_NAME] Av…" at bounding box center [46, 160] width 71 height 299
click at [69, 16] on div "Status No active tasks You are ready to start receiving tasks. [PERSON_NAME] Av…" at bounding box center [46, 160] width 71 height 299
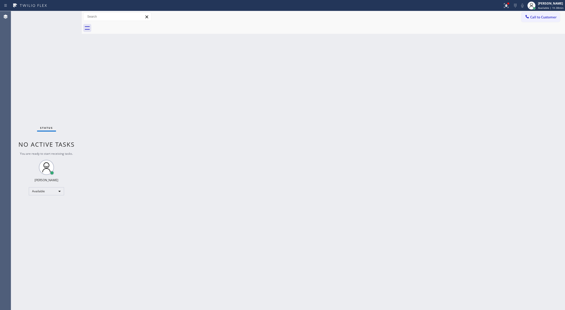
click at [69, 16] on div "Status No active tasks You are ready to start receiving tasks. [PERSON_NAME] Av…" at bounding box center [46, 160] width 71 height 299
click at [67, 13] on div "Status No active tasks You are ready to start receiving tasks. [PERSON_NAME] Av…" at bounding box center [46, 160] width 71 height 299
click at [67, 15] on div "Status No active tasks You are ready to start receiving tasks. [PERSON_NAME] Av…" at bounding box center [46, 160] width 71 height 299
click at [65, 17] on div "Status No active tasks You are ready to start receiving tasks. [PERSON_NAME] Av…" at bounding box center [46, 160] width 71 height 299
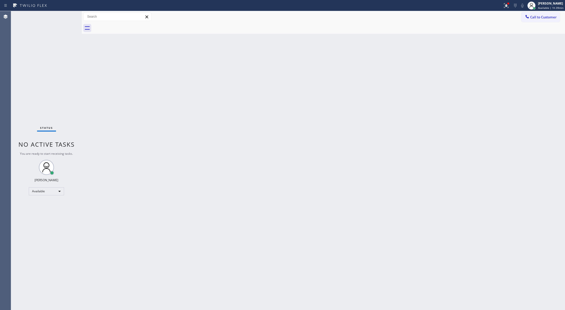
click at [65, 17] on div "Status No active tasks You are ready to start receiving tasks. [PERSON_NAME] Av…" at bounding box center [46, 160] width 71 height 299
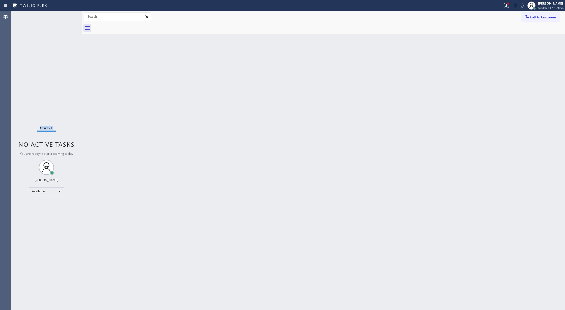
click at [65, 17] on div "Status No active tasks You are ready to start receiving tasks. [PERSON_NAME] Av…" at bounding box center [46, 160] width 71 height 299
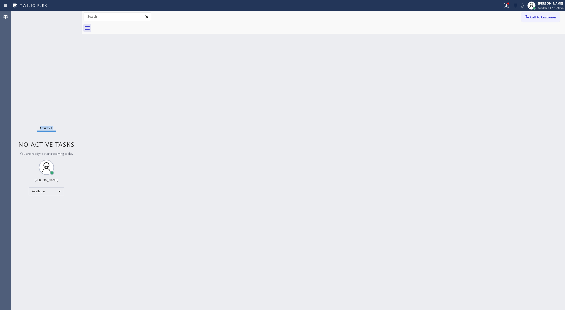
click at [65, 17] on div "Status No active tasks You are ready to start receiving tasks. [PERSON_NAME] Av…" at bounding box center [46, 160] width 71 height 299
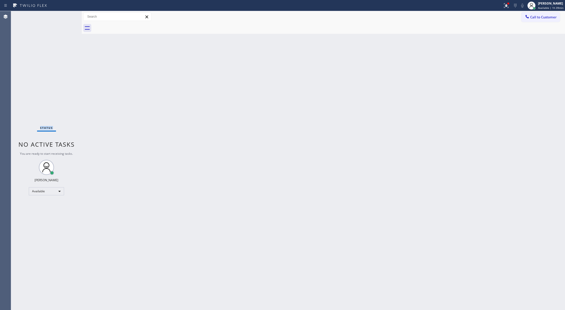
click at [65, 17] on div "Status No active tasks You are ready to start receiving tasks. [PERSON_NAME] Av…" at bounding box center [46, 160] width 71 height 299
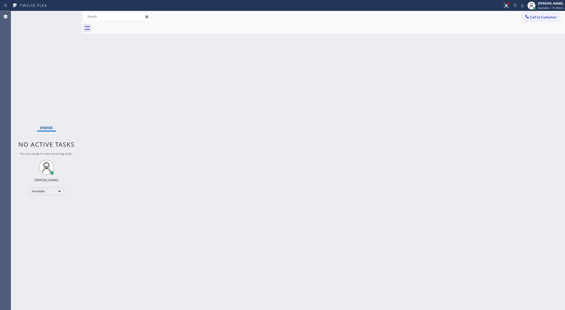
click at [65, 17] on div "Status No active tasks You are ready to start receiving tasks. [PERSON_NAME] Av…" at bounding box center [46, 160] width 71 height 299
click at [61, 14] on div "Status No active tasks You are ready to start receiving tasks. [PERSON_NAME] Av…" at bounding box center [46, 160] width 71 height 299
click at [65, 16] on div "Status No active tasks You are ready to start receiving tasks. [PERSON_NAME] Av…" at bounding box center [46, 160] width 71 height 299
click at [122, 180] on div "Back to Dashboard Change Sender ID Customers Technicians Select a contact Outbo…" at bounding box center [323, 160] width 483 height 299
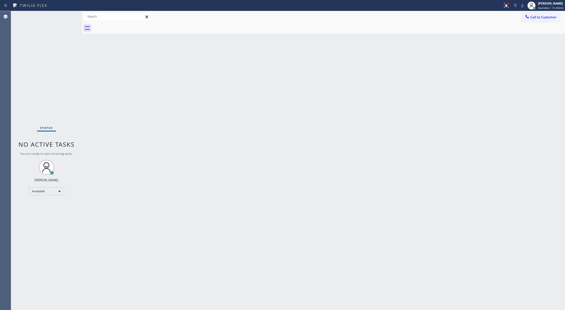
click at [67, 15] on div "Status No active tasks You are ready to start receiving tasks. [PERSON_NAME] Av…" at bounding box center [46, 160] width 71 height 299
click at [64, 15] on div "Status No active tasks You are ready to start receiving tasks. [PERSON_NAME] Av…" at bounding box center [46, 160] width 71 height 299
click at [65, 15] on div "Status No active tasks You are ready to start receiving tasks. [PERSON_NAME] Av…" at bounding box center [46, 160] width 71 height 299
click at [66, 18] on div "Status No active tasks You are ready to start receiving tasks. [PERSON_NAME] Av…" at bounding box center [46, 160] width 71 height 299
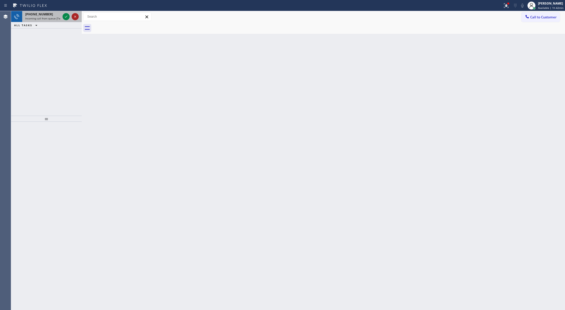
click at [76, 14] on icon at bounding box center [75, 17] width 6 height 6
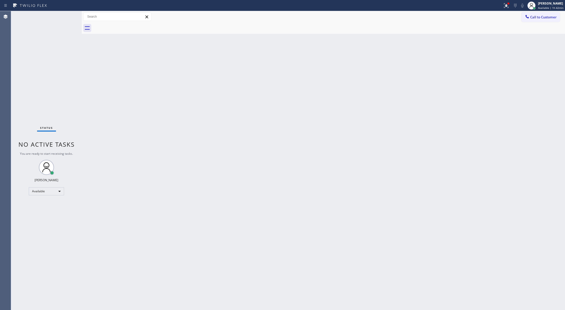
click at [66, 15] on div "Status No active tasks You are ready to start receiving tasks. [PERSON_NAME] Av…" at bounding box center [46, 160] width 71 height 299
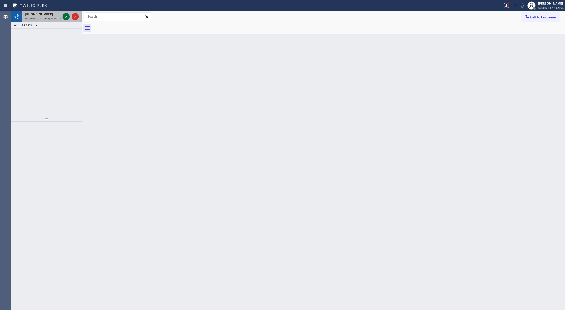
click at [66, 15] on icon at bounding box center [66, 17] width 6 height 6
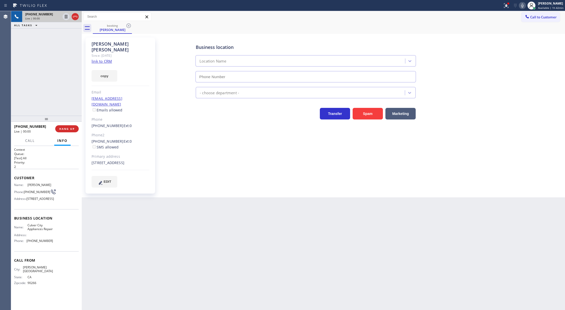
type input "(310) 400-5899"
click at [105, 59] on link "link to CRM" at bounding box center [102, 61] width 20 height 5
click at [523, 5] on icon at bounding box center [522, 6] width 6 height 6
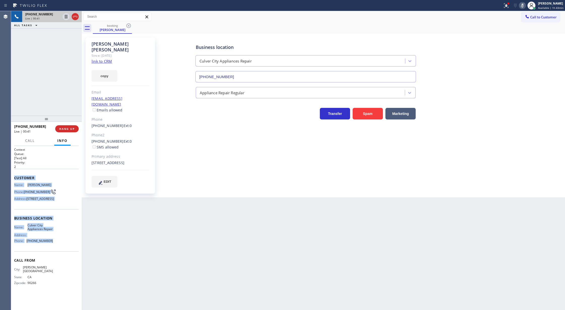
drag, startPoint x: 12, startPoint y: 178, endPoint x: 61, endPoint y: 250, distance: 87.7
click at [61, 250] on div "Context Queue: [Test] All Priority: 2 Customer Name: Patty Rosenman Phone: (310…" at bounding box center [46, 228] width 71 height 164
copy div "Customer Name: Patty Rosenman Phone: (310) 717-0286 Address: 11286 Patom Dr, Cu…"
click at [523, 6] on icon at bounding box center [522, 6] width 6 height 6
click at [64, 127] on span "COMPLETE" at bounding box center [65, 129] width 17 height 4
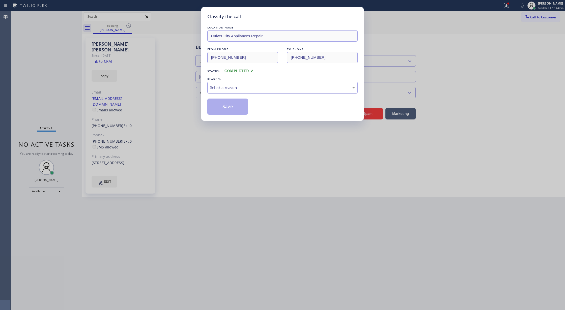
click at [261, 90] on div "Select a reason" at bounding box center [282, 88] width 145 height 6
click at [225, 109] on button "Save" at bounding box center [227, 107] width 41 height 16
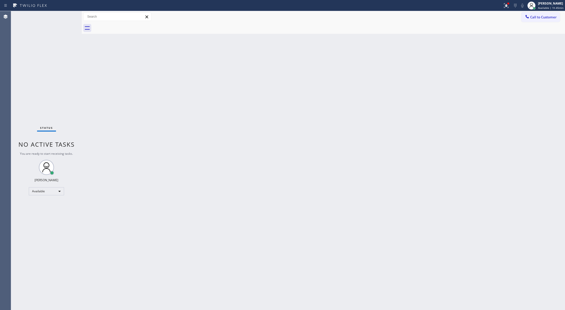
click at [70, 14] on div "Status No active tasks You are ready to start receiving tasks. [PERSON_NAME] Av…" at bounding box center [46, 160] width 71 height 299
click at [69, 14] on div "Status No active tasks You are ready to start receiving tasks. [PERSON_NAME] Av…" at bounding box center [46, 160] width 71 height 299
click at [67, 19] on div "Status No active tasks You are ready to start receiving tasks. [PERSON_NAME] Av…" at bounding box center [46, 160] width 71 height 299
click at [65, 16] on div "Status No active tasks You are ready to start receiving tasks. [PERSON_NAME] Av…" at bounding box center [46, 160] width 71 height 299
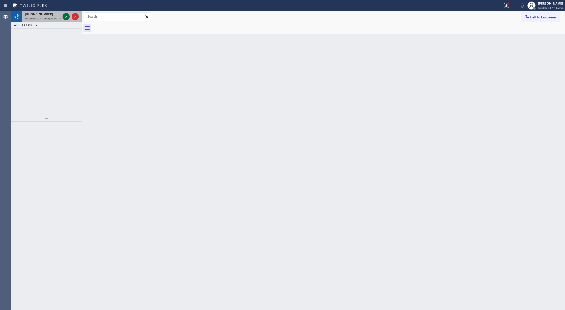
click at [65, 15] on icon at bounding box center [66, 17] width 6 height 6
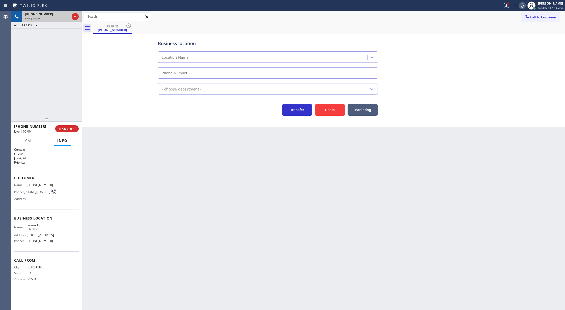
type input "(747) 225-8102"
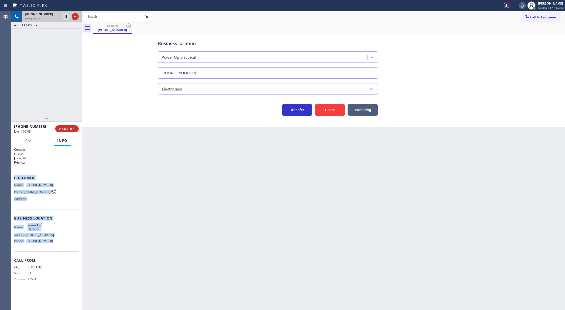
drag, startPoint x: 14, startPoint y: 178, endPoint x: 52, endPoint y: 250, distance: 81.1
click at [52, 250] on div "Context Queue: [Test] All Priority: 1 Customer Name: (818) 447-7001 Phone: (818…" at bounding box center [46, 228] width 71 height 164
click at [76, 17] on icon at bounding box center [75, 17] width 6 height 6
type input "(747) 225-8102"
click at [65, 131] on button "COMPLETE" at bounding box center [65, 128] width 25 height 7
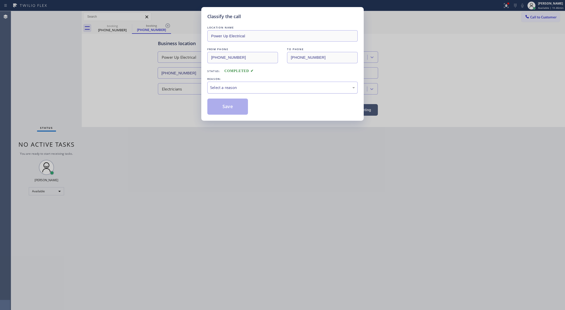
click at [240, 90] on div "Select a reason" at bounding box center [282, 88] width 145 height 6
click at [222, 108] on button "Save" at bounding box center [227, 107] width 41 height 16
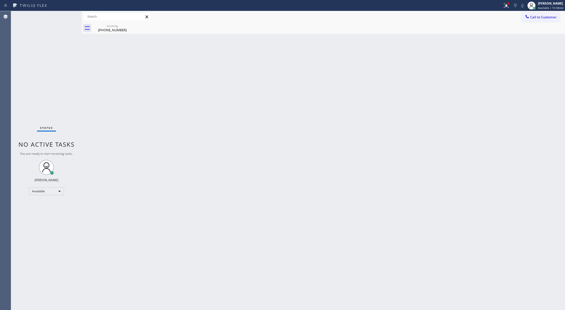
click at [65, 17] on div "Status No active tasks You are ready to start receiving tasks. [PERSON_NAME] Av…" at bounding box center [46, 160] width 71 height 299
click at [66, 16] on div "Status No active tasks You are ready to start receiving tasks. [PERSON_NAME] Av…" at bounding box center [46, 160] width 71 height 299
click at [66, 12] on div "Status No active tasks You are ready to start receiving tasks. [PERSON_NAME] Av…" at bounding box center [46, 160] width 71 height 299
click at [298, 221] on div "Back to Dashboard Change Sender ID Customers Technicians Select a contact Outbo…" at bounding box center [323, 160] width 483 height 299
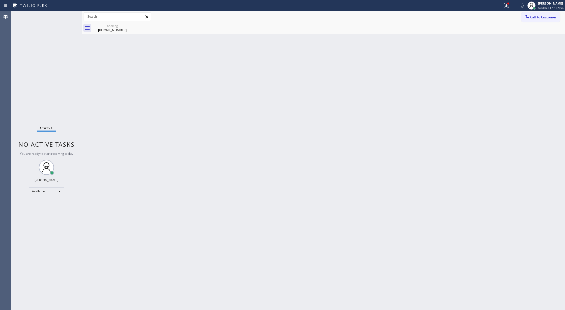
click at [69, 14] on div "Status No active tasks You are ready to start receiving tasks. [PERSON_NAME] Av…" at bounding box center [46, 160] width 71 height 299
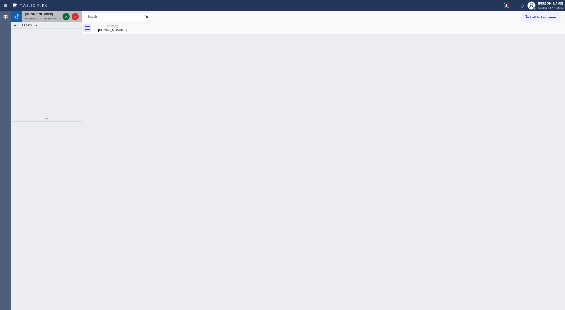
click at [63, 18] on icon at bounding box center [66, 17] width 6 height 6
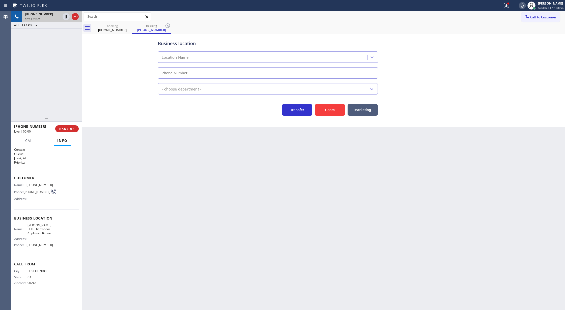
type input "(323) 214-3167"
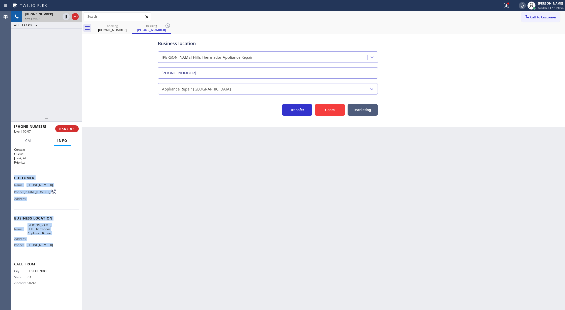
copy div "Customer Name: (310) 616-6608 Phone: (310) 616-6608 Address: Business location …"
drag, startPoint x: 12, startPoint y: 178, endPoint x: 61, endPoint y: 250, distance: 86.9
click at [61, 250] on div "Context Queue: [Test] All Priority: 1 Customer Name: (310) 616-6608 Phone: (310…" at bounding box center [46, 228] width 71 height 164
click at [64, 128] on span "COMPLETE" at bounding box center [65, 129] width 17 height 4
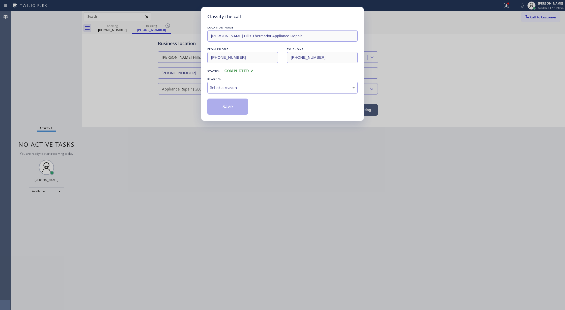
click at [232, 90] on div "Select a reason" at bounding box center [282, 88] width 145 height 6
click at [240, 87] on div "Tech, Unknown/didnt ring" at bounding box center [282, 88] width 145 height 6
click at [228, 106] on button "Save" at bounding box center [227, 107] width 41 height 16
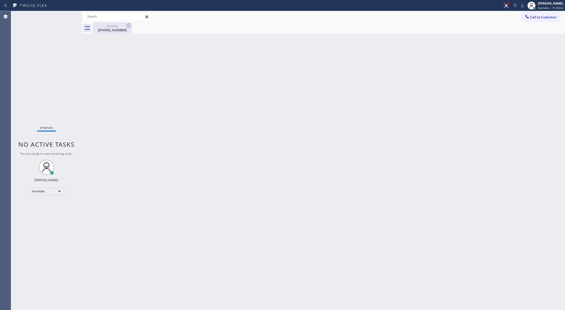
click at [107, 25] on div "booking" at bounding box center [112, 26] width 38 height 4
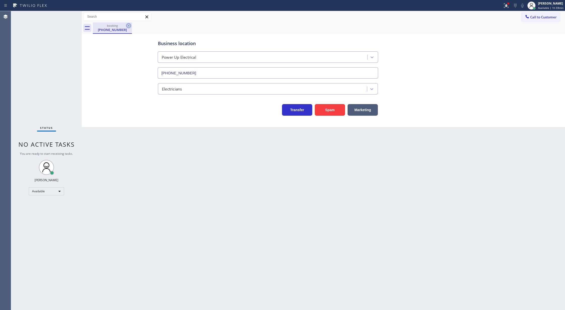
click at [128, 26] on icon at bounding box center [129, 26] width 6 height 6
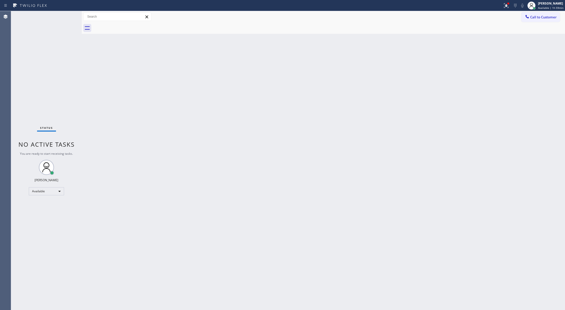
click at [68, 16] on div "Status No active tasks You are ready to start receiving tasks. [PERSON_NAME] Av…" at bounding box center [46, 160] width 71 height 299
click at [67, 15] on div "Status No active tasks You are ready to start receiving tasks. [PERSON_NAME] Av…" at bounding box center [46, 160] width 71 height 299
click at [70, 15] on div "Status No active tasks You are ready to start receiving tasks. [PERSON_NAME] Av…" at bounding box center [46, 160] width 71 height 299
click at [69, 15] on div "Status No active tasks You are ready to start receiving tasks. [PERSON_NAME] Av…" at bounding box center [46, 160] width 71 height 299
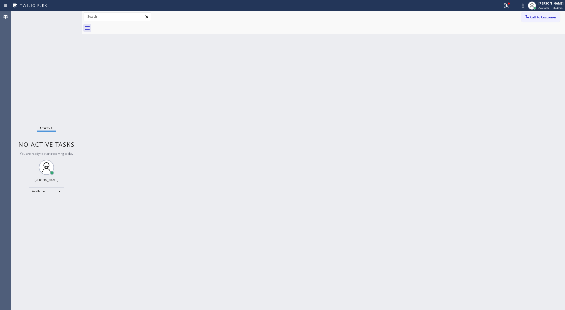
click at [68, 15] on div "Status No active tasks You are ready to start receiving tasks. [PERSON_NAME] Av…" at bounding box center [46, 160] width 71 height 299
click at [65, 16] on div "Status No active tasks You are ready to start receiving tasks. [PERSON_NAME] Av…" at bounding box center [46, 160] width 71 height 299
click at [69, 18] on div "Status No active tasks You are ready to start receiving tasks. [PERSON_NAME] Av…" at bounding box center [46, 160] width 71 height 299
click at [68, 16] on div "Status No active tasks You are ready to start receiving tasks. [PERSON_NAME] Av…" at bounding box center [46, 160] width 71 height 299
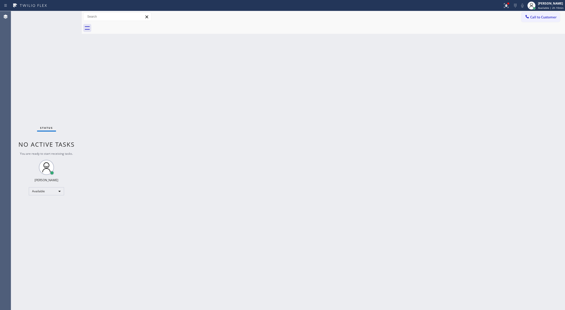
click at [68, 15] on div "Status No active tasks You are ready to start receiving tasks. [PERSON_NAME] Av…" at bounding box center [46, 160] width 71 height 299
click at [67, 16] on div "Status No active tasks You are ready to start receiving tasks. [PERSON_NAME] Av…" at bounding box center [46, 160] width 71 height 299
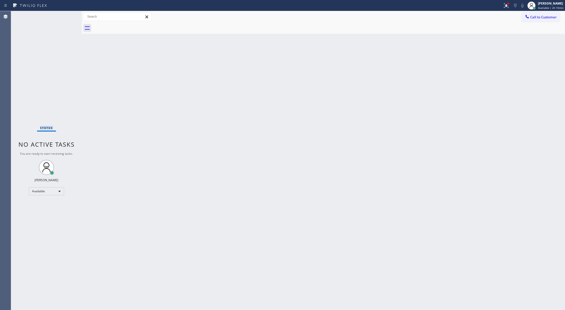
click at [67, 16] on div "Status No active tasks You are ready to start receiving tasks. [PERSON_NAME] Av…" at bounding box center [46, 160] width 71 height 299
click at [66, 16] on div "Status No active tasks You are ready to start receiving tasks. [PERSON_NAME] Av…" at bounding box center [46, 160] width 71 height 299
click at [65, 18] on div "Status No active tasks You are ready to start receiving tasks. [PERSON_NAME] Av…" at bounding box center [46, 160] width 71 height 299
click at [68, 17] on div "Status No active tasks You are ready to start receiving tasks. [PERSON_NAME] Av…" at bounding box center [46, 160] width 71 height 299
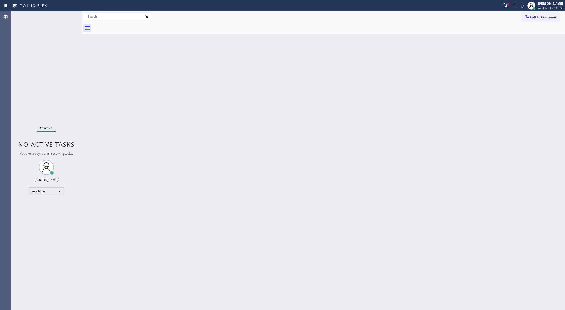
click at [68, 17] on div "Status No active tasks You are ready to start receiving tasks. [PERSON_NAME] Av…" at bounding box center [46, 160] width 71 height 299
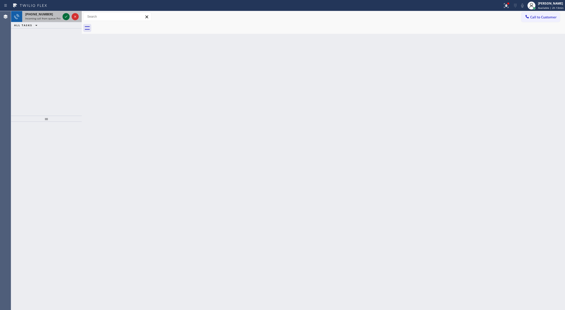
click at [68, 17] on icon at bounding box center [66, 17] width 6 height 6
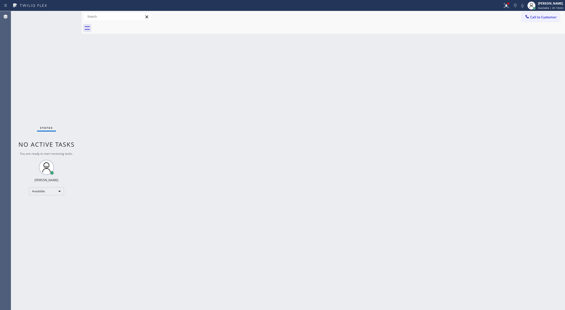
click at [68, 17] on div "Status No active tasks You are ready to start receiving tasks. [PERSON_NAME] Av…" at bounding box center [46, 160] width 71 height 299
click at [435, 177] on div "Back to Dashboard Change Sender ID Customers Technicians Select a contact Outbo…" at bounding box center [323, 160] width 483 height 299
click at [56, 189] on div "Available" at bounding box center [46, 191] width 35 height 8
click at [54, 200] on li "Offline" at bounding box center [46, 198] width 34 height 6
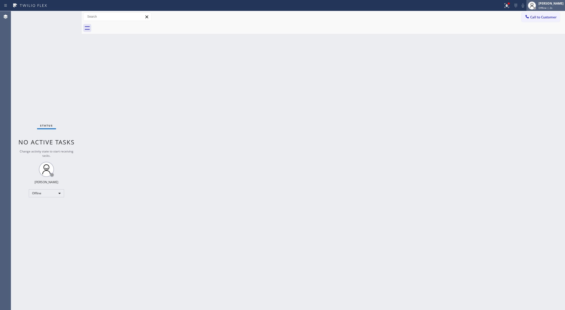
click at [545, 6] on span "Offline | 2s" at bounding box center [545, 8] width 14 height 4
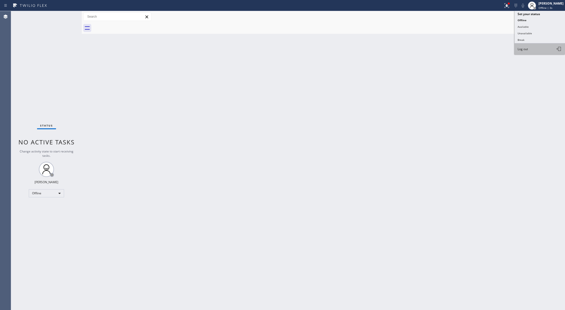
click at [530, 48] on button "Log out" at bounding box center [540, 48] width 50 height 11
